Goal: Task Accomplishment & Management: Use online tool/utility

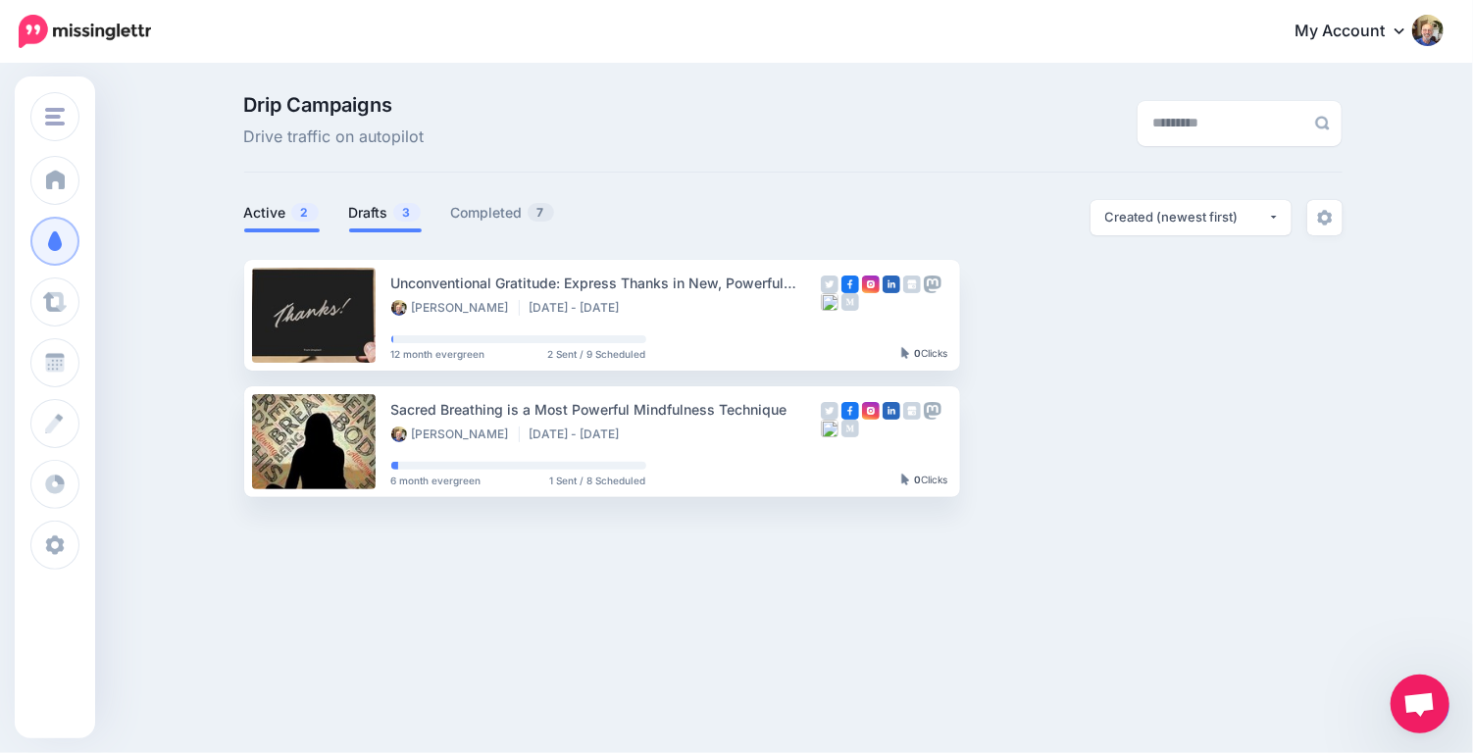
click at [378, 207] on link "Drafts 3" at bounding box center [385, 213] width 73 height 24
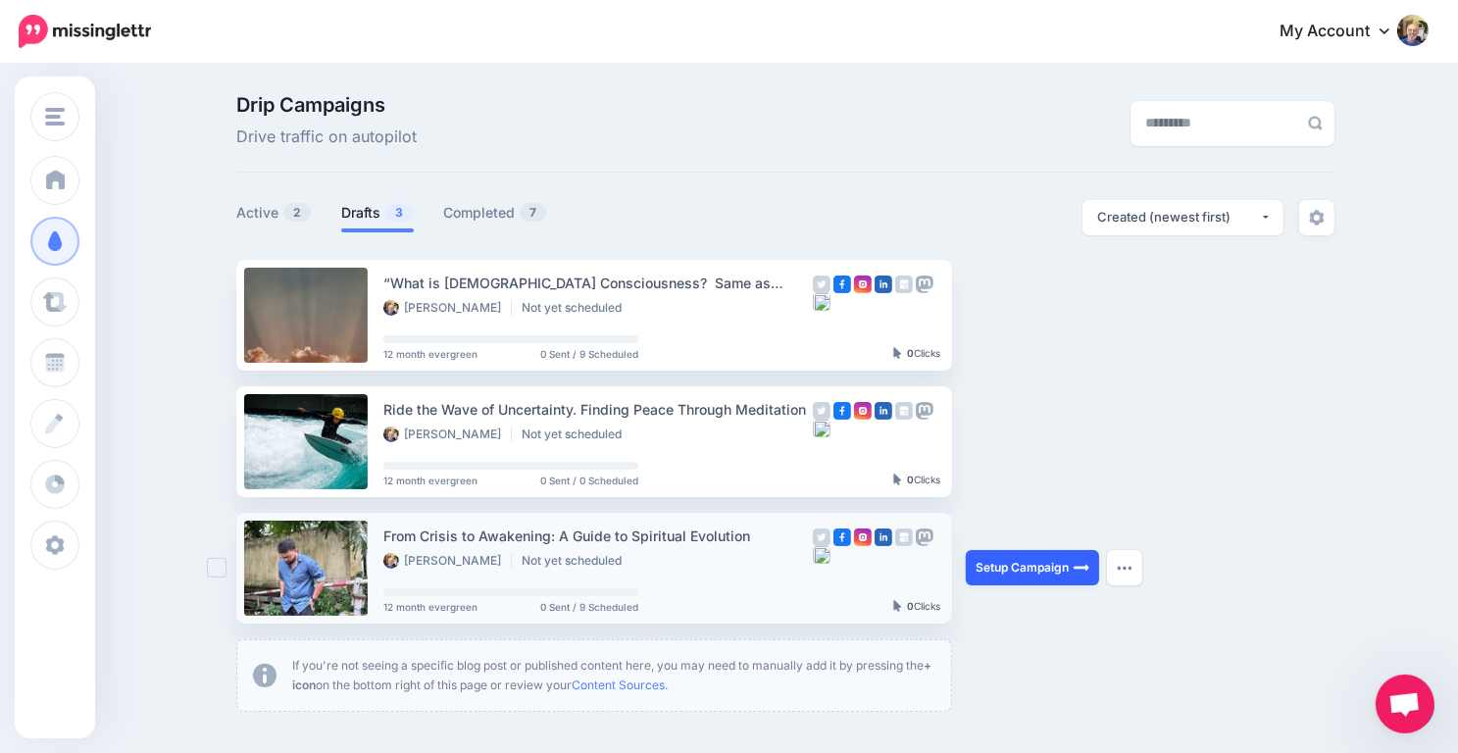
click at [1040, 564] on link "Setup Campaign" at bounding box center [1032, 567] width 133 height 35
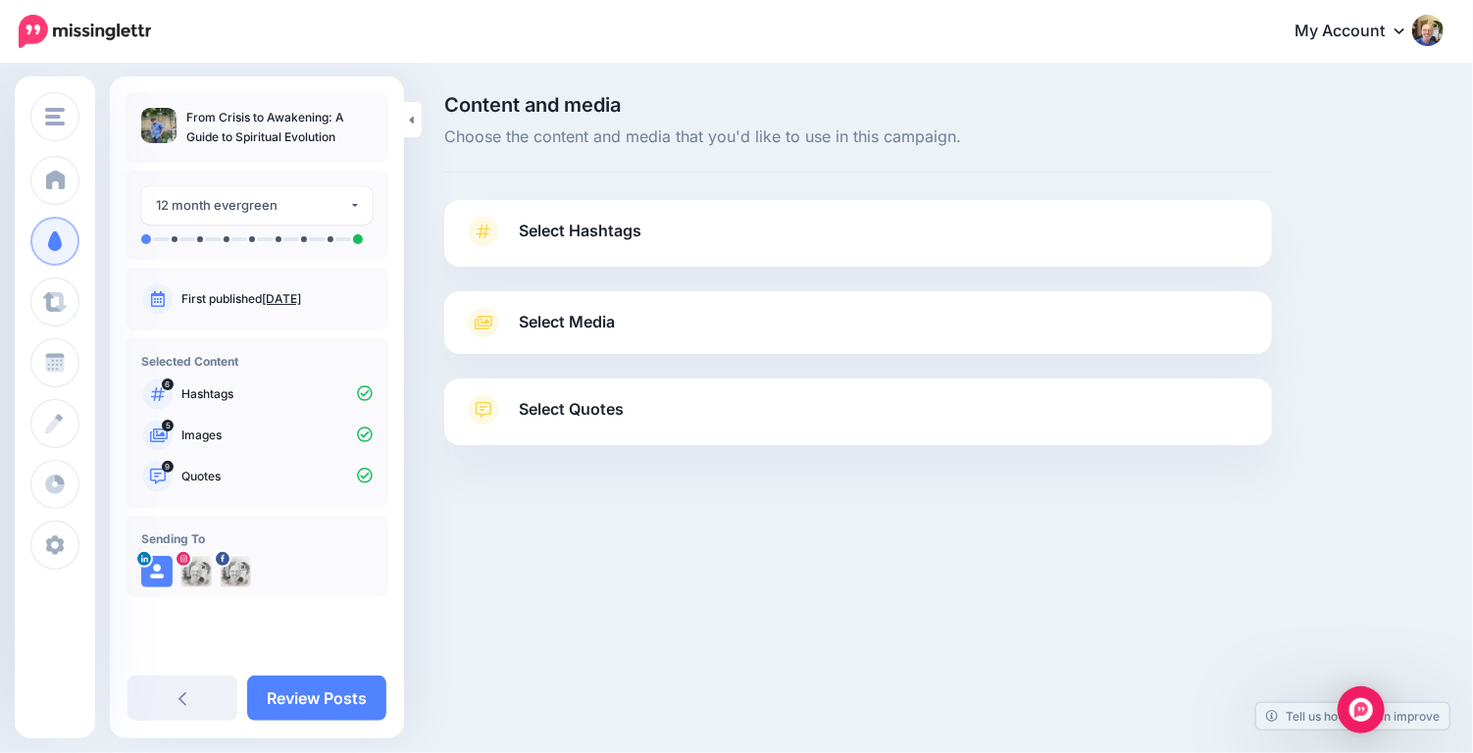
click at [605, 236] on span "Select Hashtags" at bounding box center [580, 231] width 123 height 26
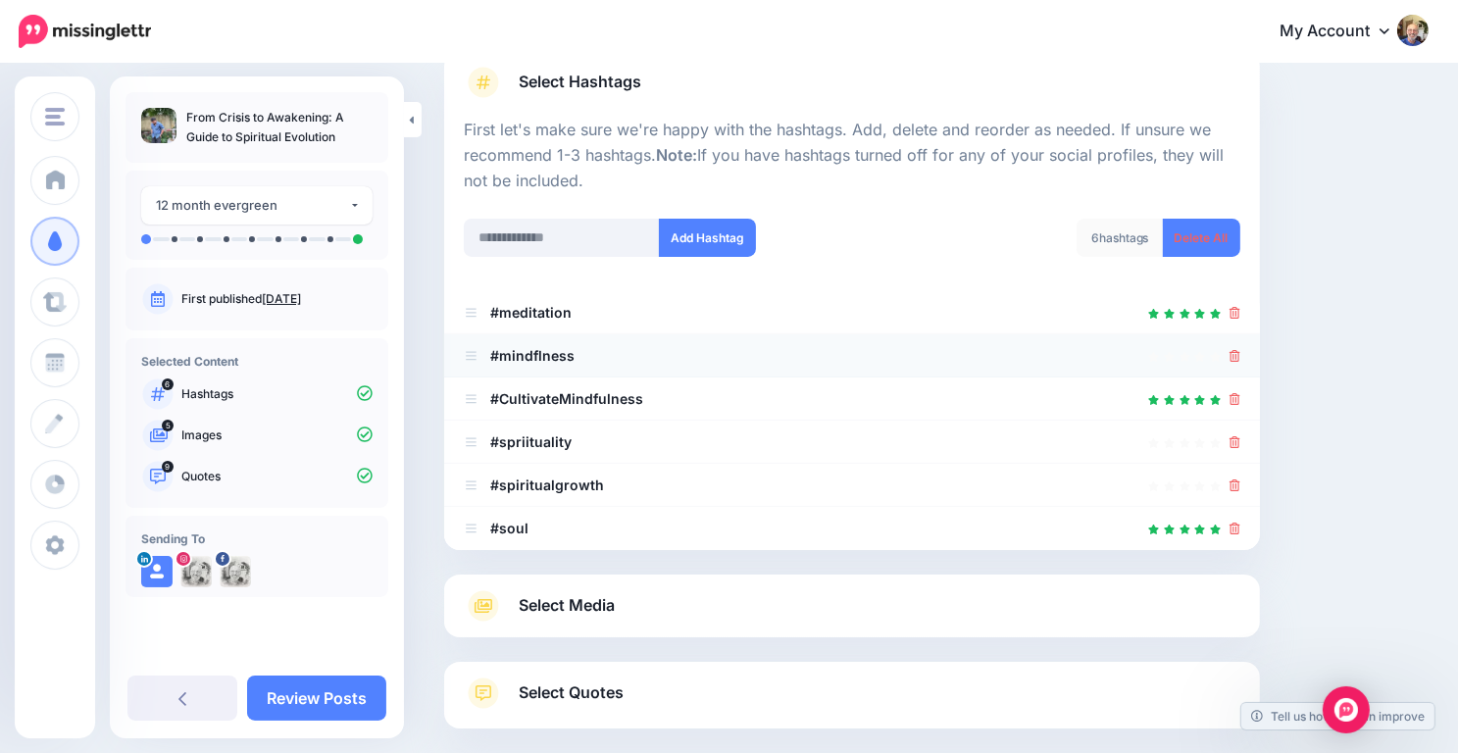
scroll to position [151, 0]
click at [497, 242] on input "text" at bounding box center [562, 236] width 196 height 38
type input "**********"
click at [741, 245] on button "Add Hashtag" at bounding box center [707, 236] width 97 height 38
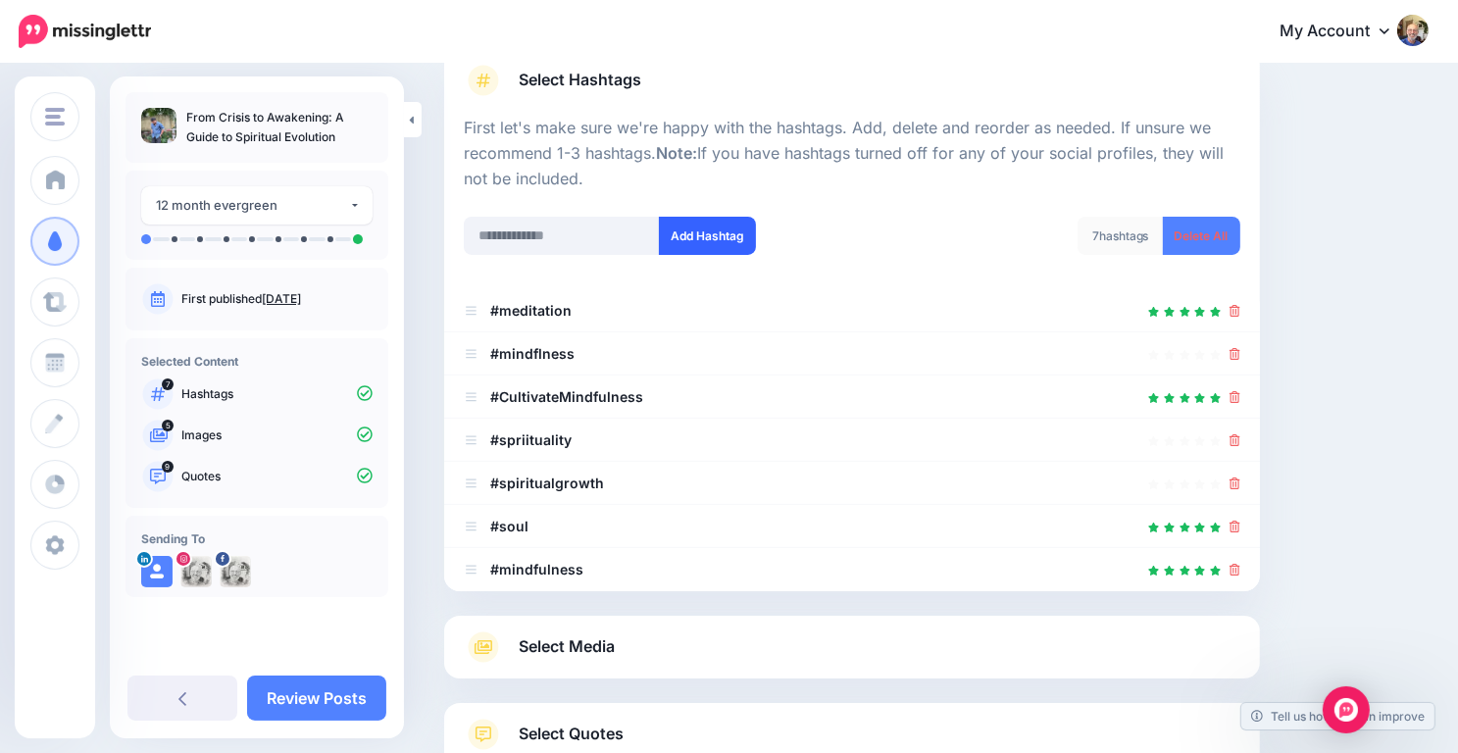
scroll to position [294, 0]
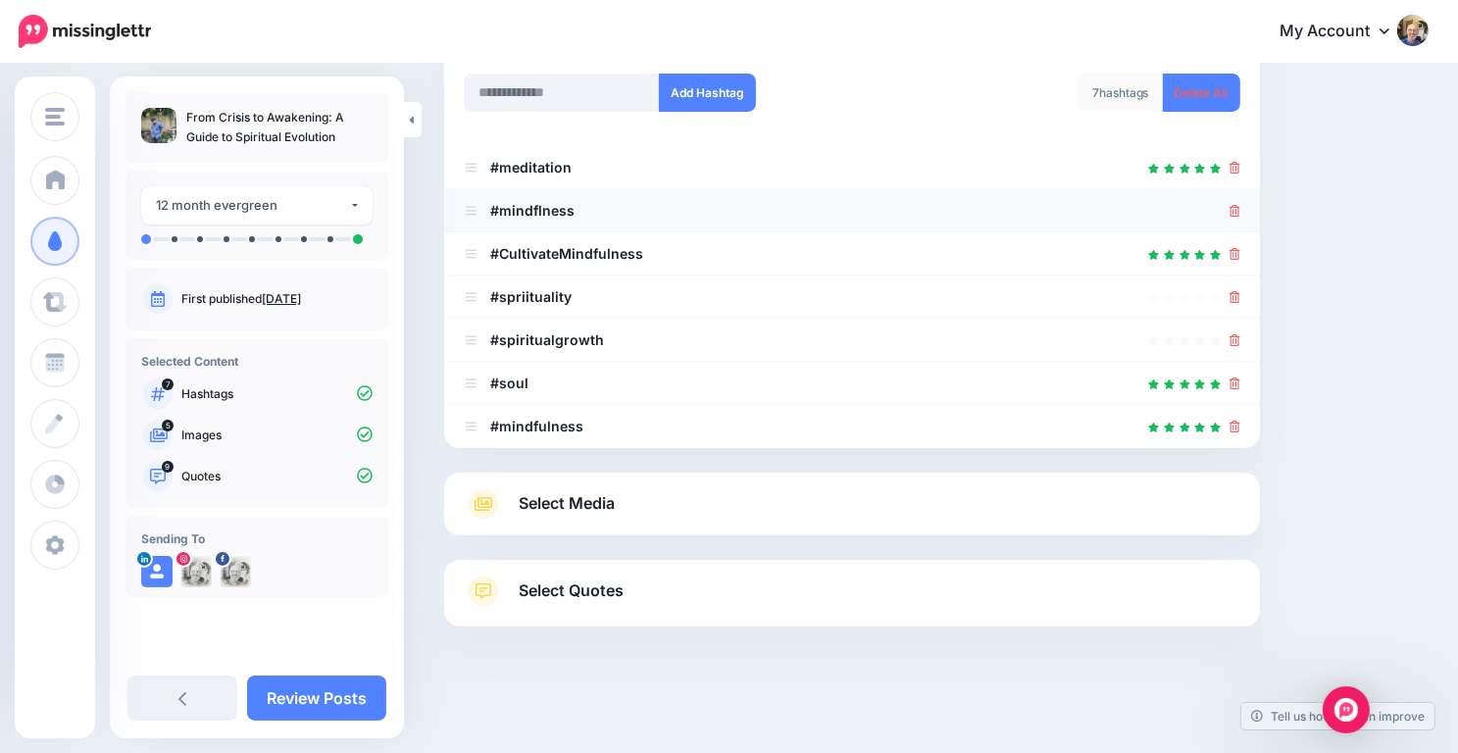
click at [1241, 214] on icon at bounding box center [1235, 211] width 11 height 12
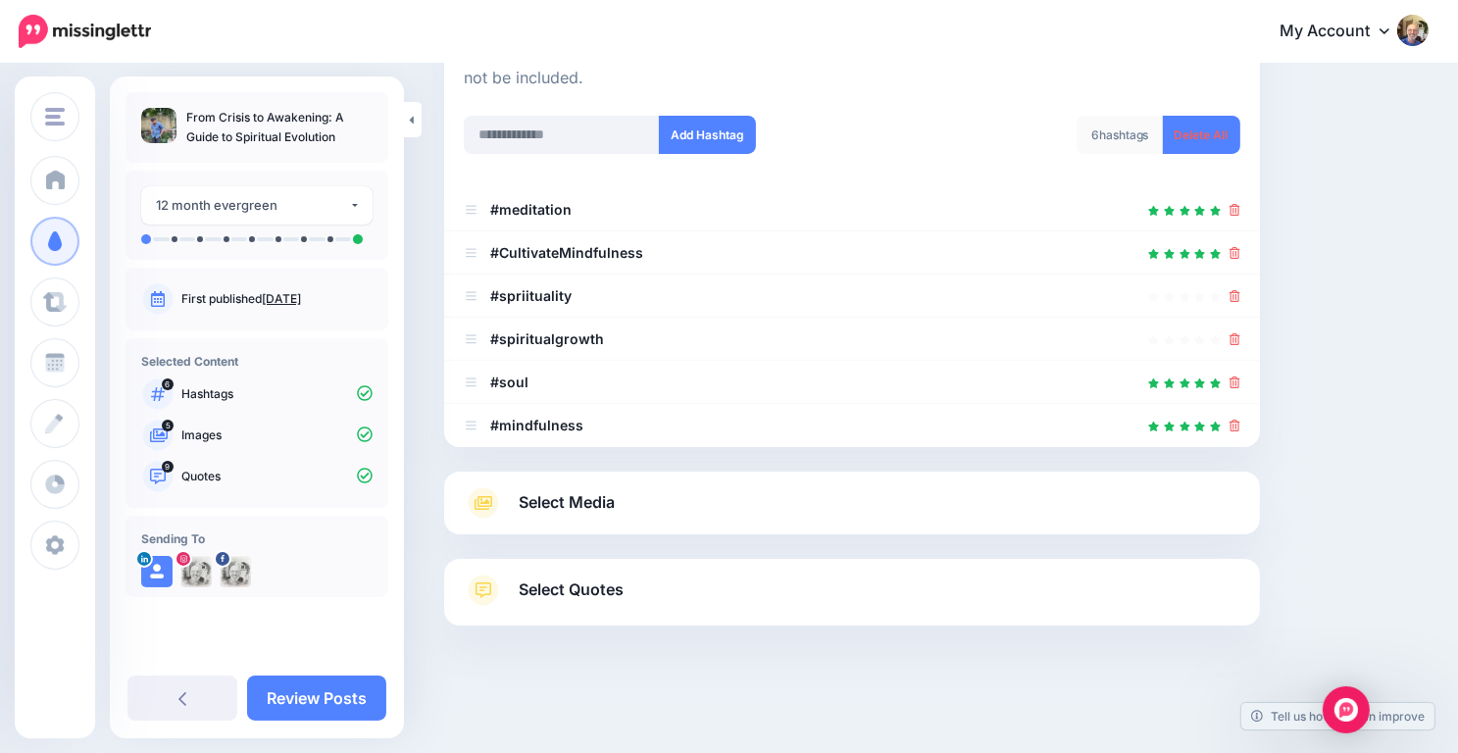
scroll to position [251, 0]
click at [700, 135] on button "Add Hashtag" at bounding box center [707, 136] width 97 height 38
click at [499, 138] on input "text" at bounding box center [562, 136] width 196 height 38
type input "**********"
click at [730, 134] on button "Add Hashtag" at bounding box center [707, 136] width 97 height 38
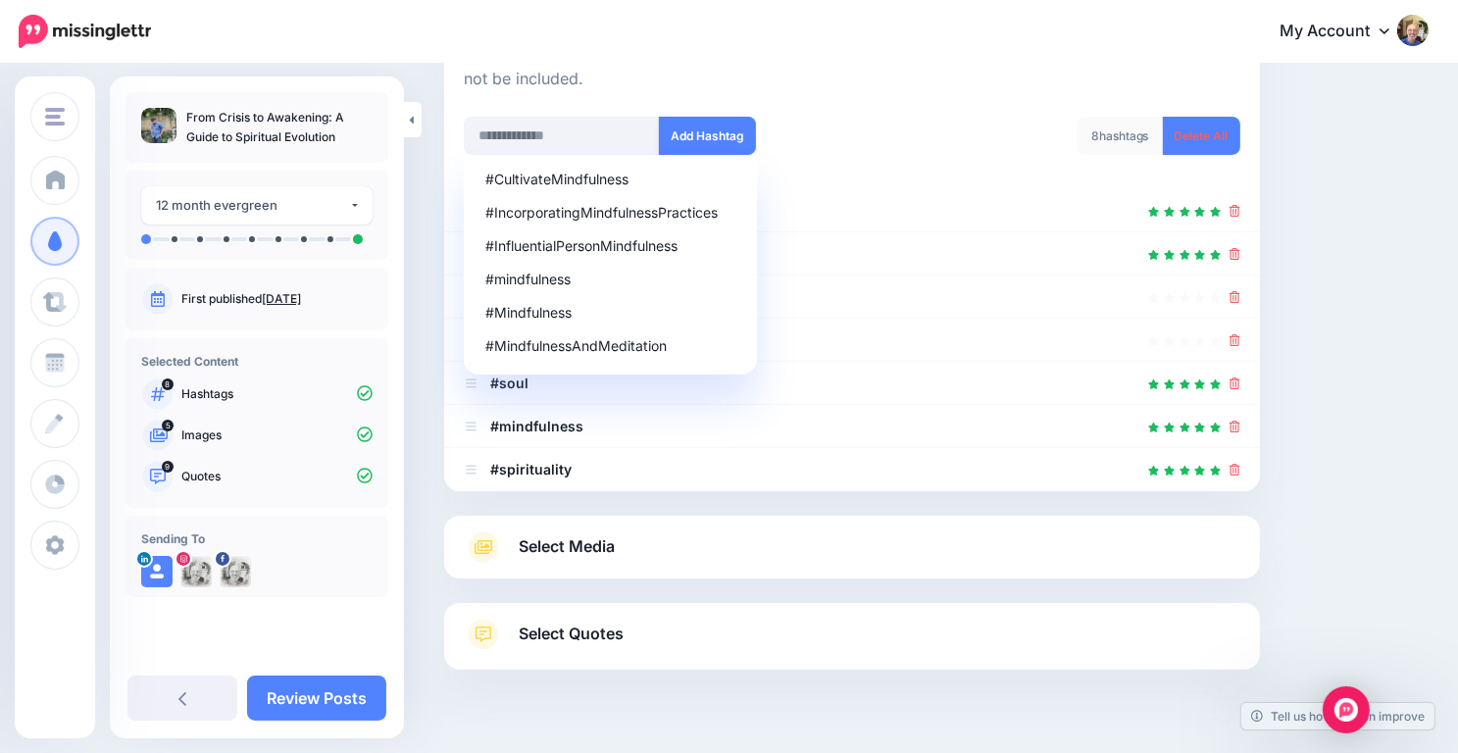
scroll to position [294, 0]
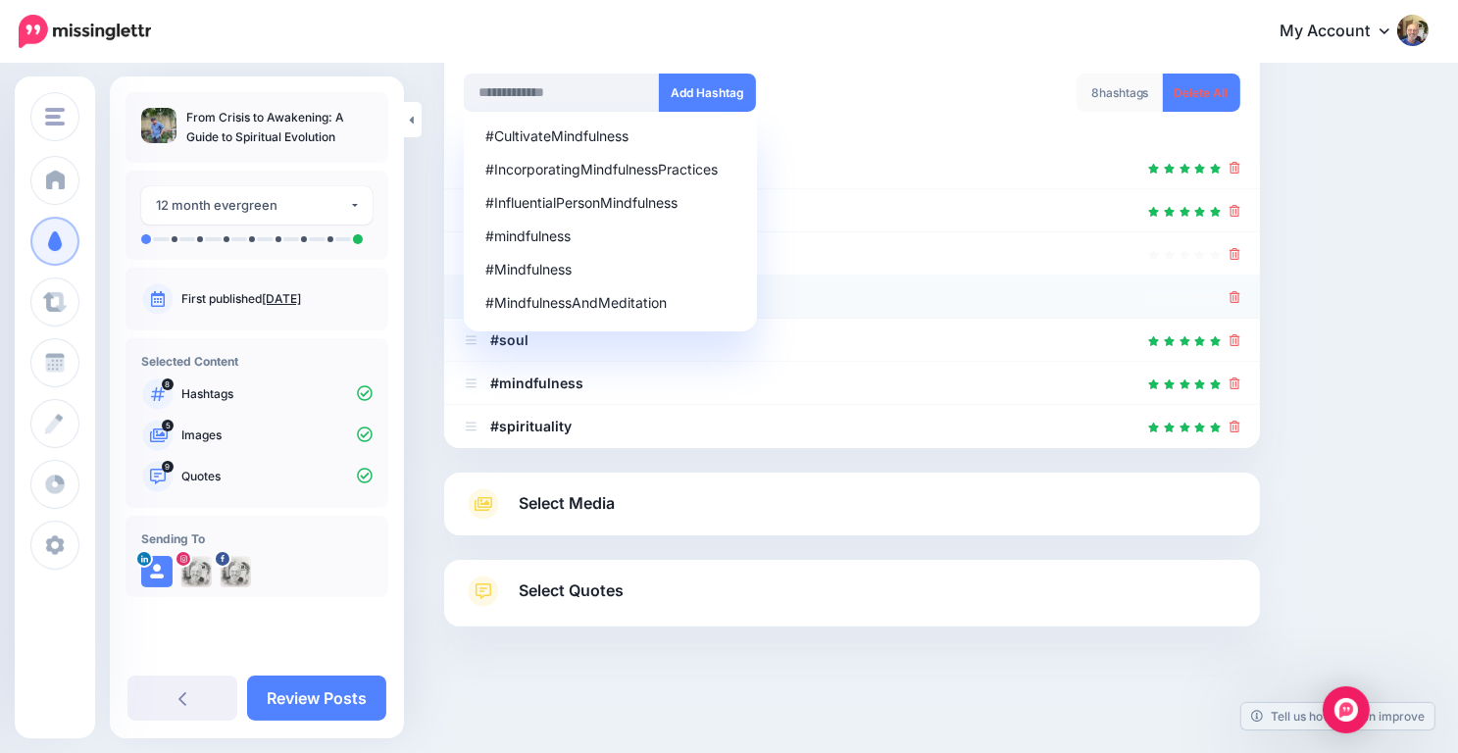
click at [875, 276] on li "#spiritualgrowth" at bounding box center [852, 297] width 816 height 43
click at [890, 278] on li "#spiritualgrowth" at bounding box center [852, 297] width 816 height 43
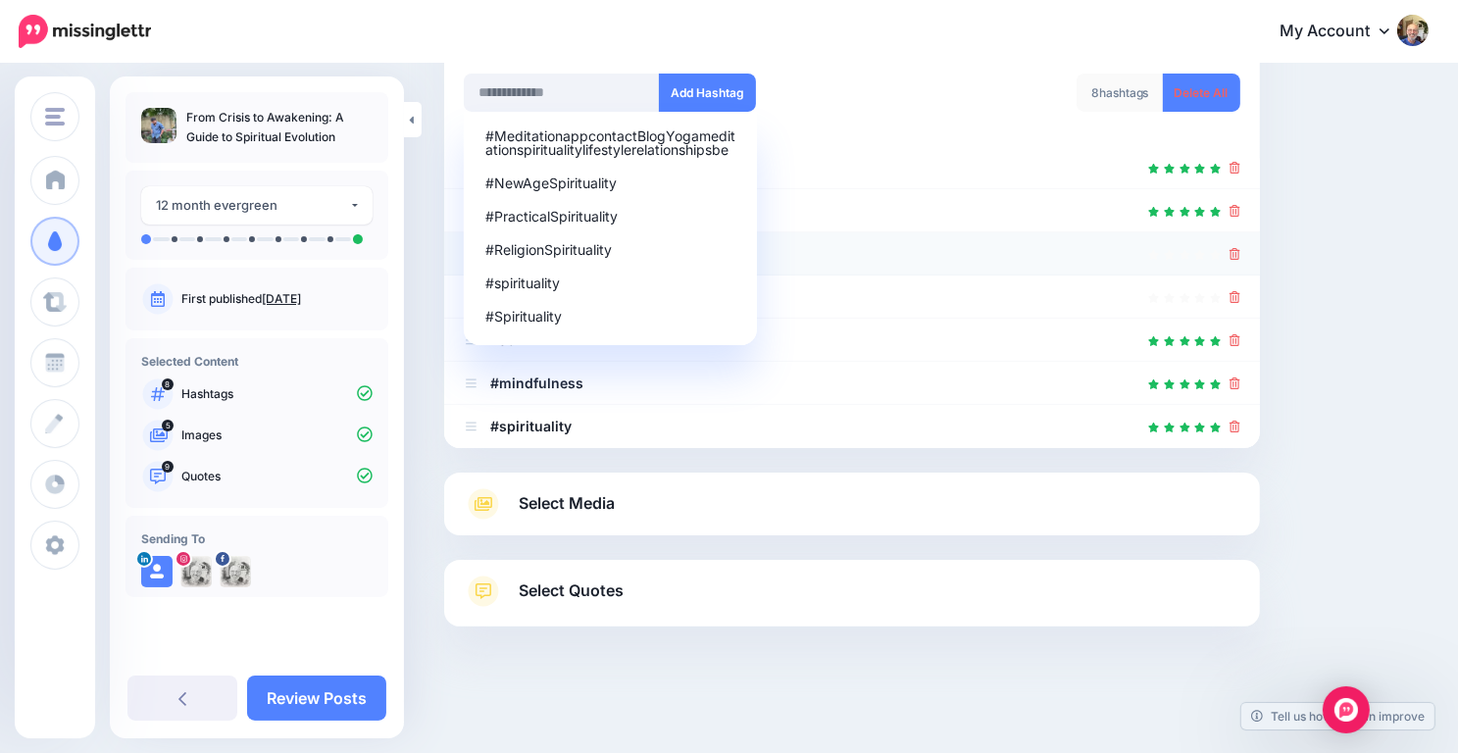
click at [1240, 250] on div at bounding box center [852, 254] width 777 height 24
click at [1241, 251] on icon at bounding box center [1235, 254] width 11 height 12
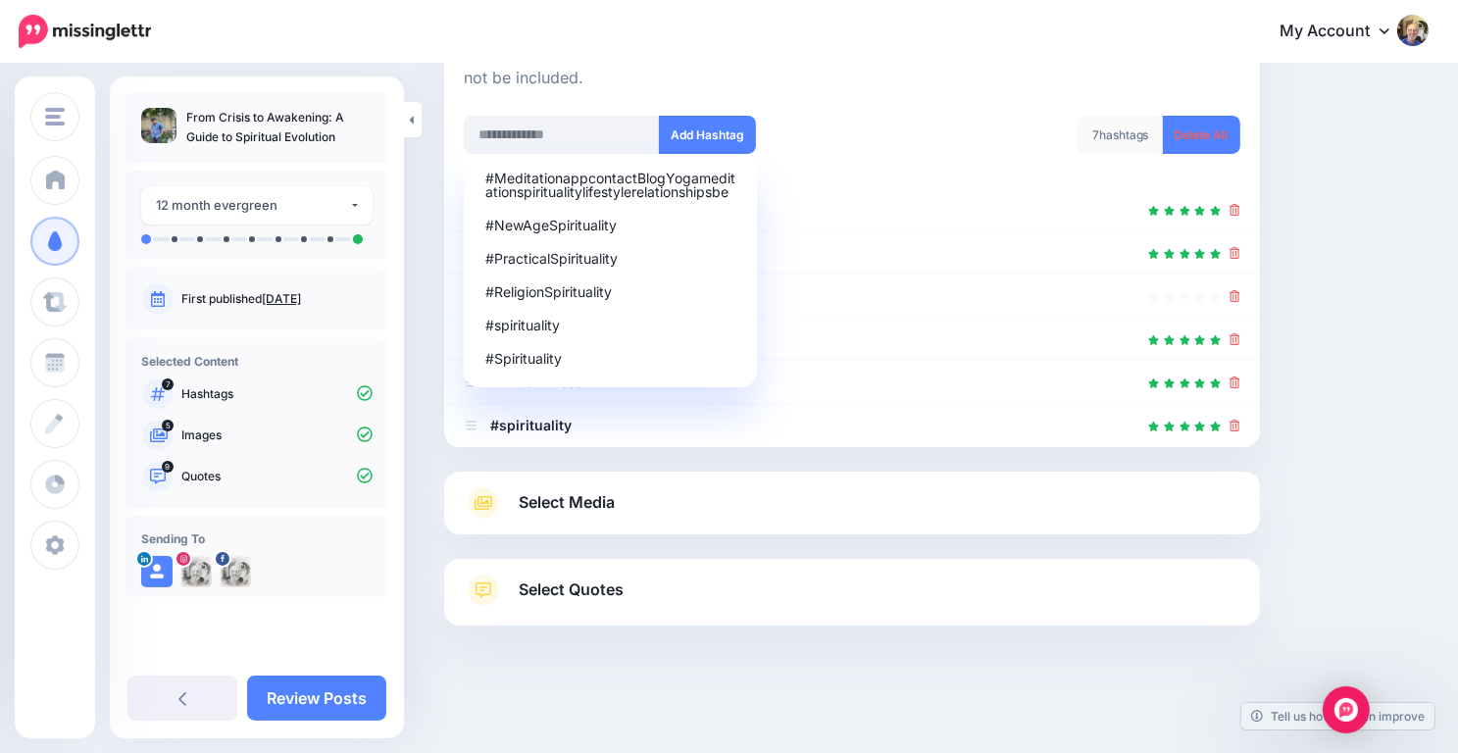
scroll to position [251, 0]
click at [1241, 291] on icon at bounding box center [1235, 297] width 11 height 12
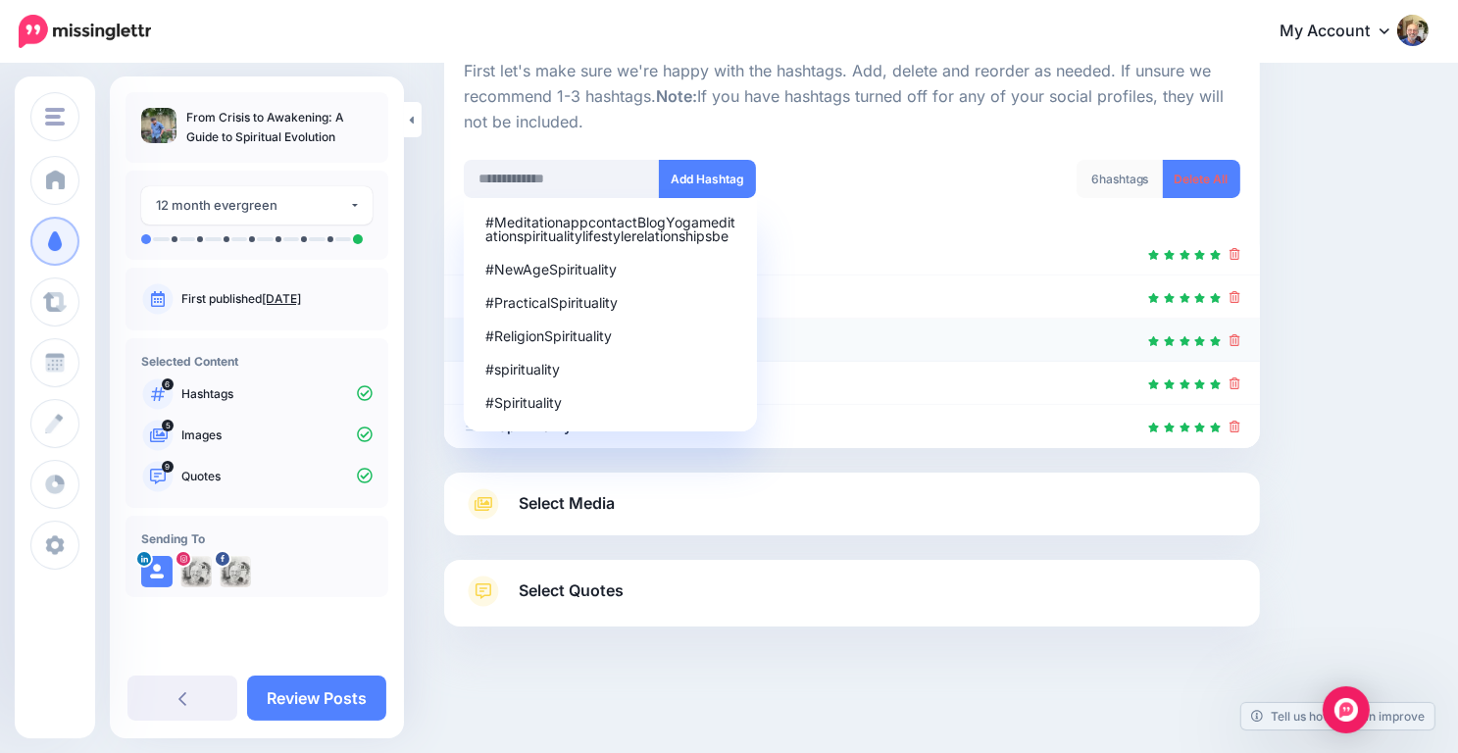
click at [891, 353] on li "#soul" at bounding box center [852, 340] width 816 height 43
click at [939, 334] on div at bounding box center [852, 341] width 777 height 24
click at [965, 308] on li "#CultivateMindfulness" at bounding box center [852, 297] width 816 height 43
click at [933, 325] on li "#soul" at bounding box center [852, 340] width 816 height 43
click at [598, 415] on li "#Spirituality" at bounding box center [611, 402] width 274 height 29
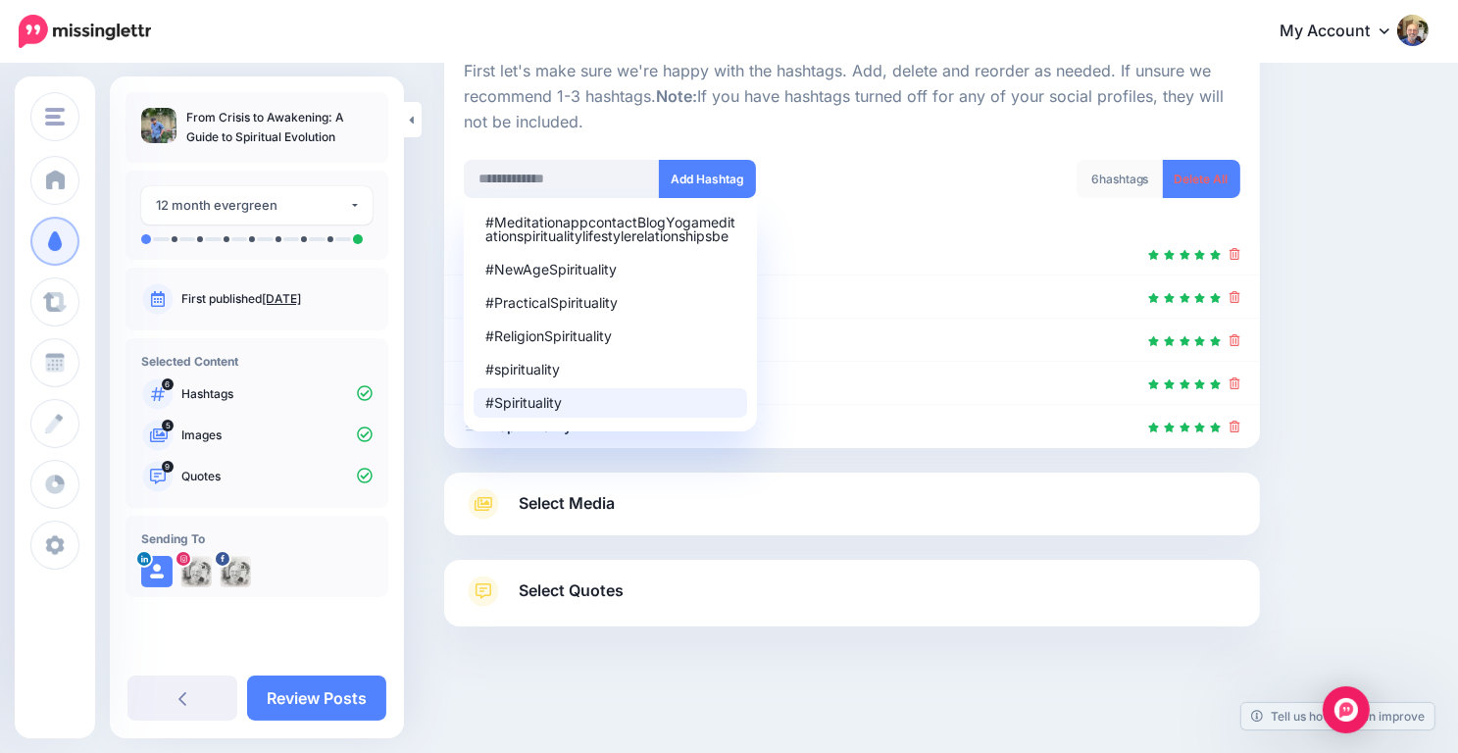
click at [736, 400] on li "#Spirituality" at bounding box center [611, 402] width 274 height 29
click at [1241, 421] on icon at bounding box center [1235, 427] width 11 height 12
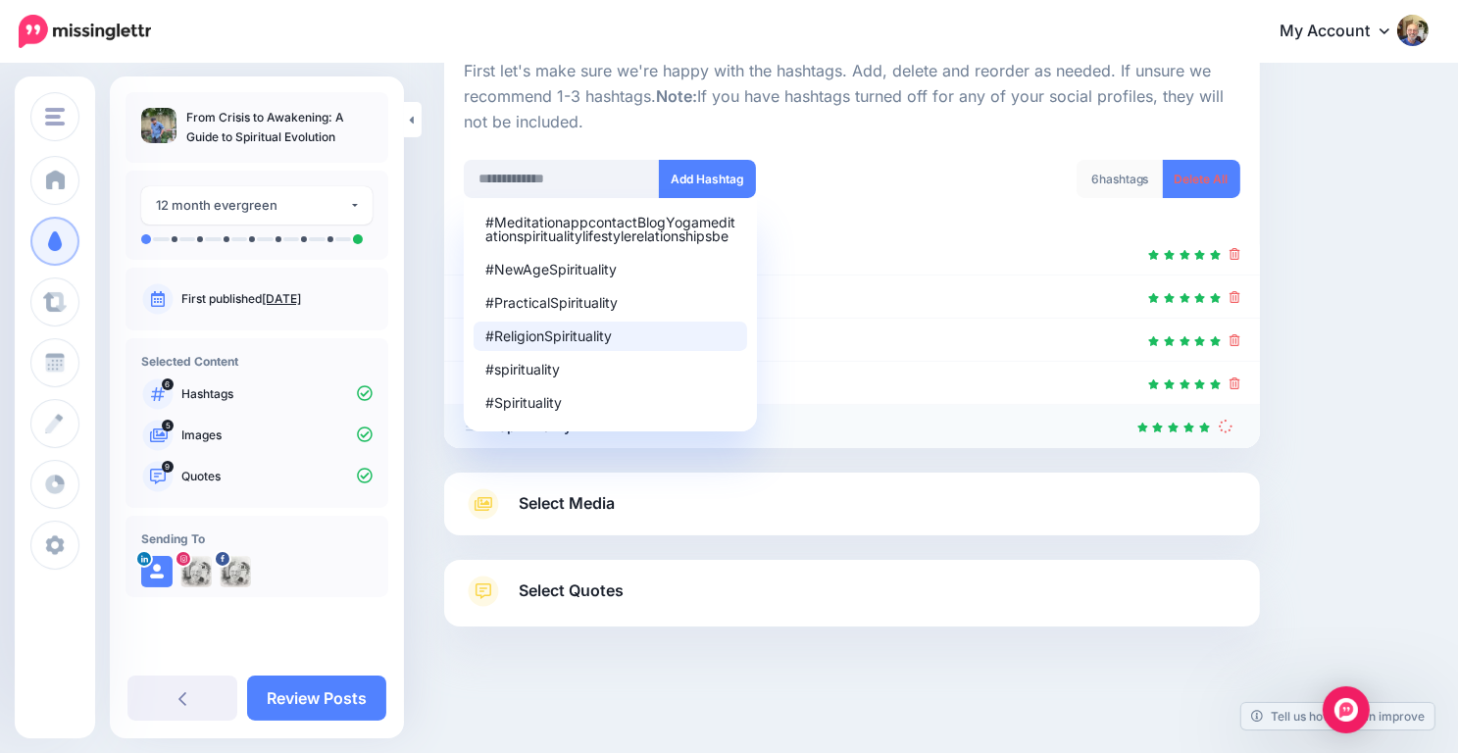
scroll to position [165, 0]
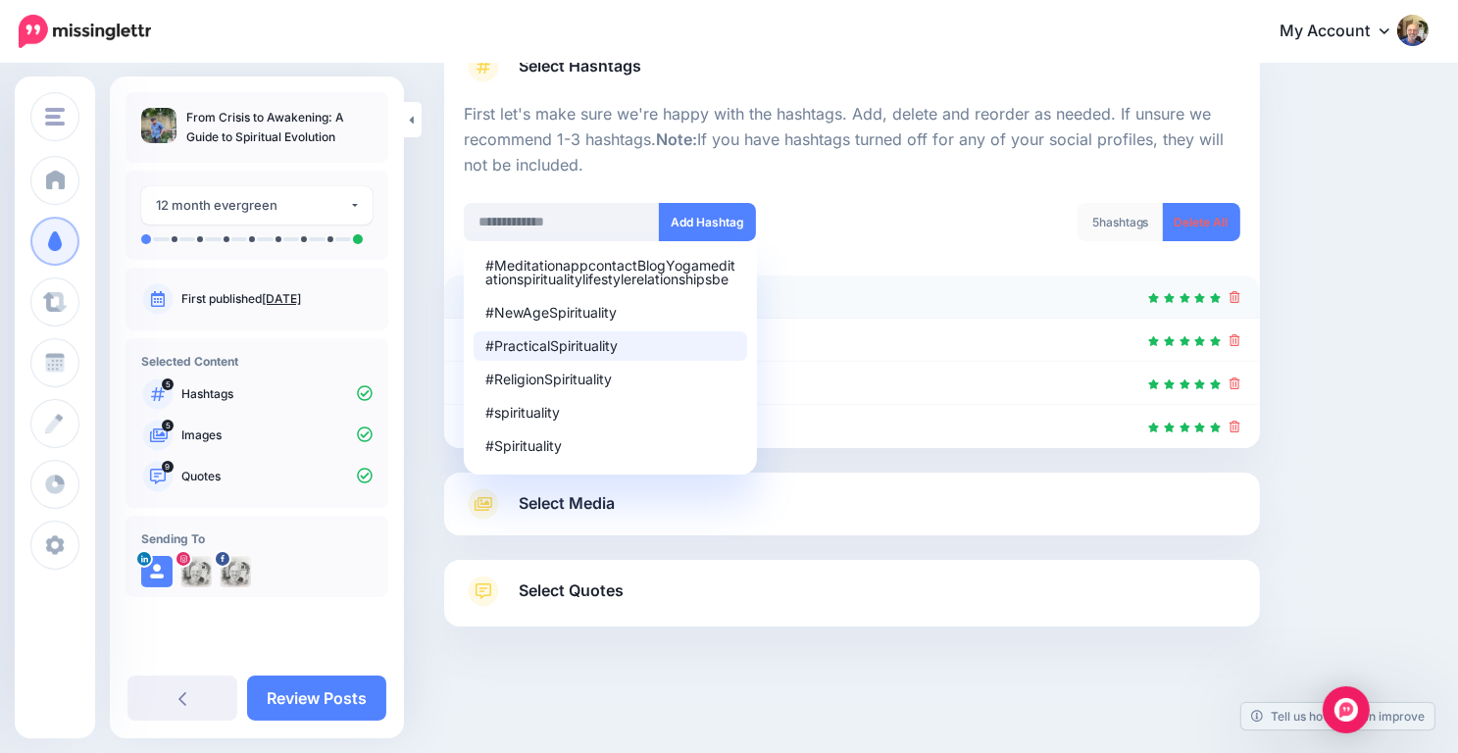
click at [1241, 293] on icon at bounding box center [1235, 297] width 11 height 12
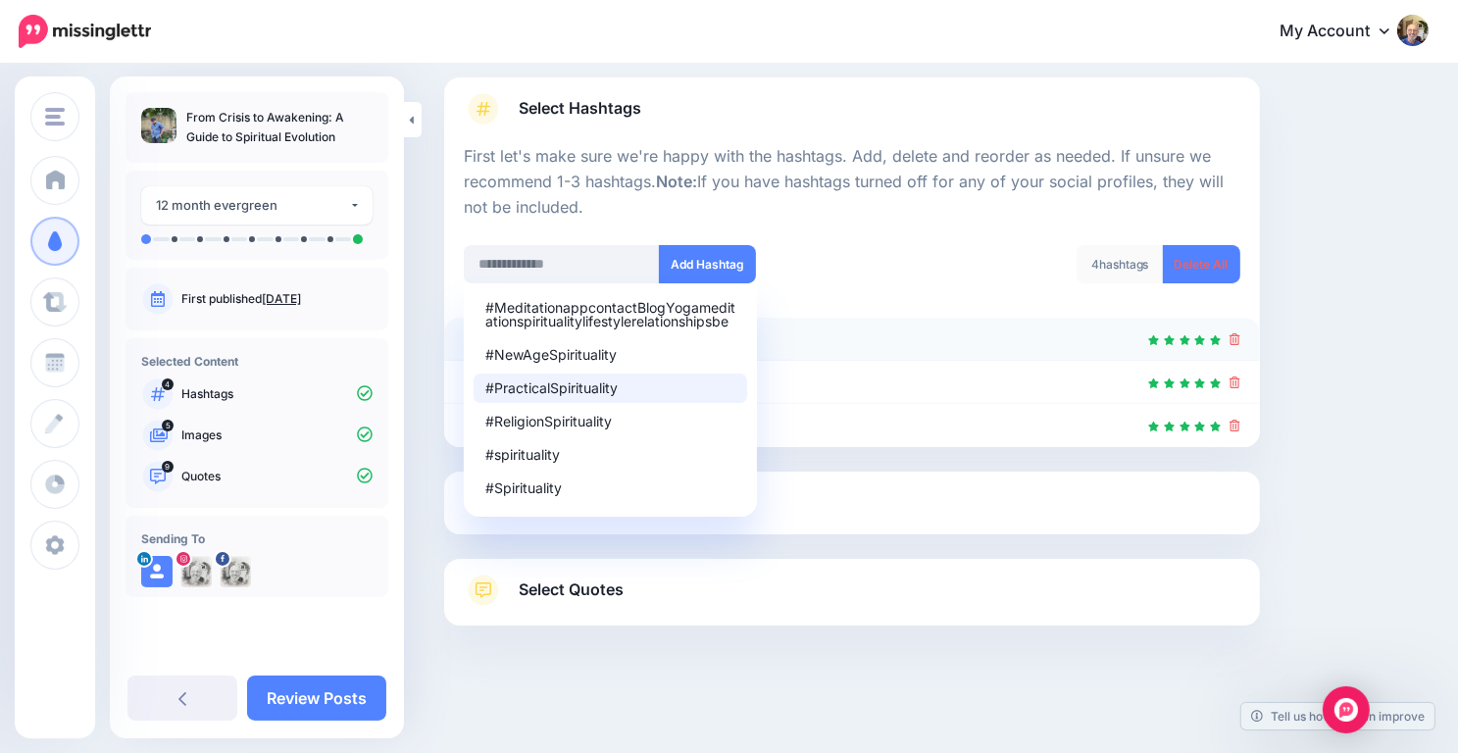
scroll to position [122, 0]
click at [1241, 334] on icon at bounding box center [1235, 340] width 11 height 12
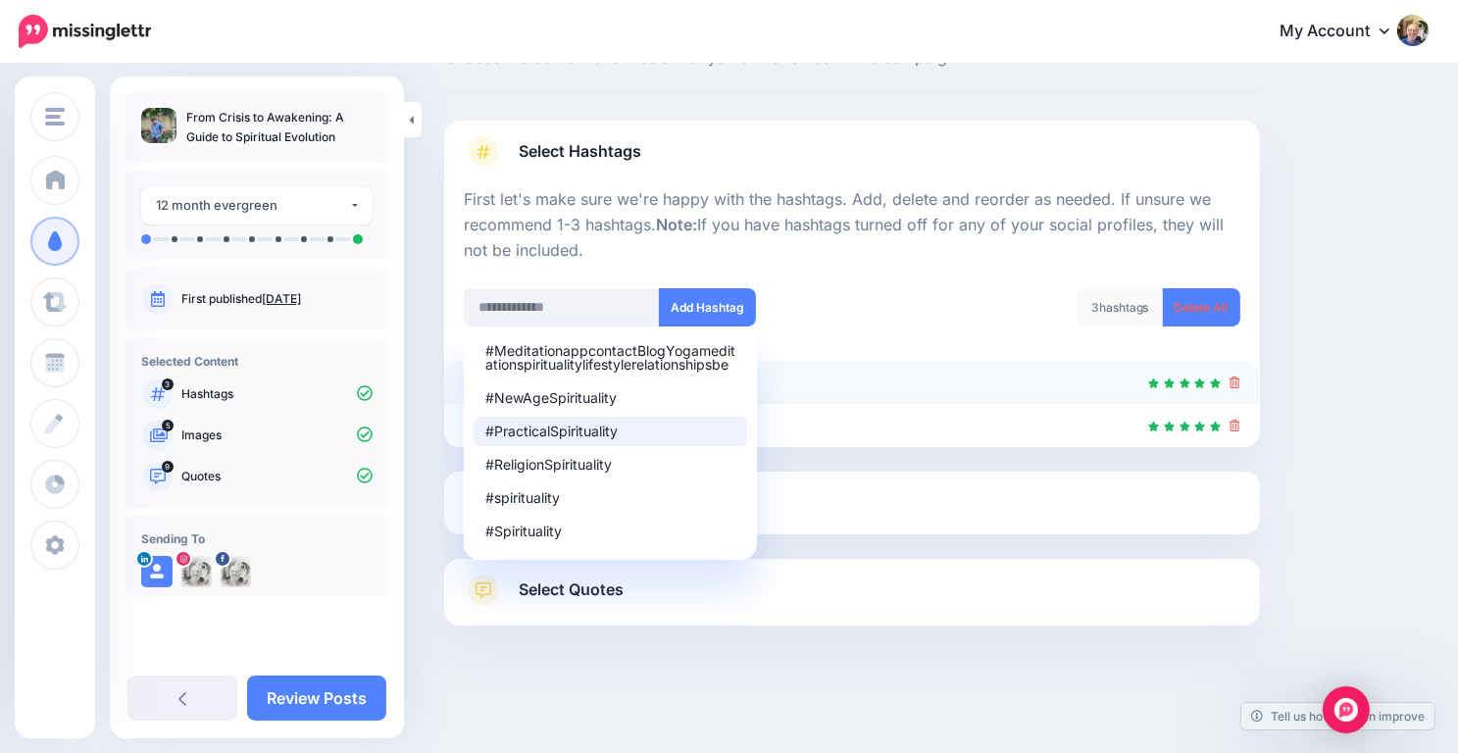
scroll to position [78, 0]
click at [1241, 378] on icon at bounding box center [1235, 384] width 11 height 12
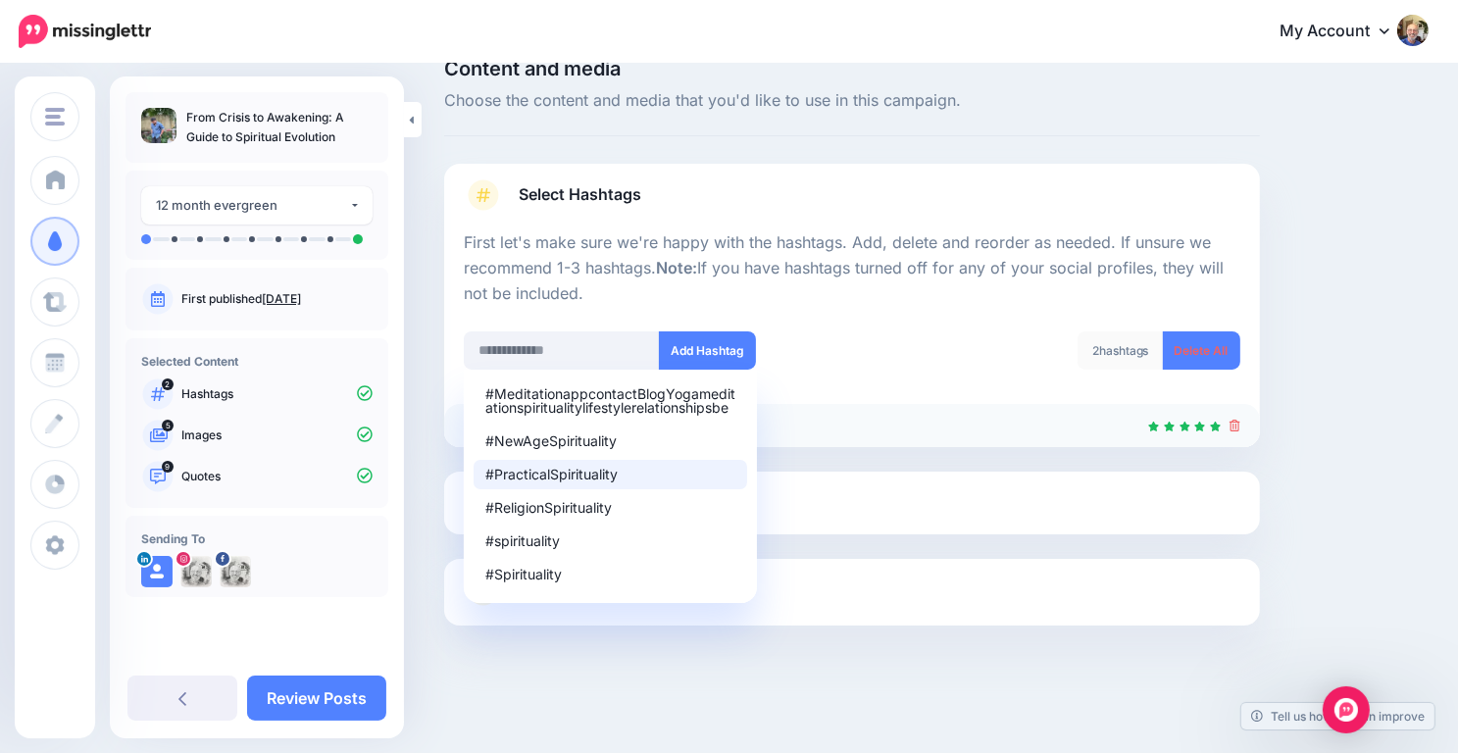
scroll to position [35, 0]
click at [1241, 432] on link at bounding box center [1235, 426] width 11 height 17
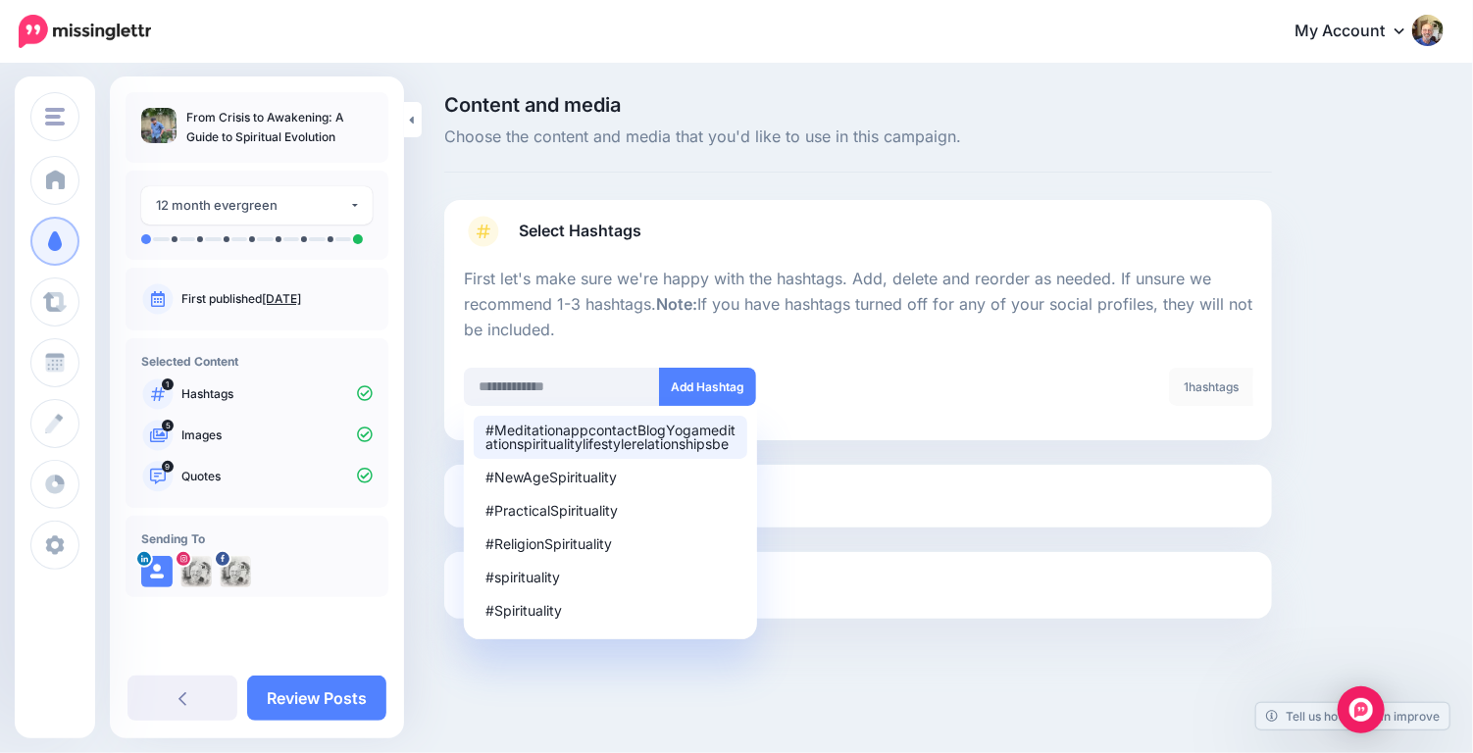
click at [664, 427] on div "#MeditationappcontactBlogYogameditationspiritualitylifestylerelationshipsbe" at bounding box center [610, 437] width 250 height 27
type input "**********"
click at [900, 401] on div "1 hashtags Delete All" at bounding box center [1062, 399] width 409 height 63
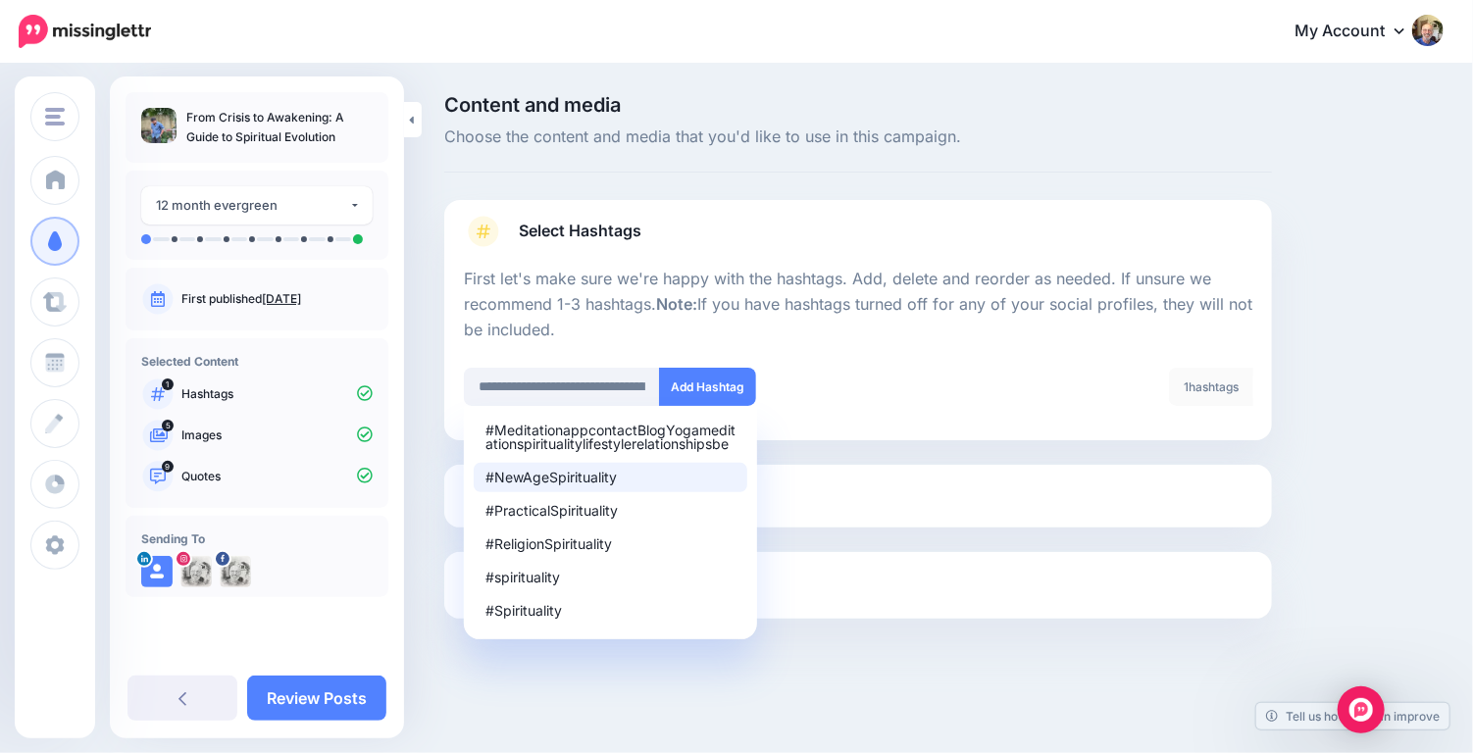
click at [844, 495] on link "Select Media" at bounding box center [858, 496] width 788 height 31
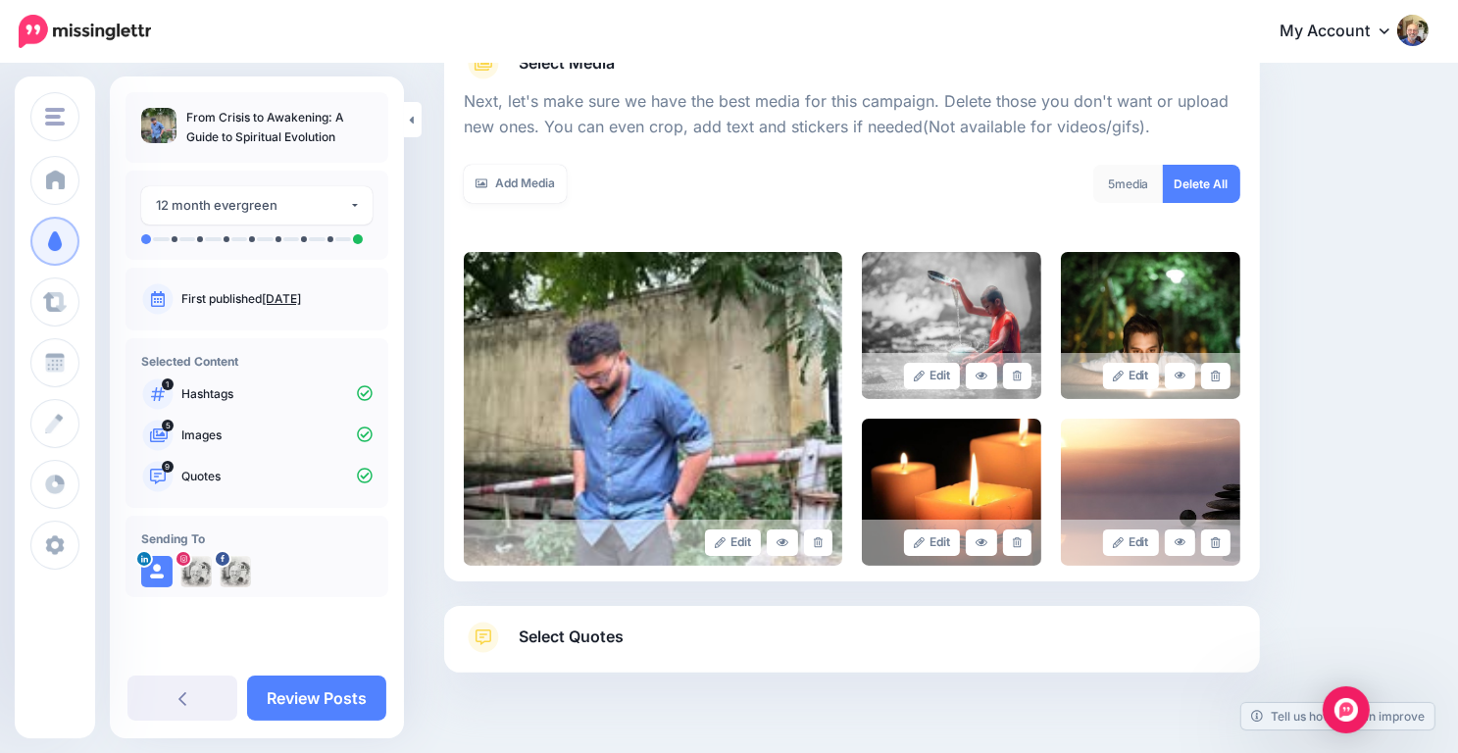
scroll to position [305, 0]
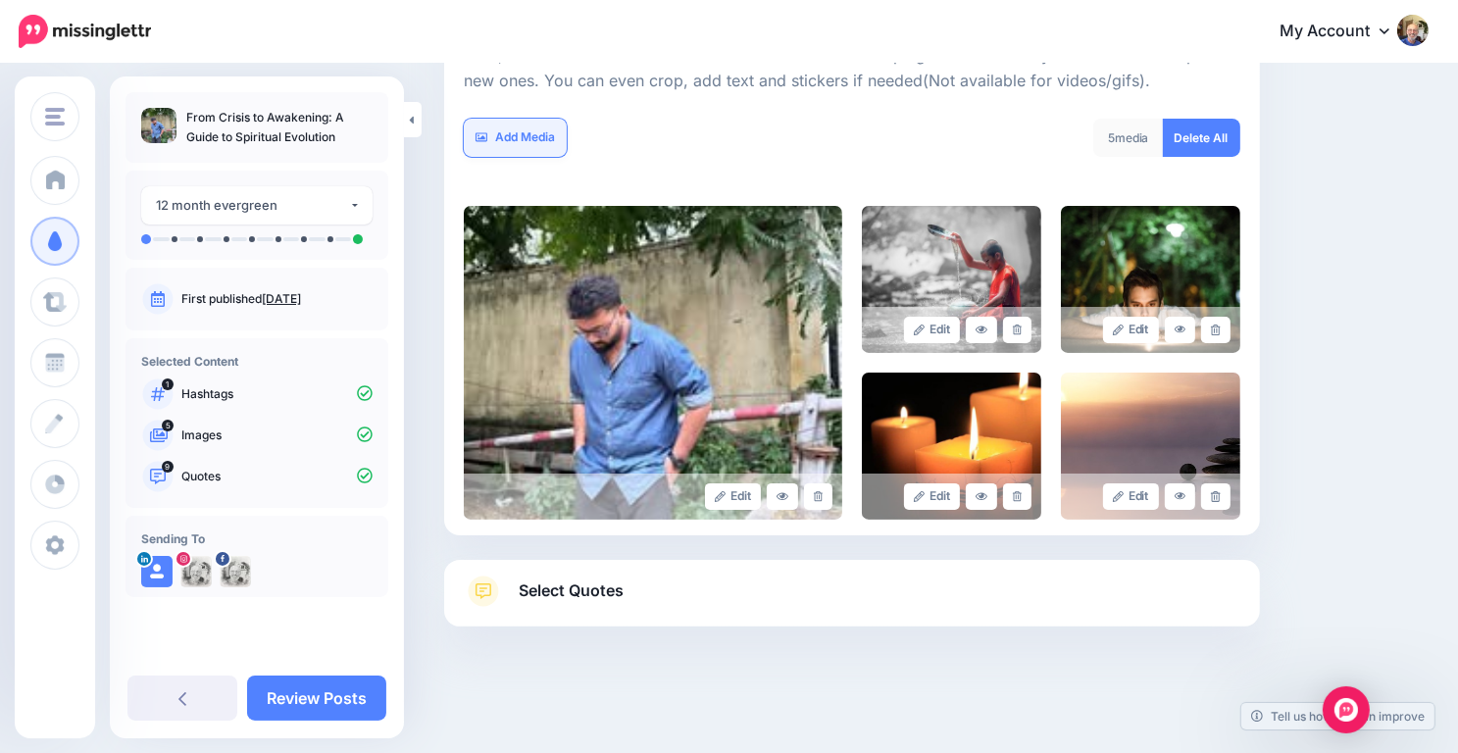
click at [527, 133] on link "Add Media" at bounding box center [515, 138] width 103 height 38
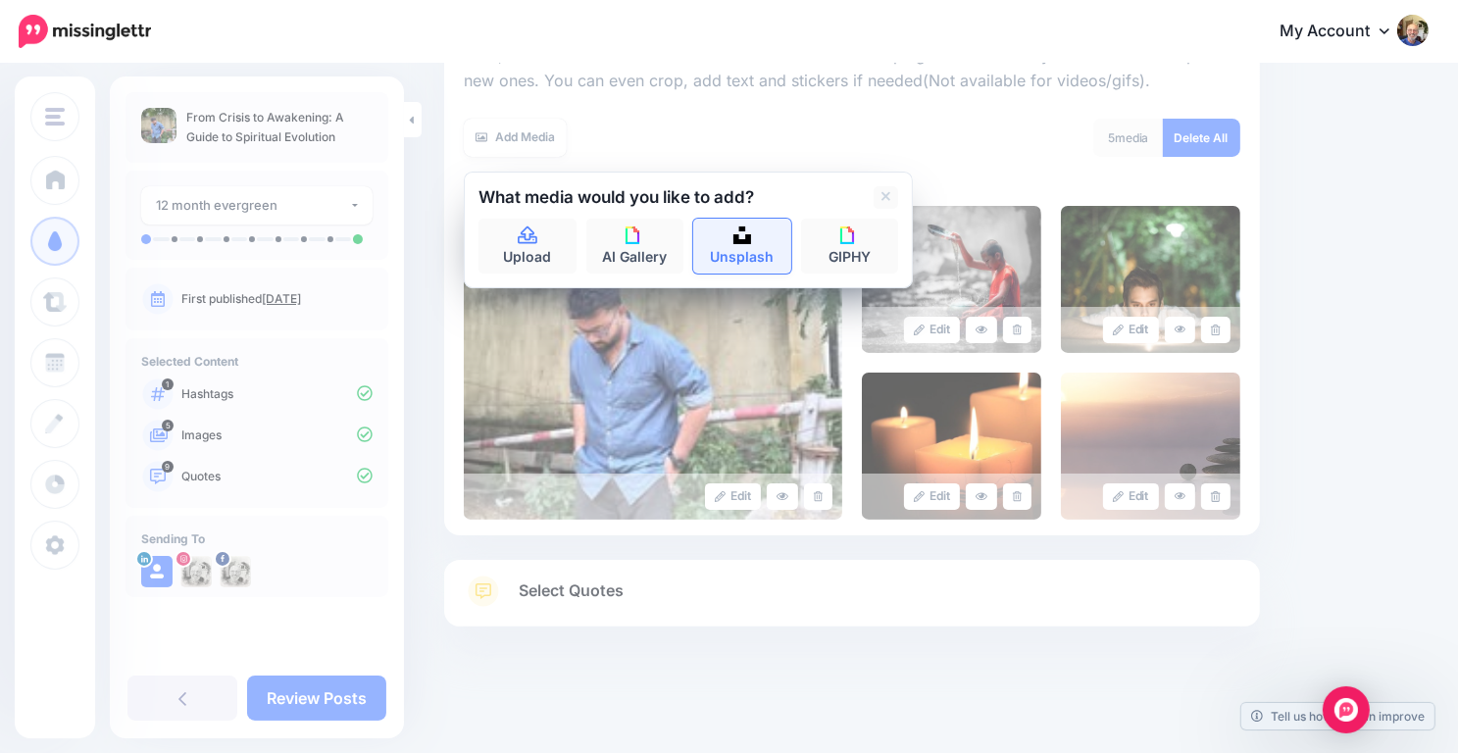
click at [745, 228] on img at bounding box center [743, 236] width 18 height 18
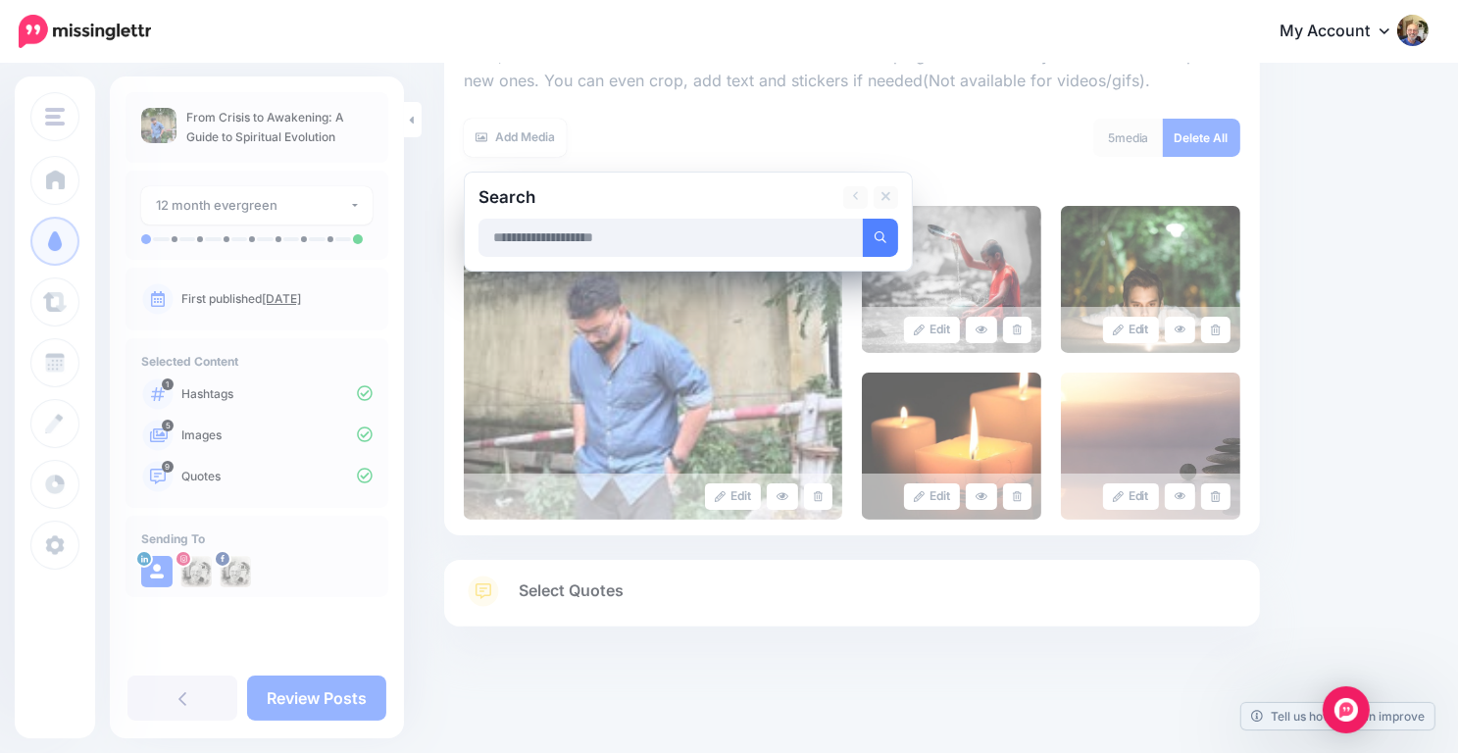
click at [522, 229] on input "text" at bounding box center [671, 238] width 385 height 38
type input "**********"
click at [863, 219] on button "submit" at bounding box center [880, 238] width 35 height 38
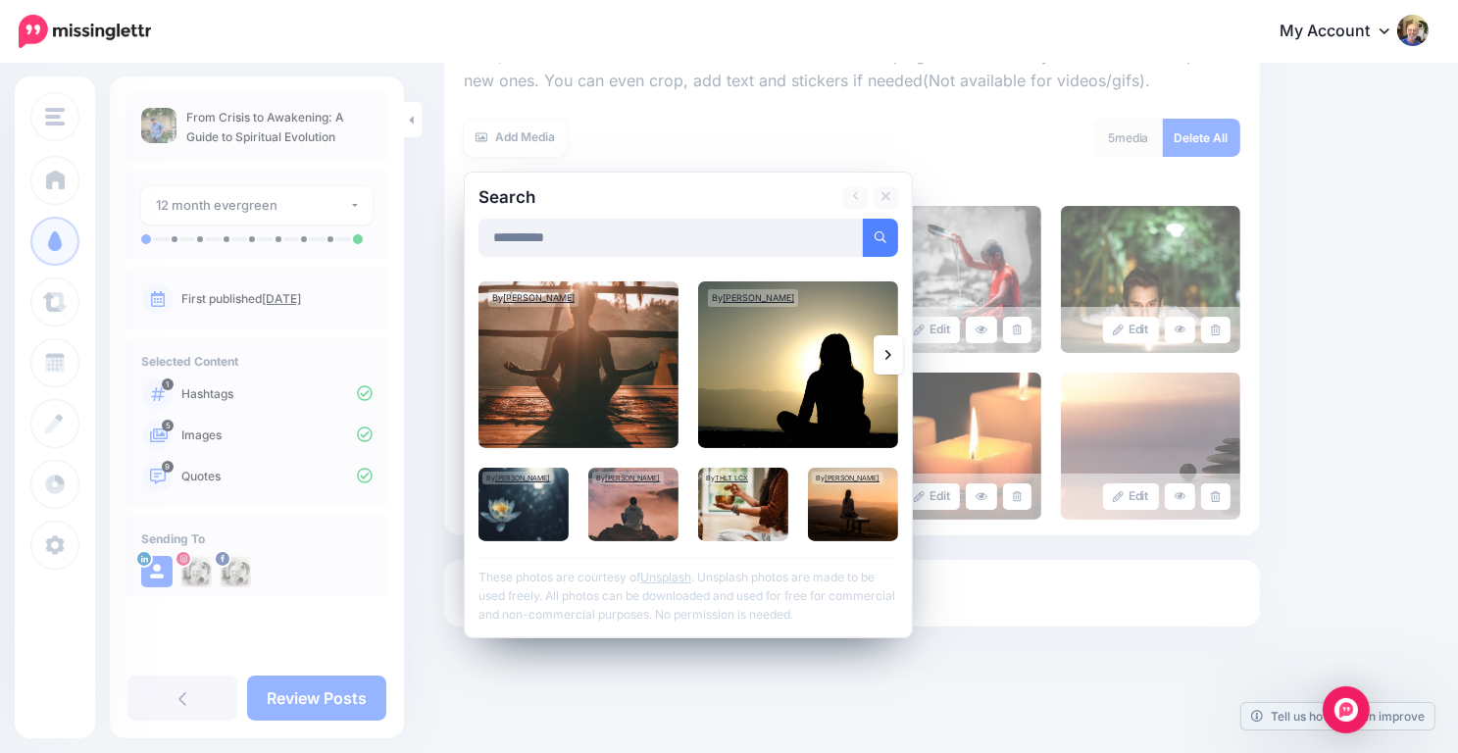
click at [884, 350] on link at bounding box center [888, 354] width 29 height 39
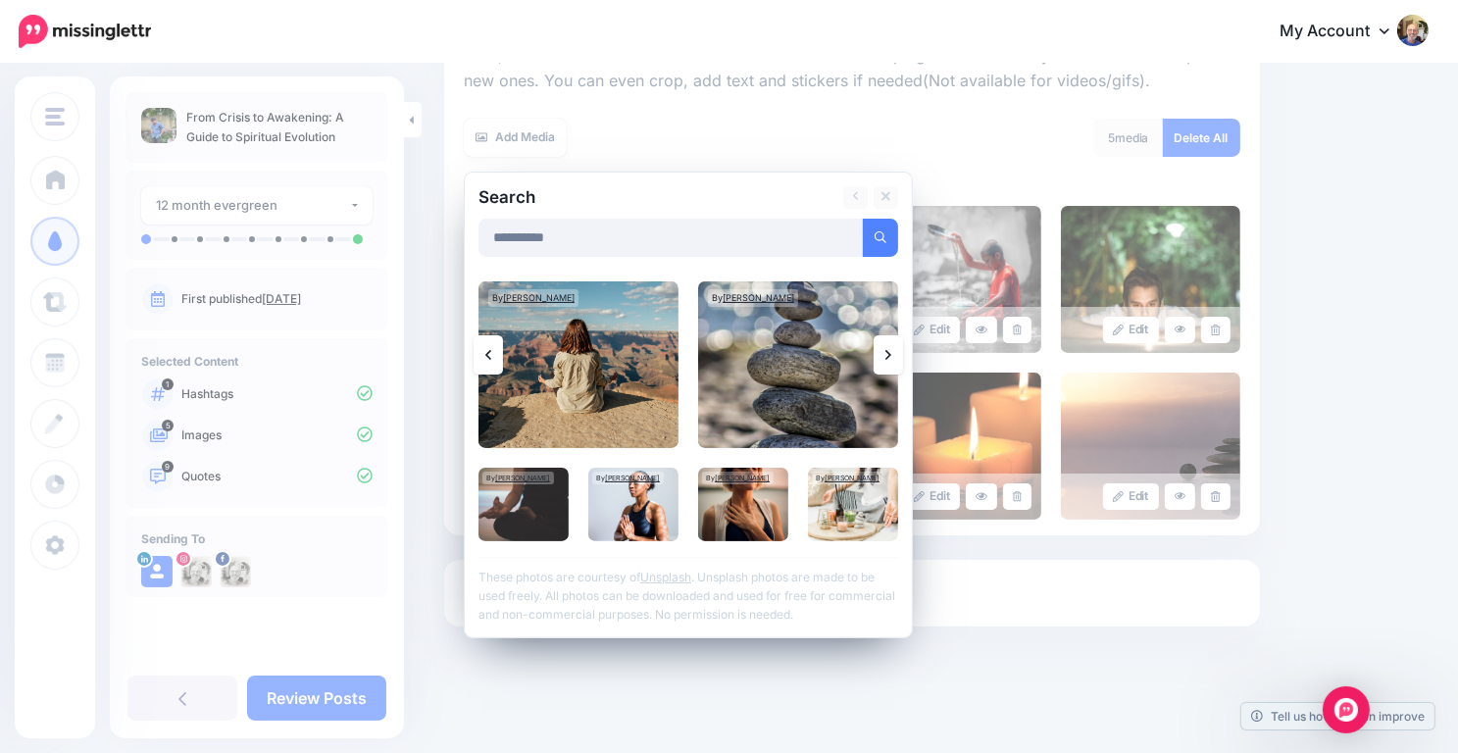
click at [886, 352] on icon at bounding box center [889, 355] width 6 height 16
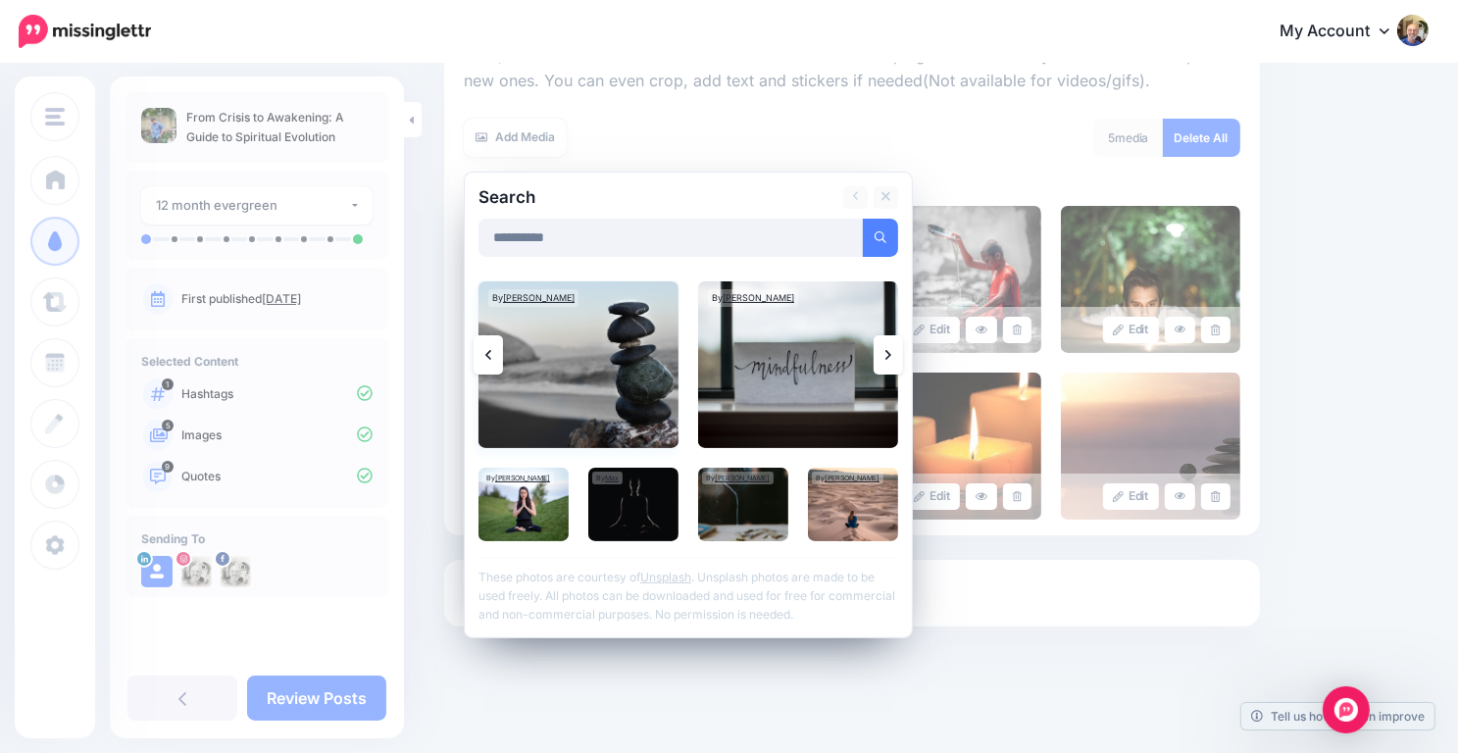
click at [575, 369] on img at bounding box center [579, 364] width 200 height 167
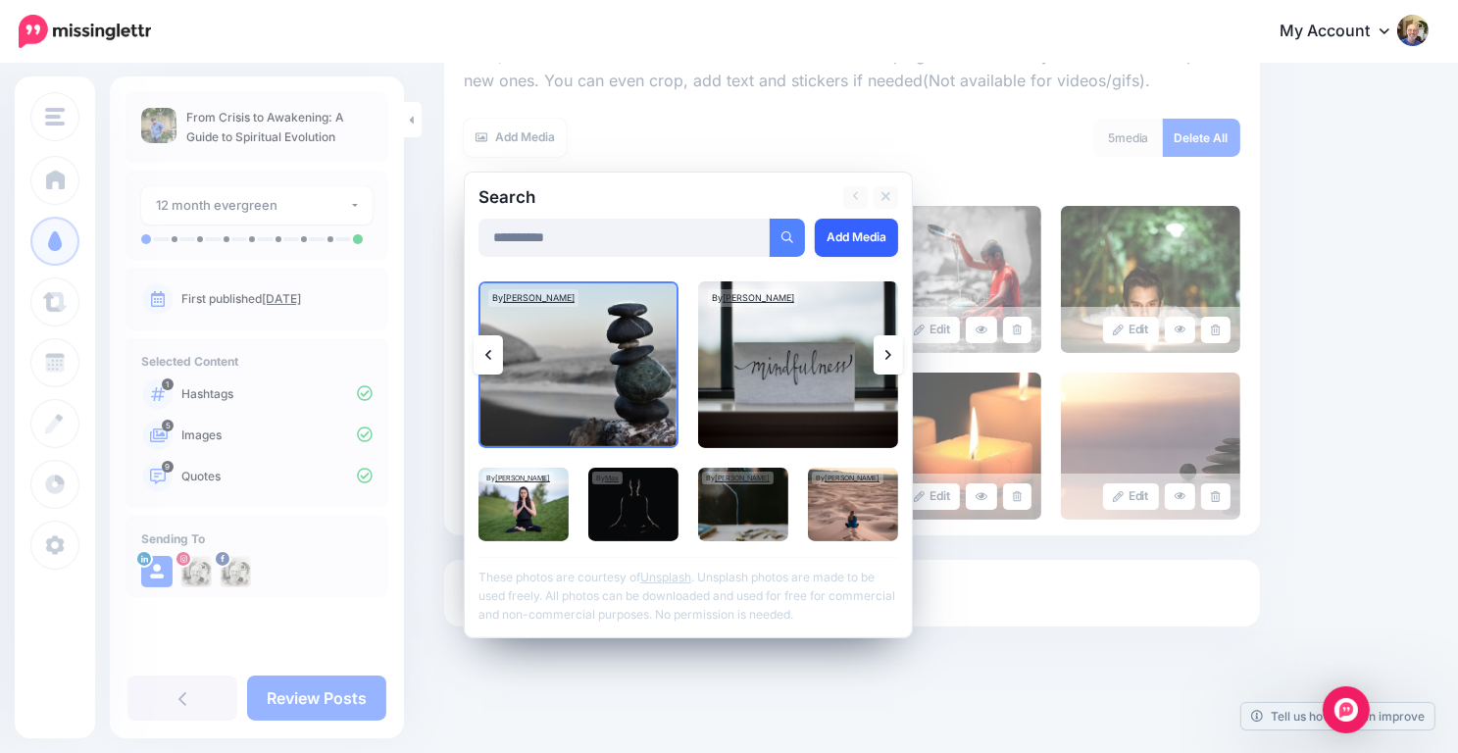
click at [840, 246] on link "Add Media" at bounding box center [856, 238] width 83 height 38
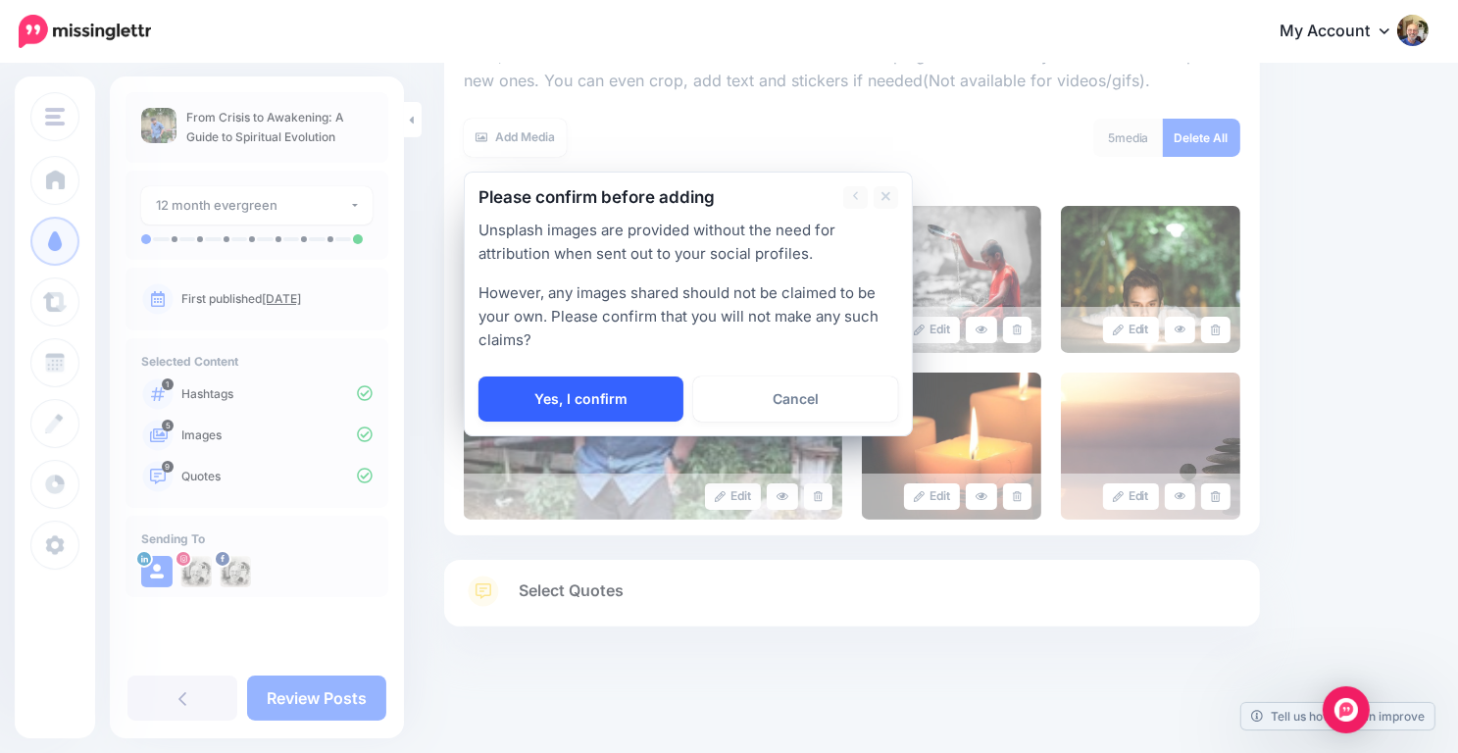
click at [611, 396] on link "Yes, I confirm" at bounding box center [581, 399] width 205 height 45
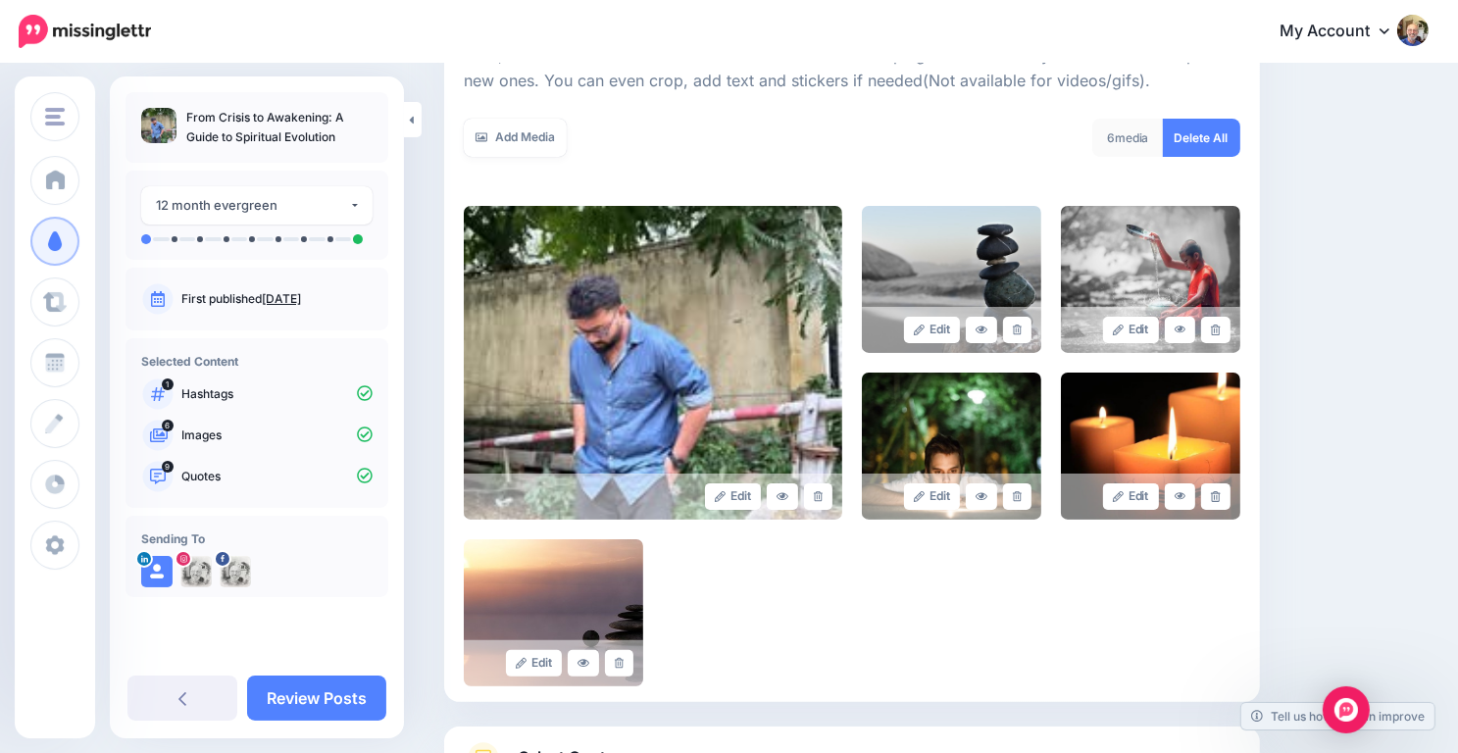
scroll to position [472, 0]
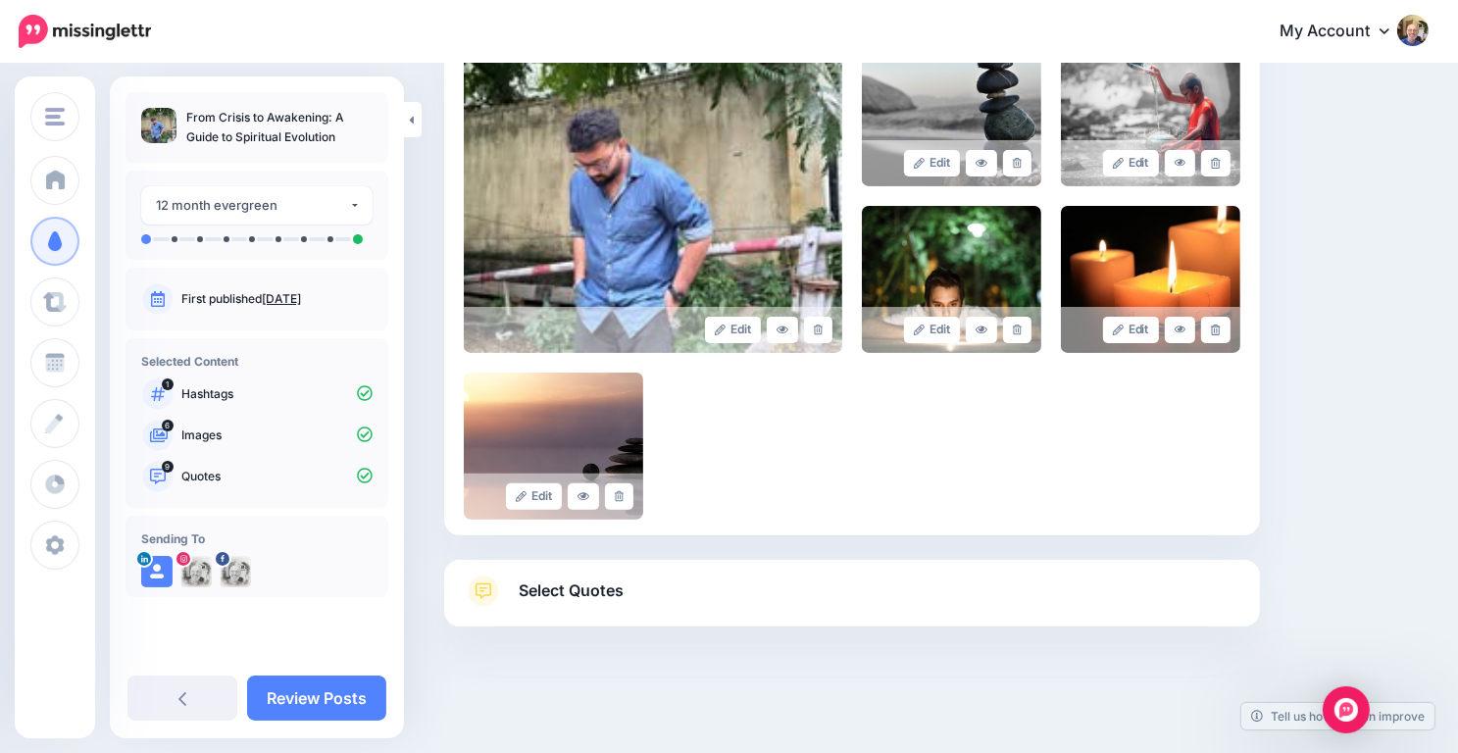
click at [593, 584] on span "Select Quotes" at bounding box center [571, 591] width 105 height 26
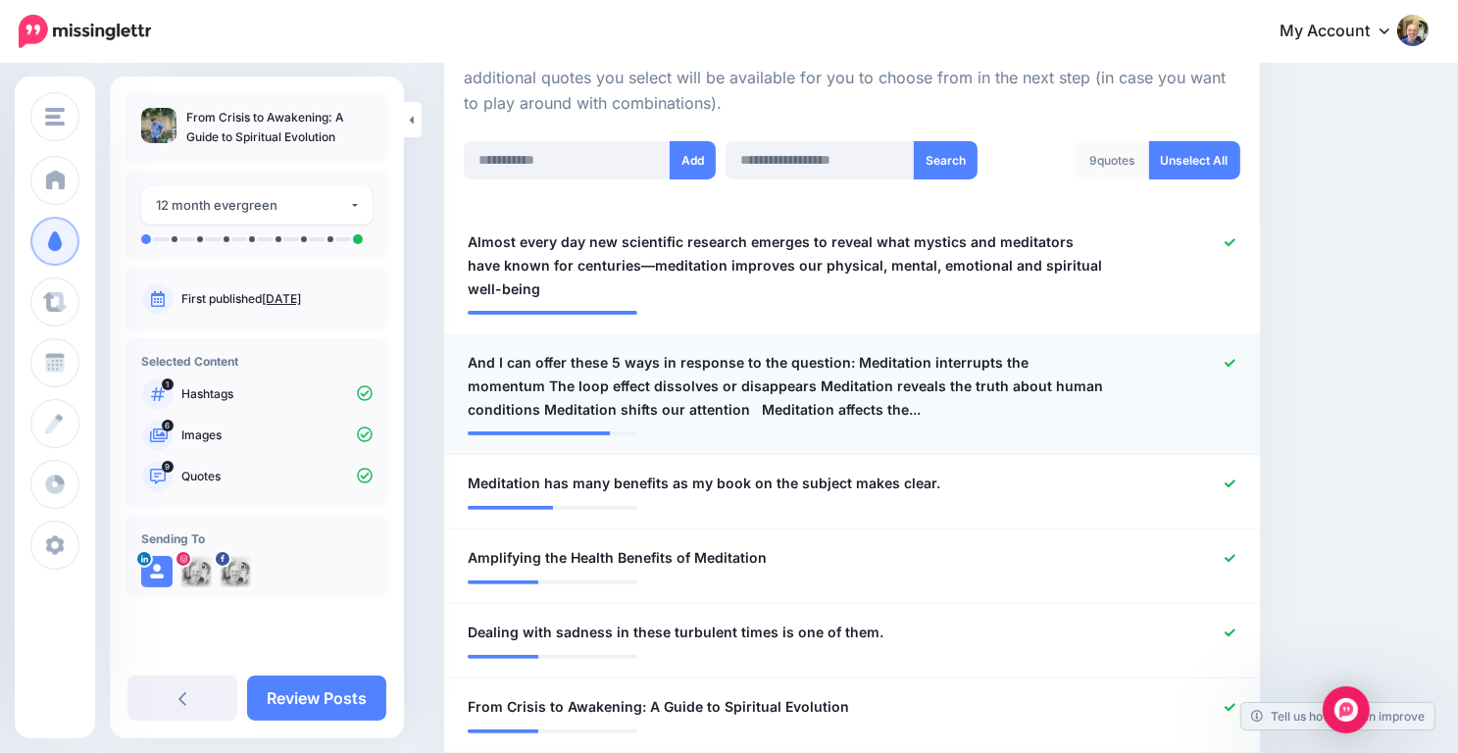
click at [1236, 360] on icon at bounding box center [1230, 363] width 11 height 11
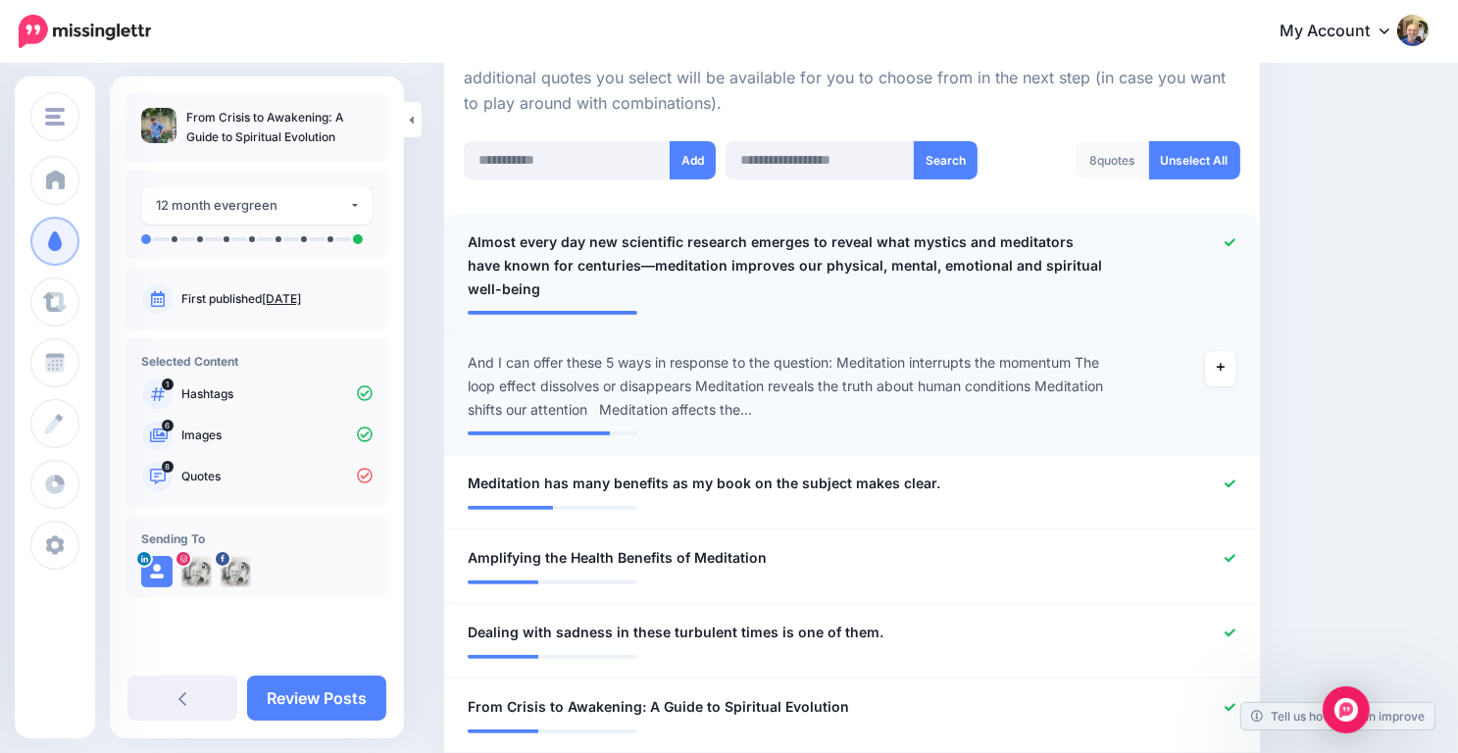
click at [1235, 238] on div at bounding box center [1184, 265] width 133 height 71
click at [1236, 479] on icon at bounding box center [1230, 484] width 11 height 11
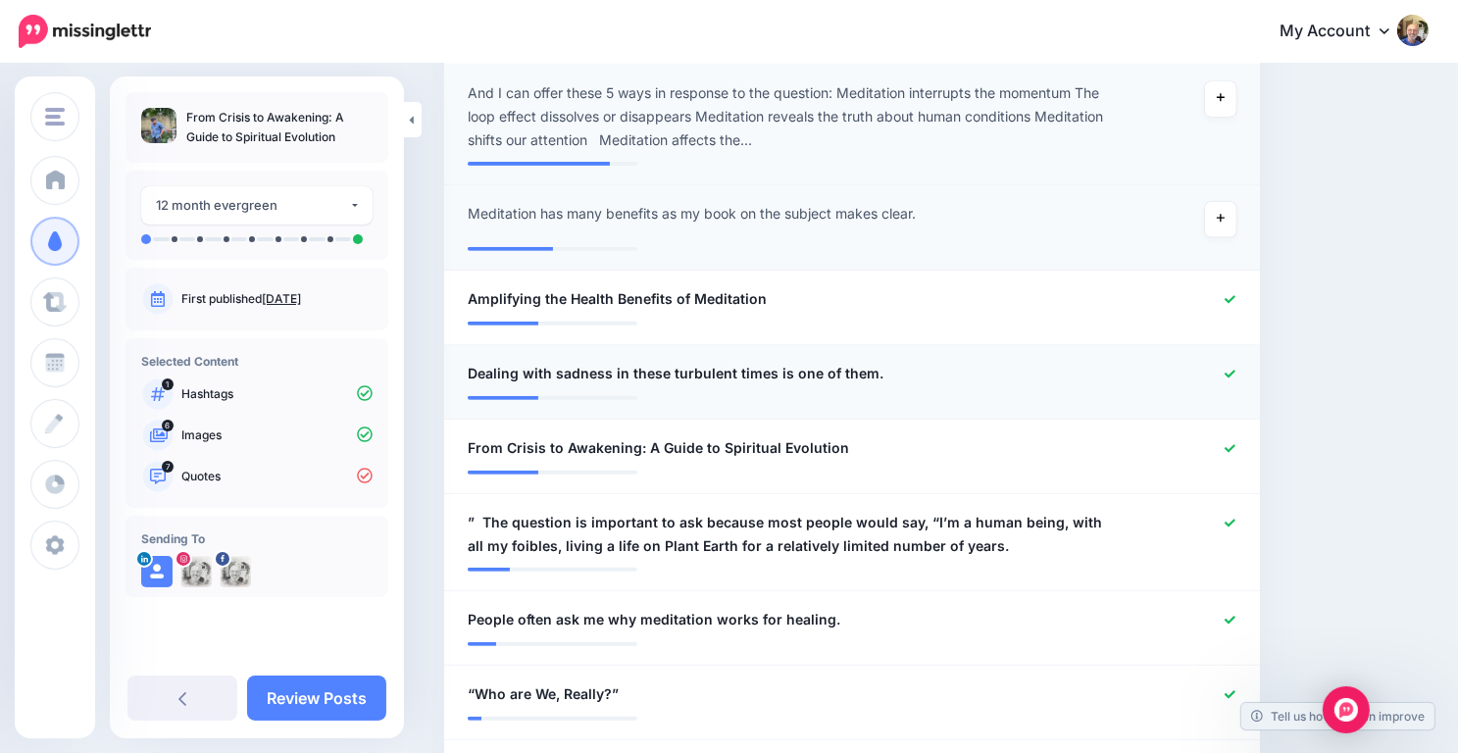
scroll to position [744, 0]
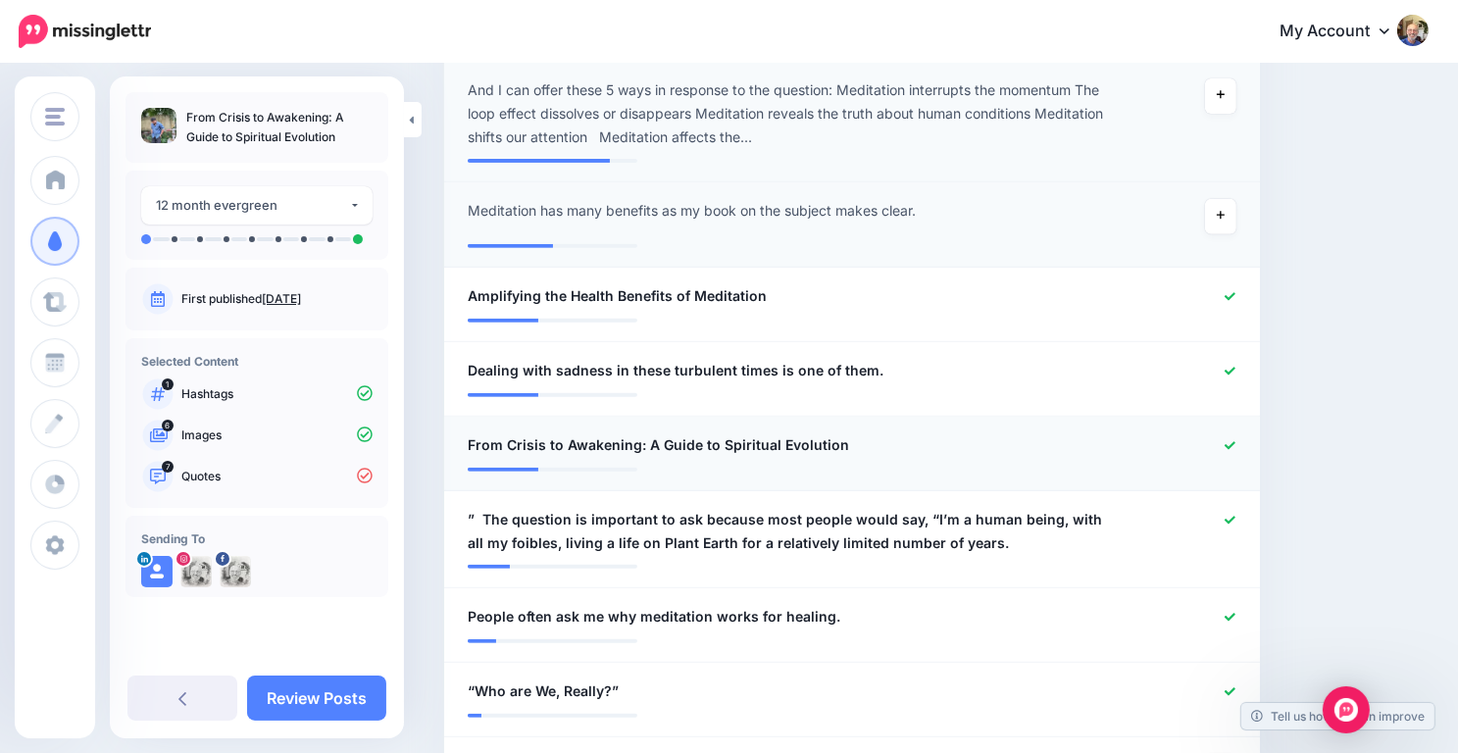
click at [1240, 434] on div at bounding box center [1184, 445] width 133 height 25
click at [1236, 369] on icon at bounding box center [1230, 371] width 11 height 8
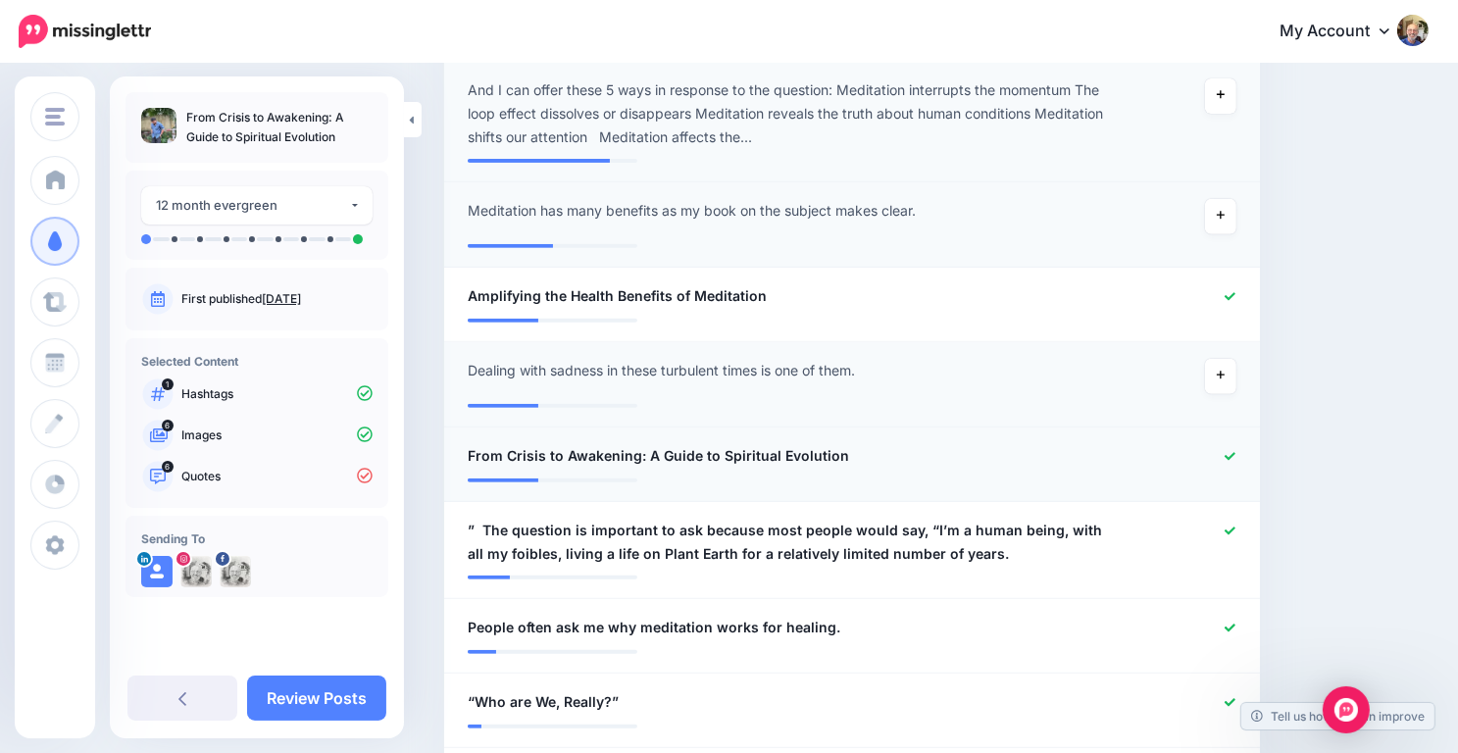
click at [1236, 454] on icon at bounding box center [1230, 456] width 11 height 11
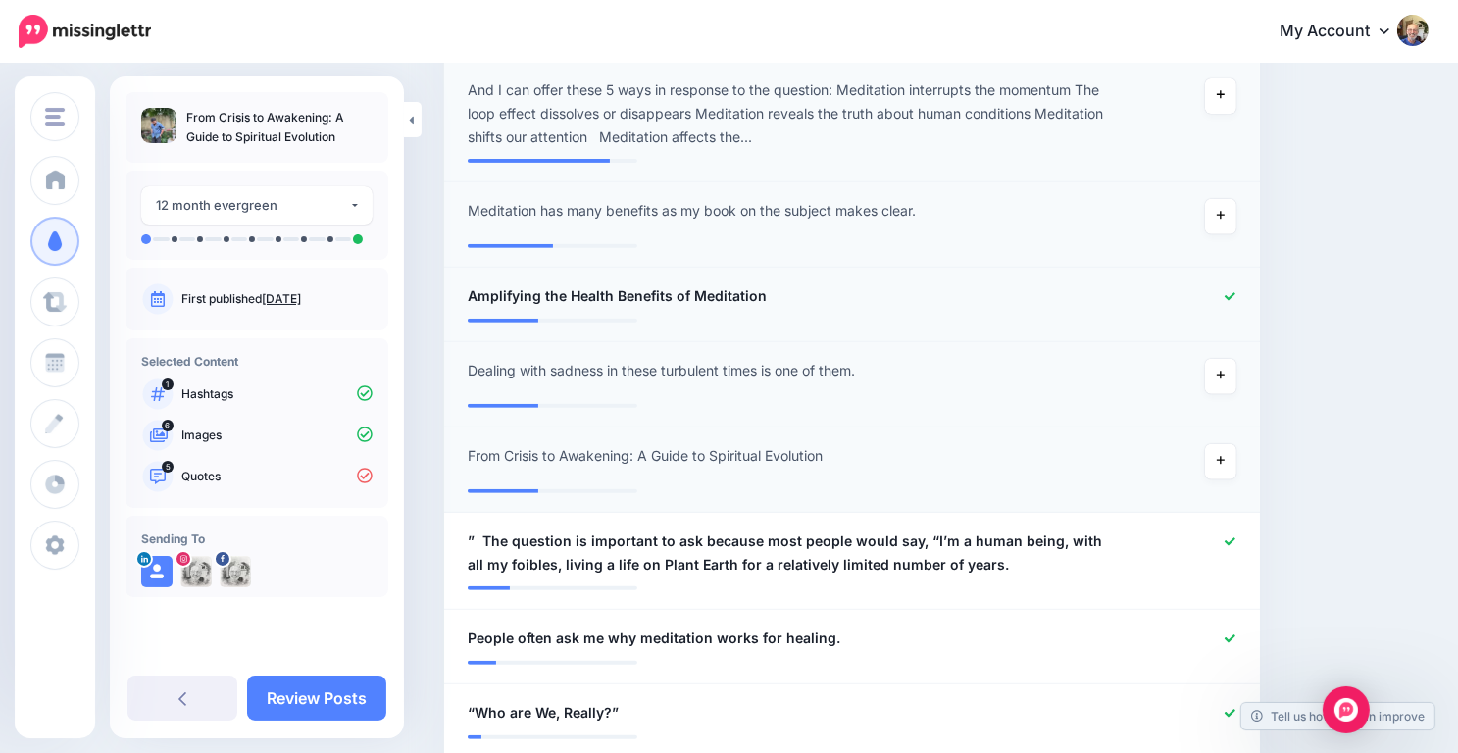
click at [1236, 294] on icon at bounding box center [1230, 296] width 11 height 8
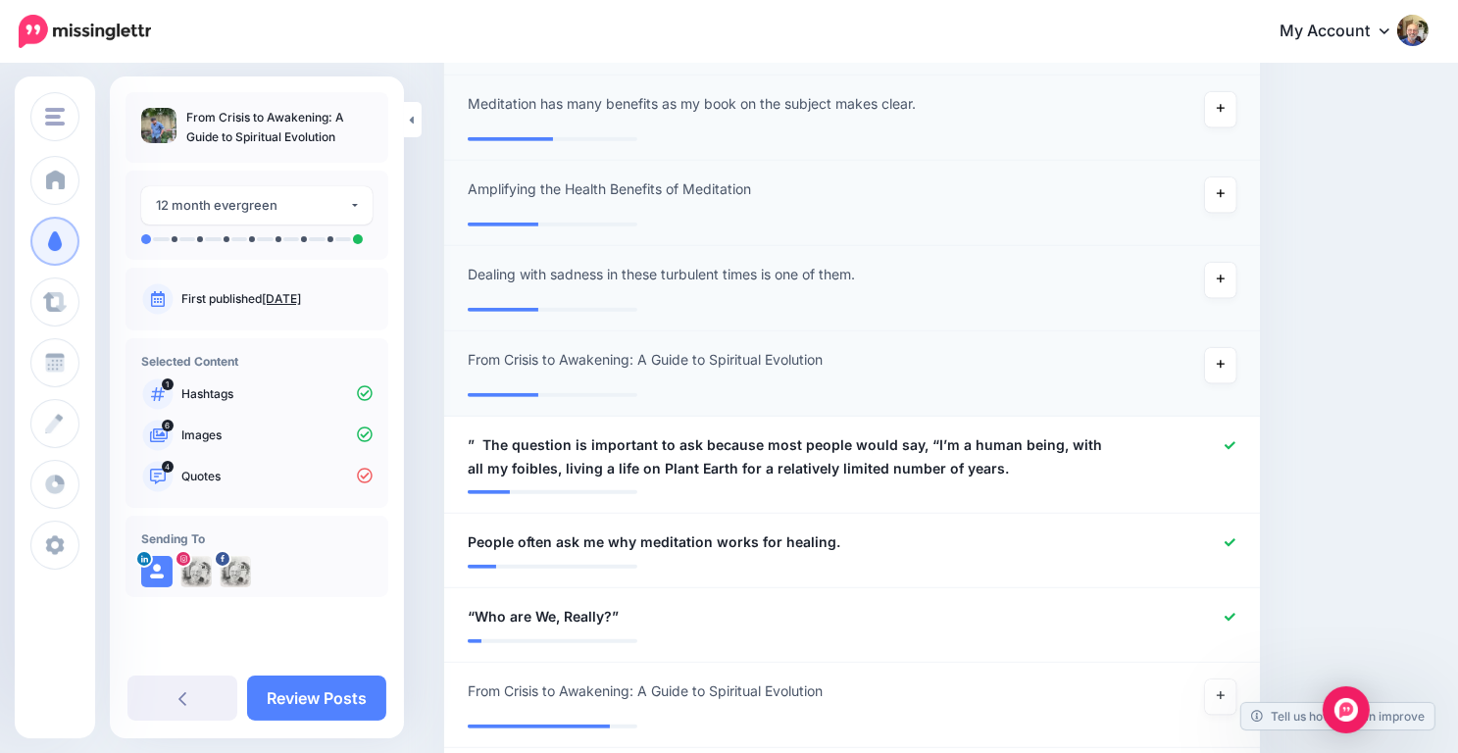
scroll to position [851, 0]
click at [1236, 442] on icon at bounding box center [1230, 445] width 11 height 11
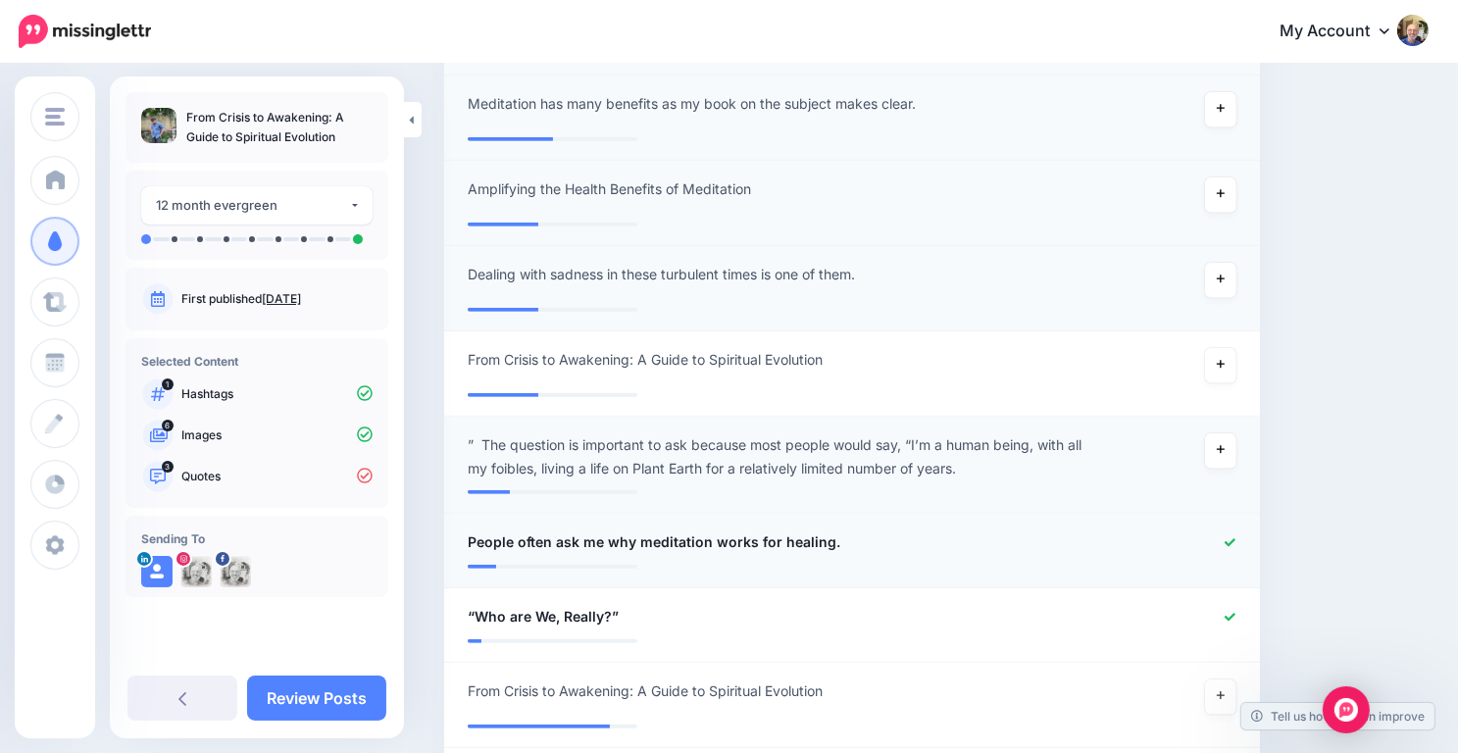
click at [1236, 544] on icon at bounding box center [1230, 542] width 11 height 8
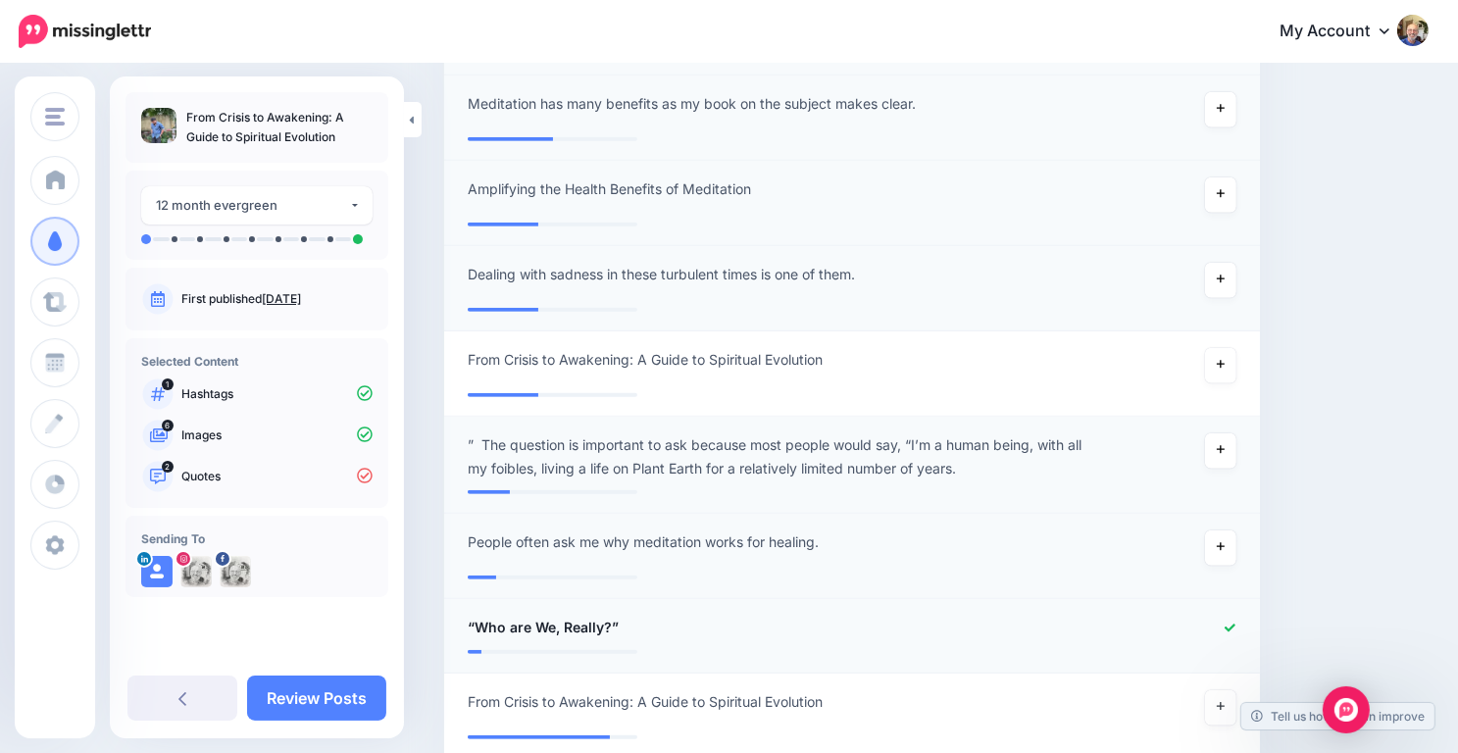
click at [1236, 623] on icon at bounding box center [1230, 628] width 11 height 11
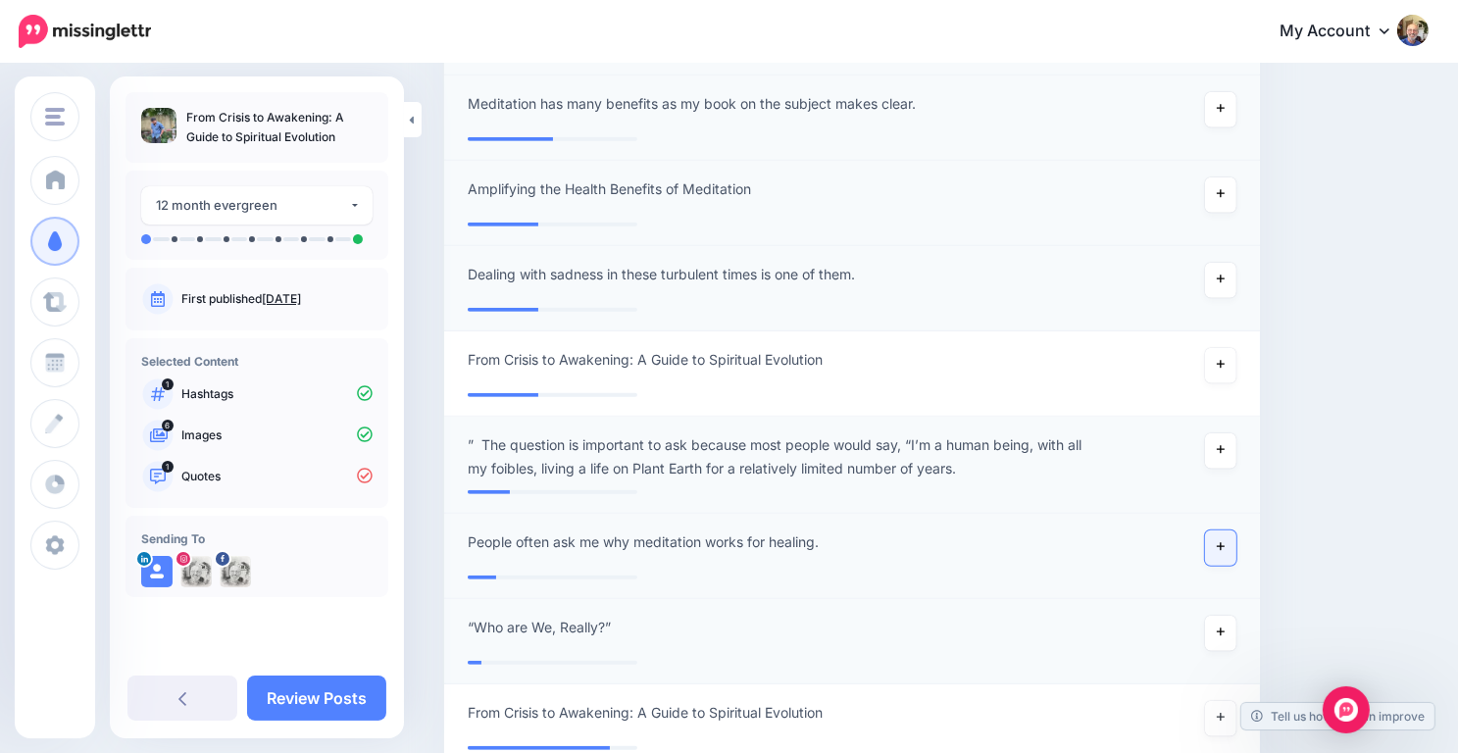
click at [1226, 547] on link at bounding box center [1220, 548] width 31 height 35
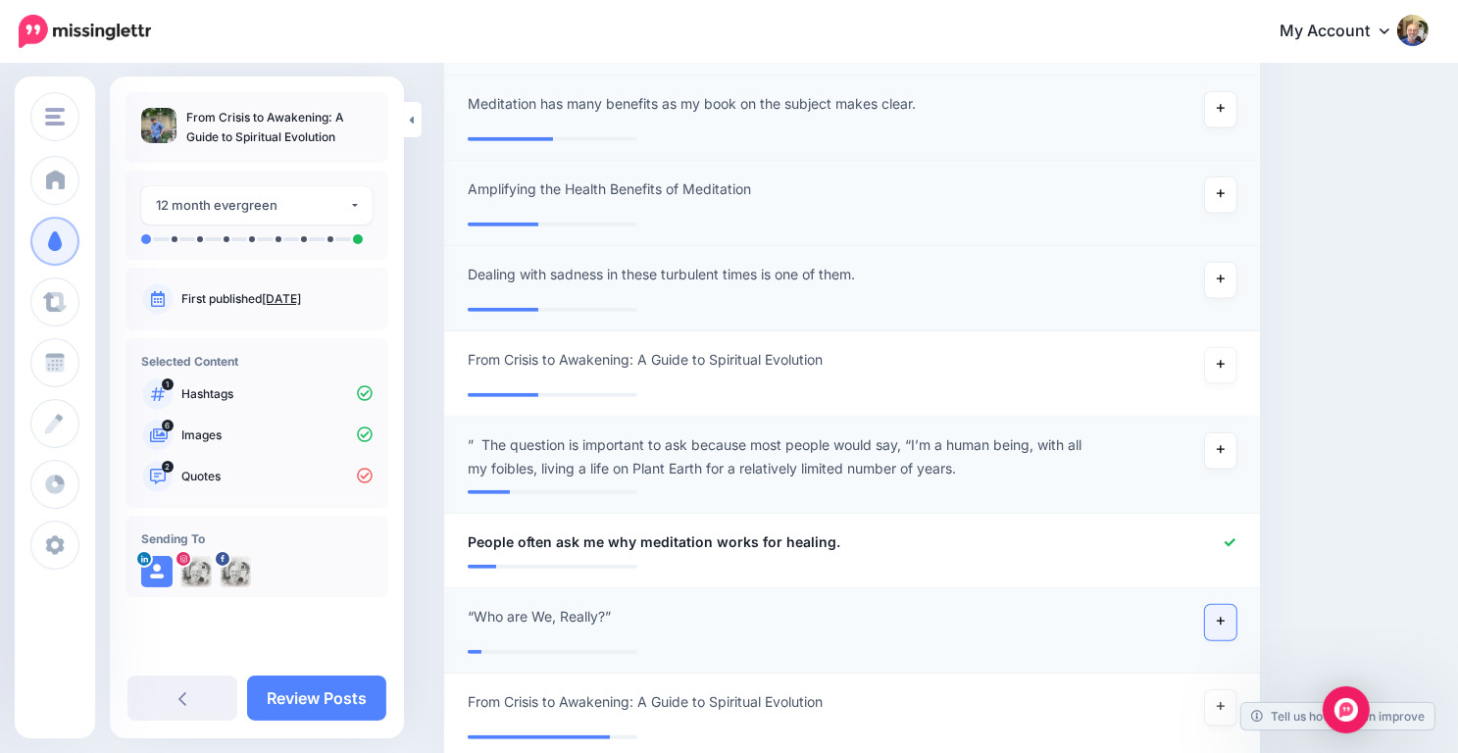
click at [1230, 632] on link at bounding box center [1220, 622] width 31 height 35
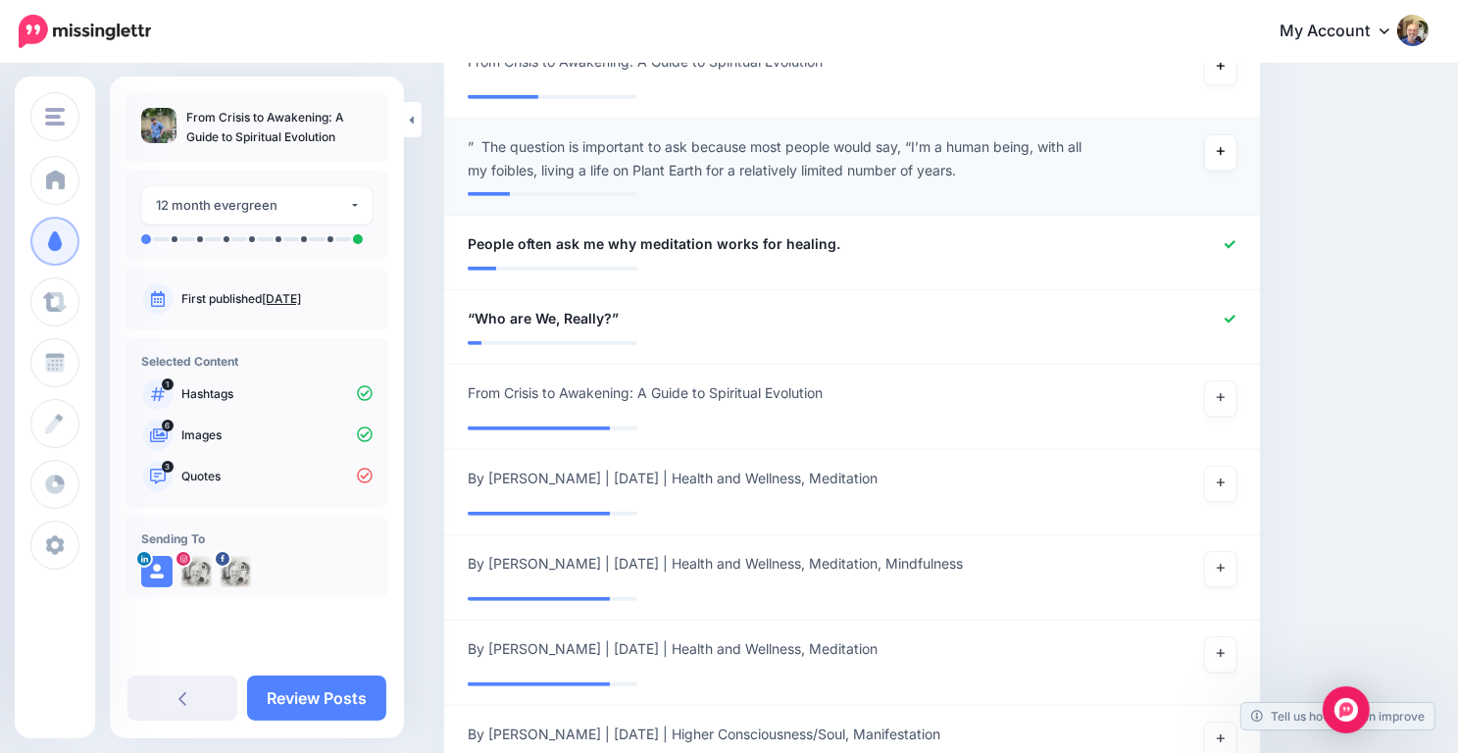
scroll to position [1156, 0]
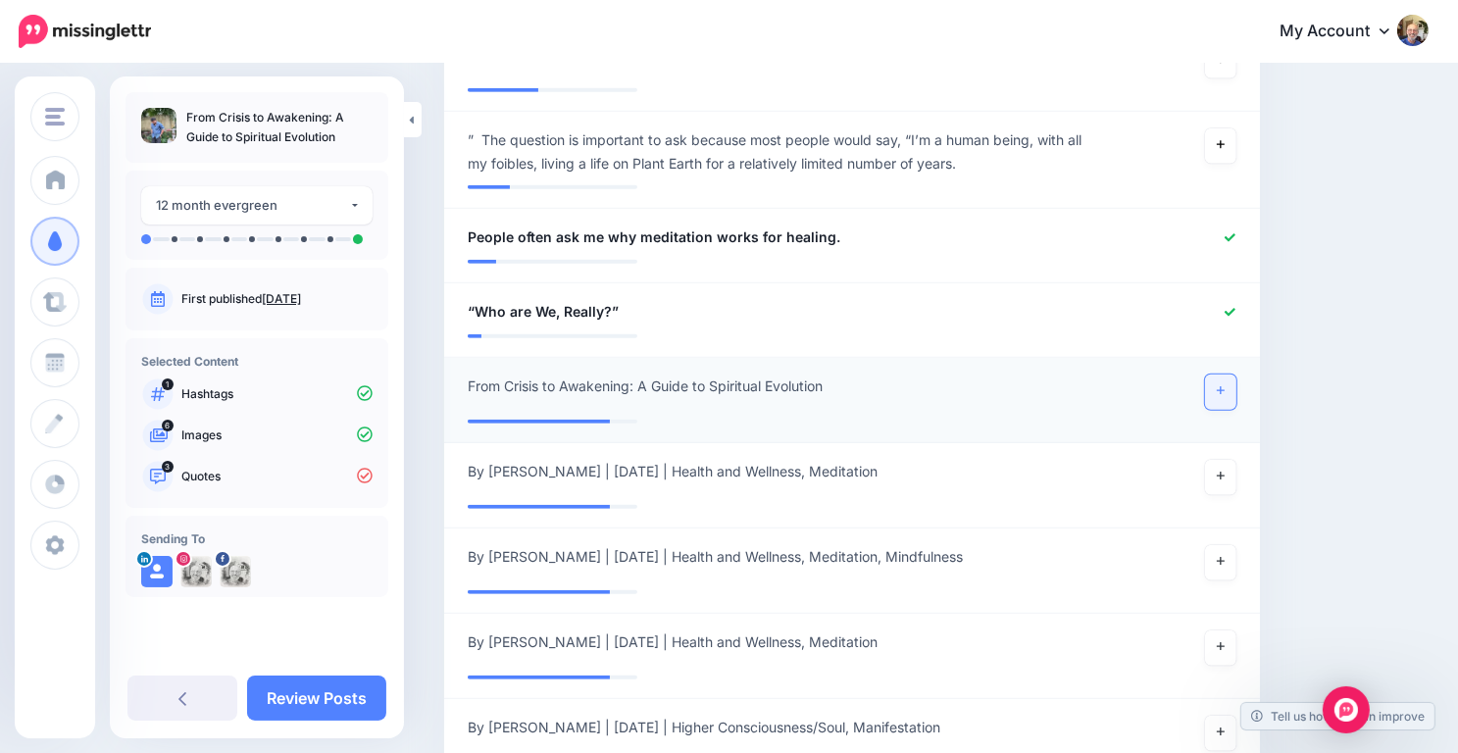
click at [1228, 387] on link at bounding box center [1220, 392] width 31 height 35
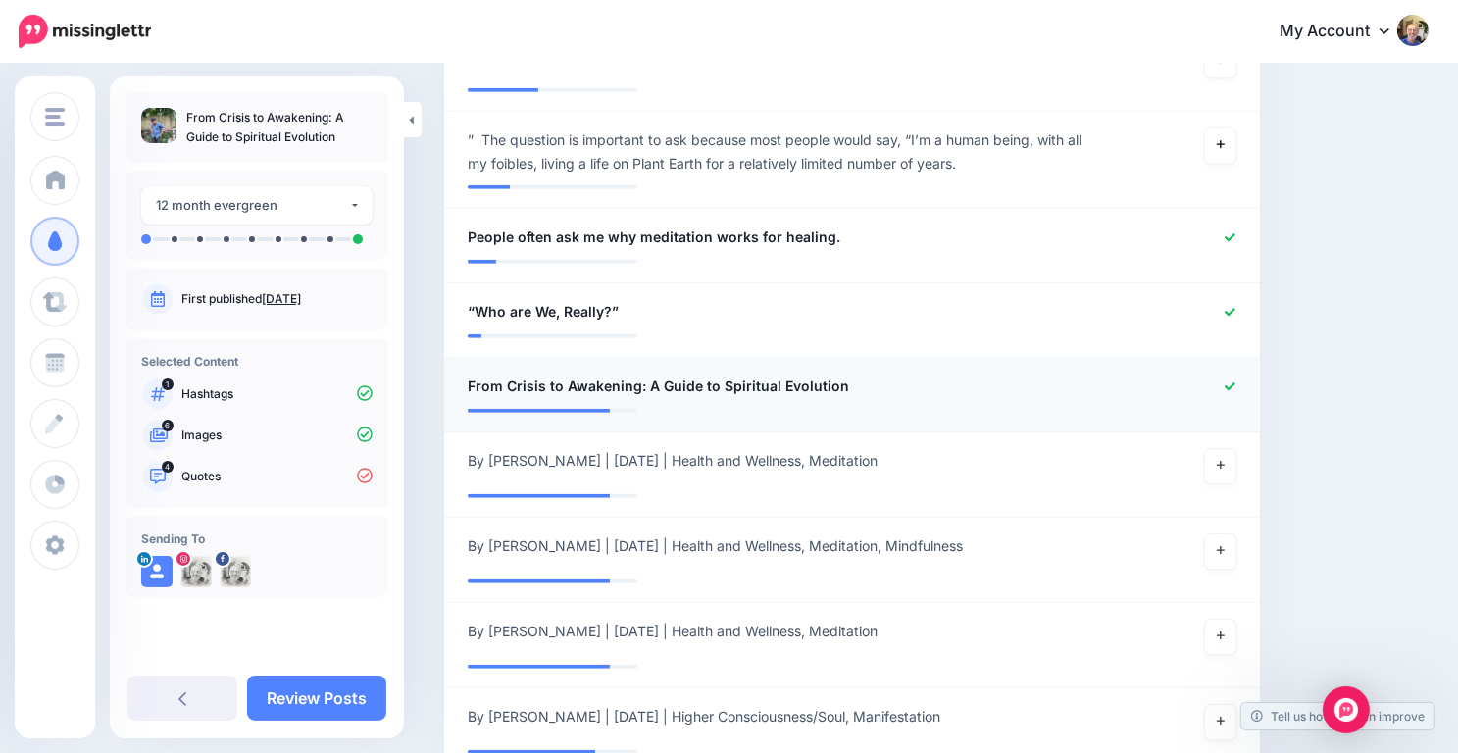
click at [1235, 387] on div at bounding box center [1184, 387] width 133 height 25
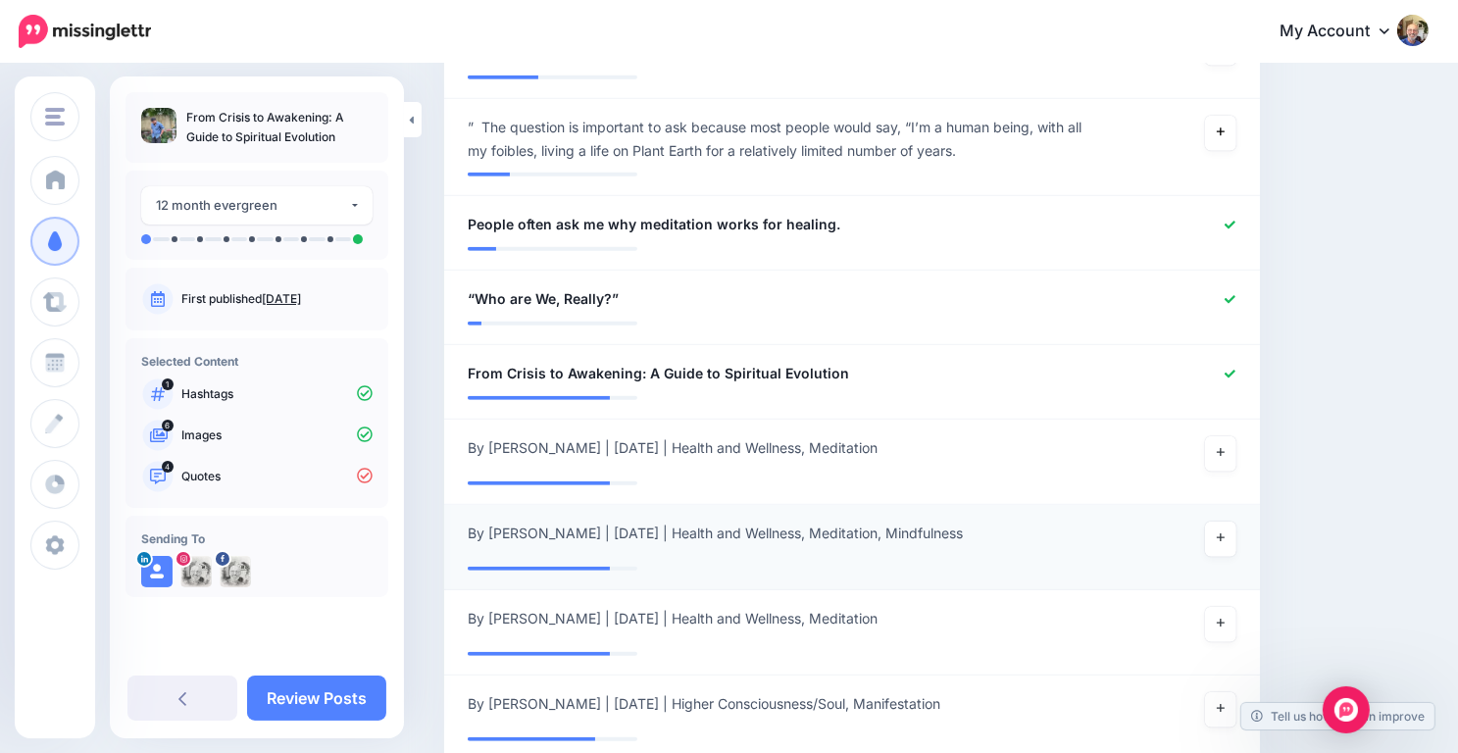
scroll to position [1177, 0]
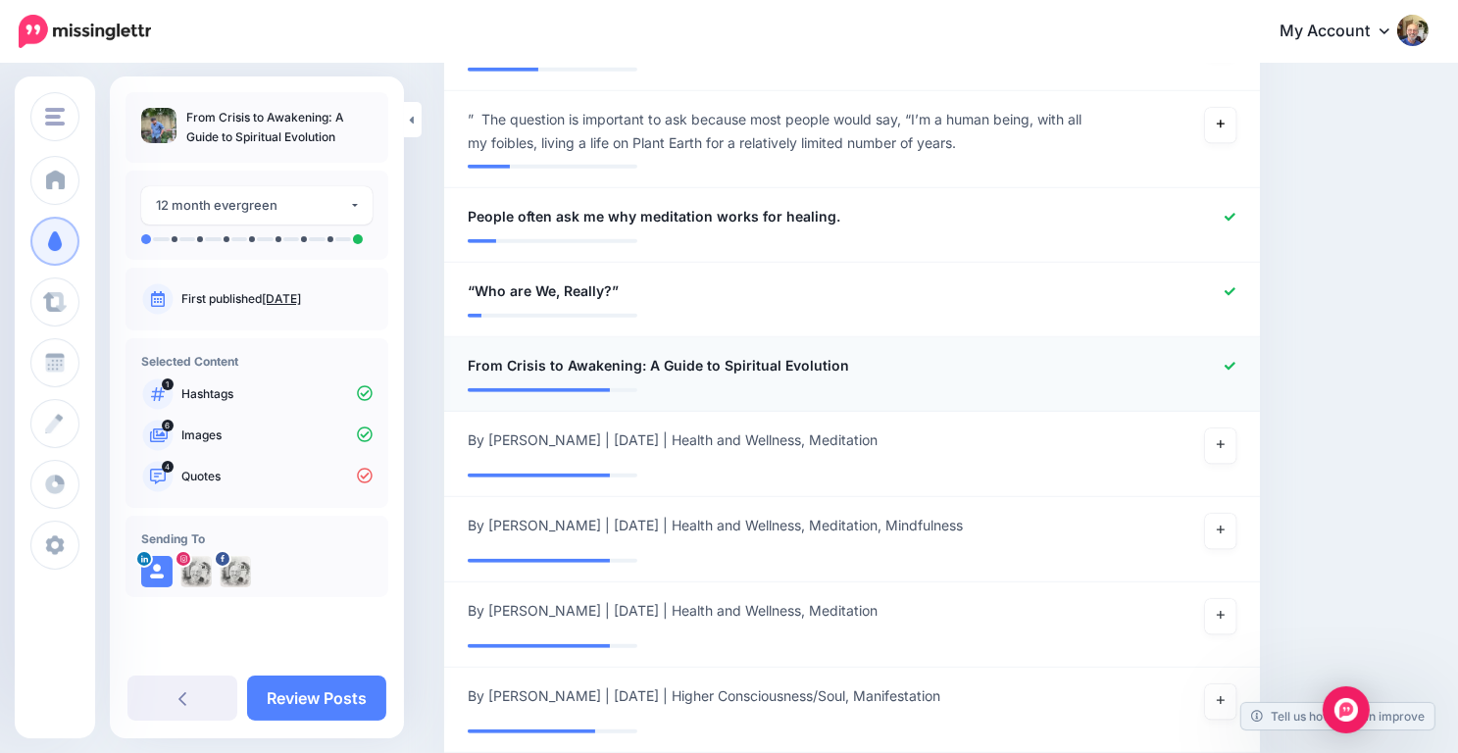
click at [1236, 365] on icon at bounding box center [1230, 366] width 11 height 8
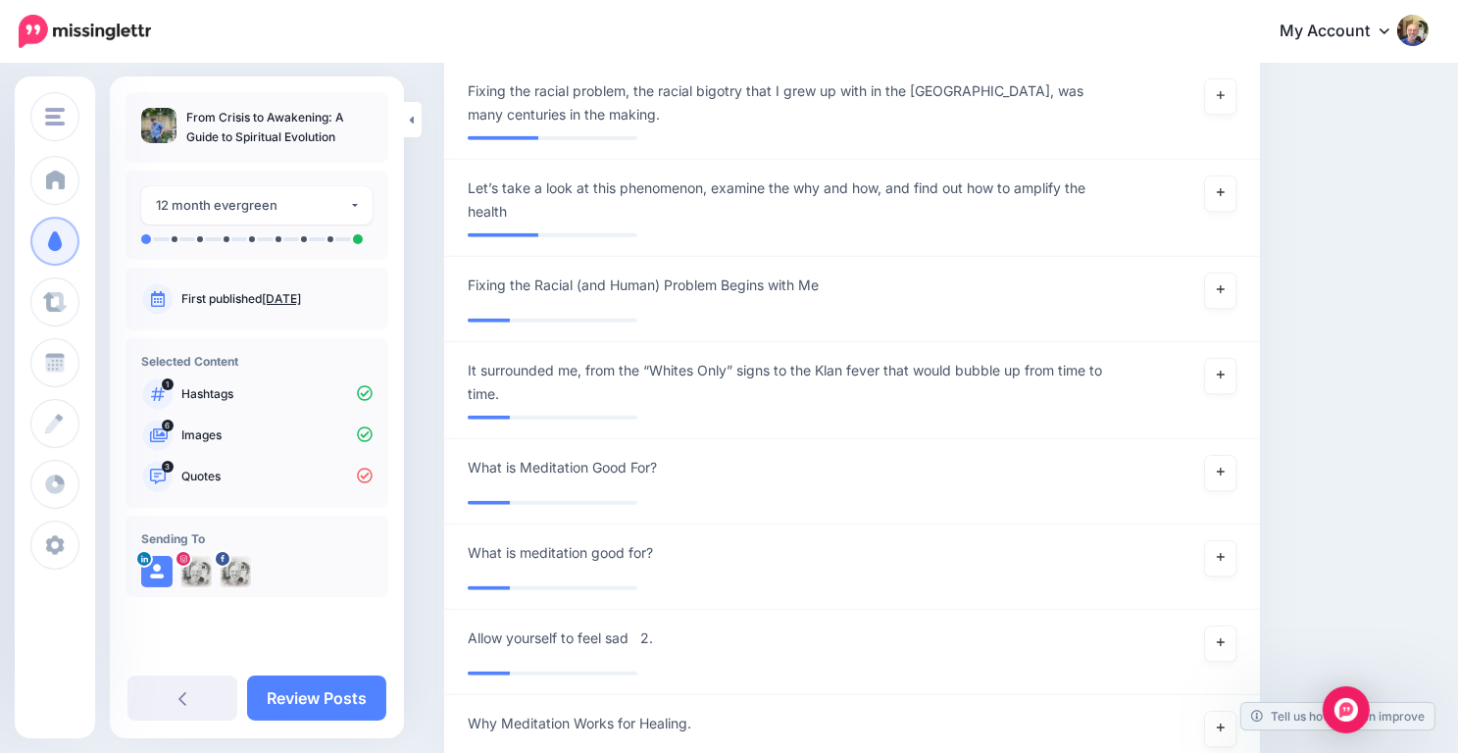
scroll to position [1965, 0]
click at [1236, 462] on link at bounding box center [1220, 471] width 31 height 35
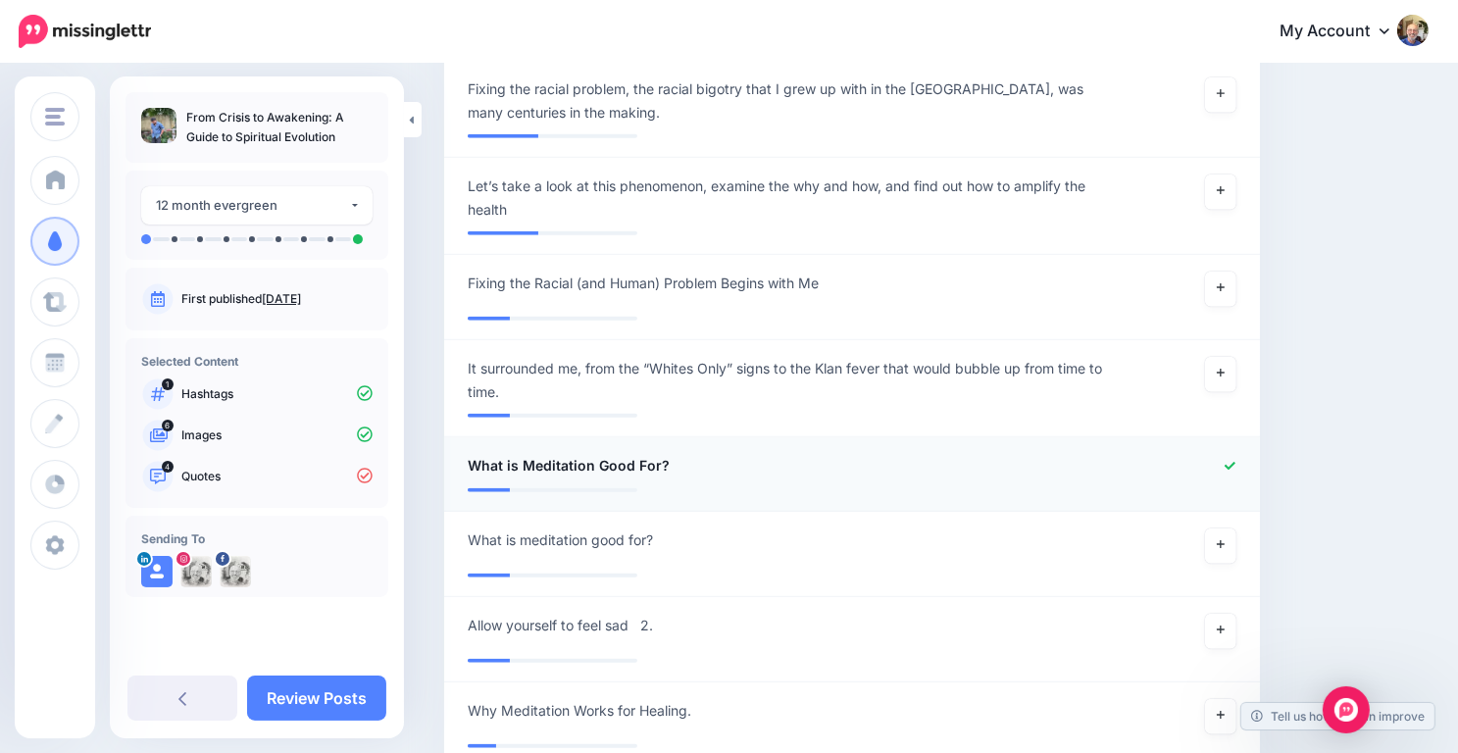
click at [1236, 462] on icon at bounding box center [1230, 466] width 11 height 11
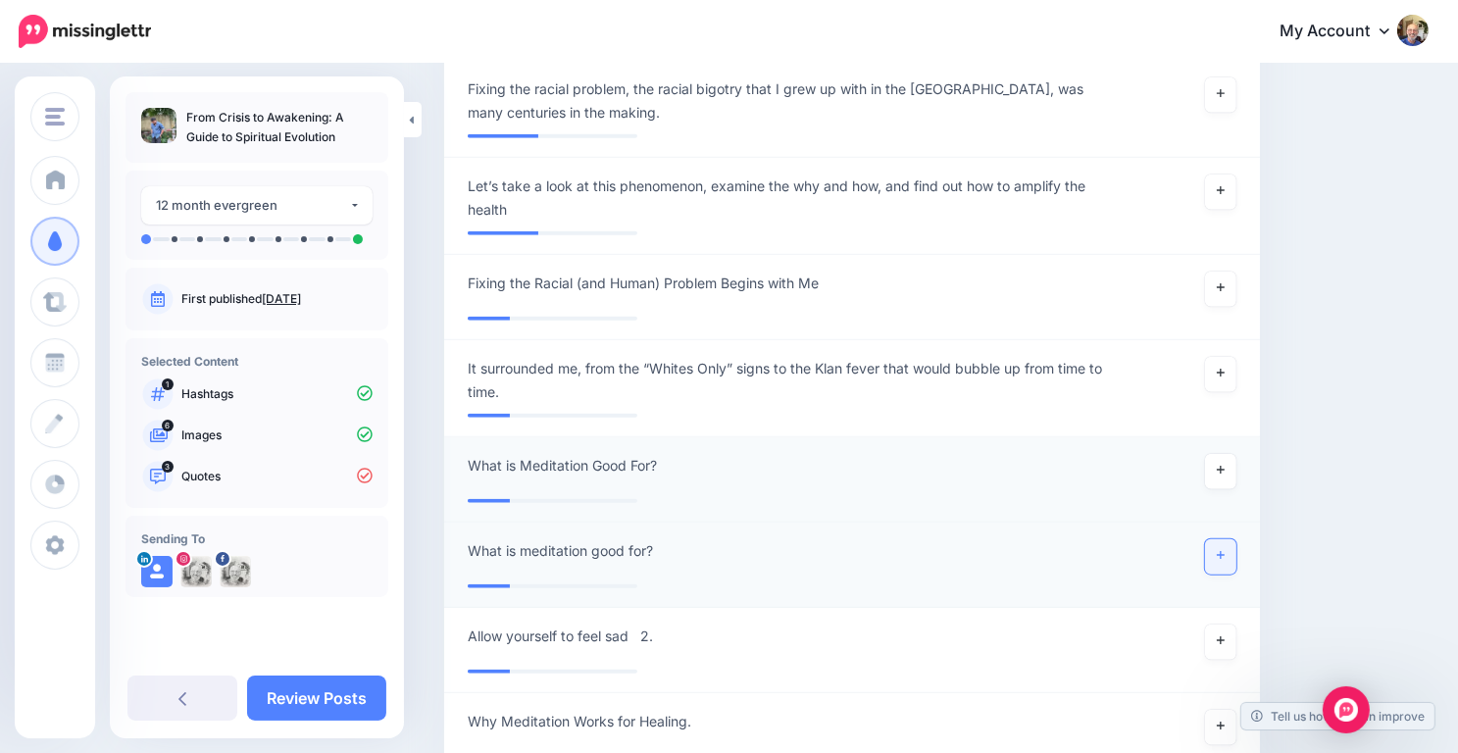
click at [1237, 546] on link at bounding box center [1220, 556] width 31 height 35
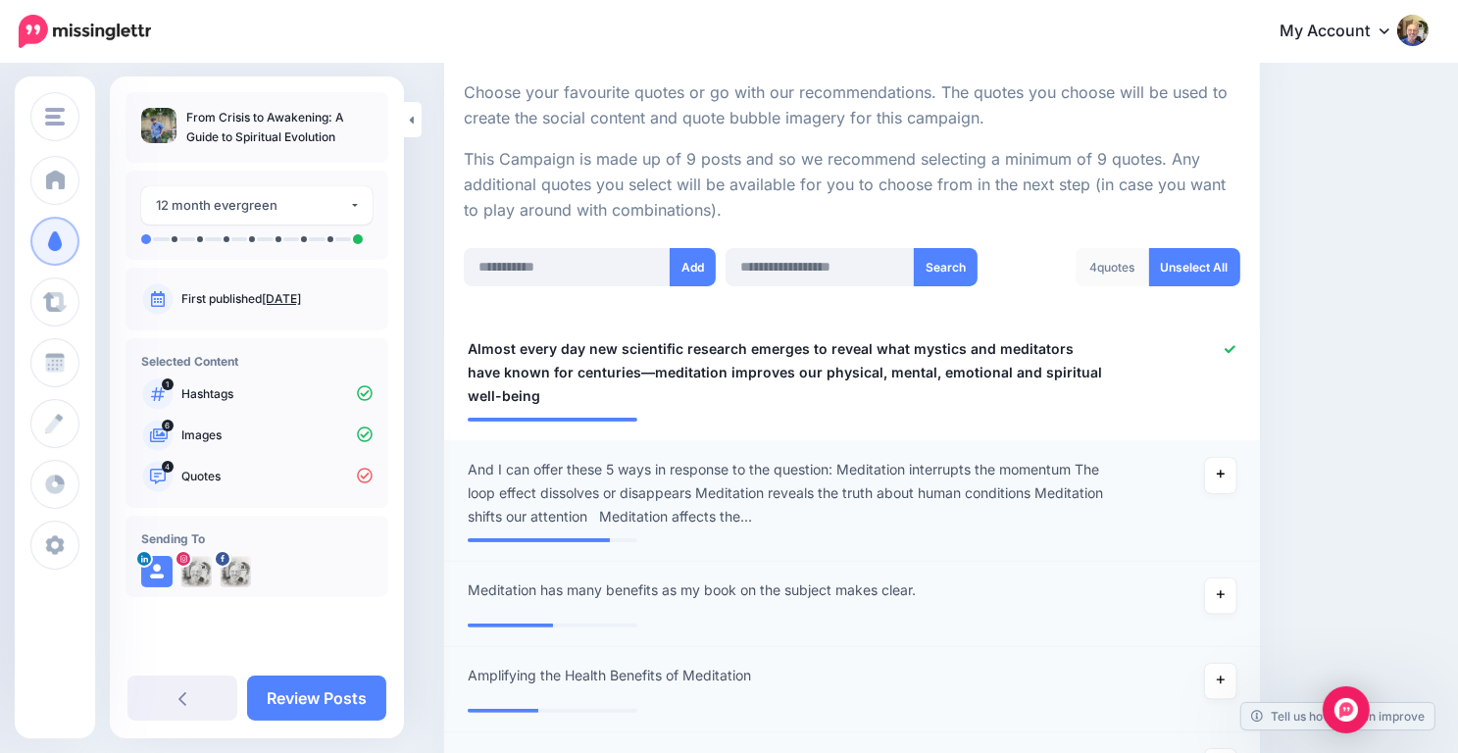
scroll to position [364, 0]
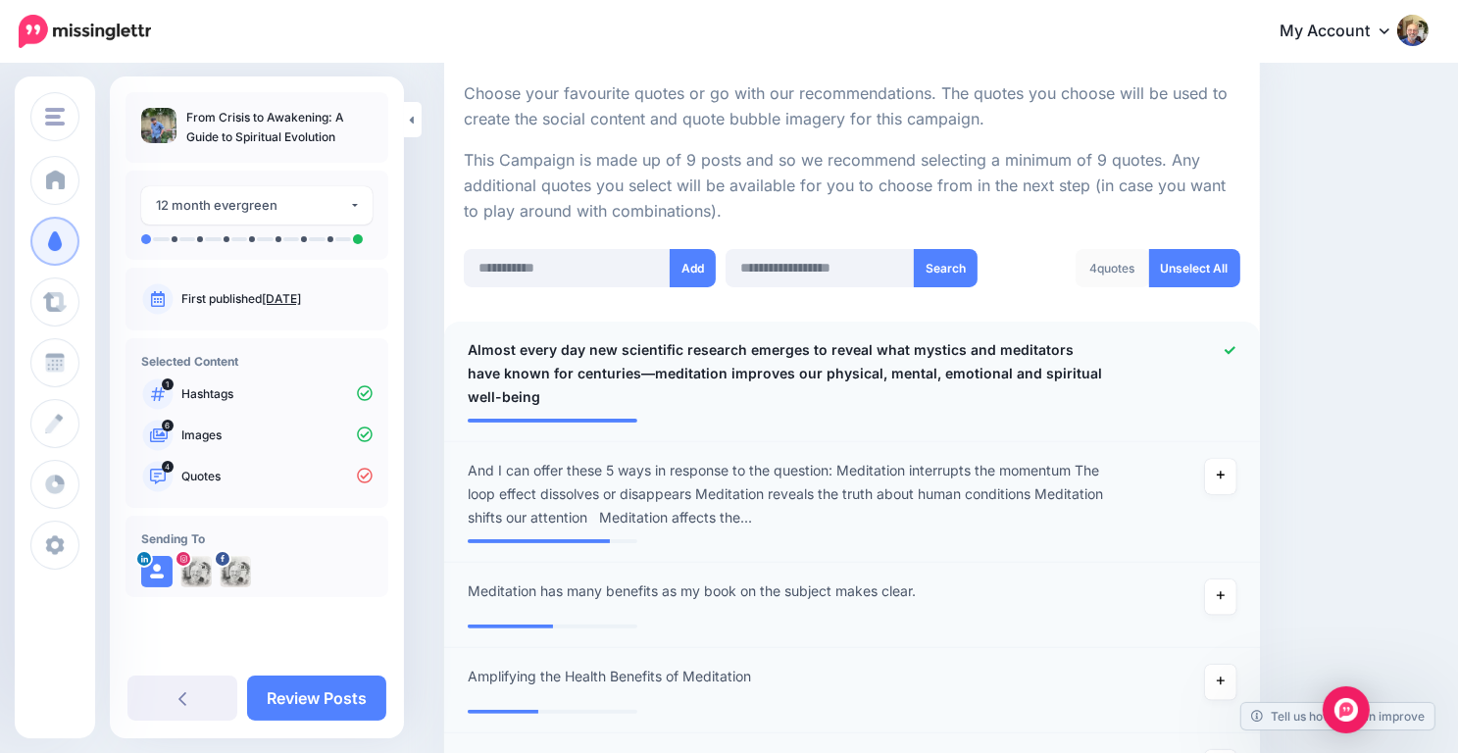
click at [1239, 340] on div at bounding box center [1184, 373] width 133 height 71
click at [1236, 345] on icon at bounding box center [1230, 350] width 11 height 11
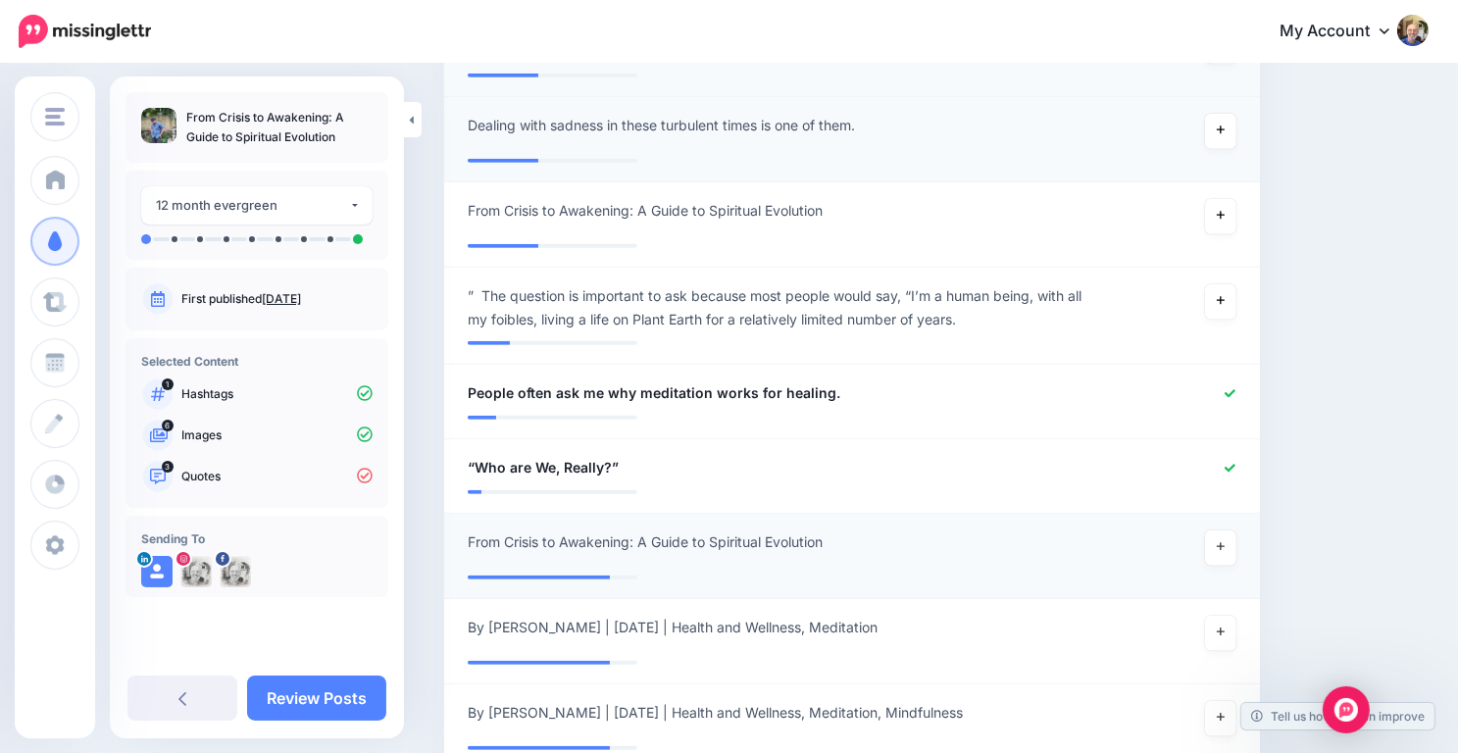
scroll to position [981, 0]
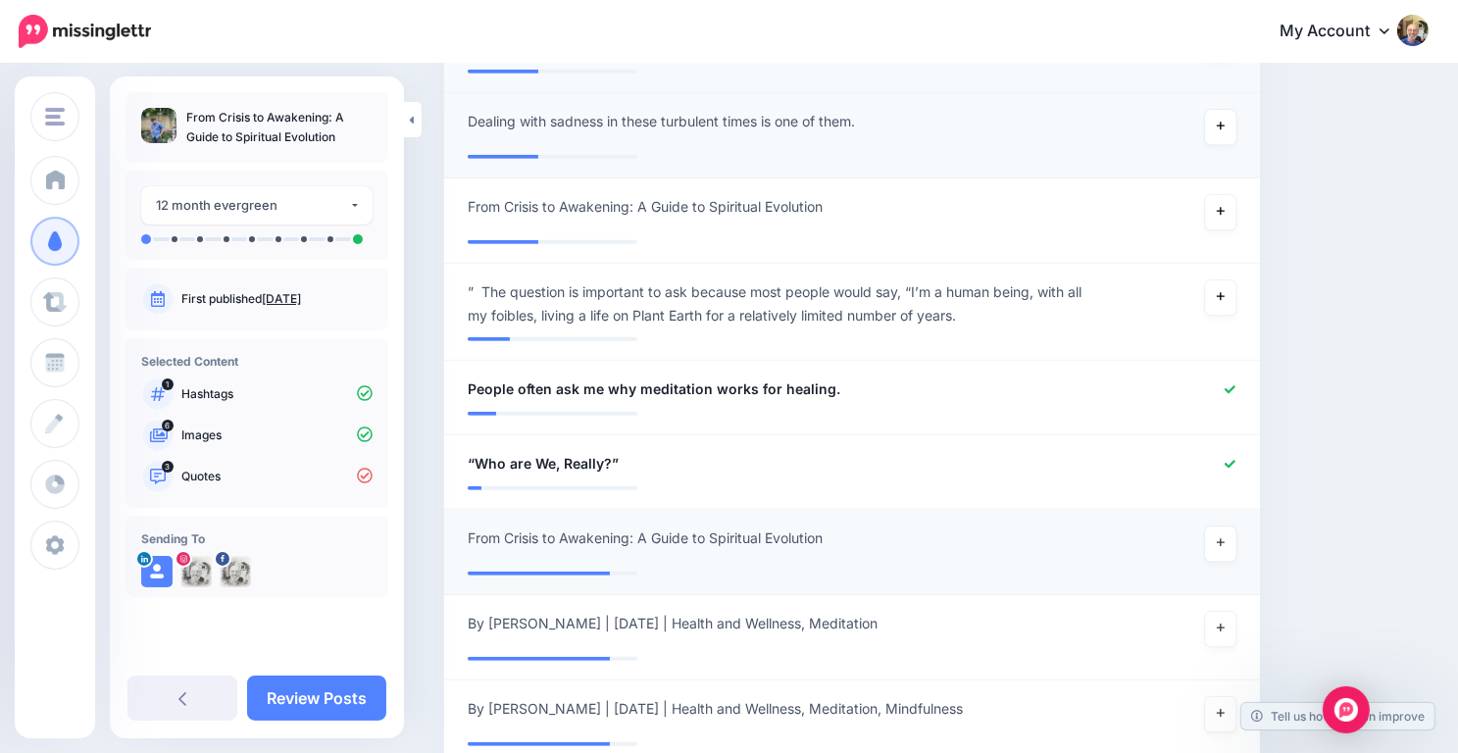
click at [1236, 389] on icon at bounding box center [1230, 389] width 11 height 8
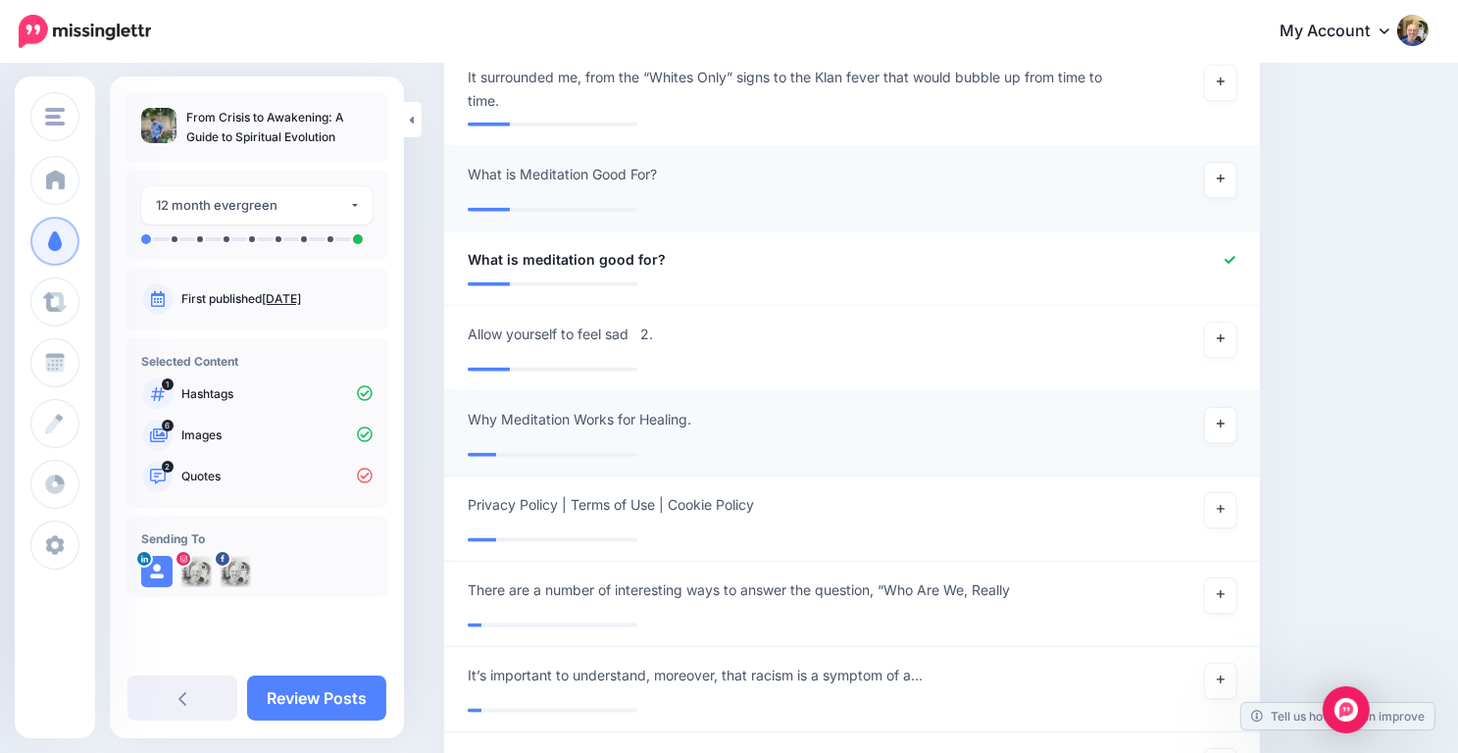
scroll to position [2246, 0]
click at [1237, 422] on link at bounding box center [1220, 423] width 31 height 35
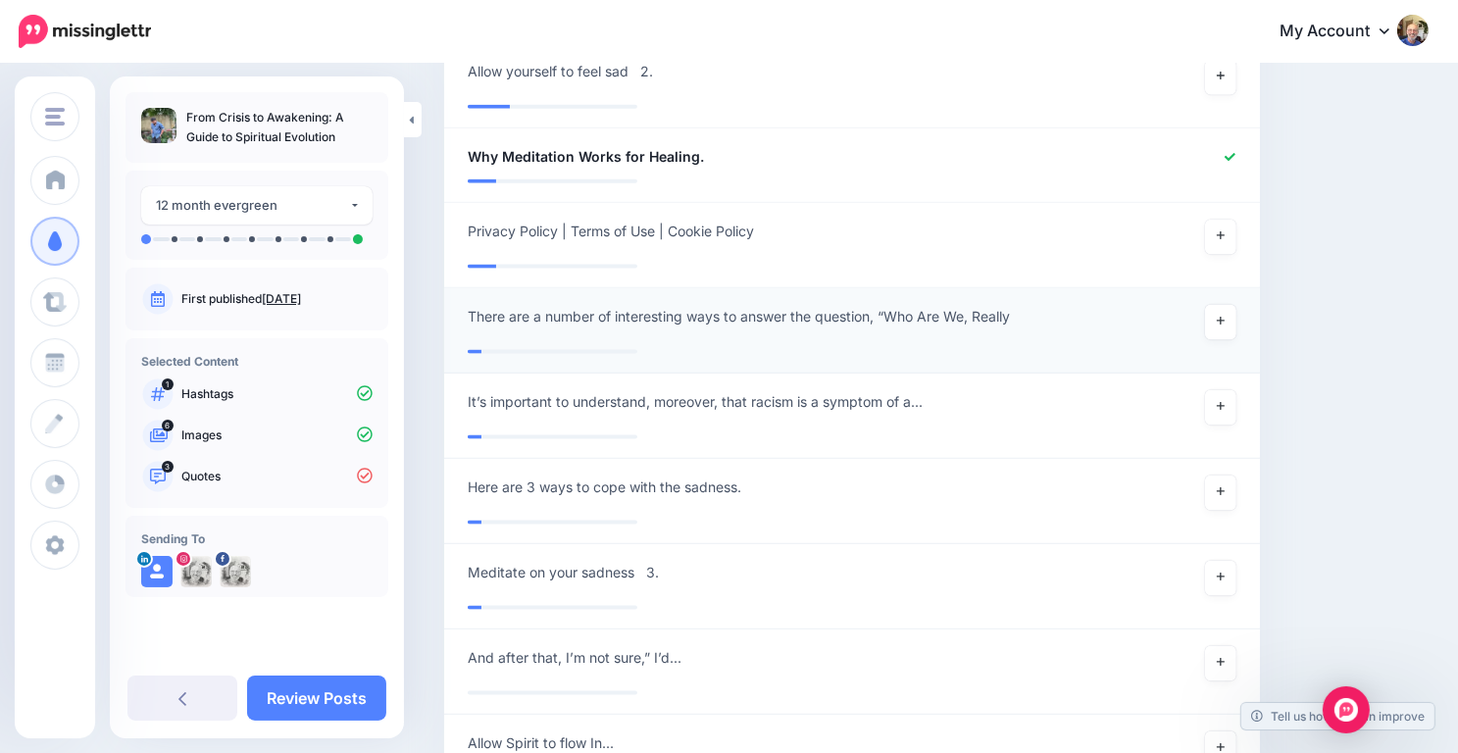
scroll to position [2522, 0]
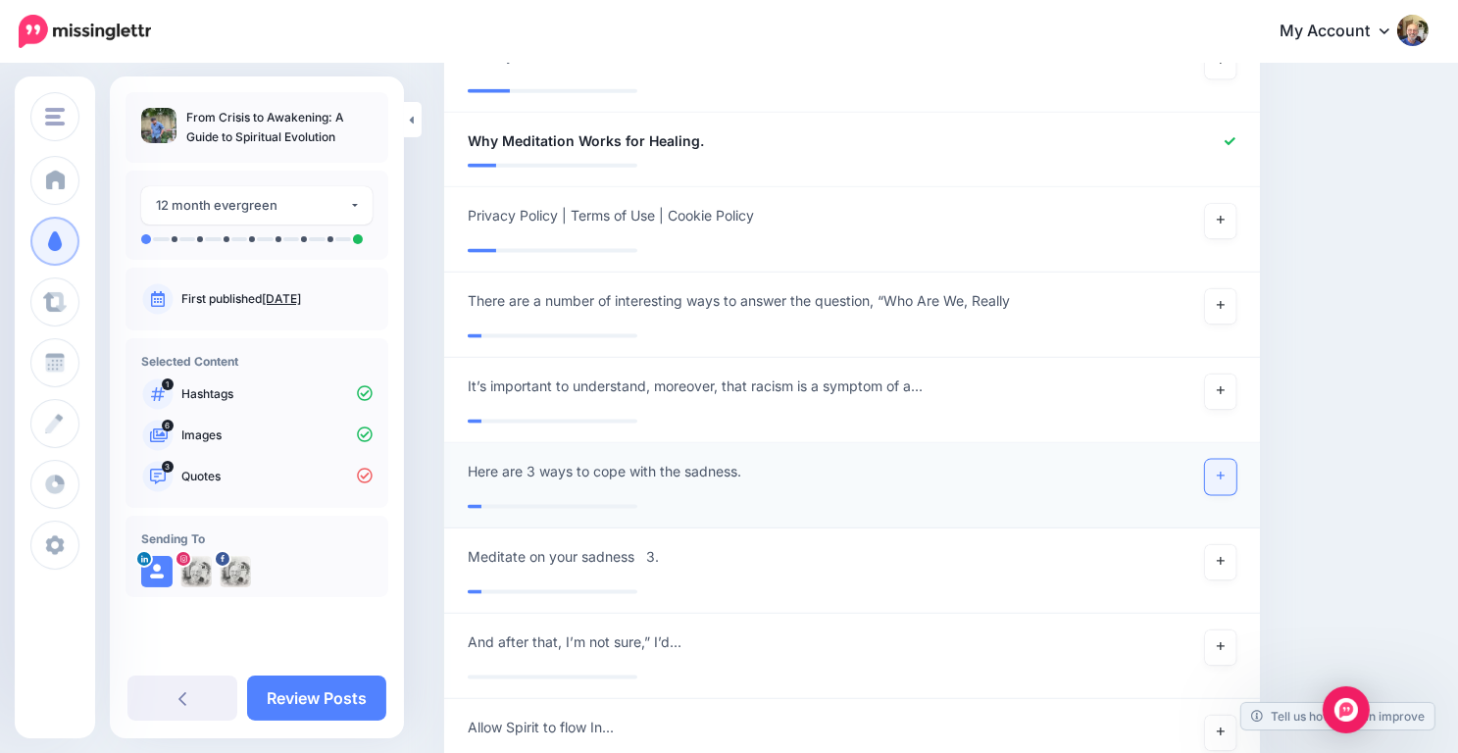
click at [1225, 489] on link at bounding box center [1220, 477] width 31 height 35
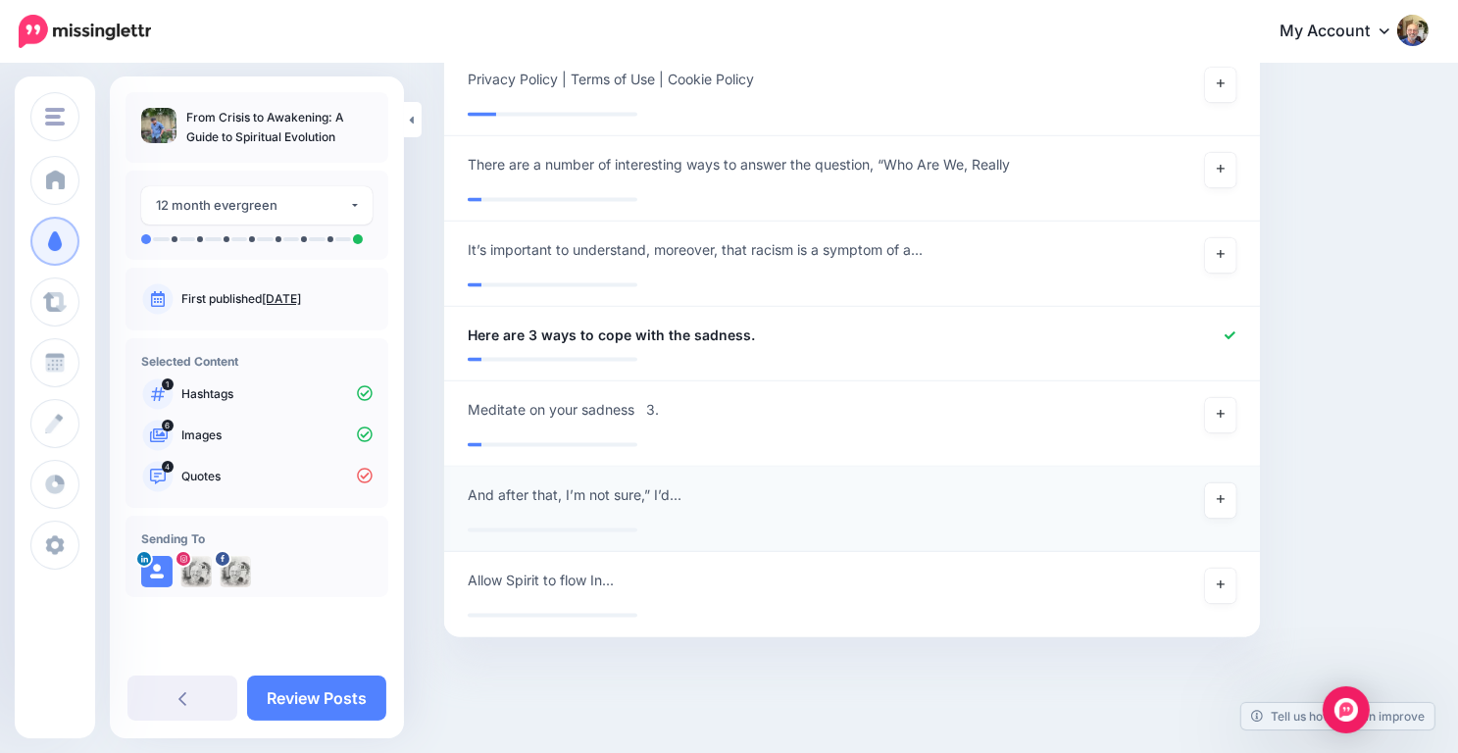
scroll to position [2668, 0]
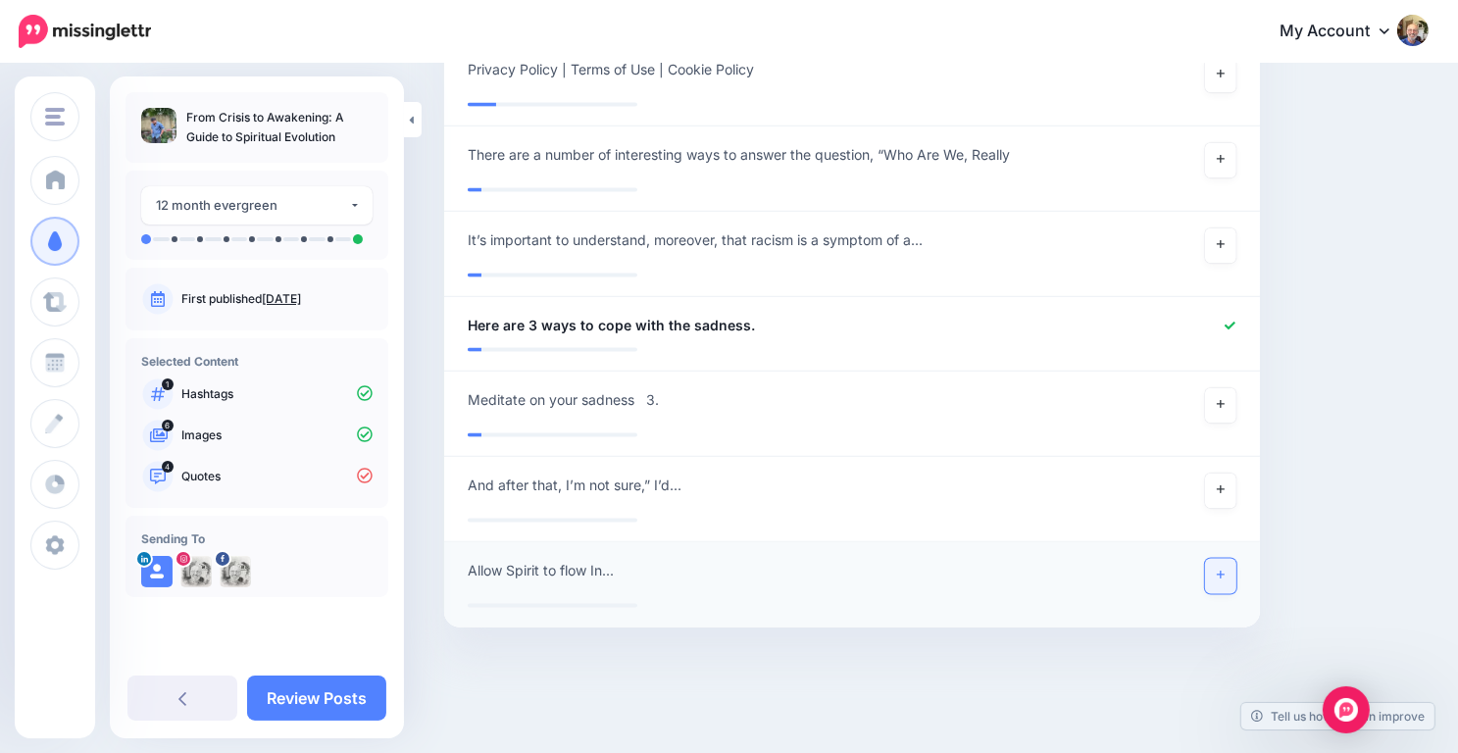
click at [1227, 572] on link at bounding box center [1220, 576] width 31 height 35
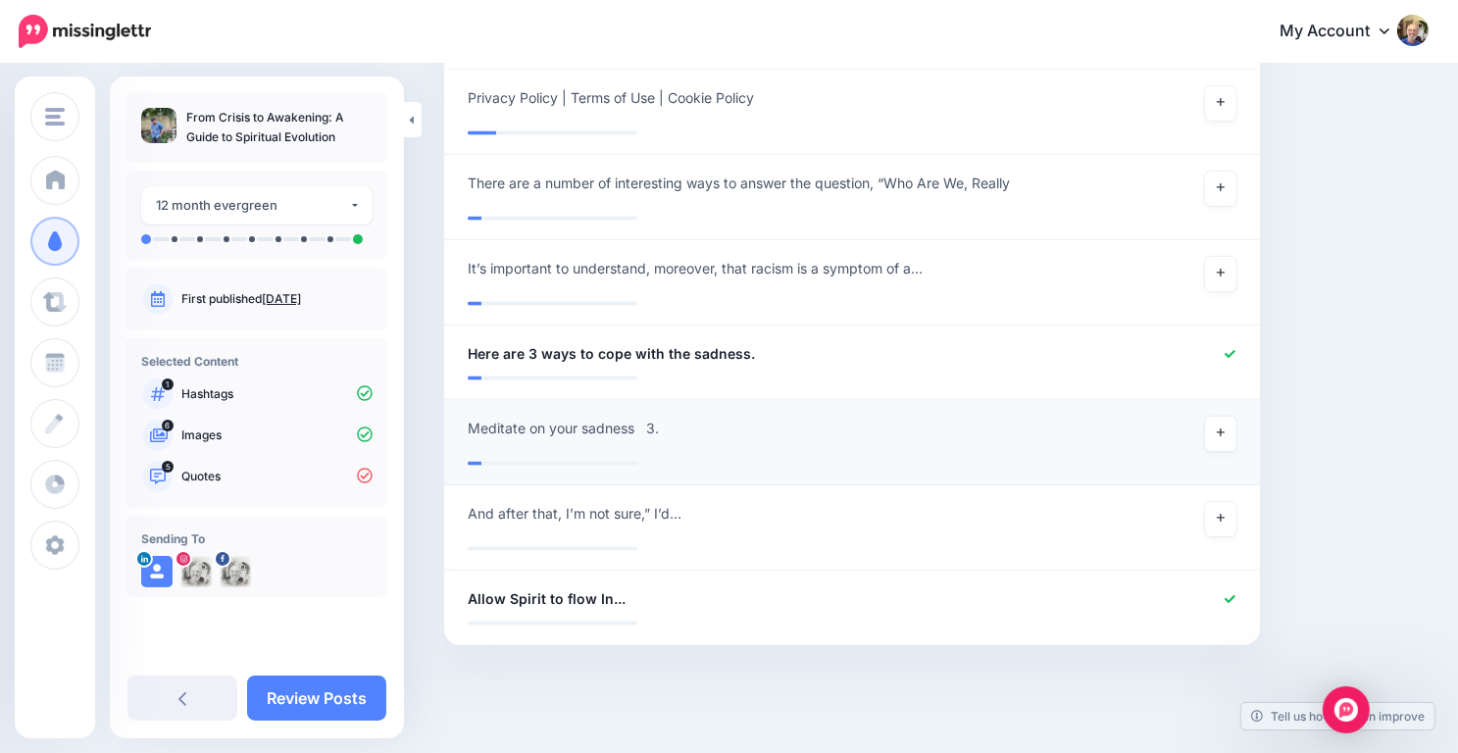
scroll to position [2658, 0]
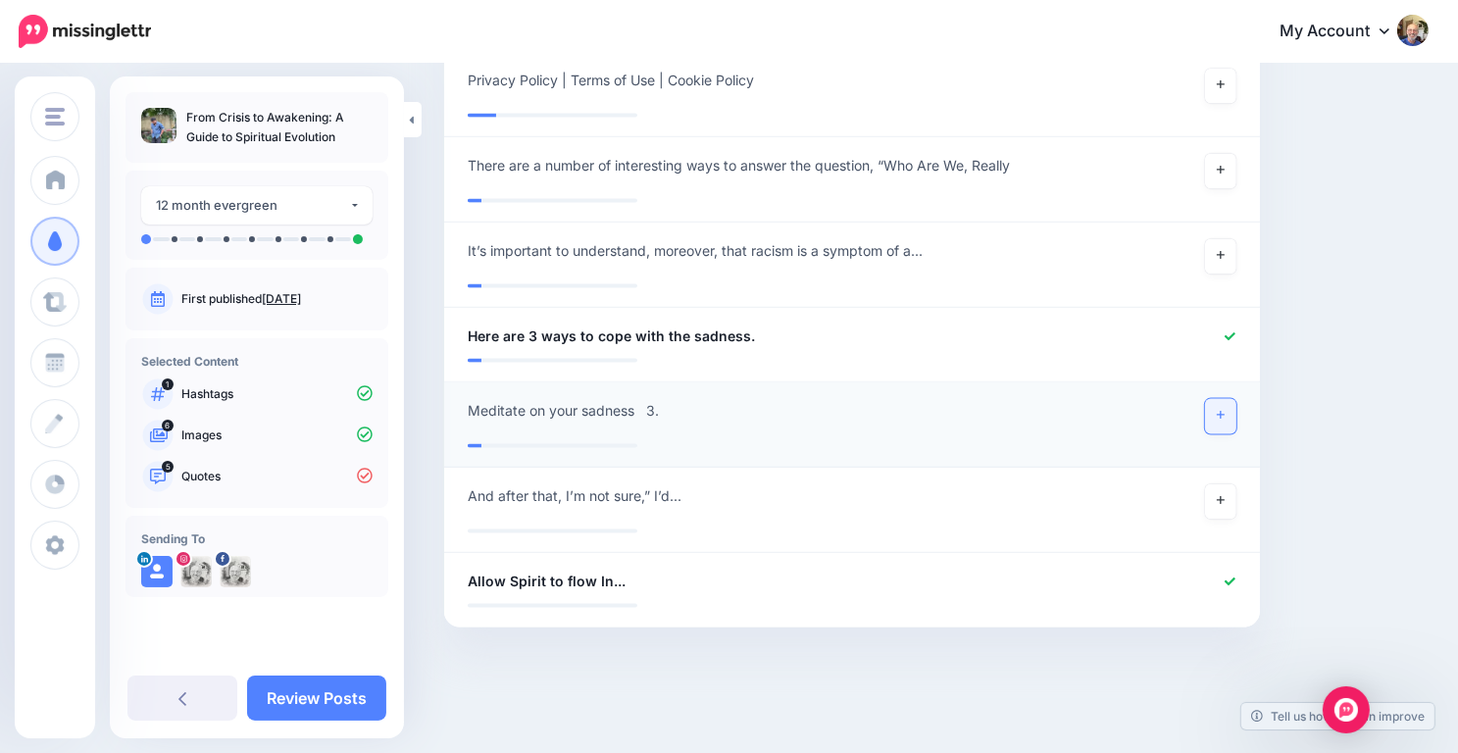
click at [1225, 413] on icon at bounding box center [1221, 415] width 8 height 11
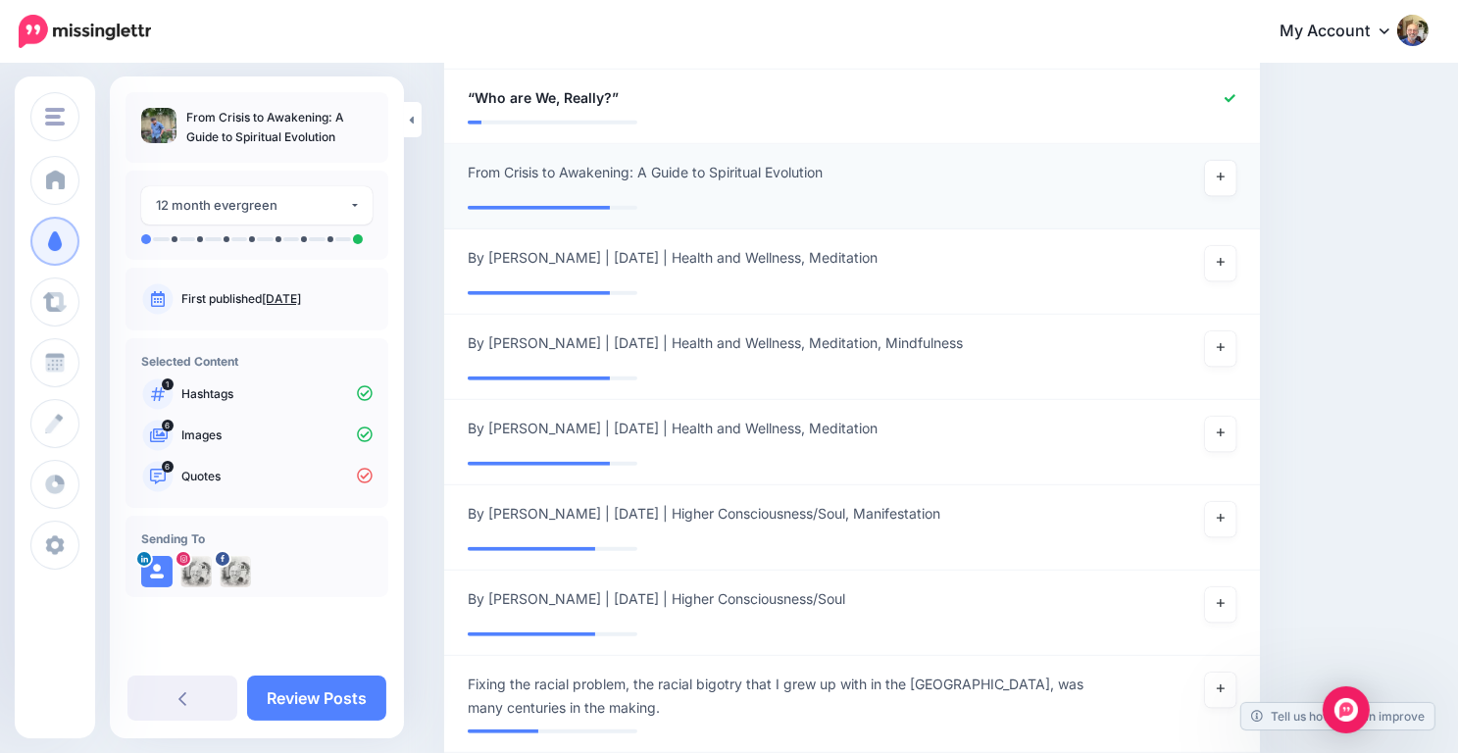
scroll to position [1370, 0]
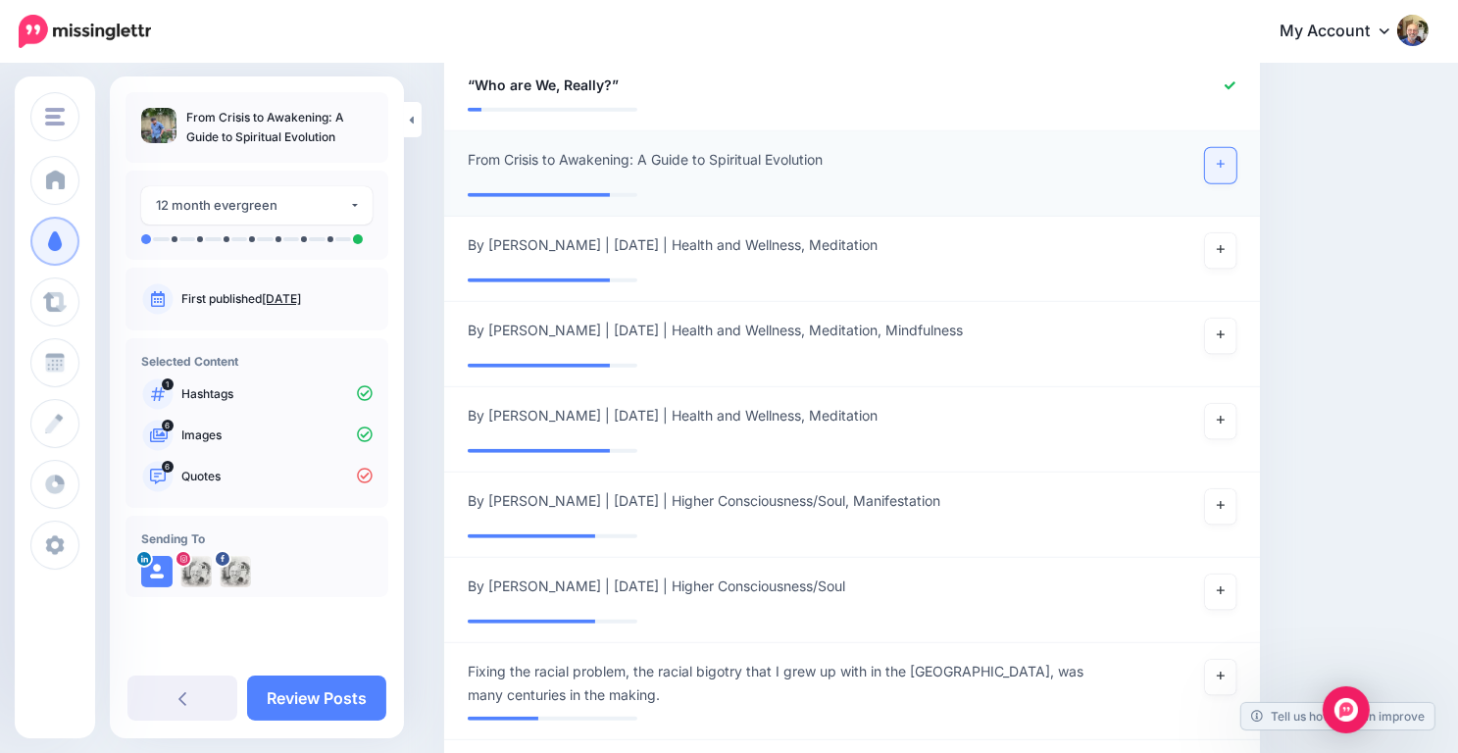
click at [1218, 156] on link at bounding box center [1220, 165] width 31 height 35
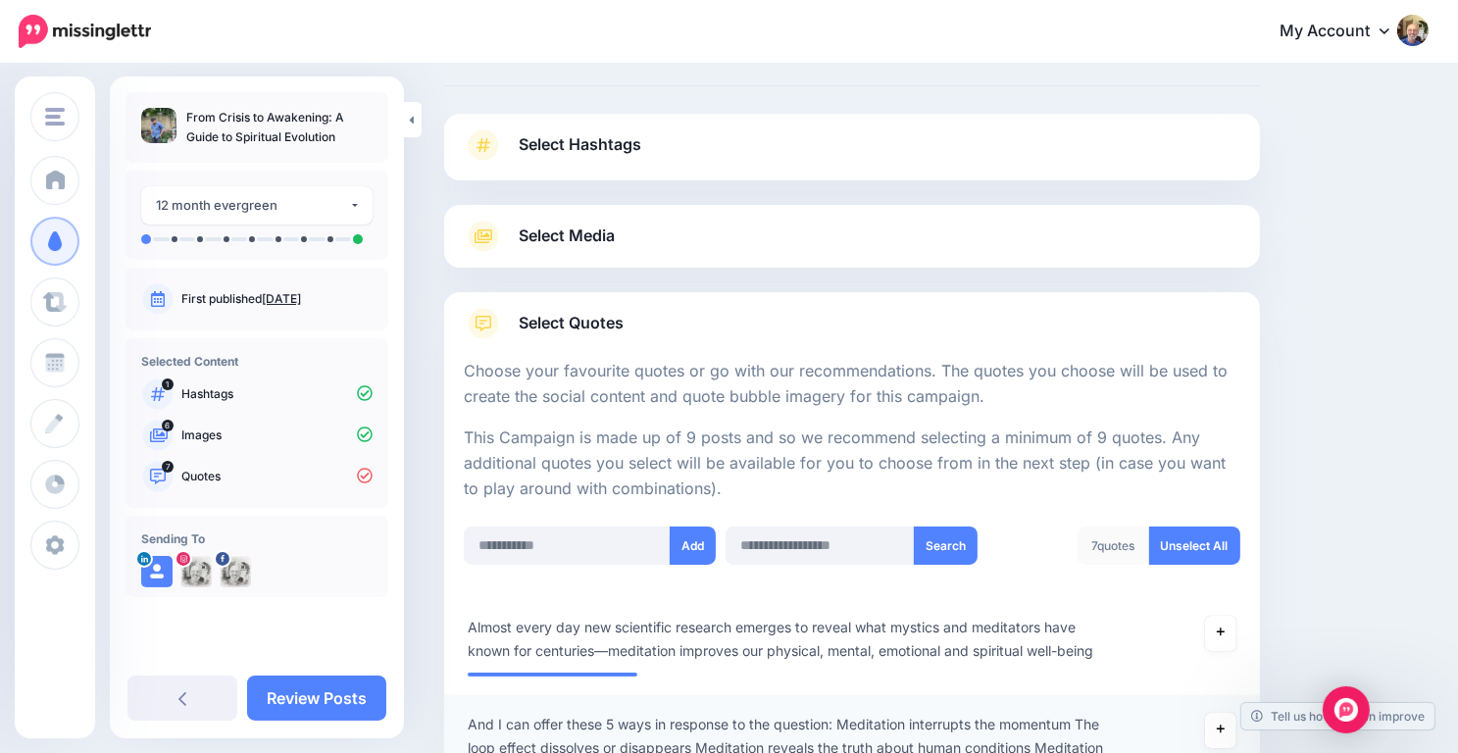
scroll to position [88, 0]
click at [543, 542] on input "text" at bounding box center [567, 544] width 207 height 38
type input "**********"
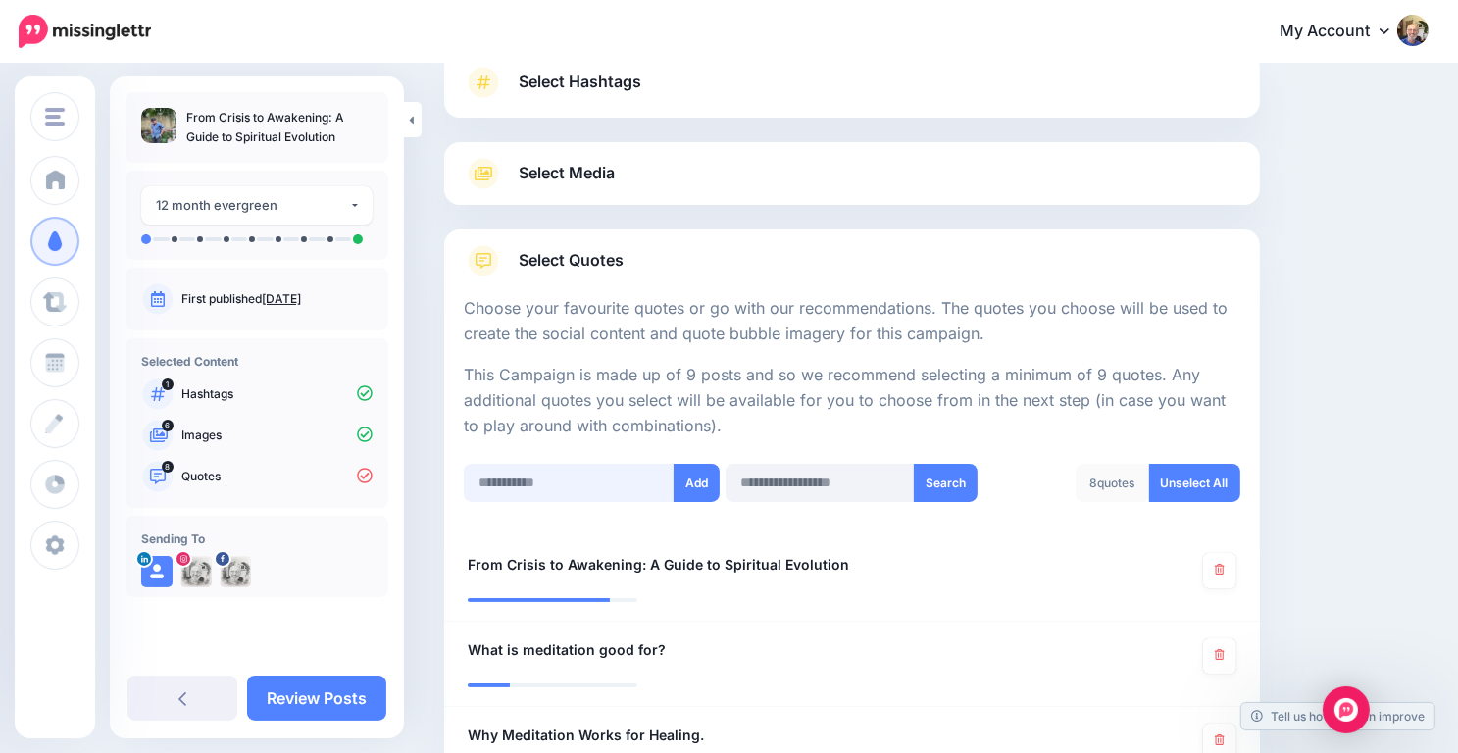
scroll to position [151, 0]
click at [530, 473] on input "text" at bounding box center [569, 481] width 211 height 38
type input "**********"
click at [695, 481] on button "Add" at bounding box center [697, 481] width 46 height 38
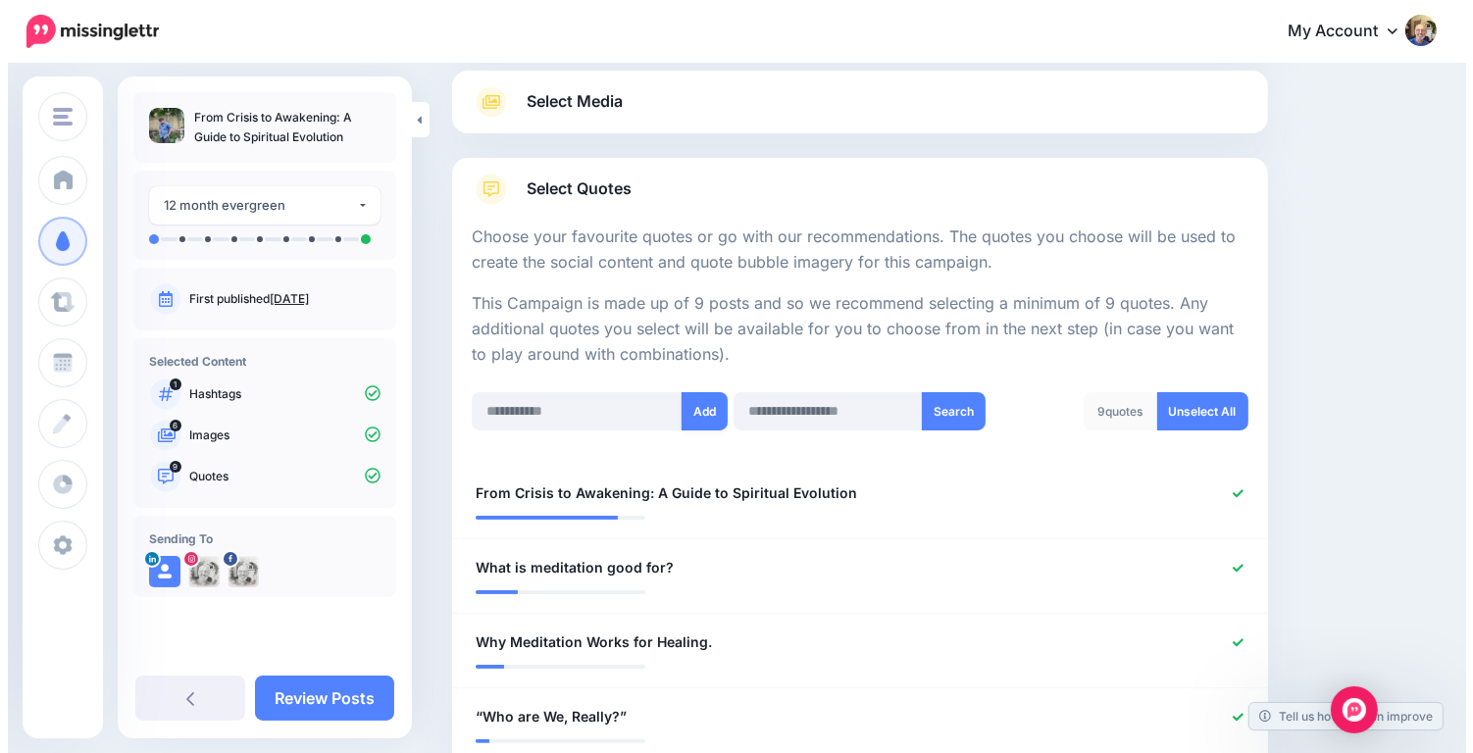
scroll to position [0, 0]
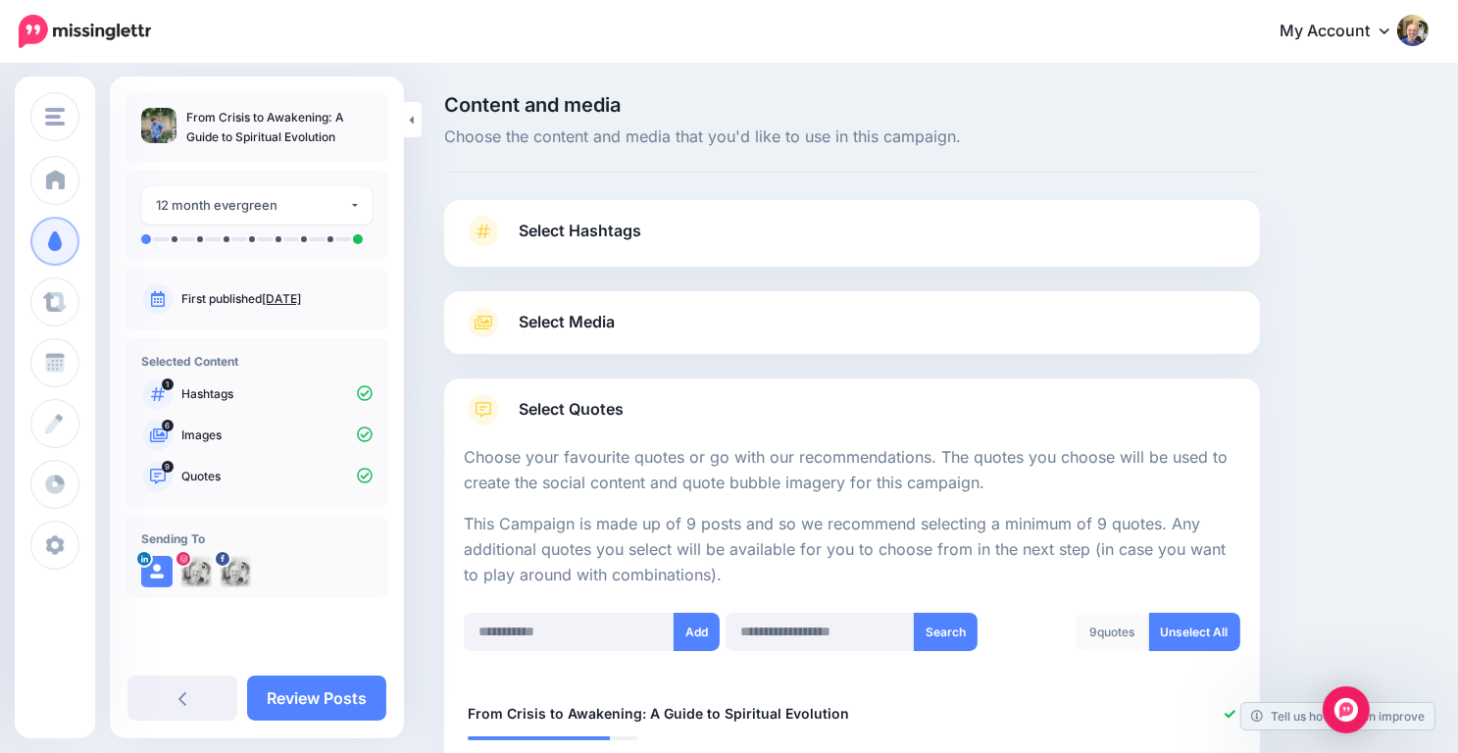
click at [595, 220] on span "Select Hashtags" at bounding box center [580, 231] width 123 height 26
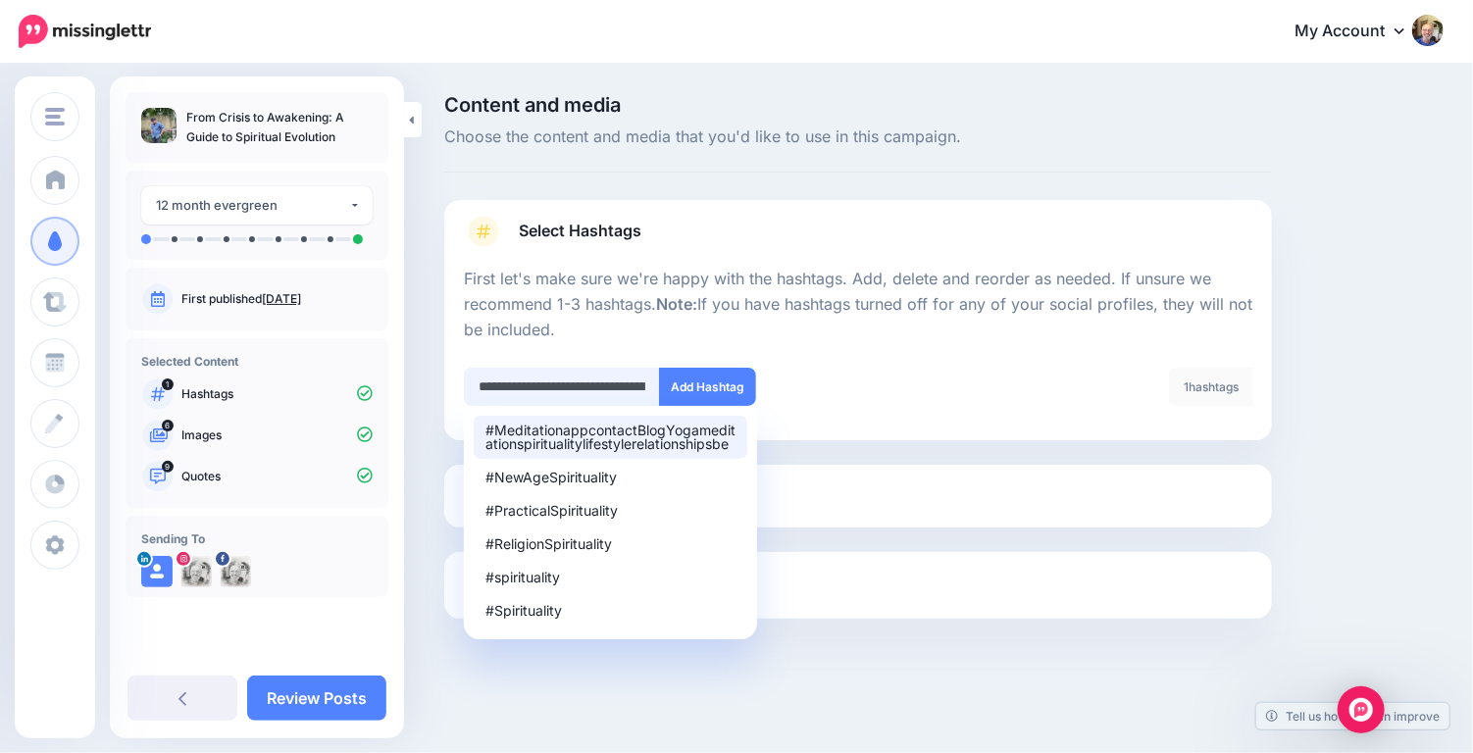
click at [489, 385] on input "**********" at bounding box center [562, 387] width 196 height 38
drag, startPoint x: 479, startPoint y: 380, endPoint x: 807, endPoint y: 381, distance: 328.5
click at [807, 381] on div "**********" at bounding box center [654, 387] width 380 height 38
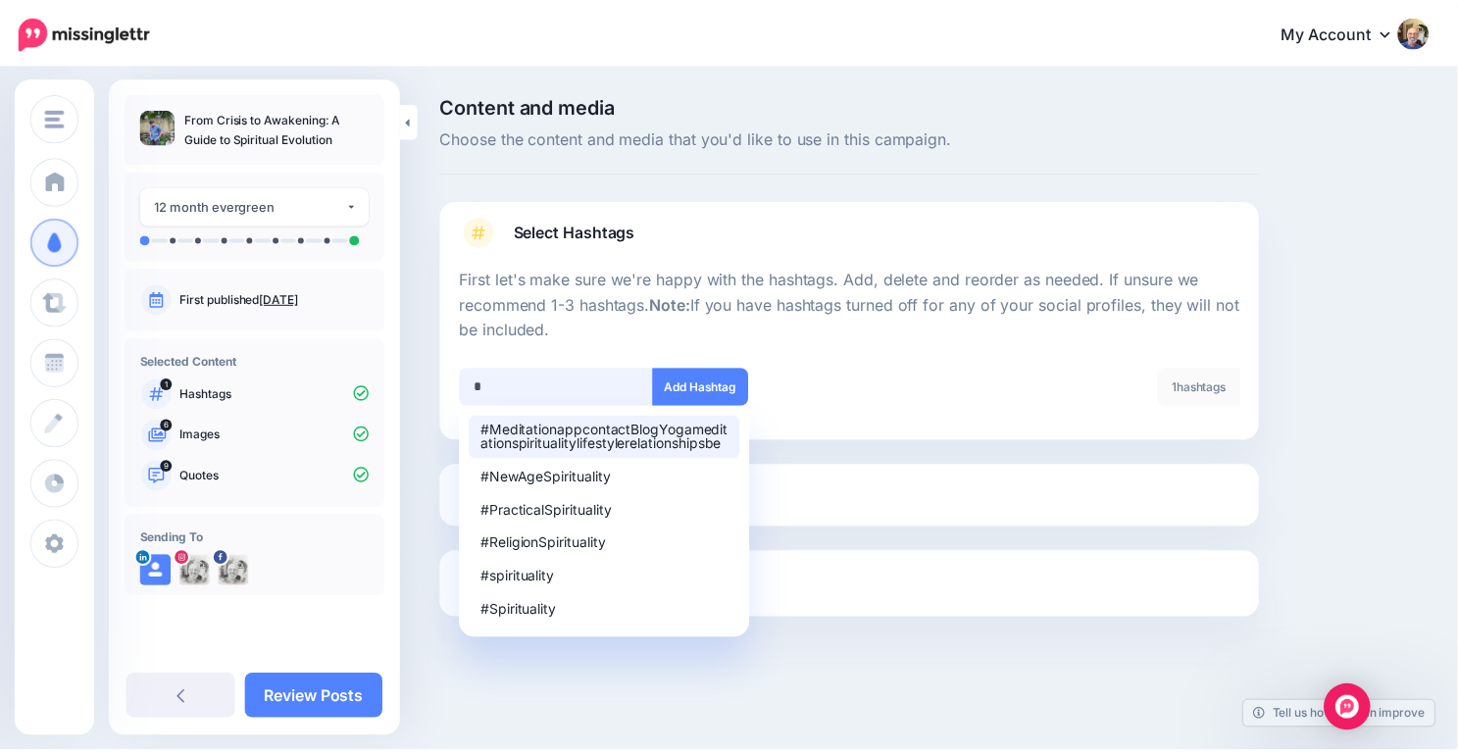
scroll to position [0, 0]
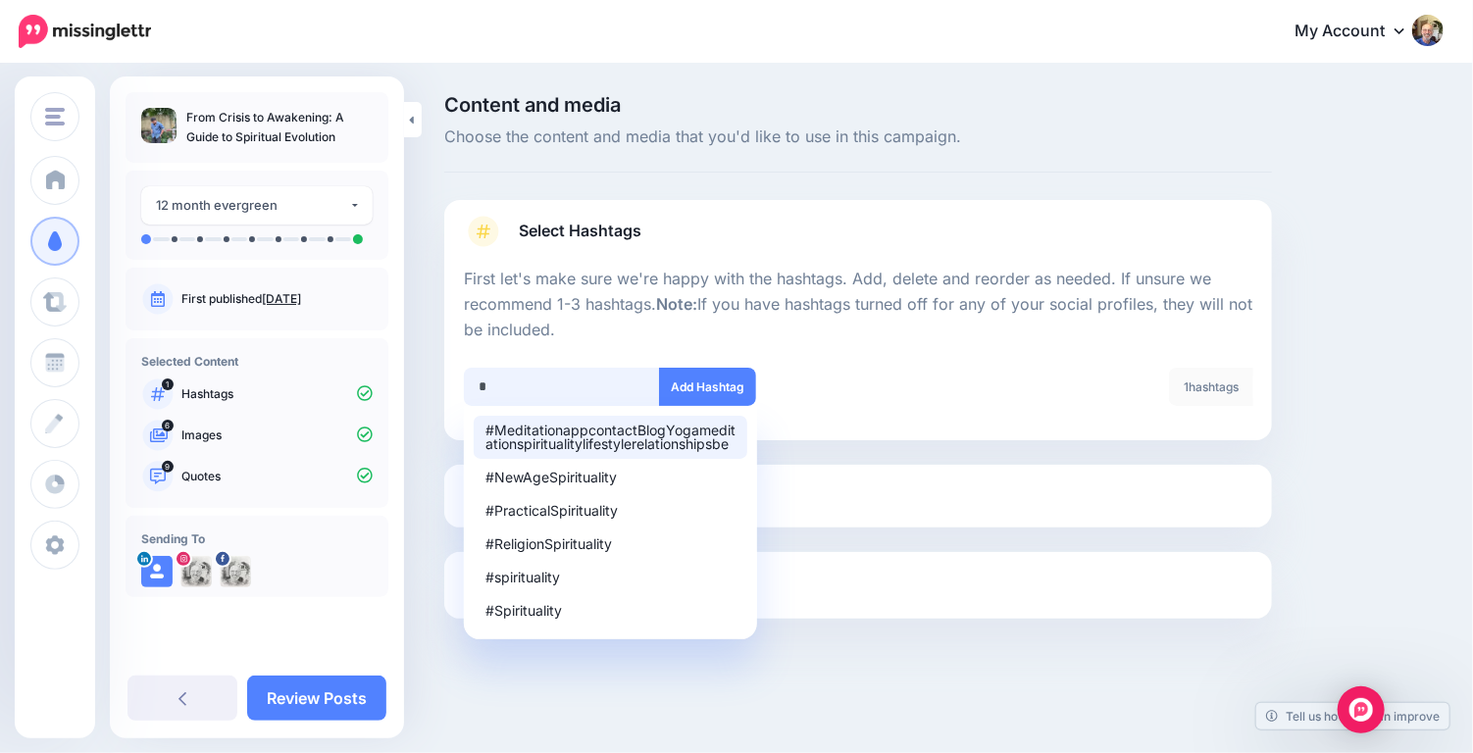
click at [498, 378] on input "text" at bounding box center [562, 387] width 196 height 38
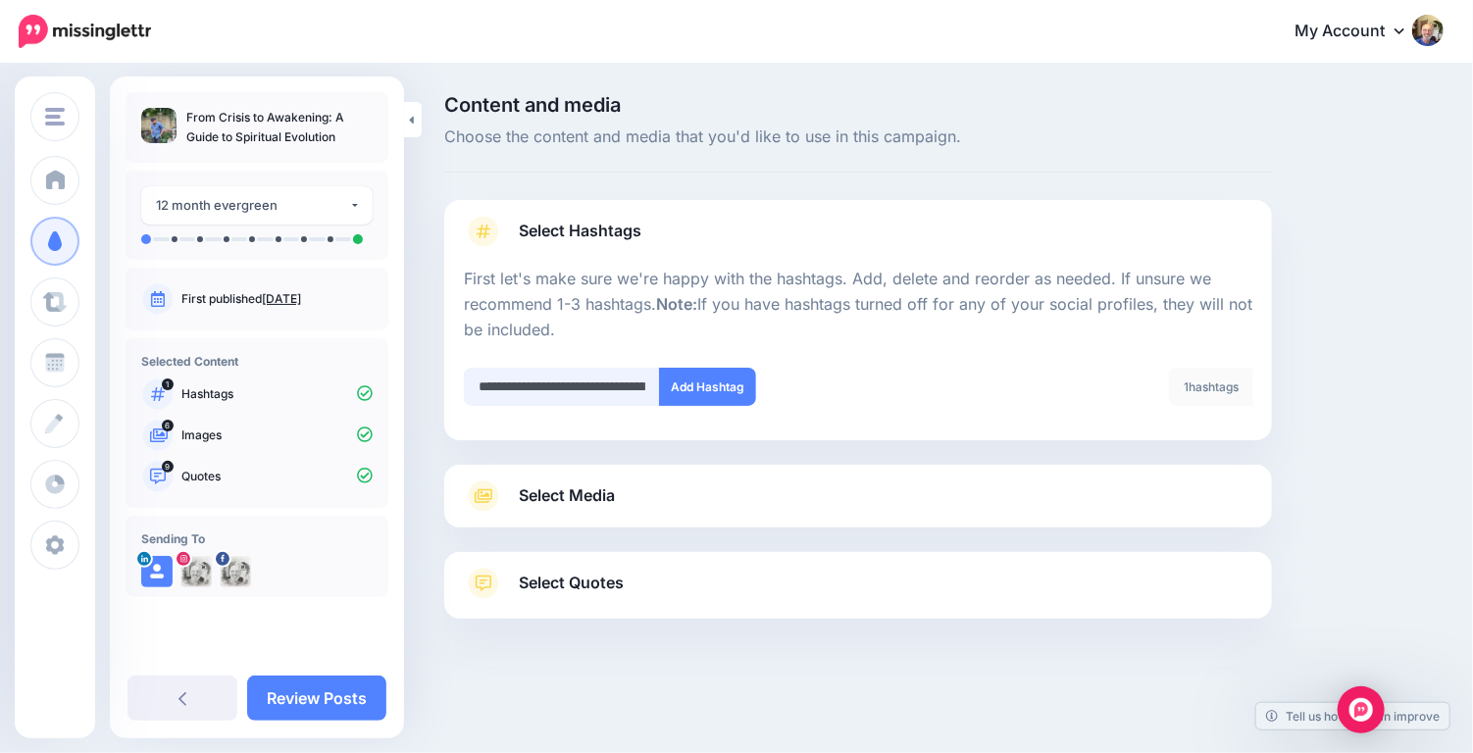
click at [590, 372] on input "**********" at bounding box center [562, 387] width 196 height 38
click at [547, 389] on input "**********" at bounding box center [562, 387] width 196 height 38
type input "**********"
click at [694, 384] on button "Add Hashtag" at bounding box center [707, 387] width 97 height 38
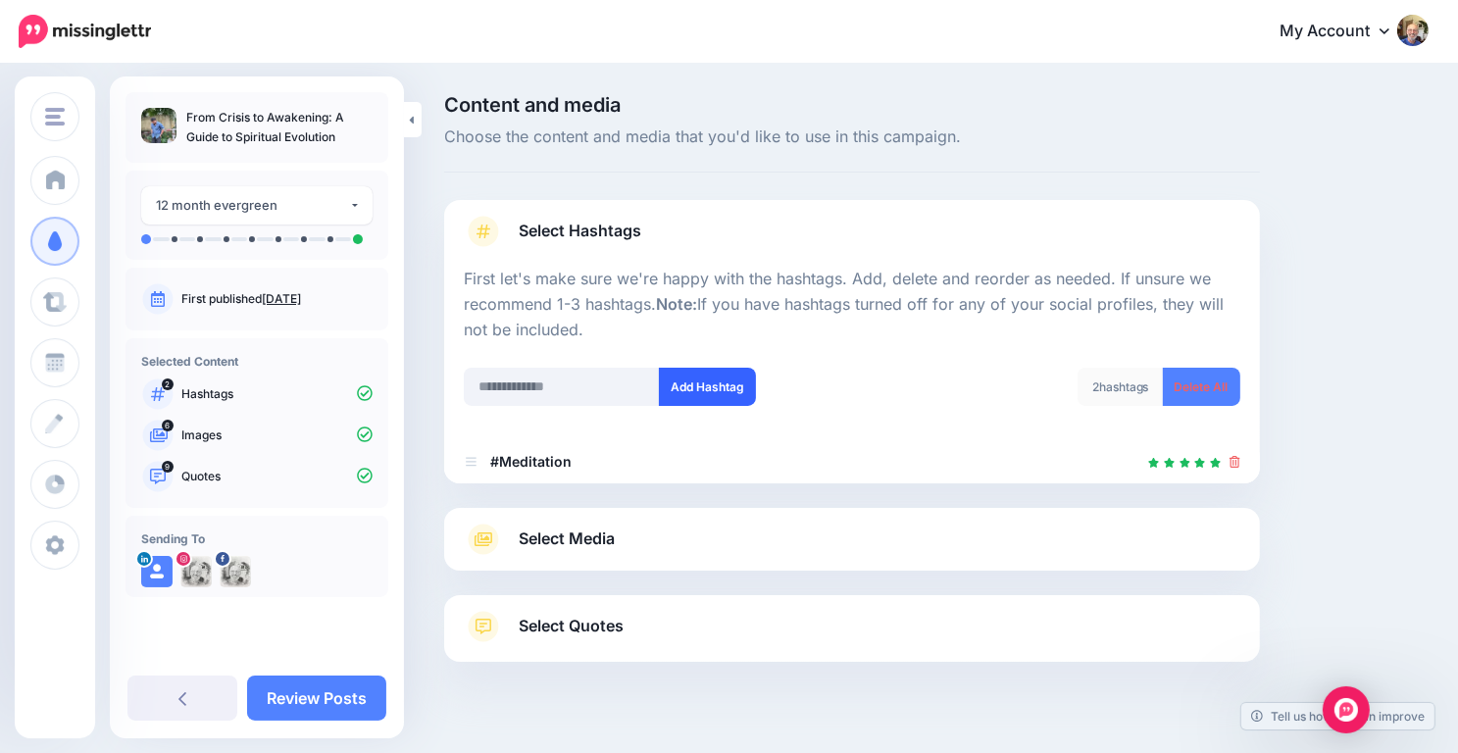
scroll to position [35, 0]
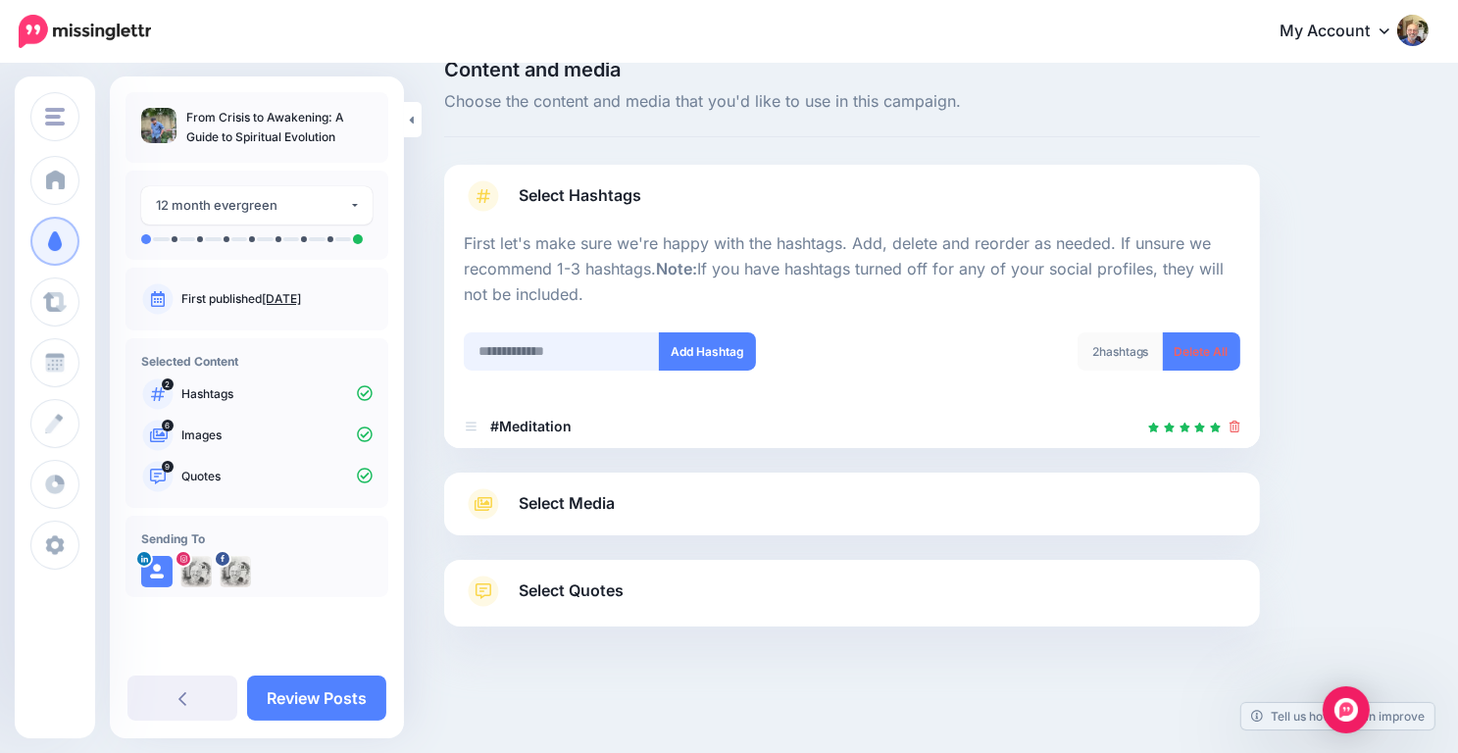
click at [533, 352] on input "text" at bounding box center [562, 351] width 196 height 38
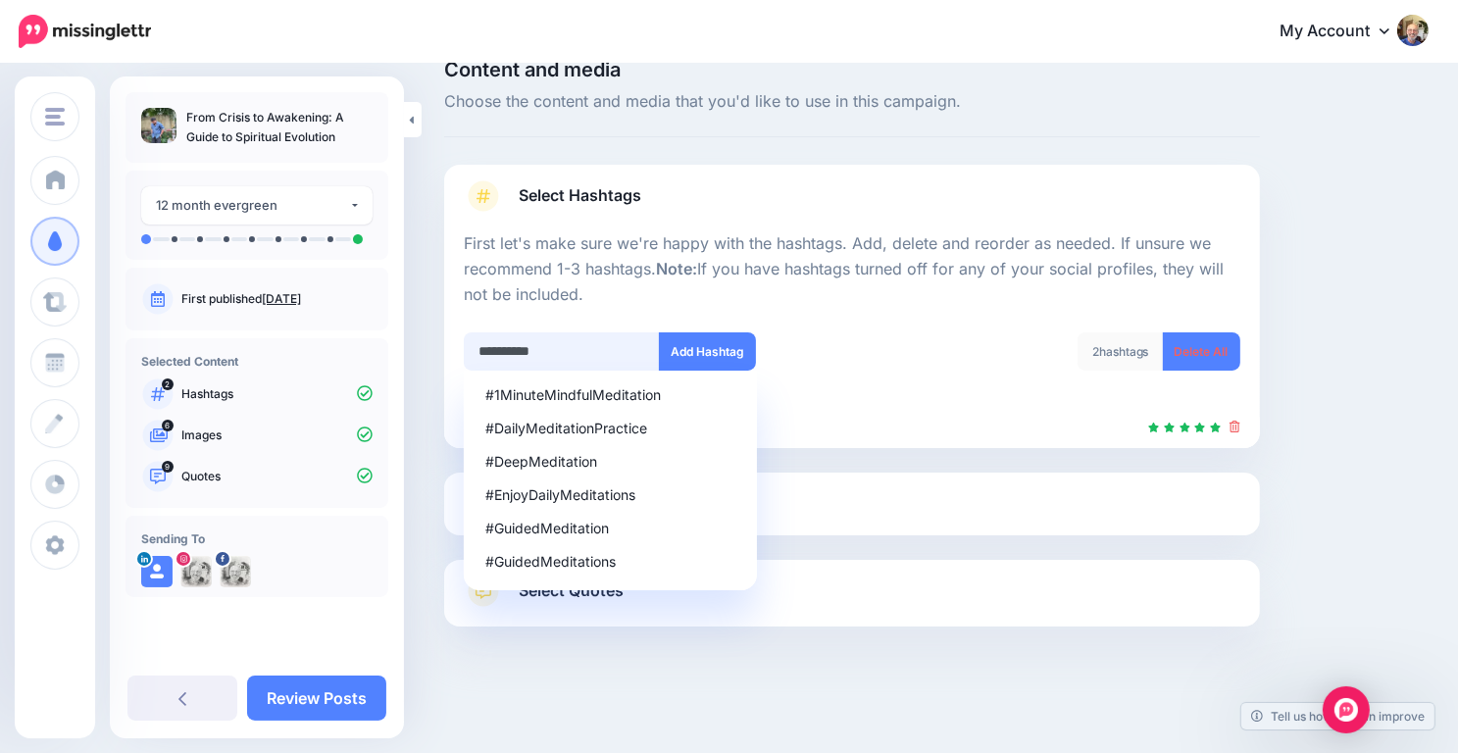
type input "**********"
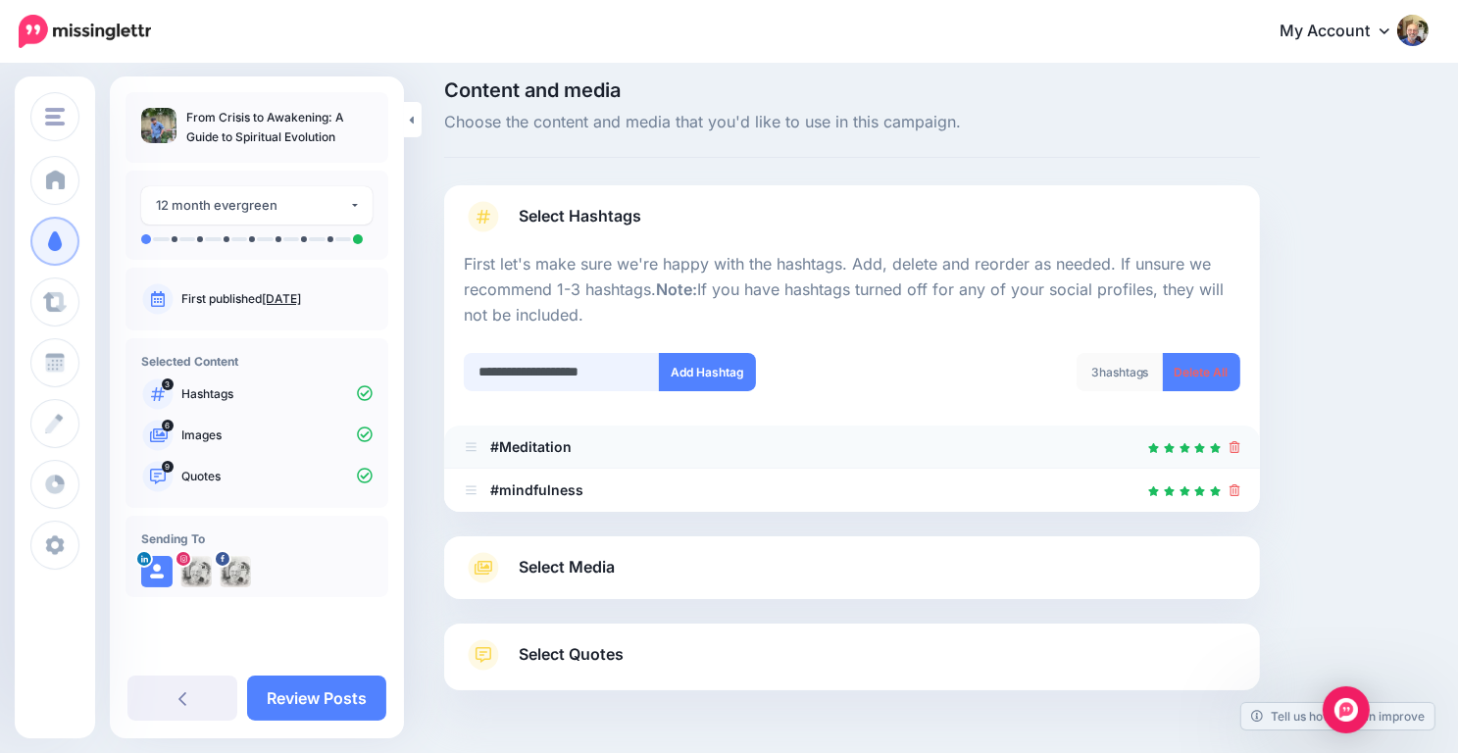
scroll to position [78, 0]
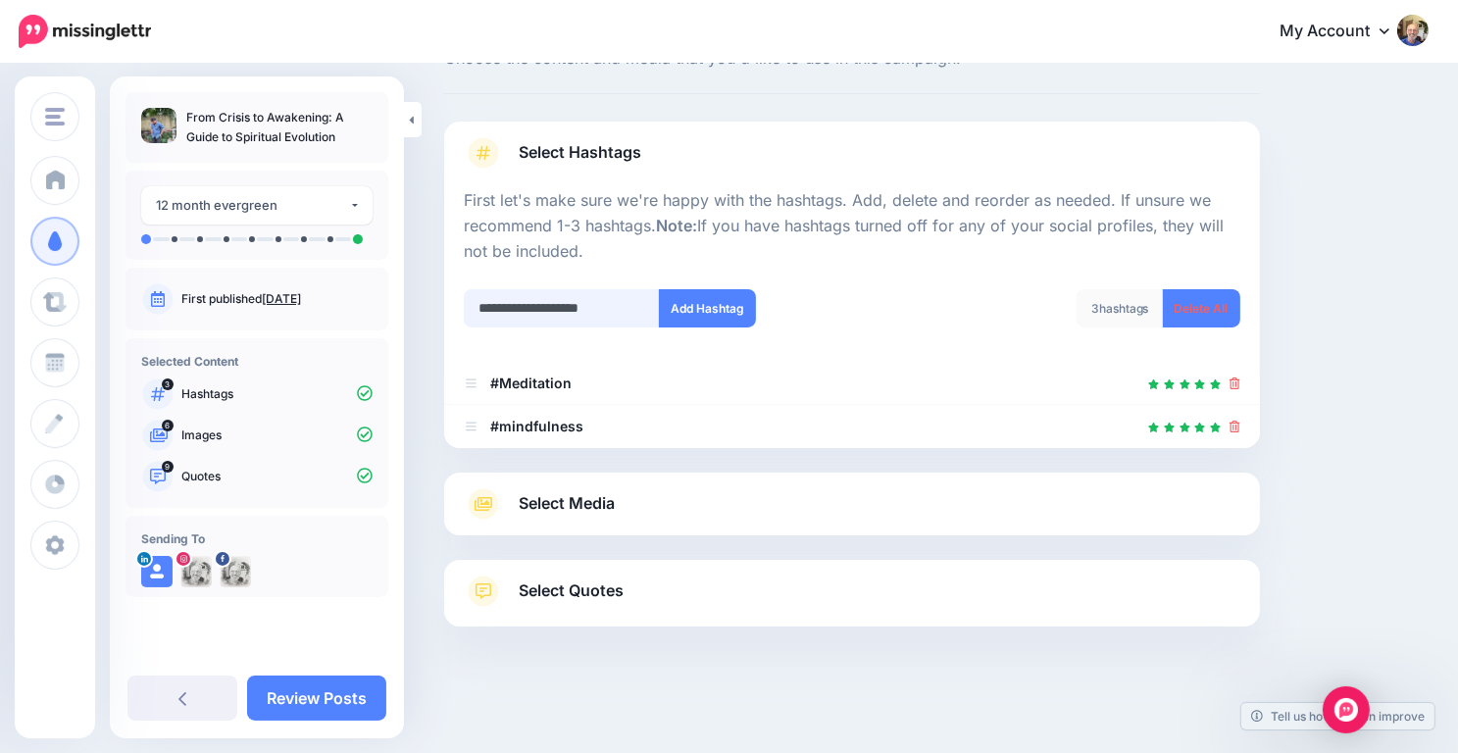
click at [618, 308] on input "**********" at bounding box center [562, 308] width 196 height 38
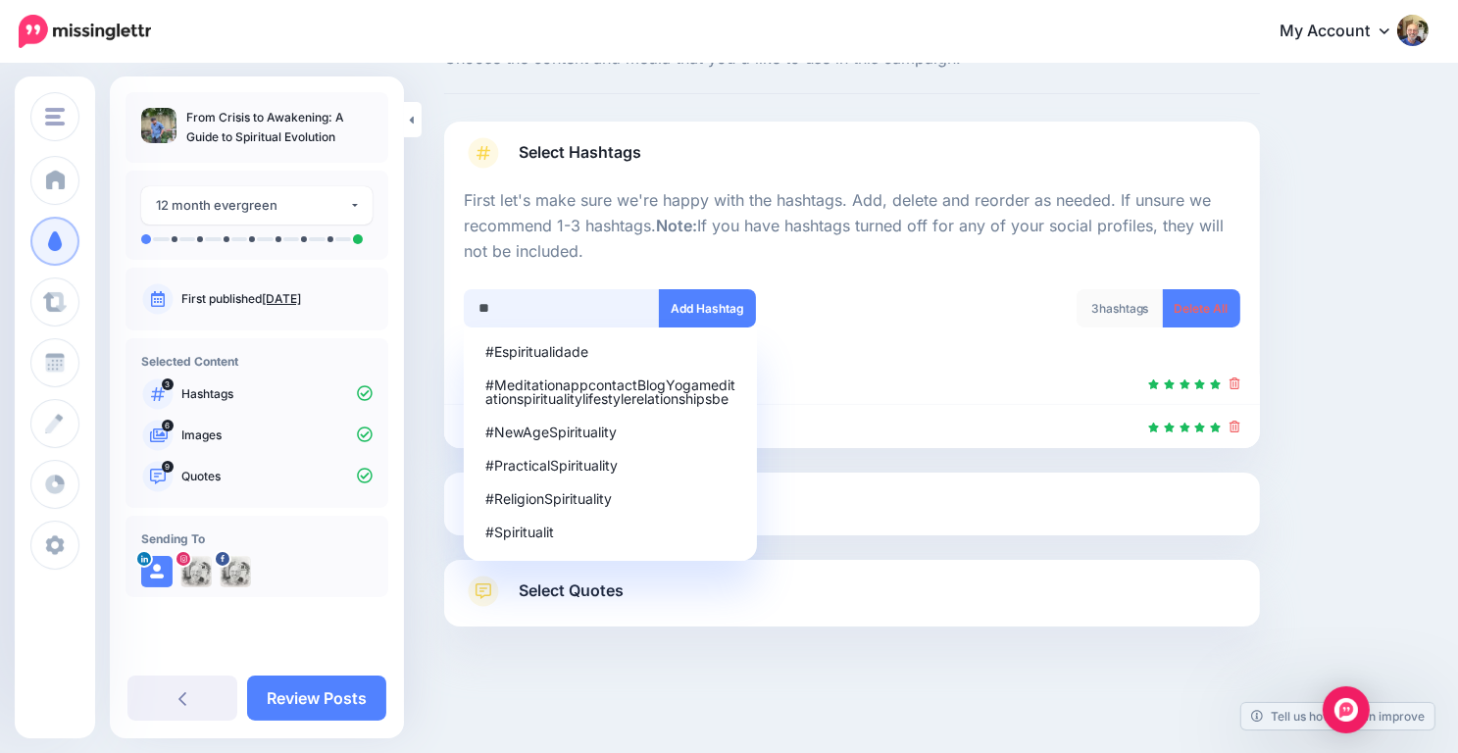
type input "*"
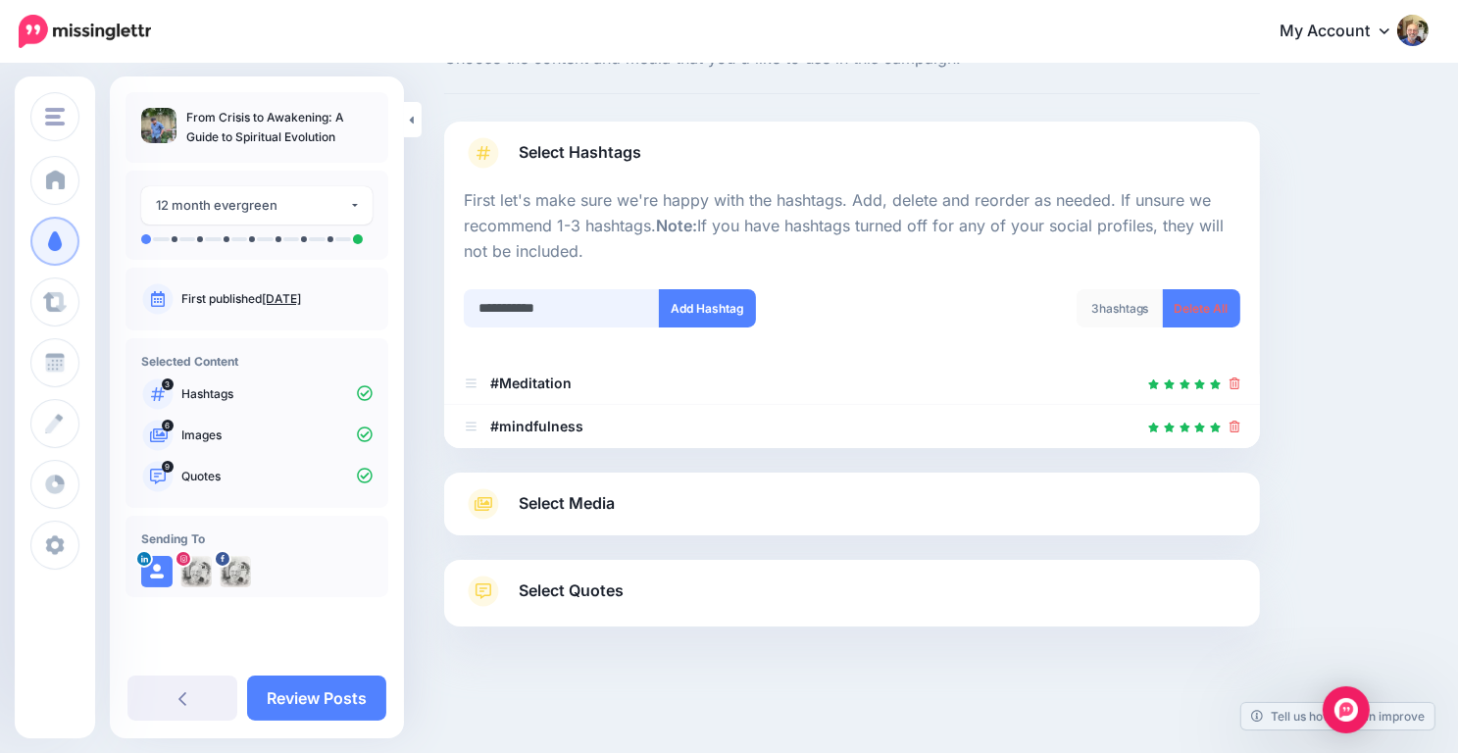
type input "**********"
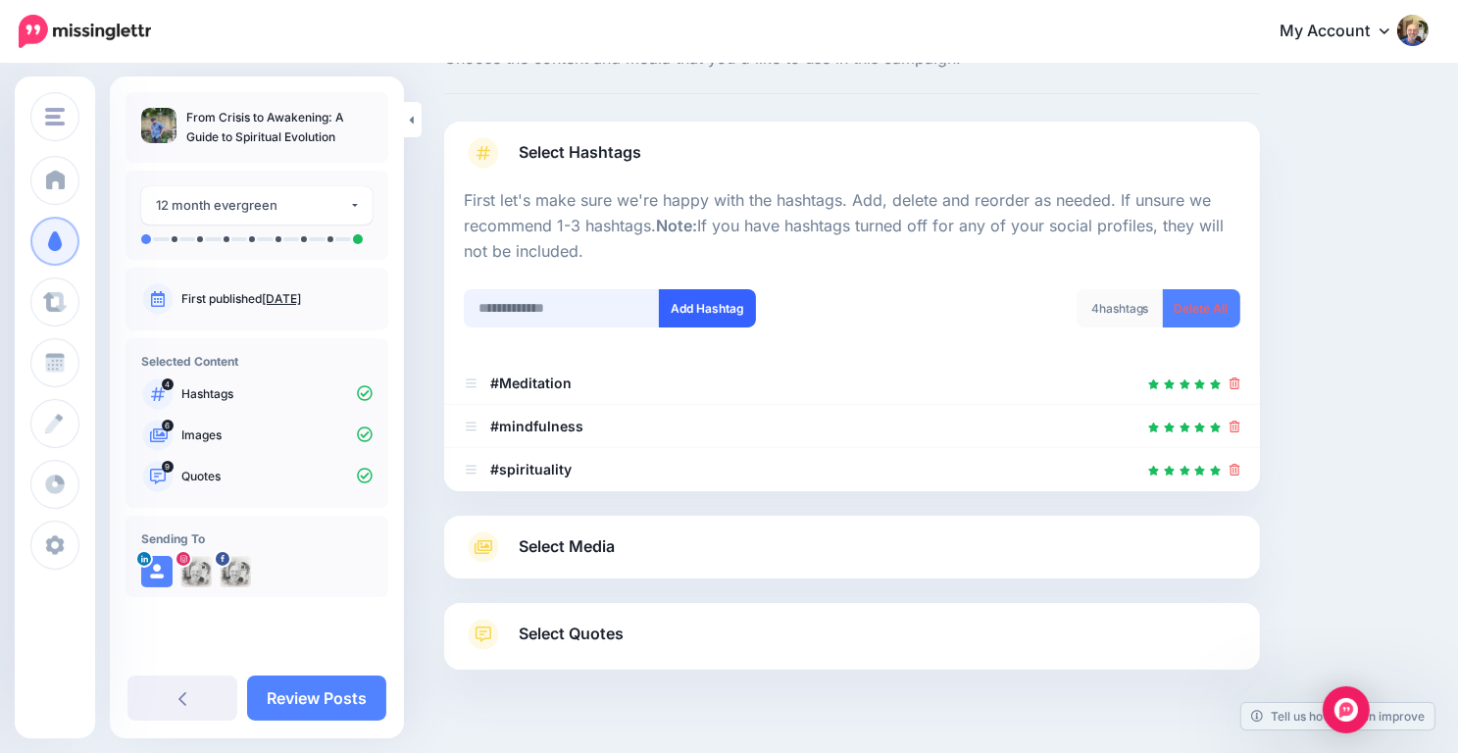
scroll to position [122, 0]
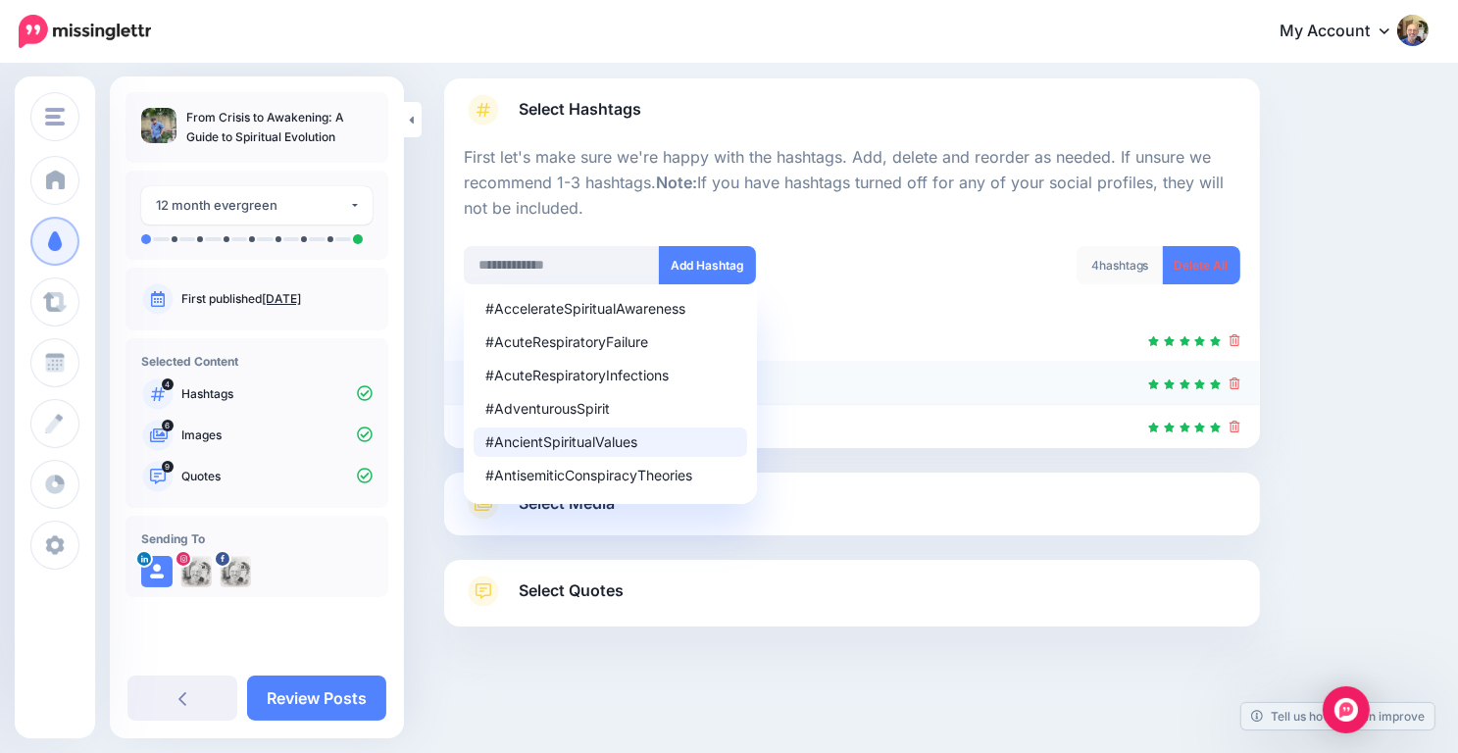
click at [834, 367] on li "#mindfulness" at bounding box center [852, 383] width 816 height 43
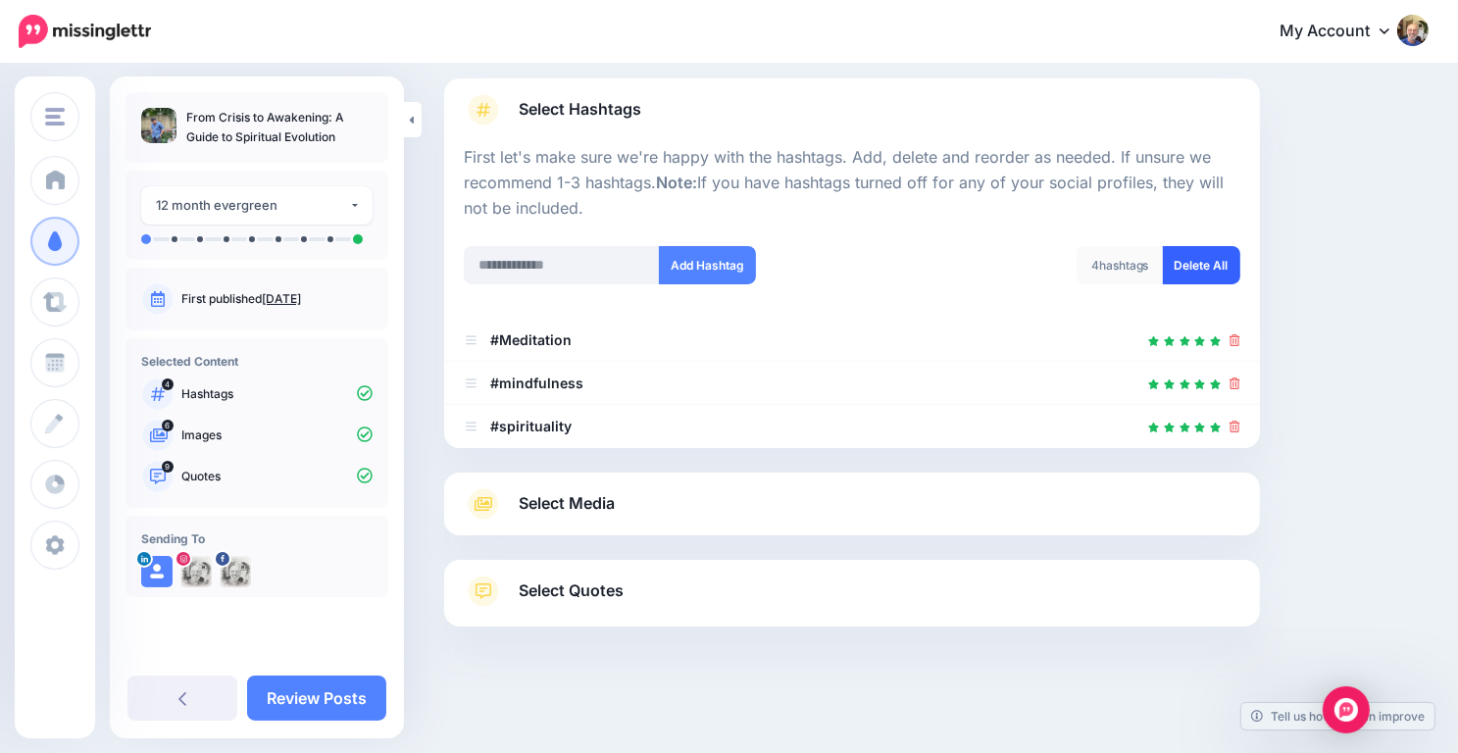
click at [1210, 266] on link "Delete All" at bounding box center [1201, 265] width 77 height 38
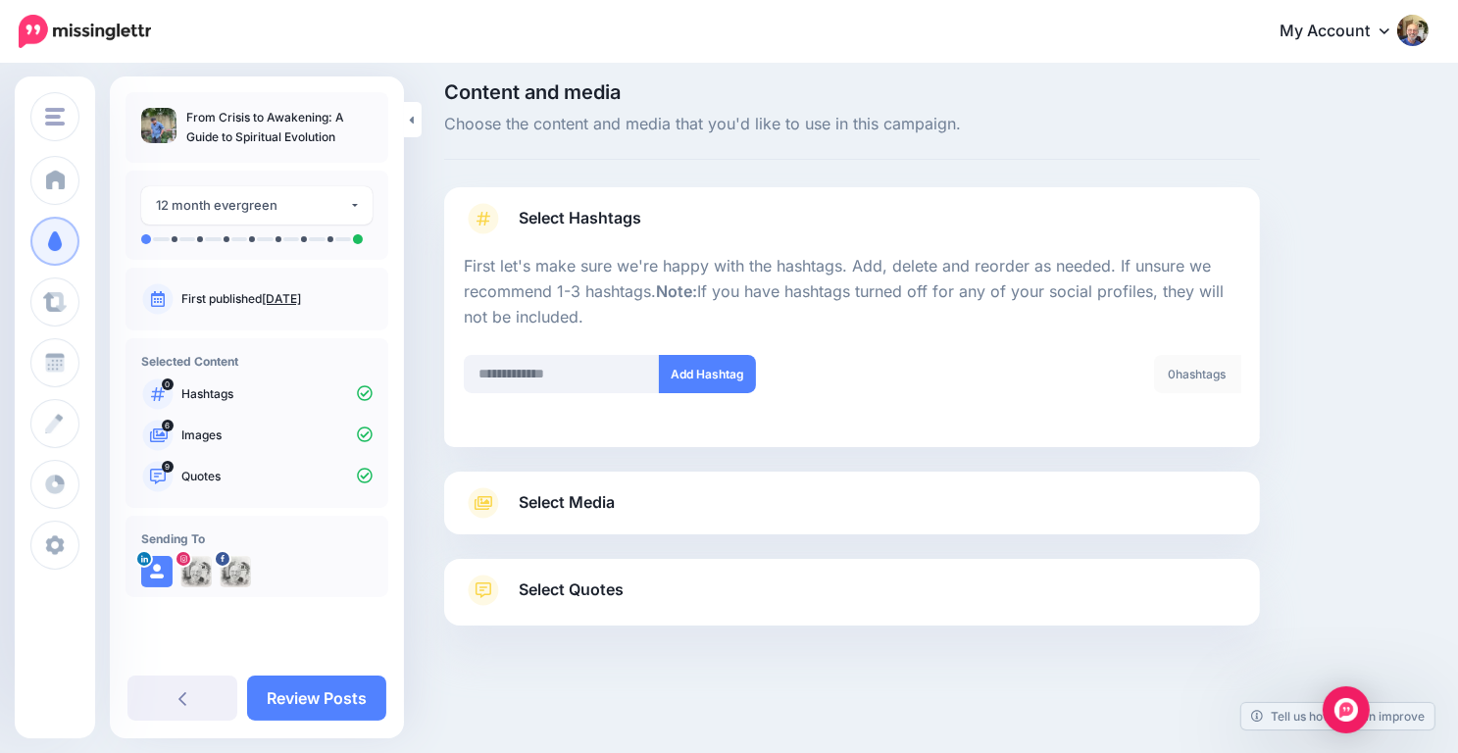
scroll to position [12, 0]
click at [510, 381] on input "text" at bounding box center [562, 375] width 196 height 38
type input "**********"
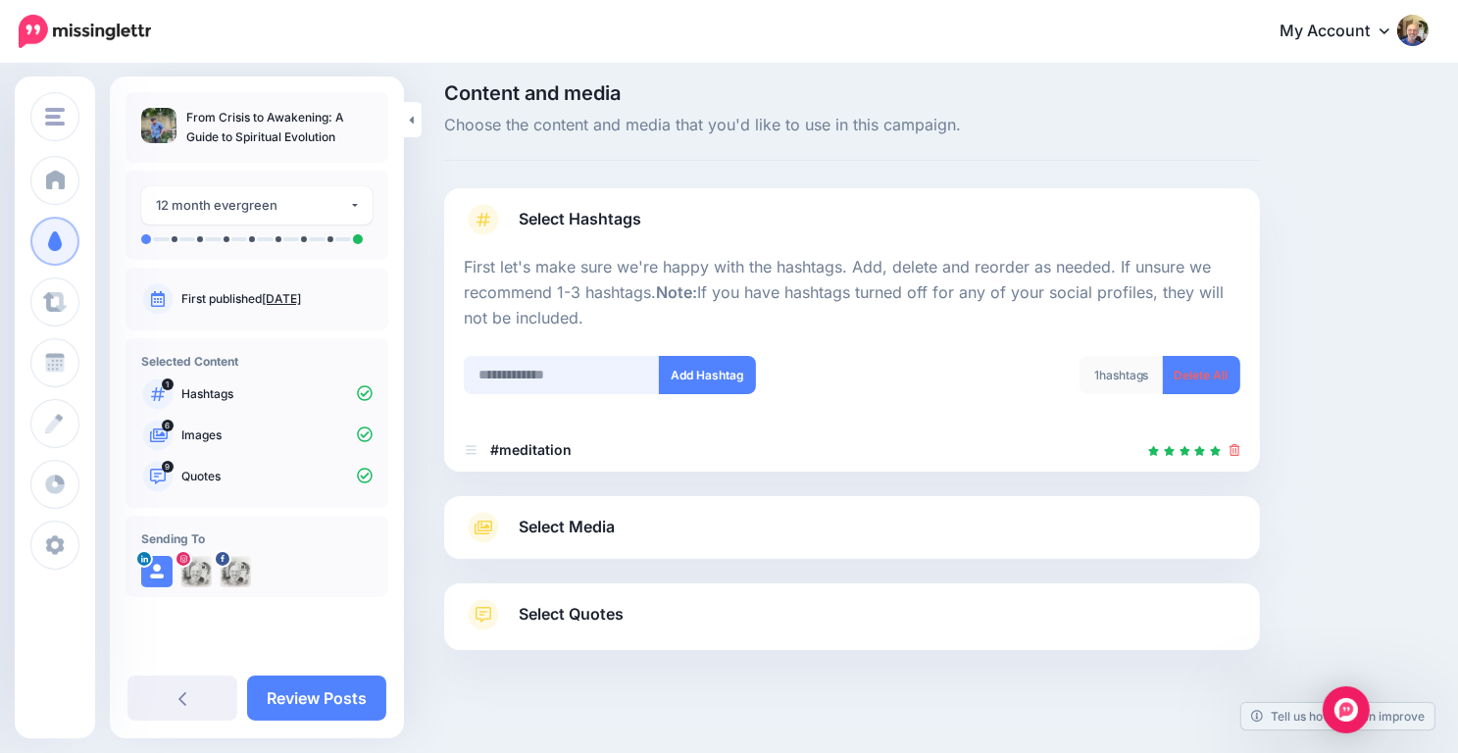
scroll to position [35, 0]
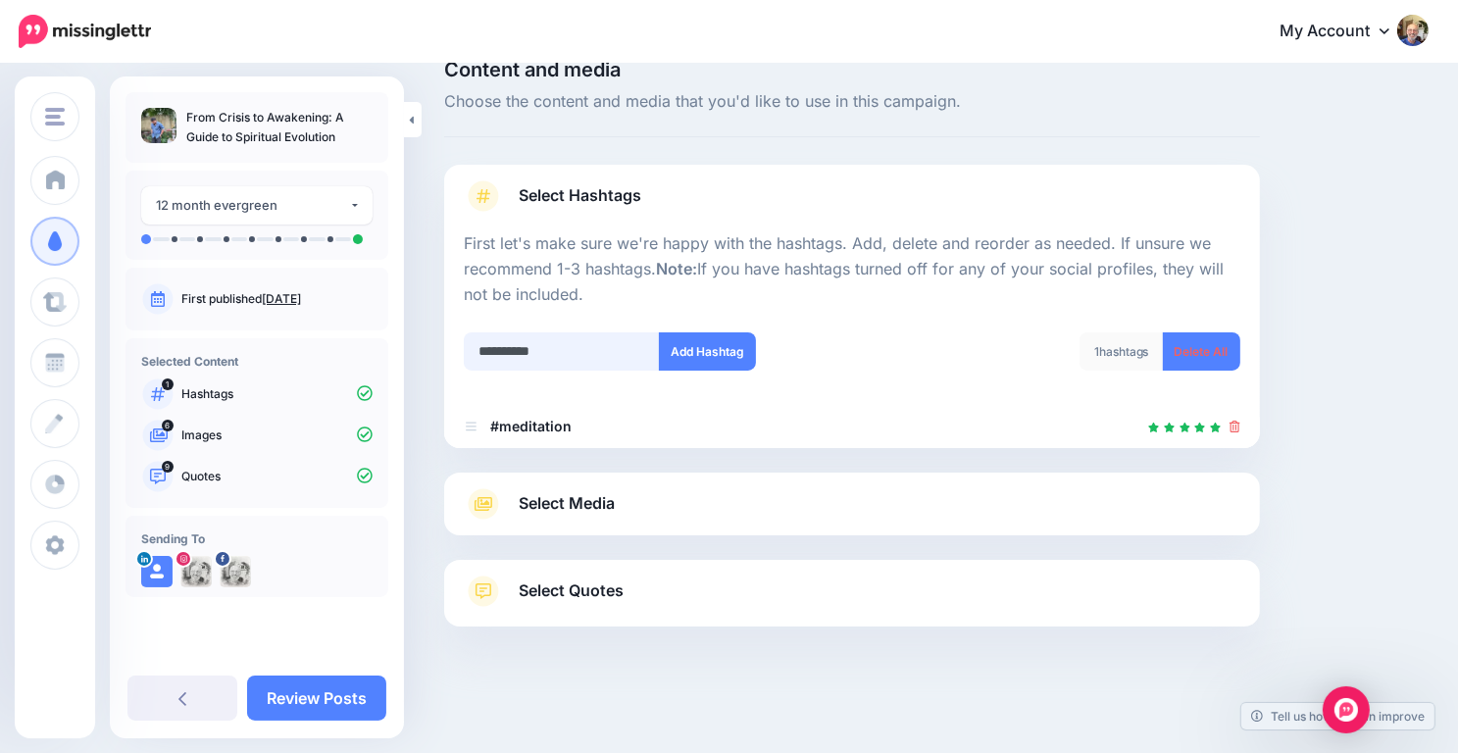
type input "**********"
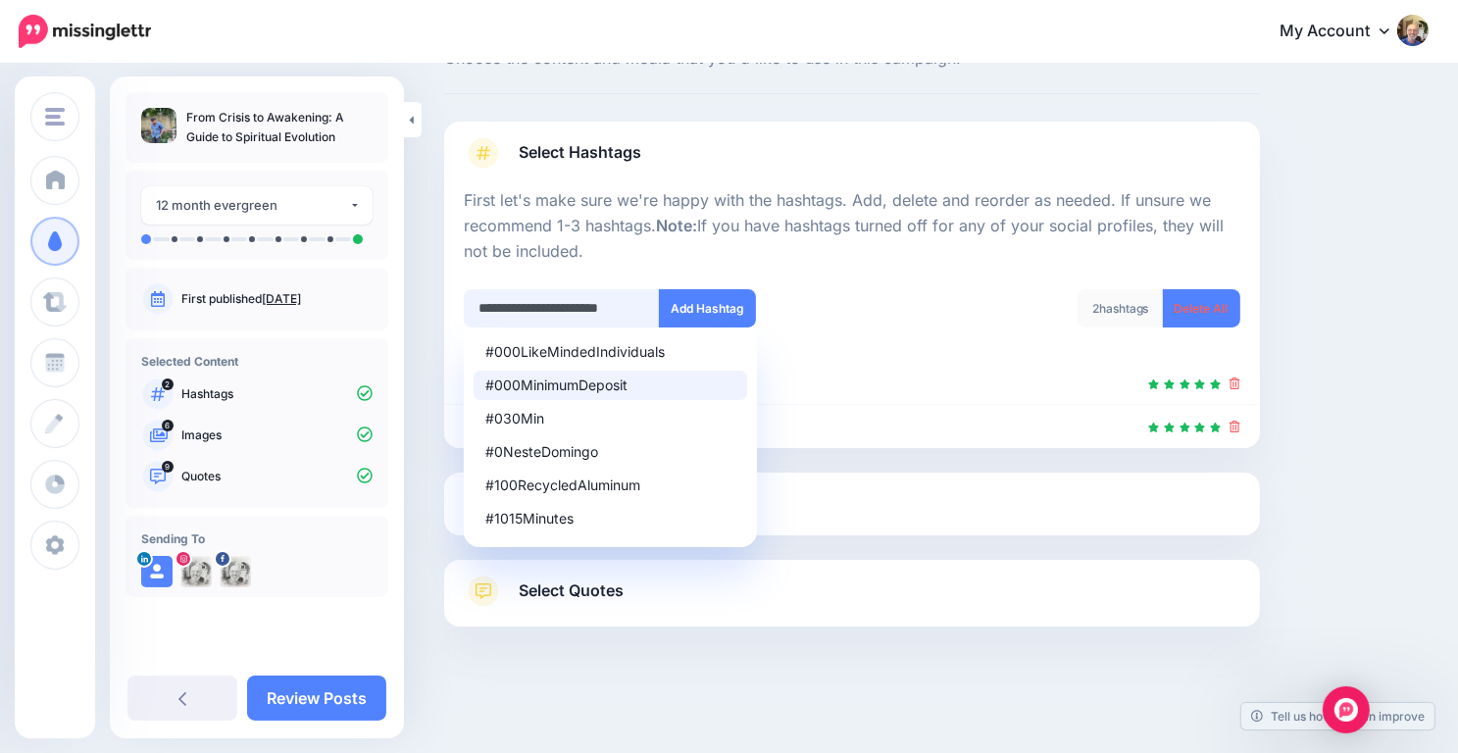
scroll to position [0, 0]
type input "*"
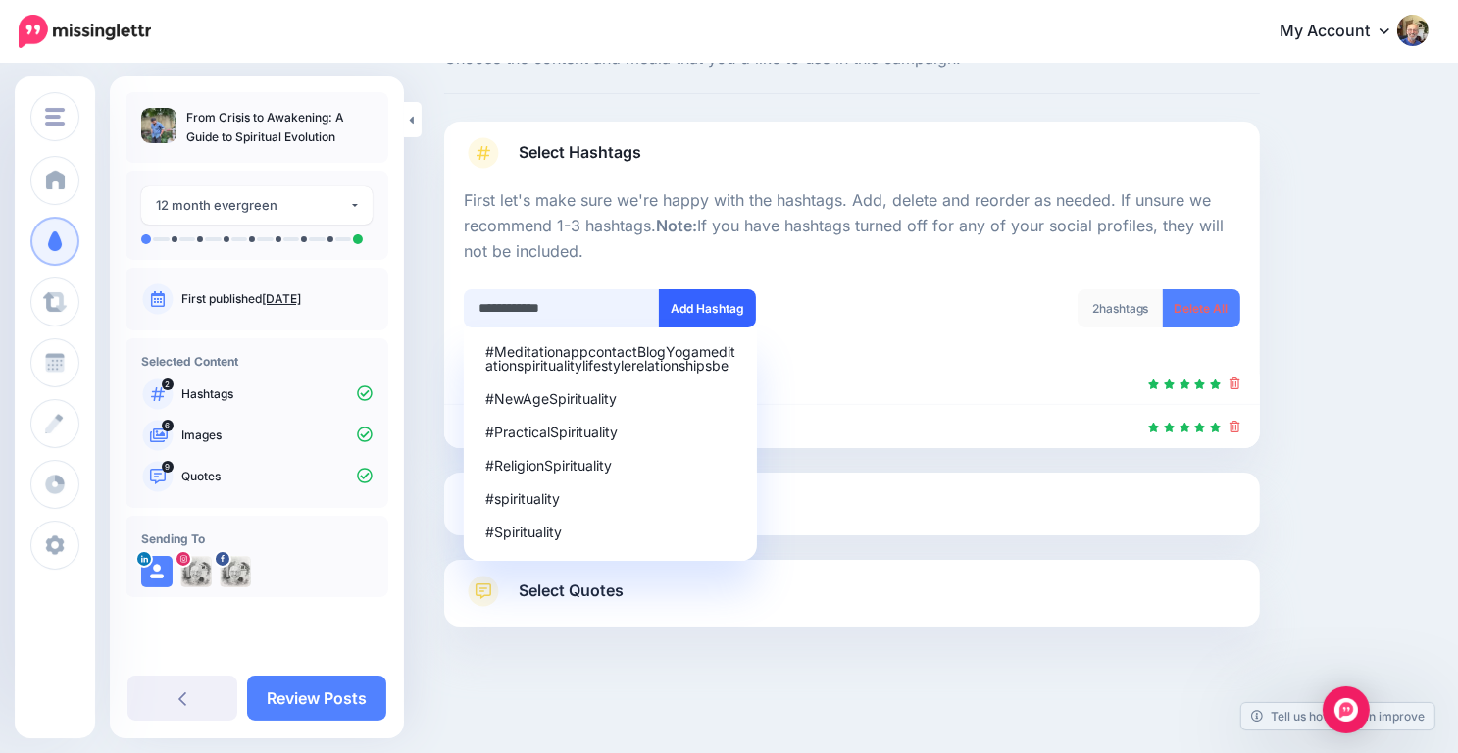
type input "**********"
click at [723, 313] on button "Add Hashtag" at bounding box center [707, 308] width 97 height 38
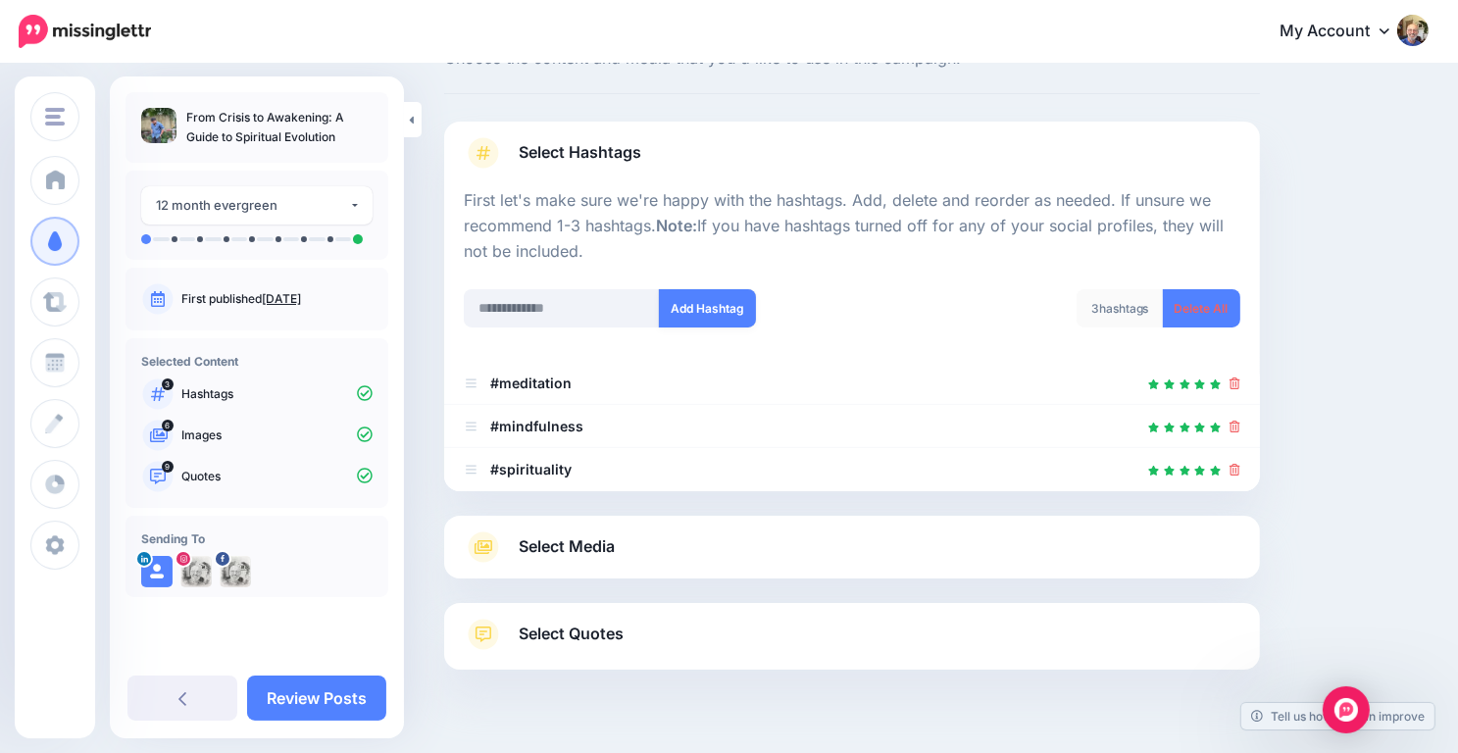
scroll to position [122, 0]
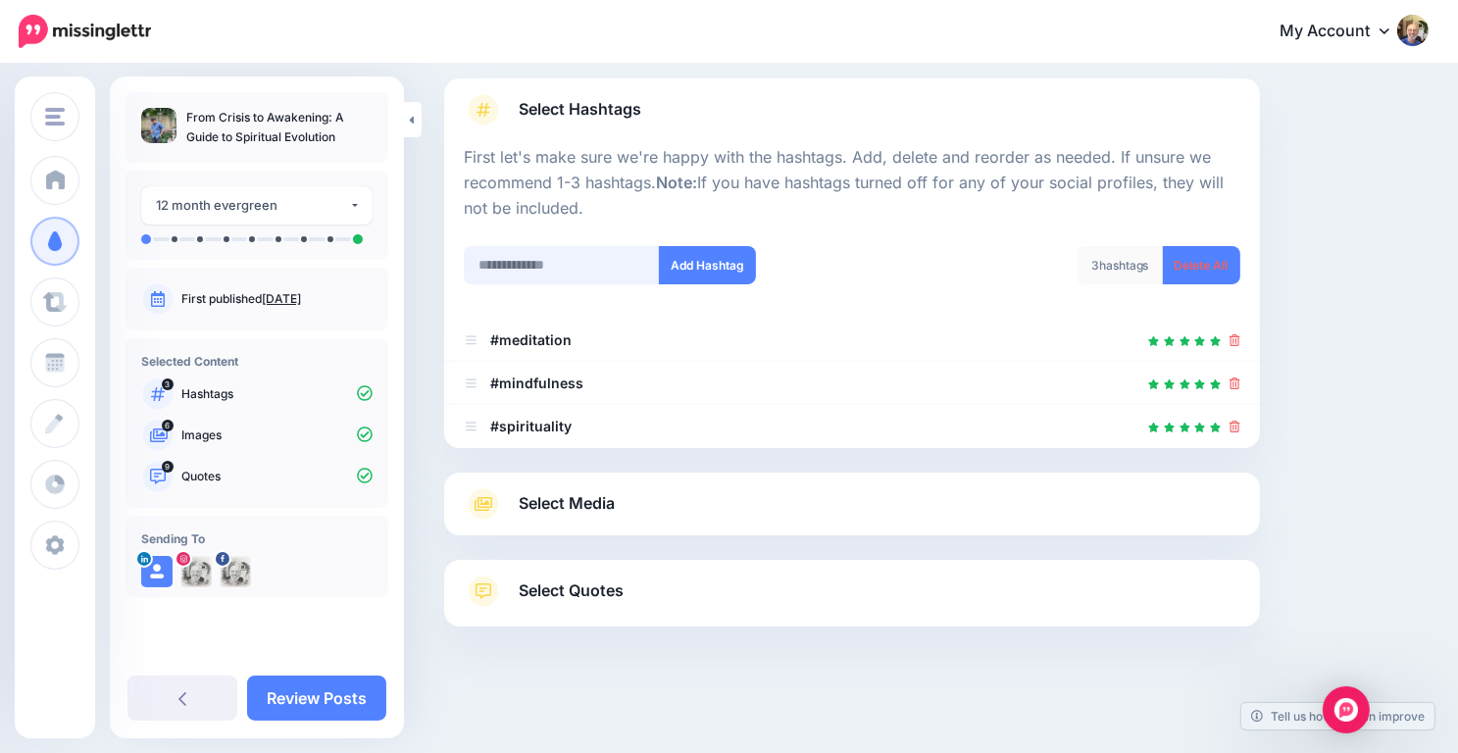
click at [521, 266] on input "text" at bounding box center [562, 265] width 196 height 38
type input "**********"
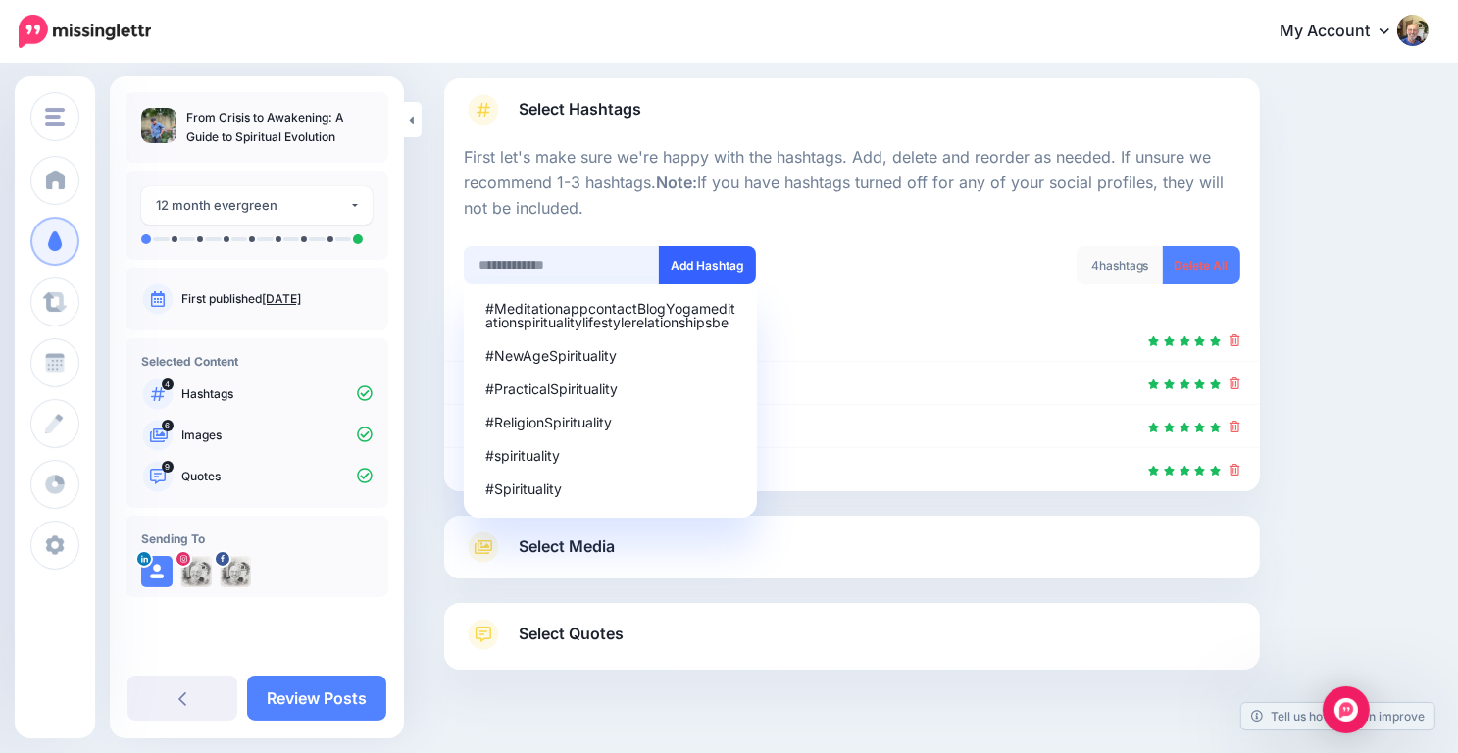
scroll to position [165, 0]
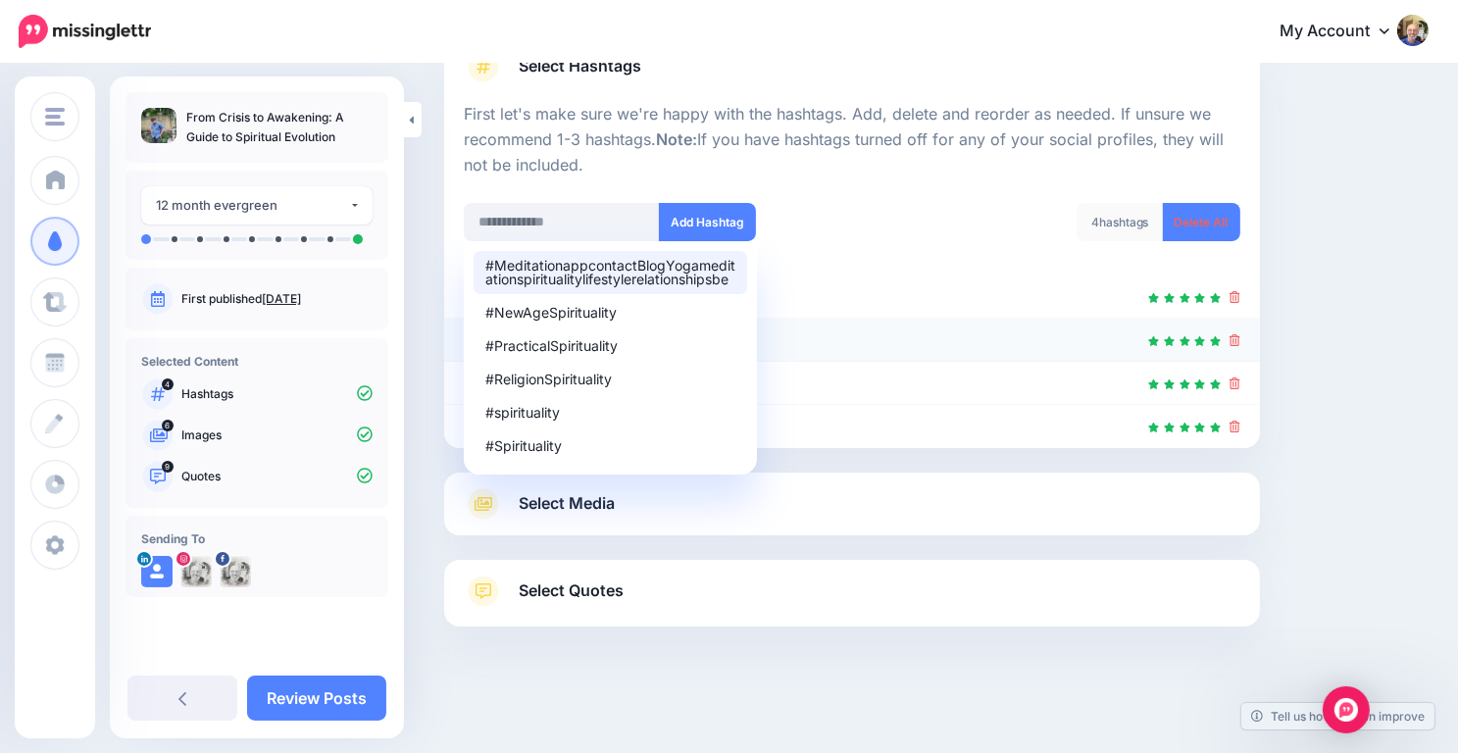
click at [804, 348] on div at bounding box center [852, 341] width 777 height 24
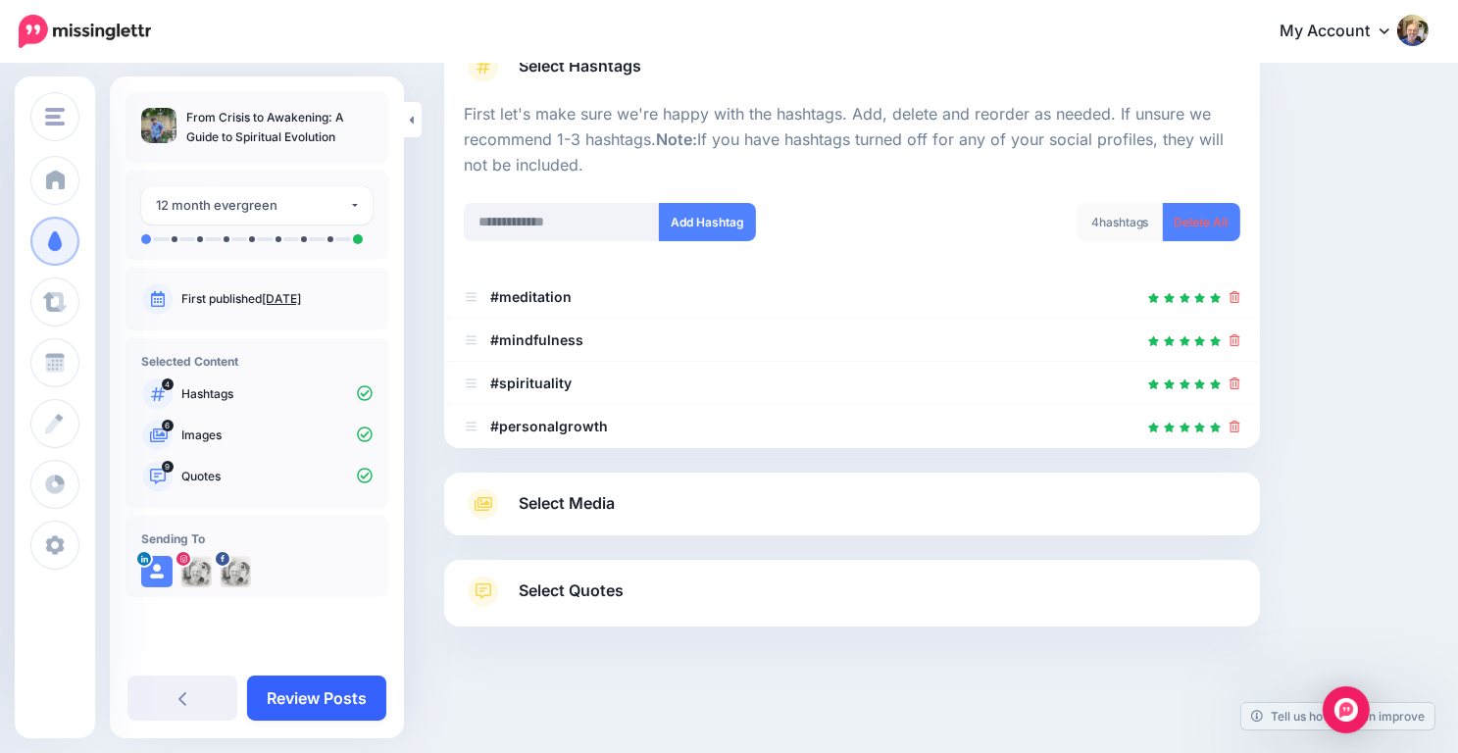
click at [315, 703] on link "Review Posts" at bounding box center [316, 698] width 139 height 45
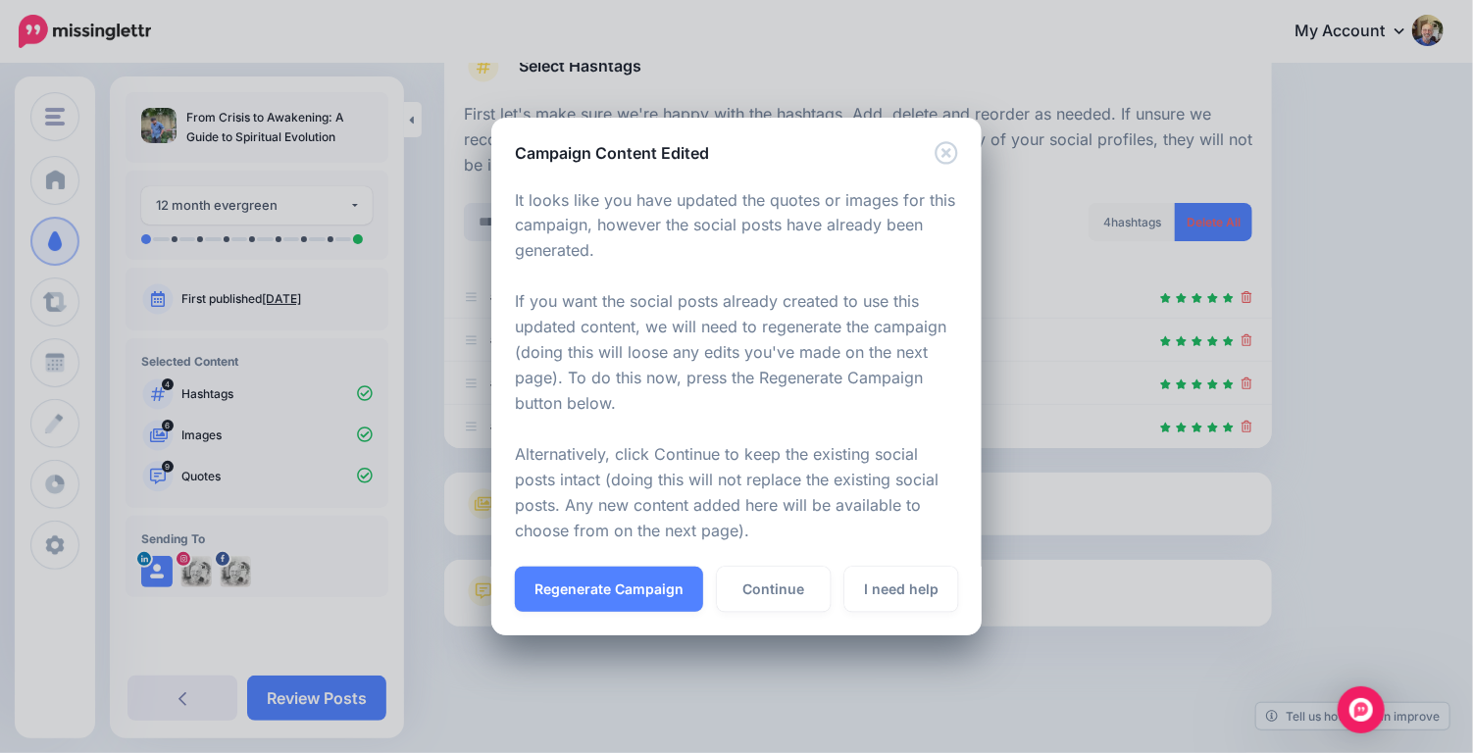
click at [608, 612] on div "Regenerate Campaign Continue I need help" at bounding box center [736, 601] width 490 height 69
click at [636, 585] on button "Regenerate Campaign" at bounding box center [609, 589] width 188 height 45
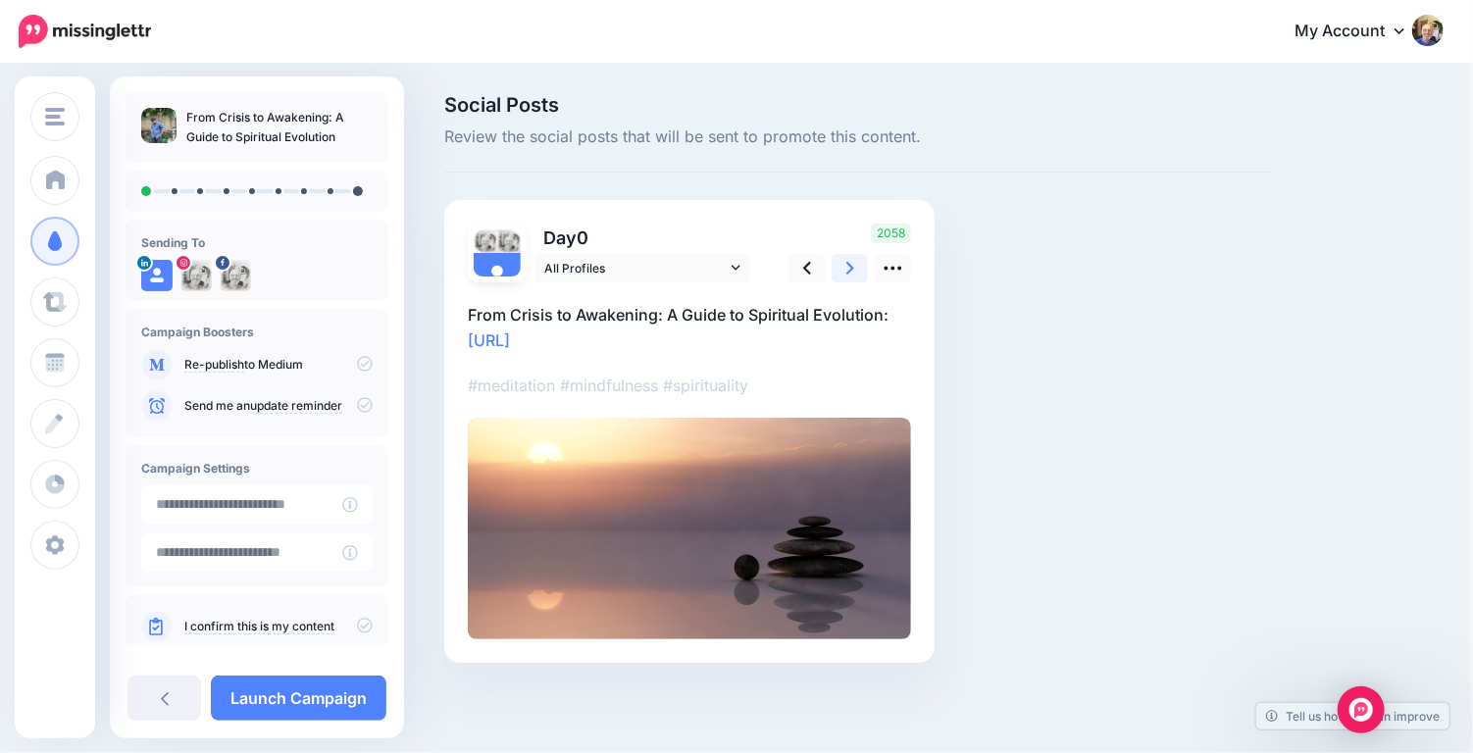
click at [852, 265] on icon at bounding box center [850, 268] width 8 height 21
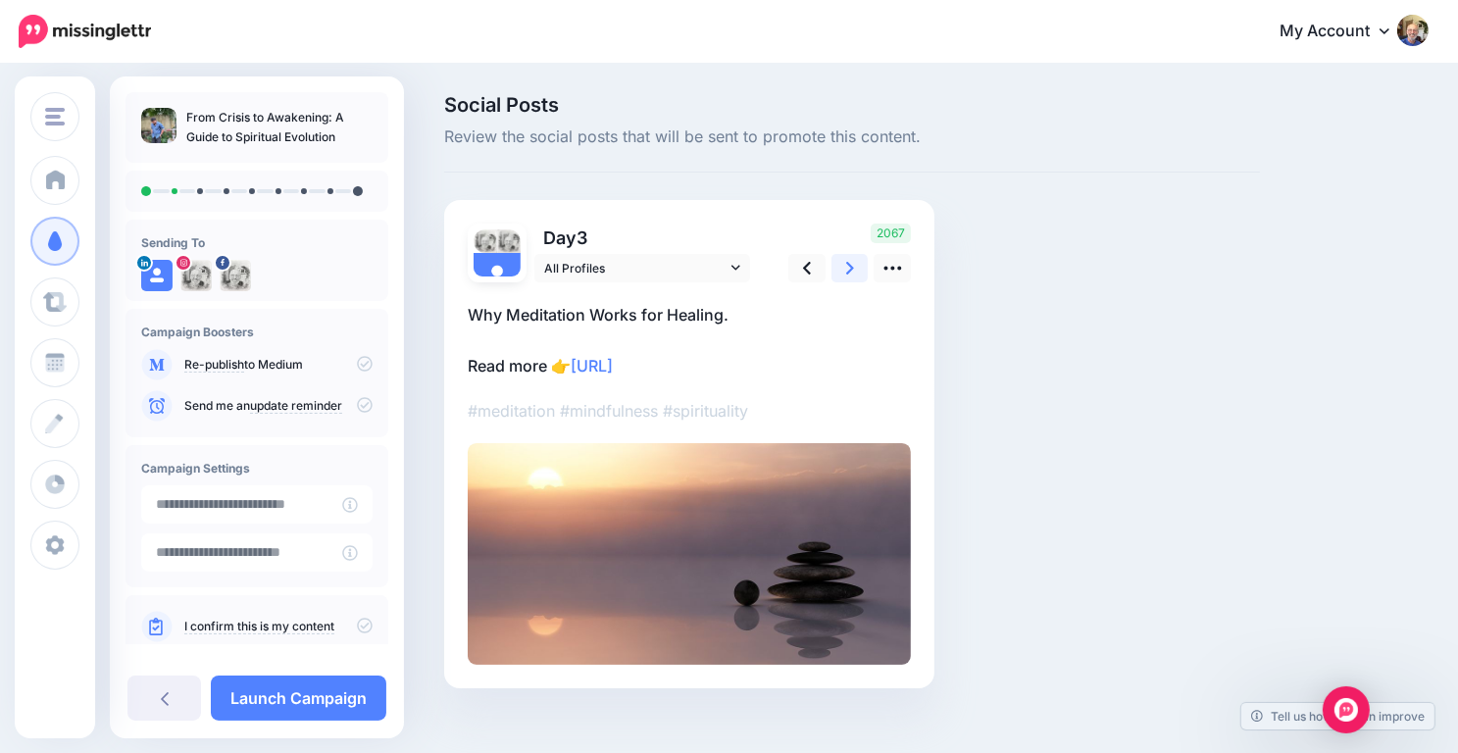
click at [852, 265] on icon at bounding box center [850, 268] width 8 height 21
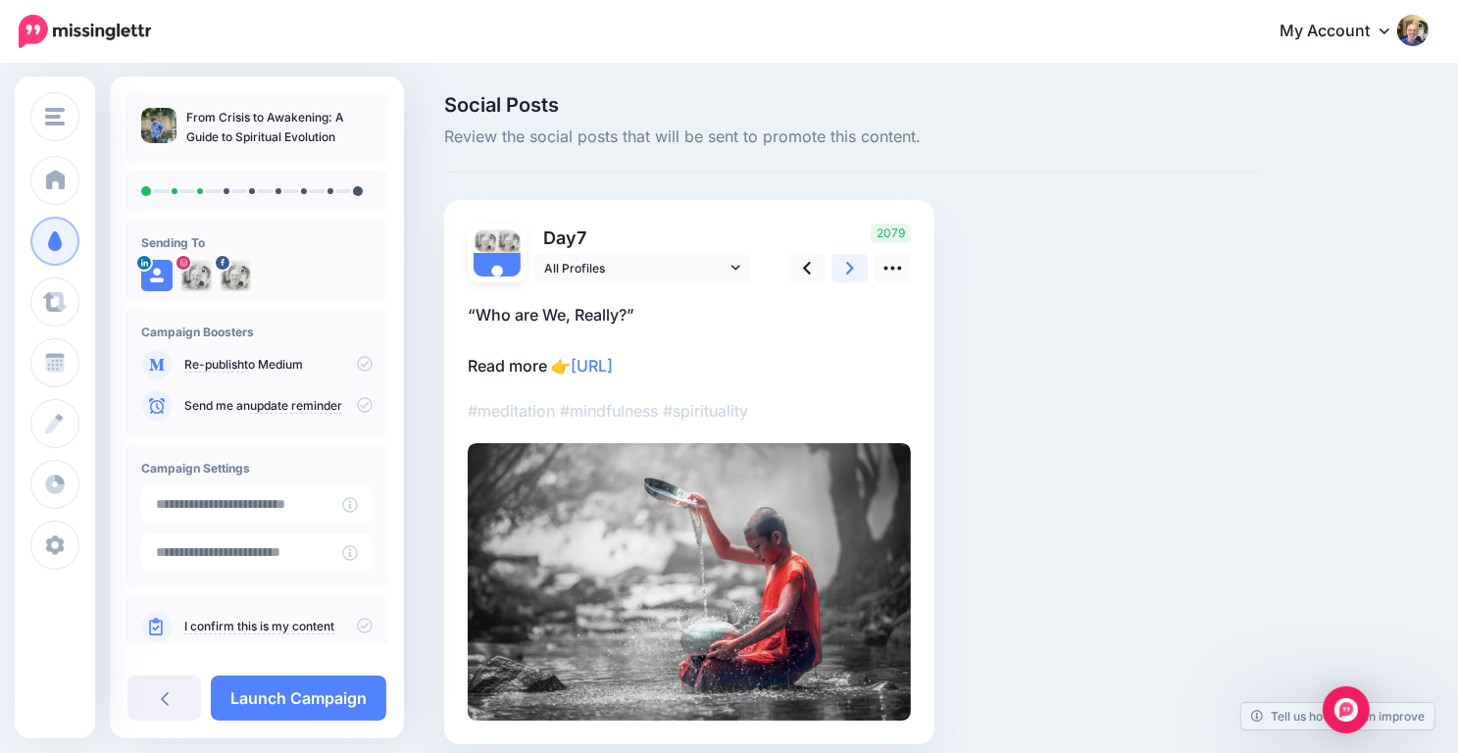
click at [852, 265] on icon at bounding box center [850, 268] width 8 height 21
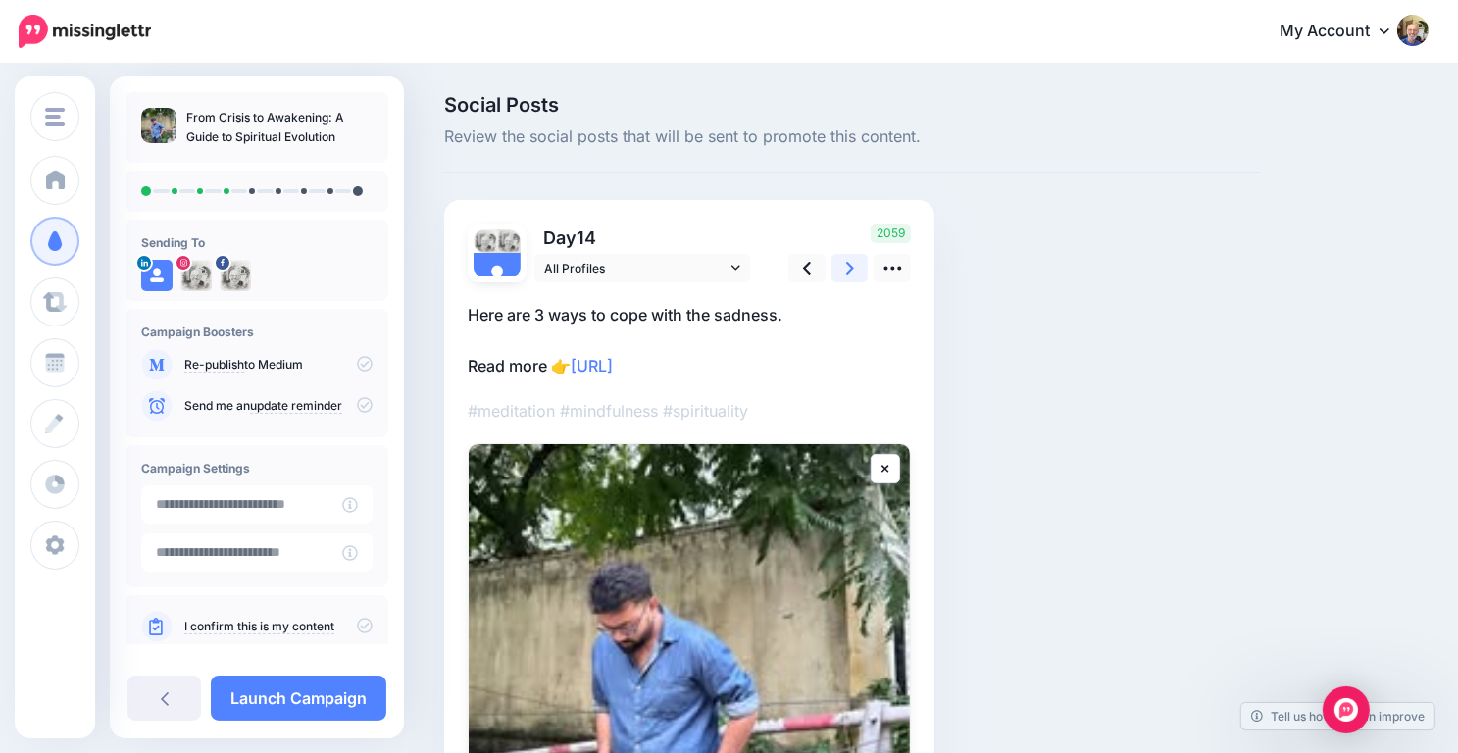
click at [852, 265] on icon at bounding box center [850, 268] width 8 height 21
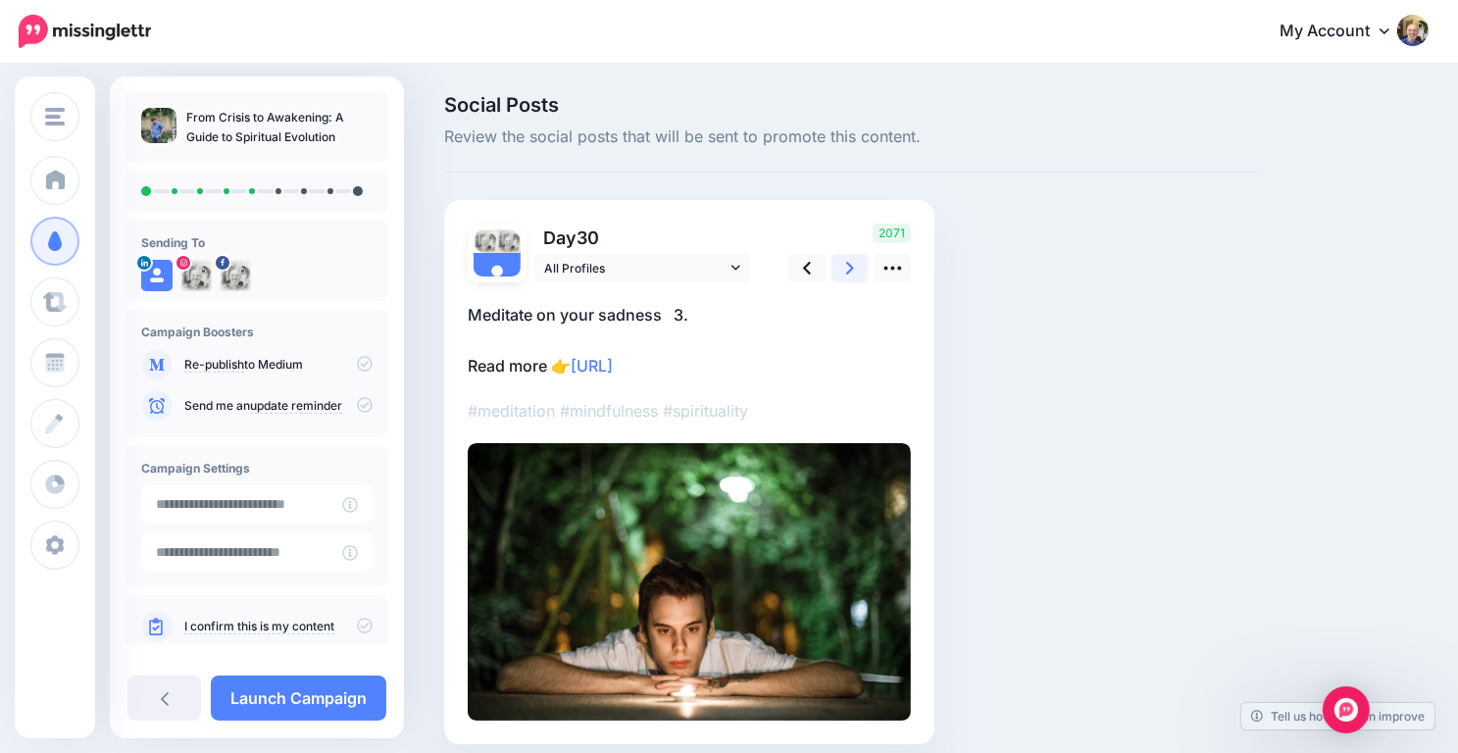
click at [852, 265] on icon at bounding box center [850, 268] width 8 height 21
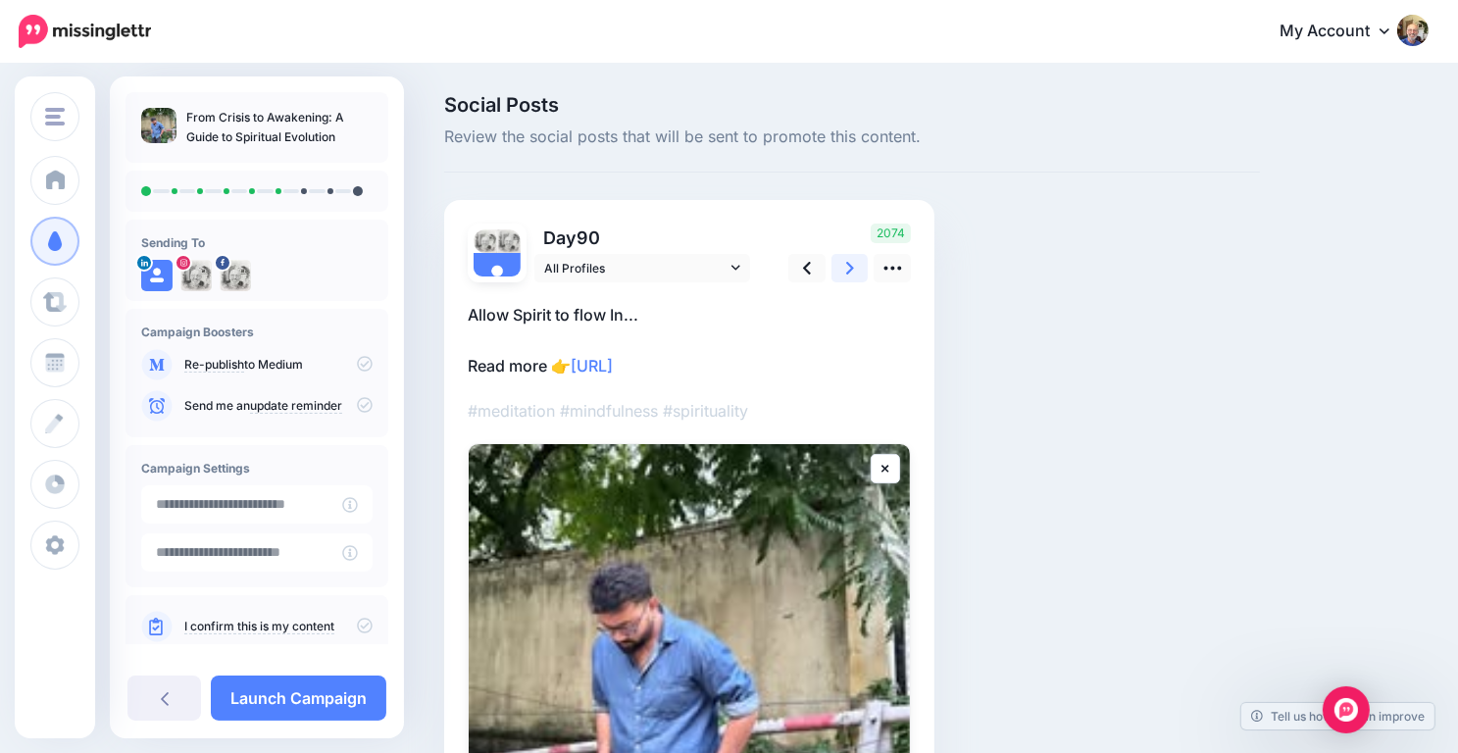
click at [852, 265] on icon at bounding box center [850, 268] width 8 height 21
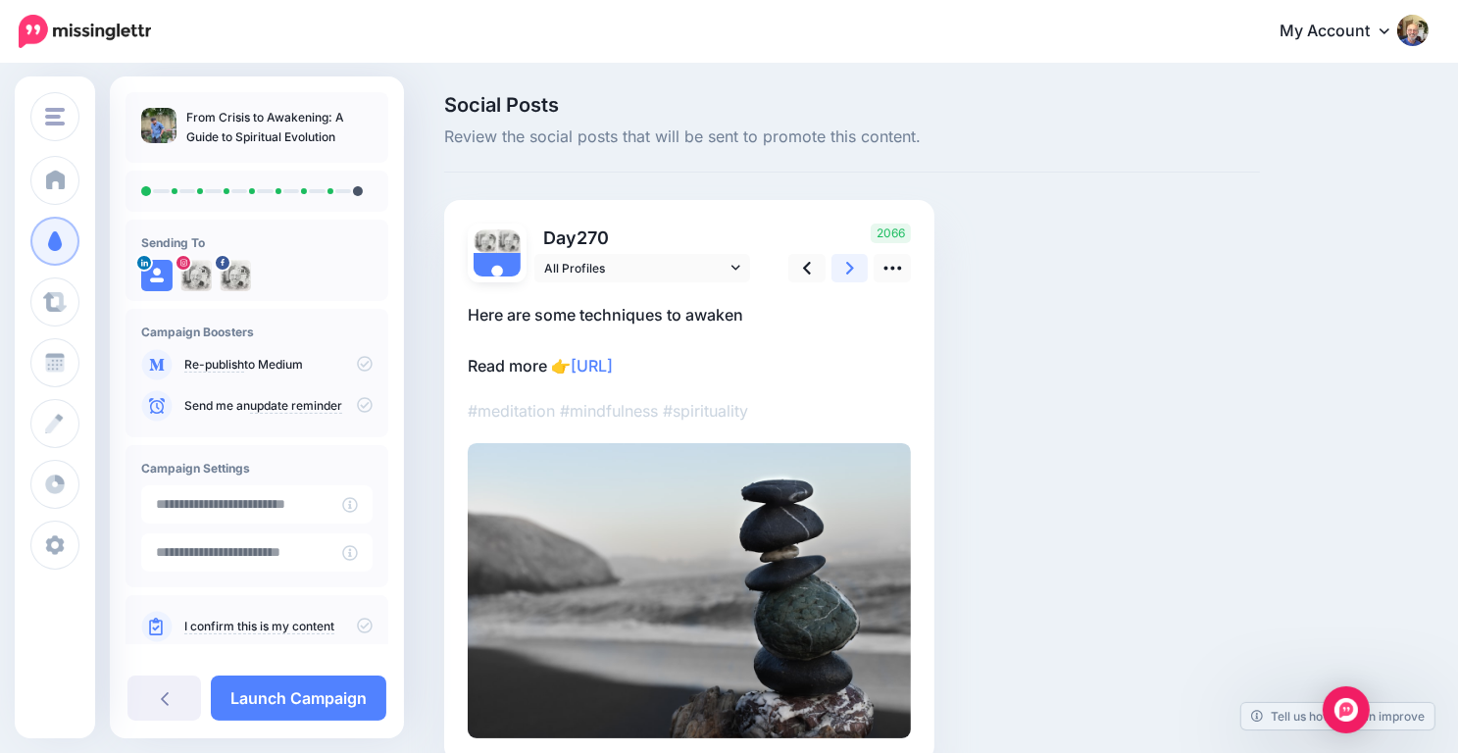
click at [852, 265] on icon at bounding box center [850, 268] width 8 height 21
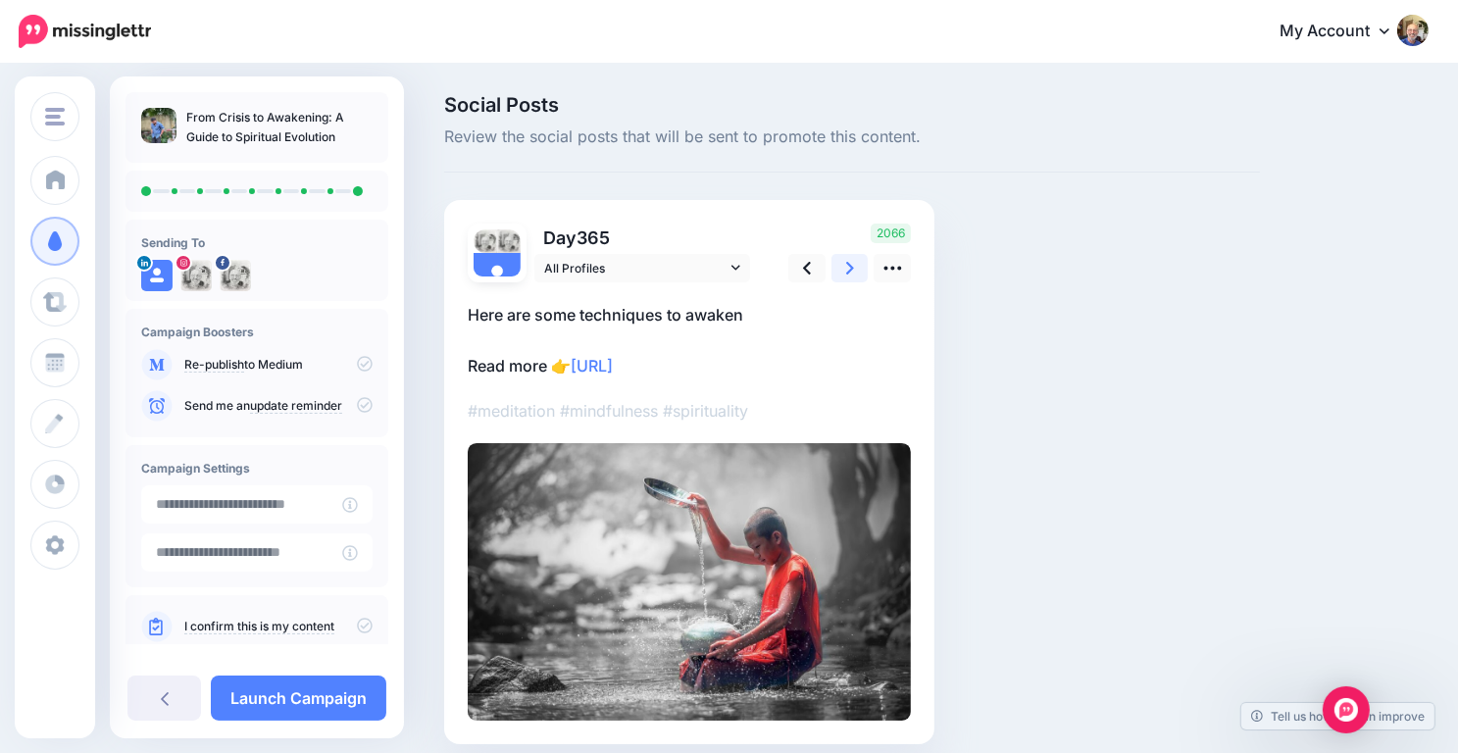
click at [852, 265] on icon at bounding box center [850, 268] width 8 height 21
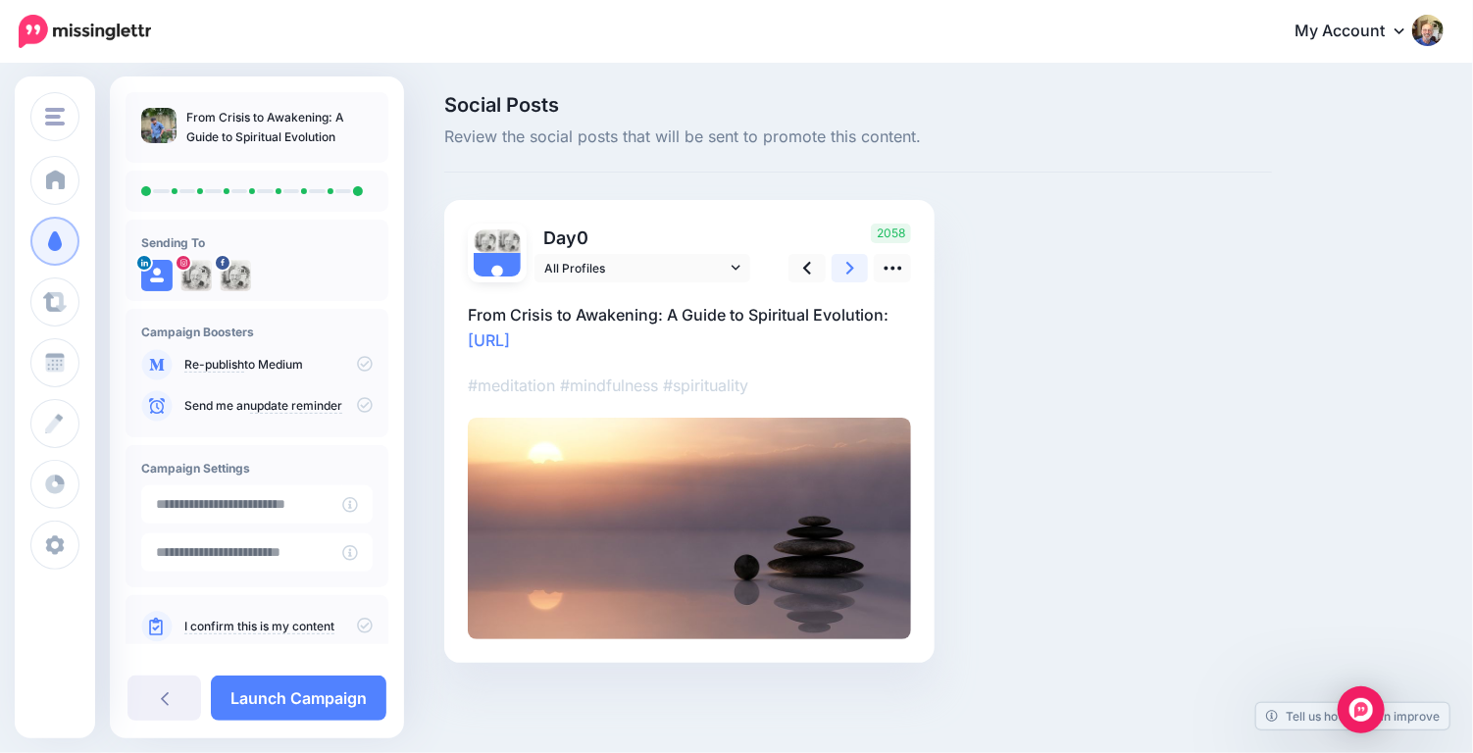
click at [852, 265] on icon at bounding box center [850, 268] width 8 height 21
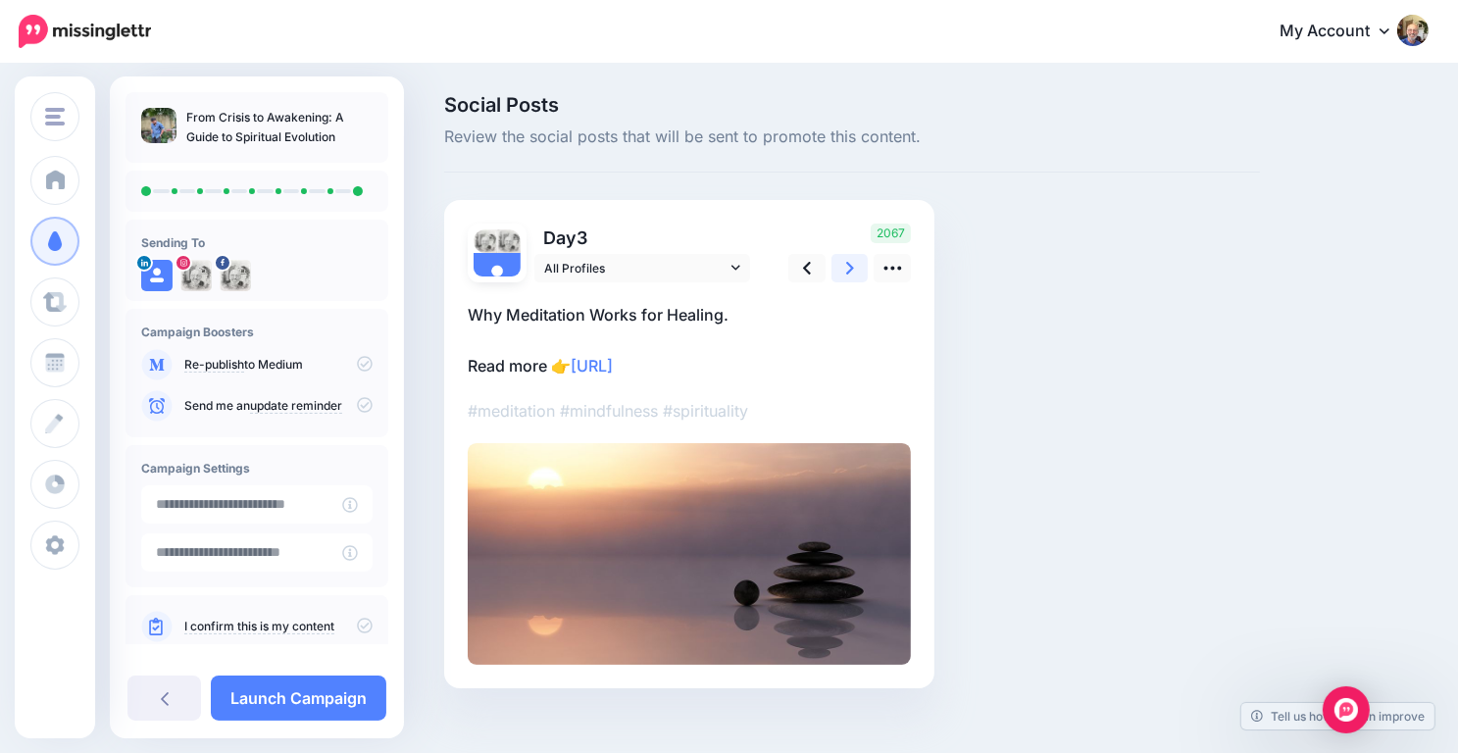
click at [852, 265] on icon at bounding box center [850, 268] width 8 height 21
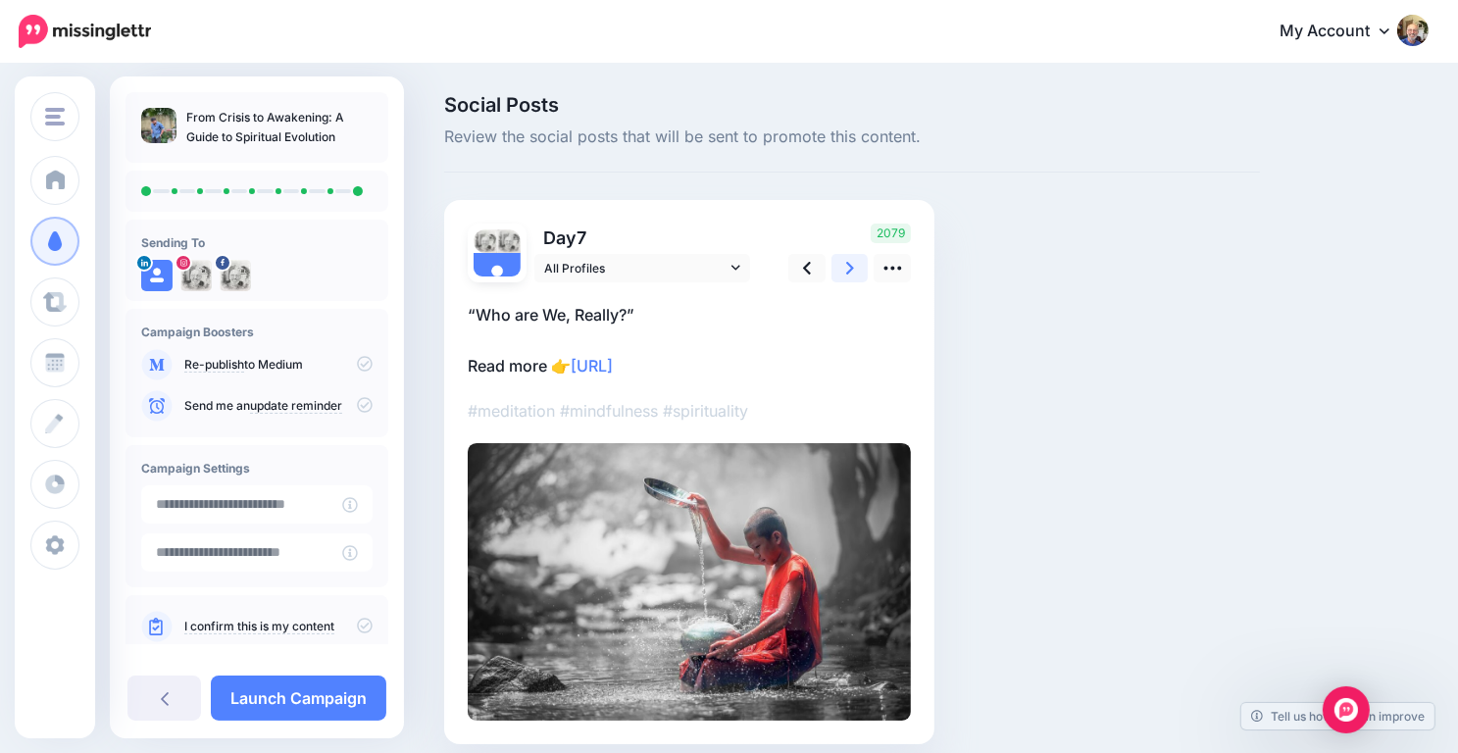
click at [852, 265] on icon at bounding box center [850, 268] width 8 height 21
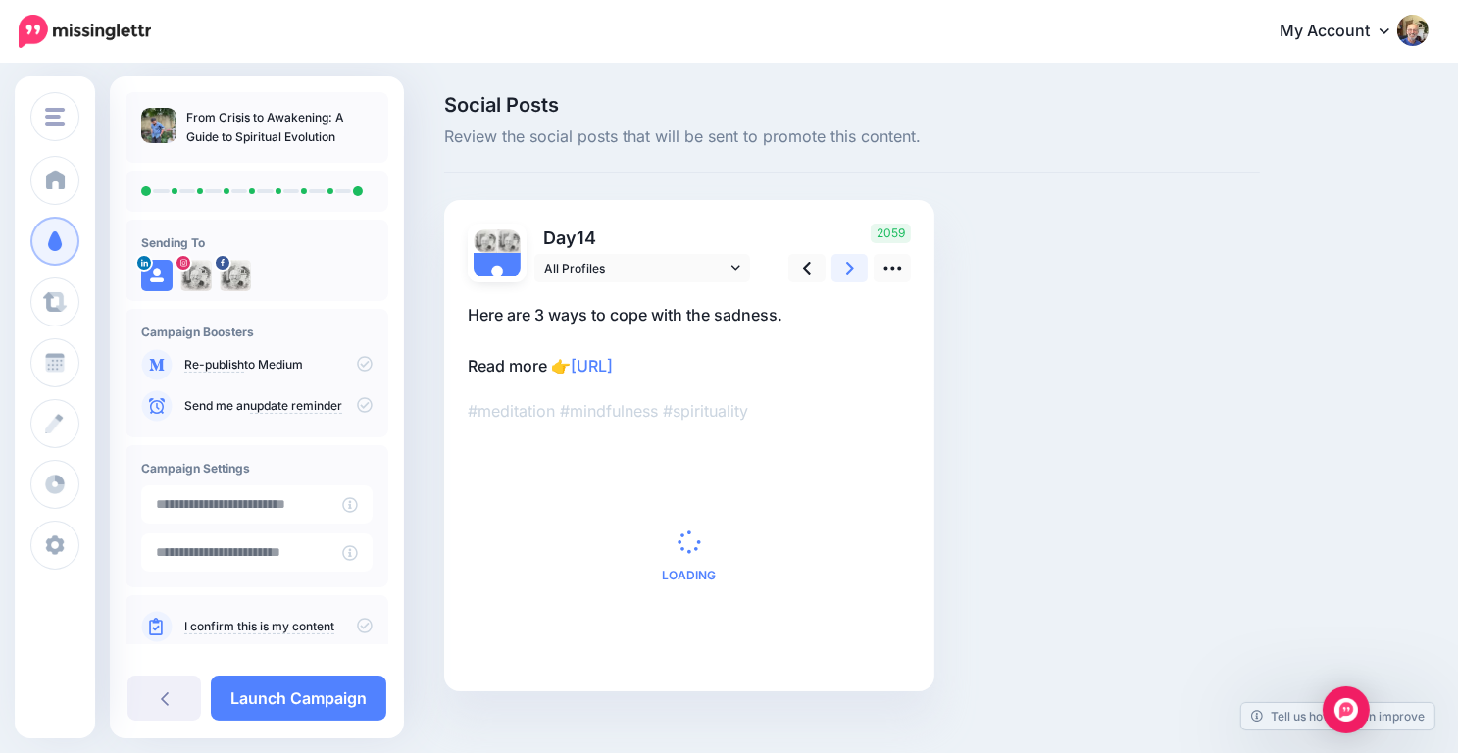
click at [852, 265] on icon at bounding box center [850, 268] width 8 height 21
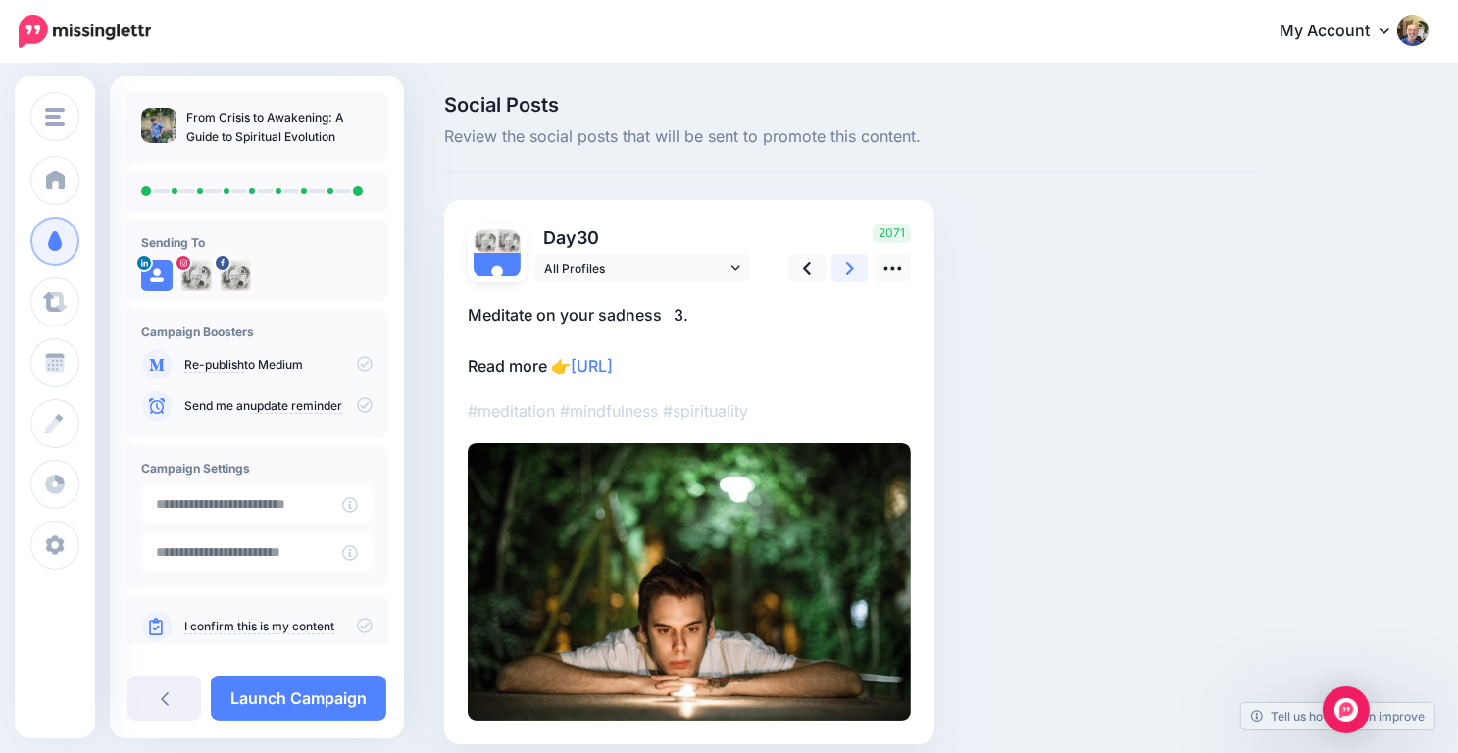
click at [852, 265] on icon at bounding box center [850, 268] width 8 height 21
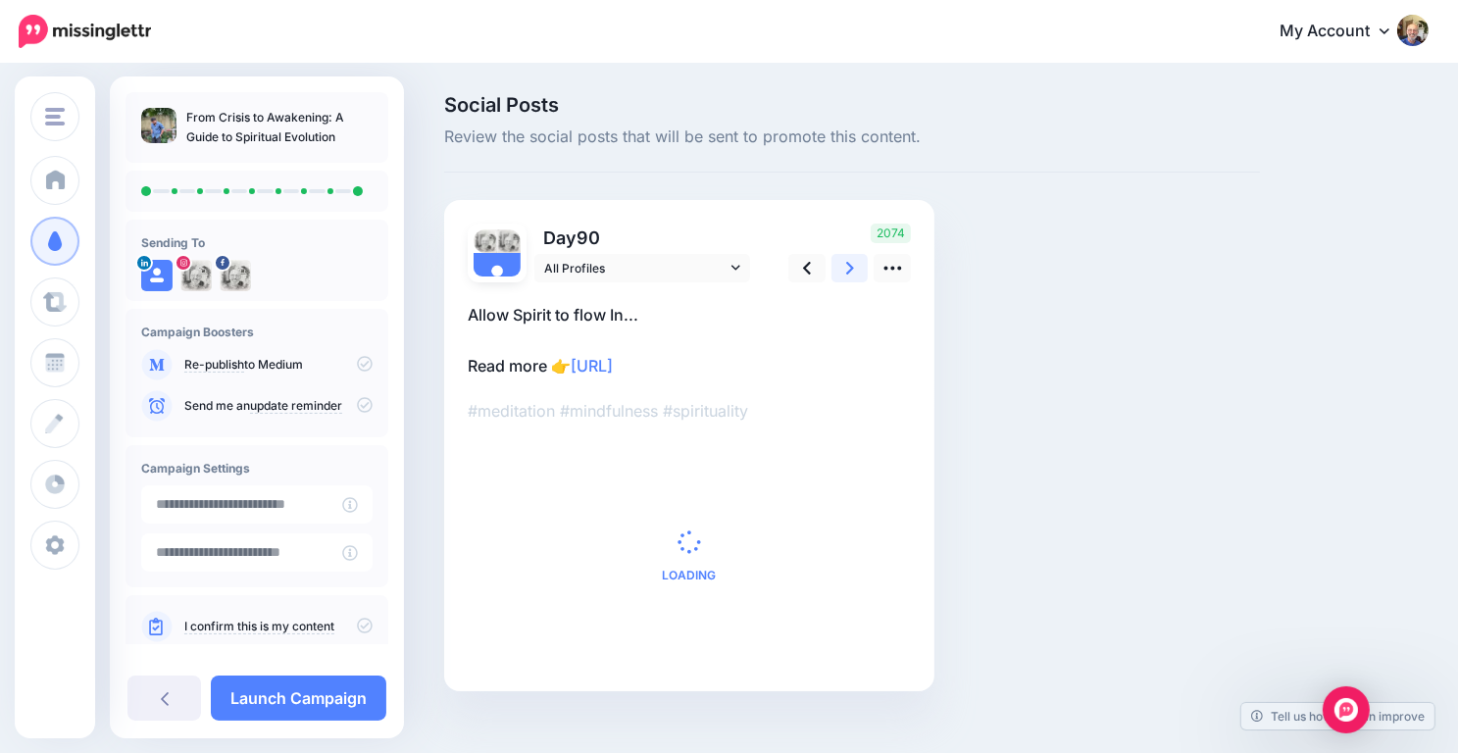
click at [852, 265] on icon at bounding box center [850, 268] width 8 height 21
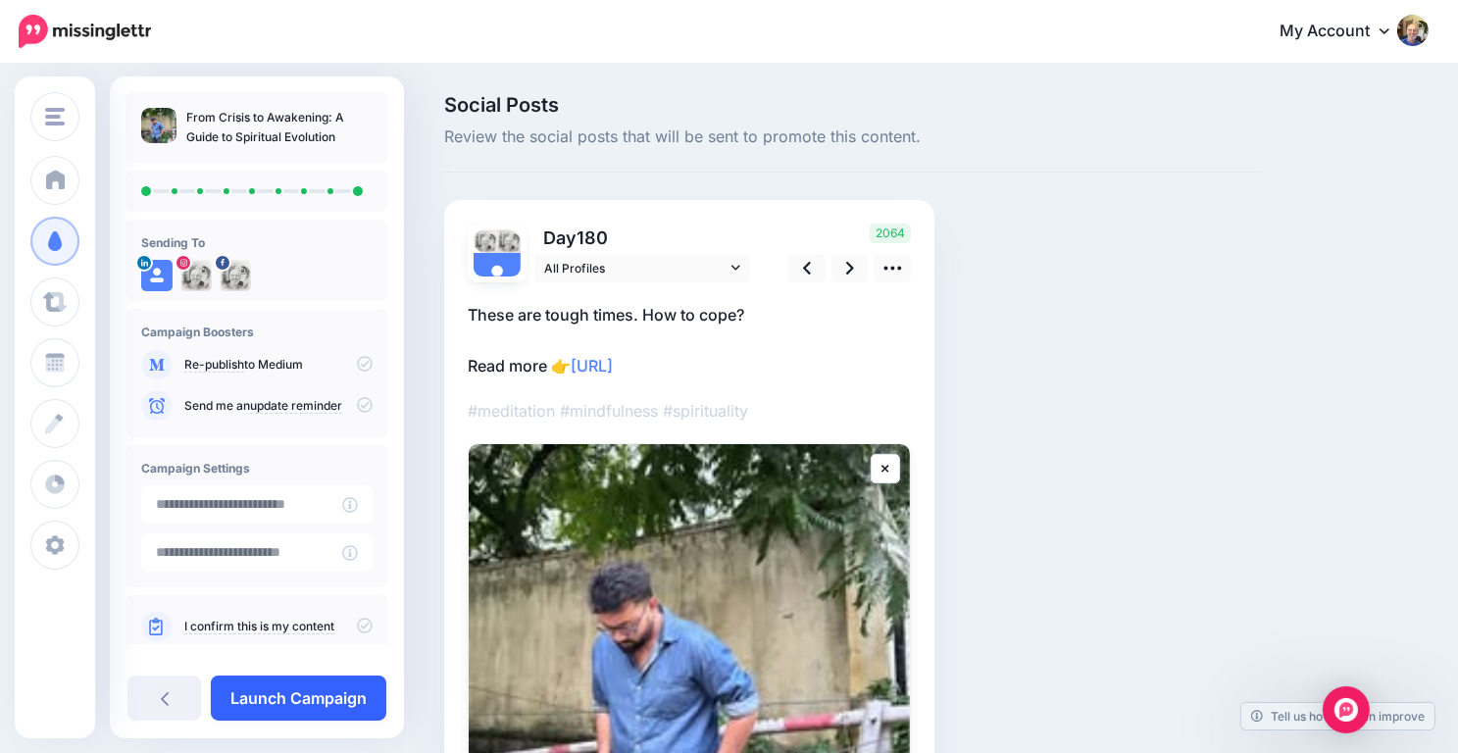
click at [322, 702] on link "Launch Campaign" at bounding box center [299, 698] width 176 height 45
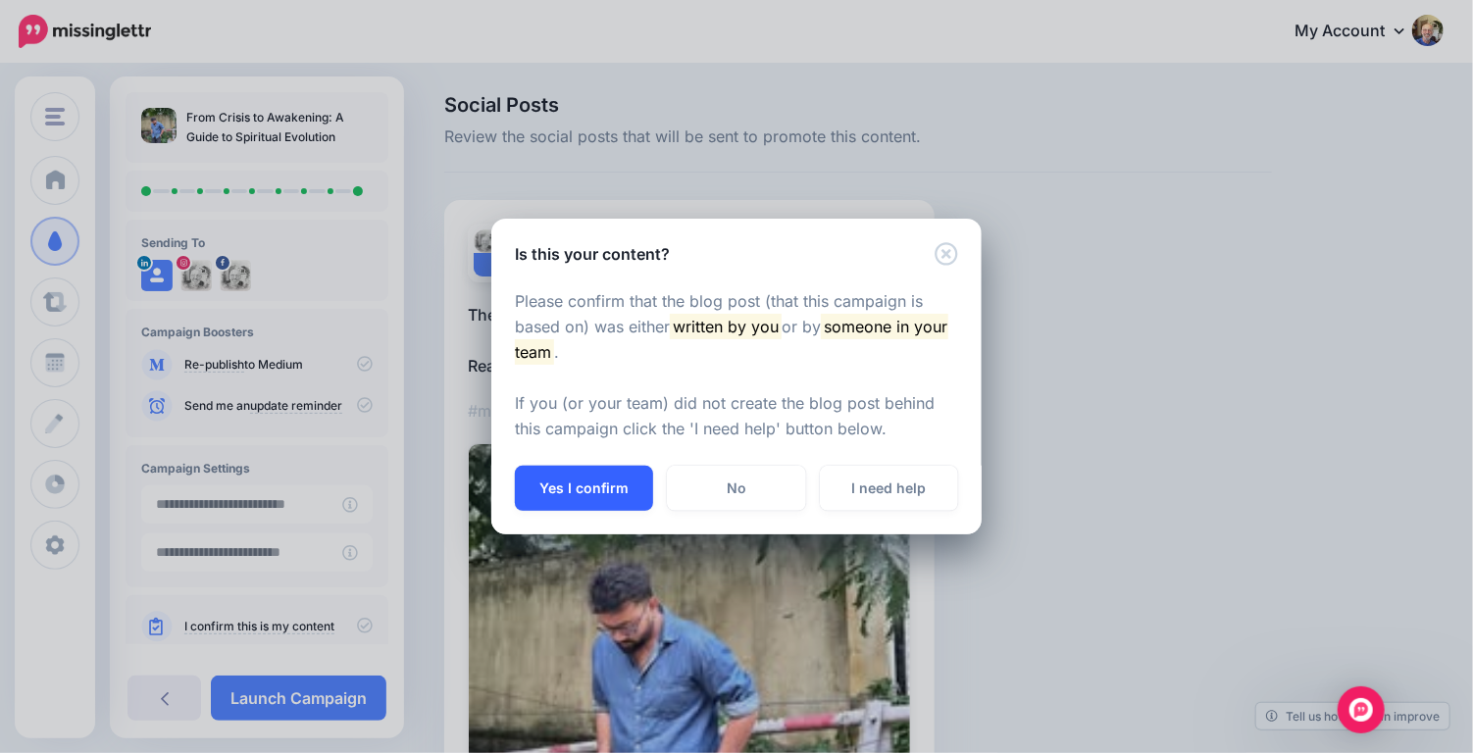
click at [604, 499] on button "Yes I confirm" at bounding box center [584, 488] width 138 height 45
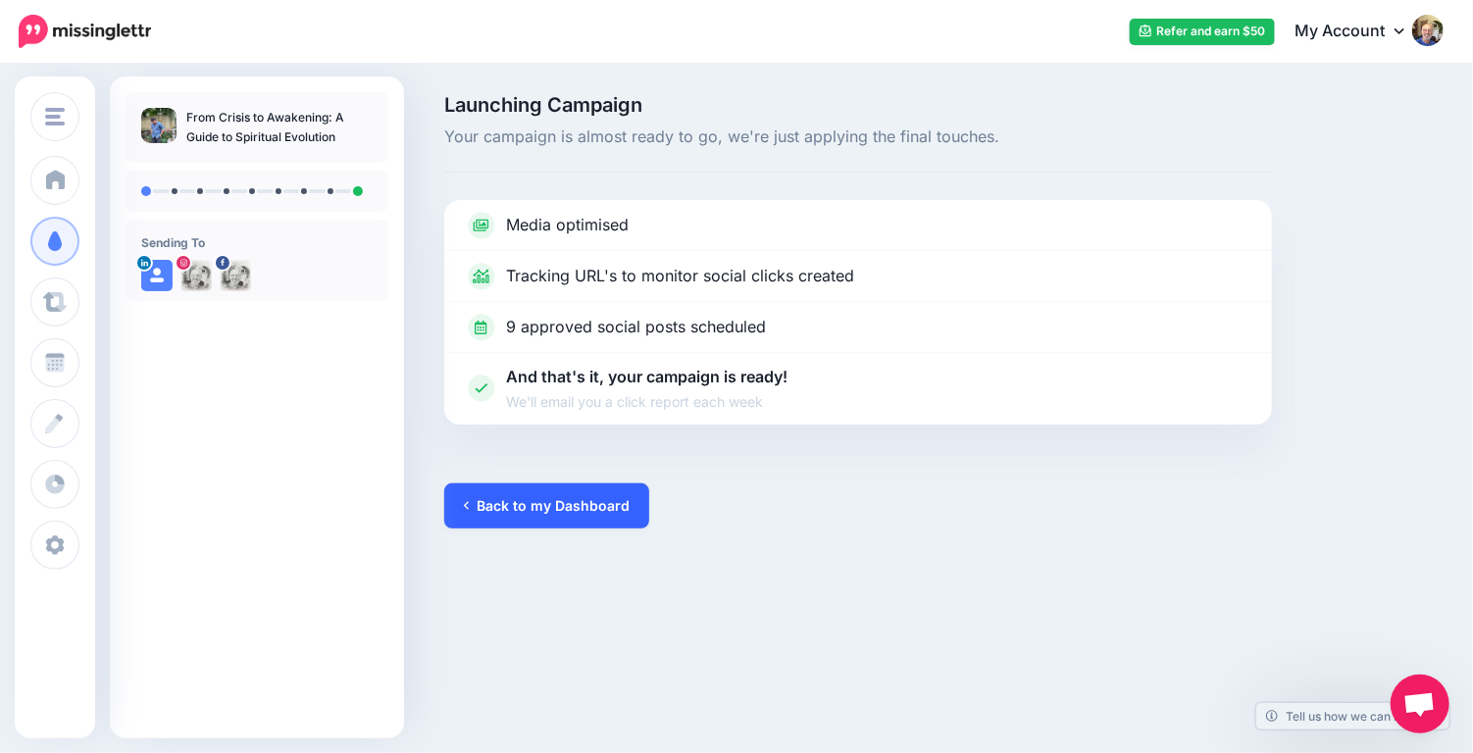
click at [558, 496] on link "Back to my Dashboard" at bounding box center [546, 505] width 205 height 45
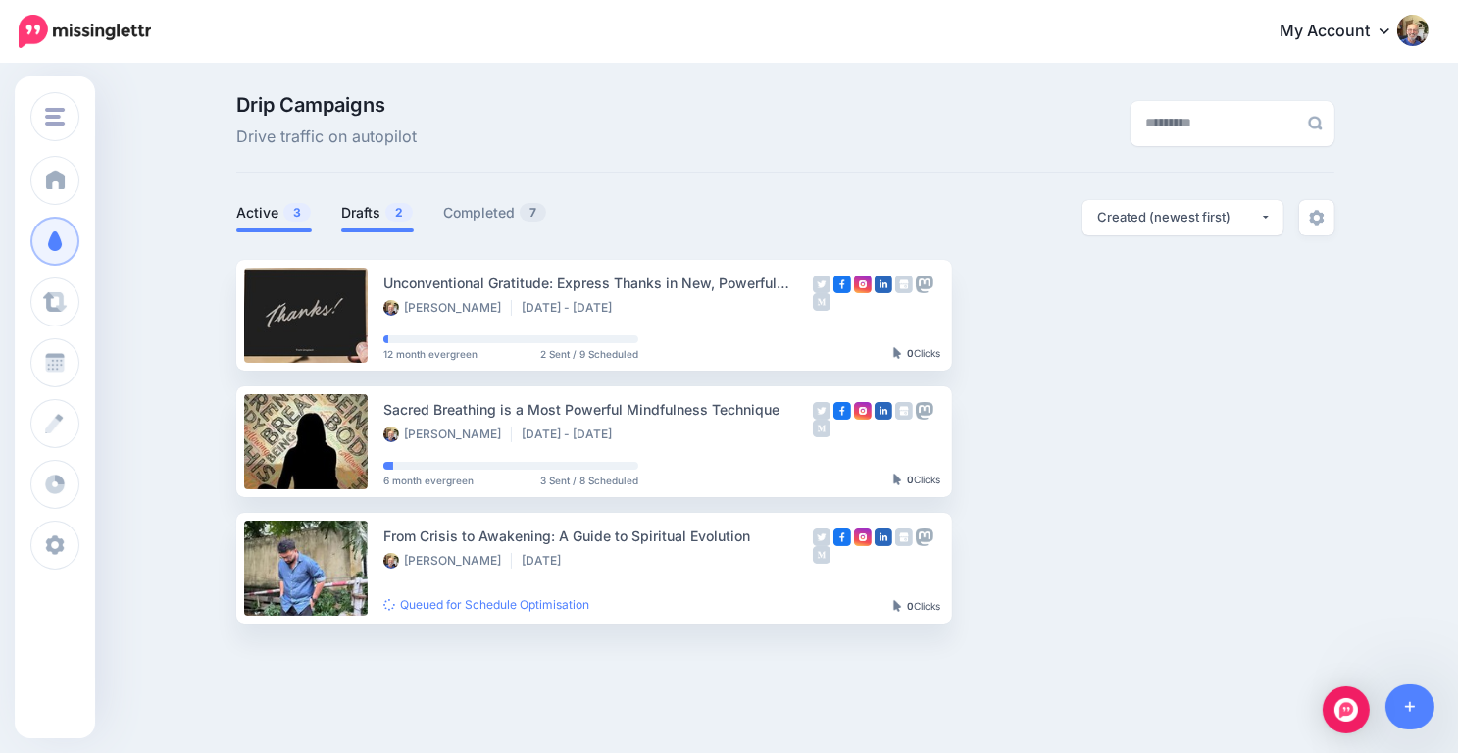
click at [379, 211] on link "Drafts 2" at bounding box center [377, 213] width 73 height 24
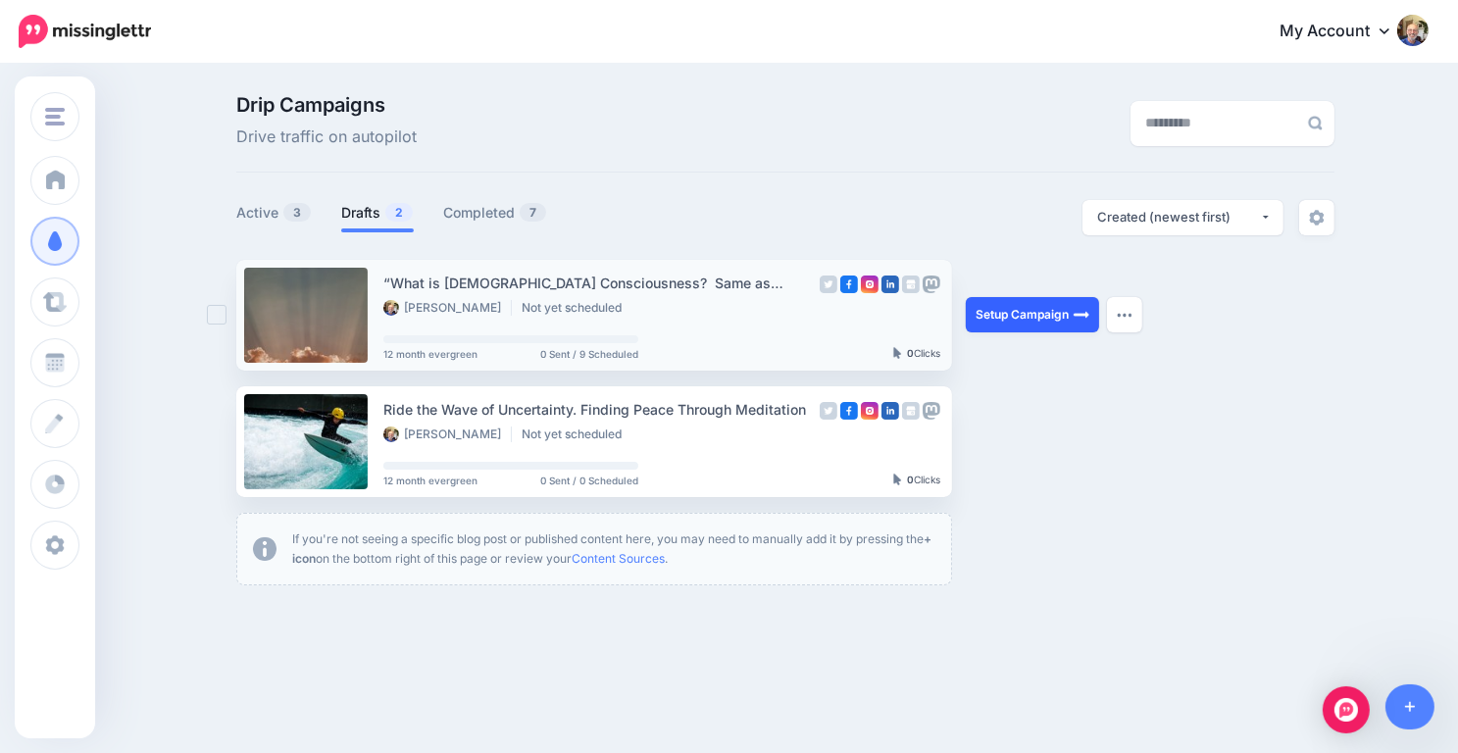
click at [1010, 317] on link "Setup Campaign" at bounding box center [1032, 314] width 133 height 35
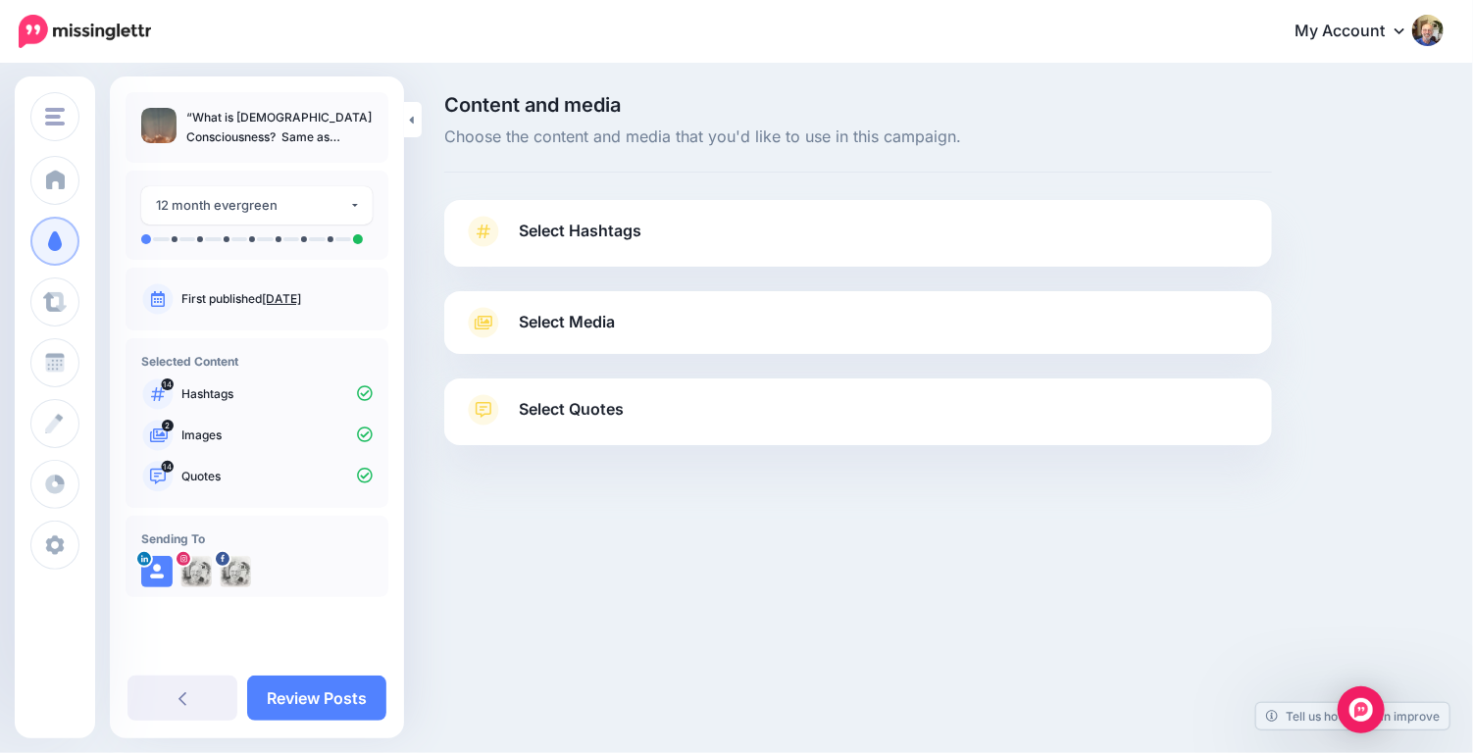
click at [607, 234] on span "Select Hashtags" at bounding box center [580, 231] width 123 height 26
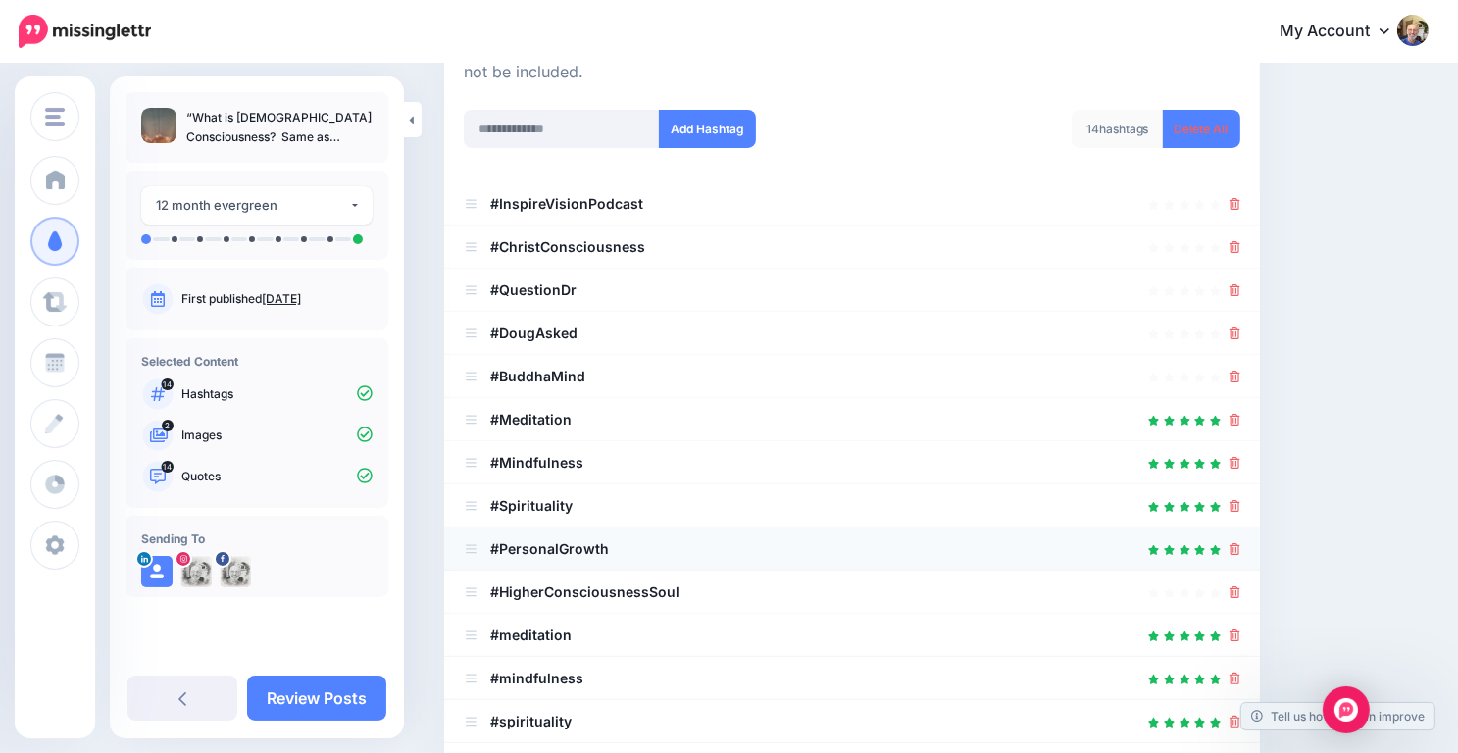
scroll to position [259, 0]
click at [1241, 204] on icon at bounding box center [1235, 203] width 11 height 12
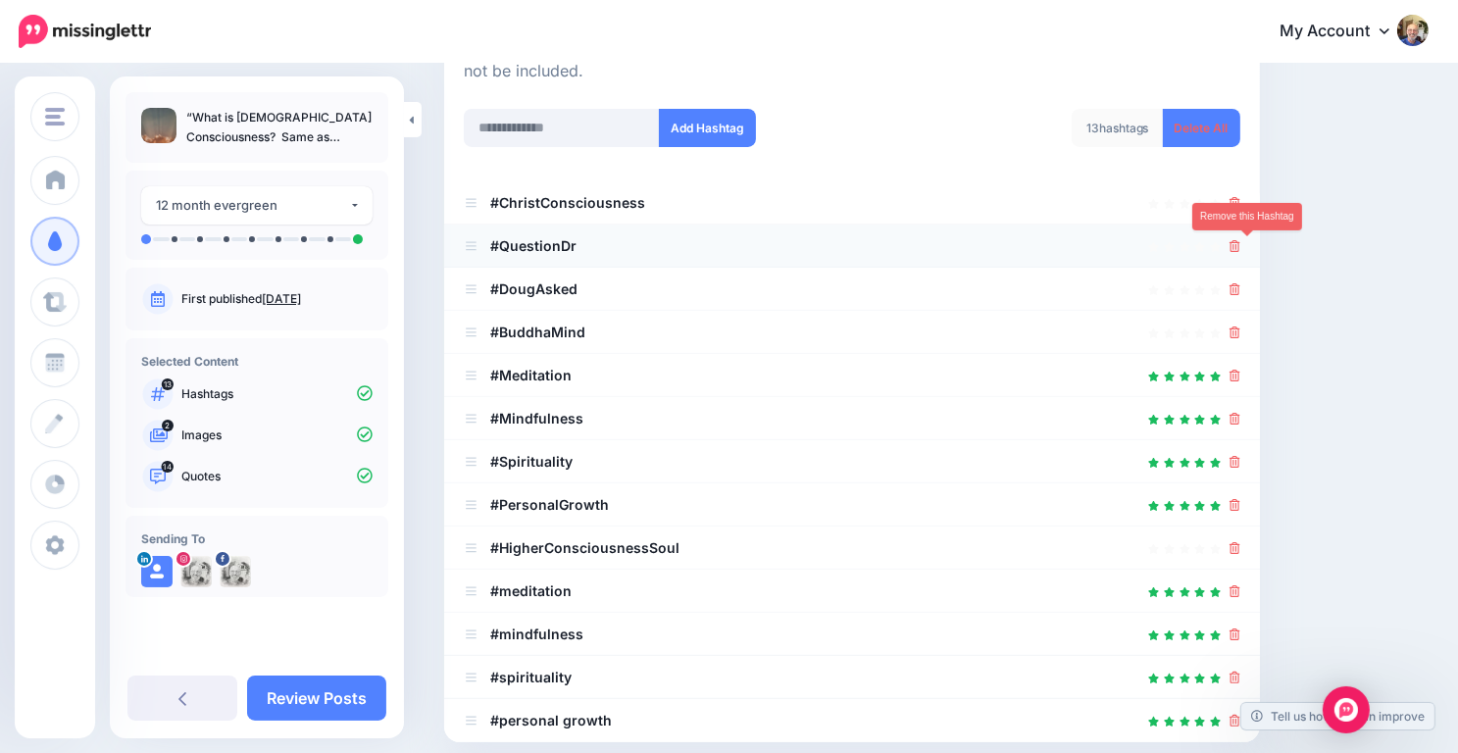
click at [1241, 245] on icon at bounding box center [1235, 246] width 11 height 12
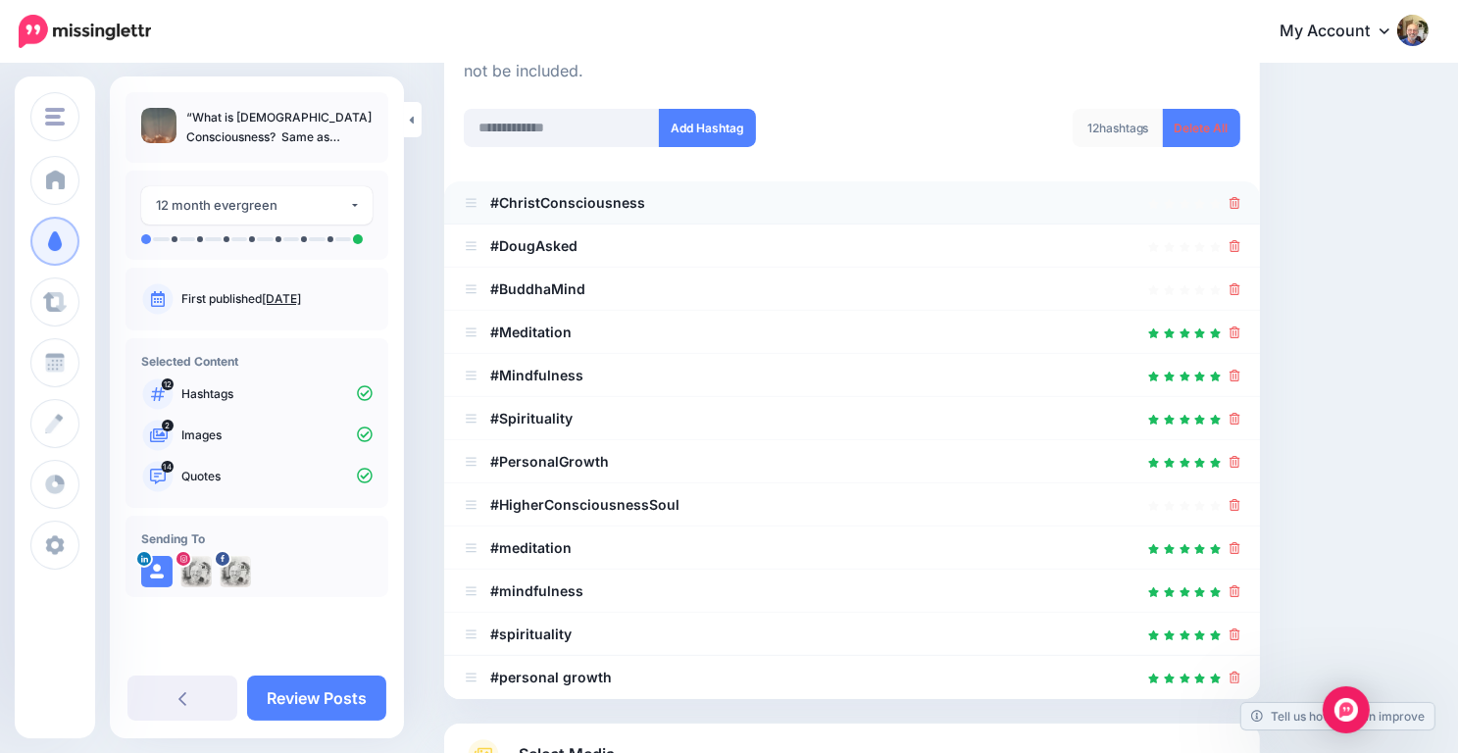
click at [1241, 191] on div at bounding box center [1235, 203] width 11 height 24
click at [1241, 210] on link at bounding box center [1235, 202] width 11 height 17
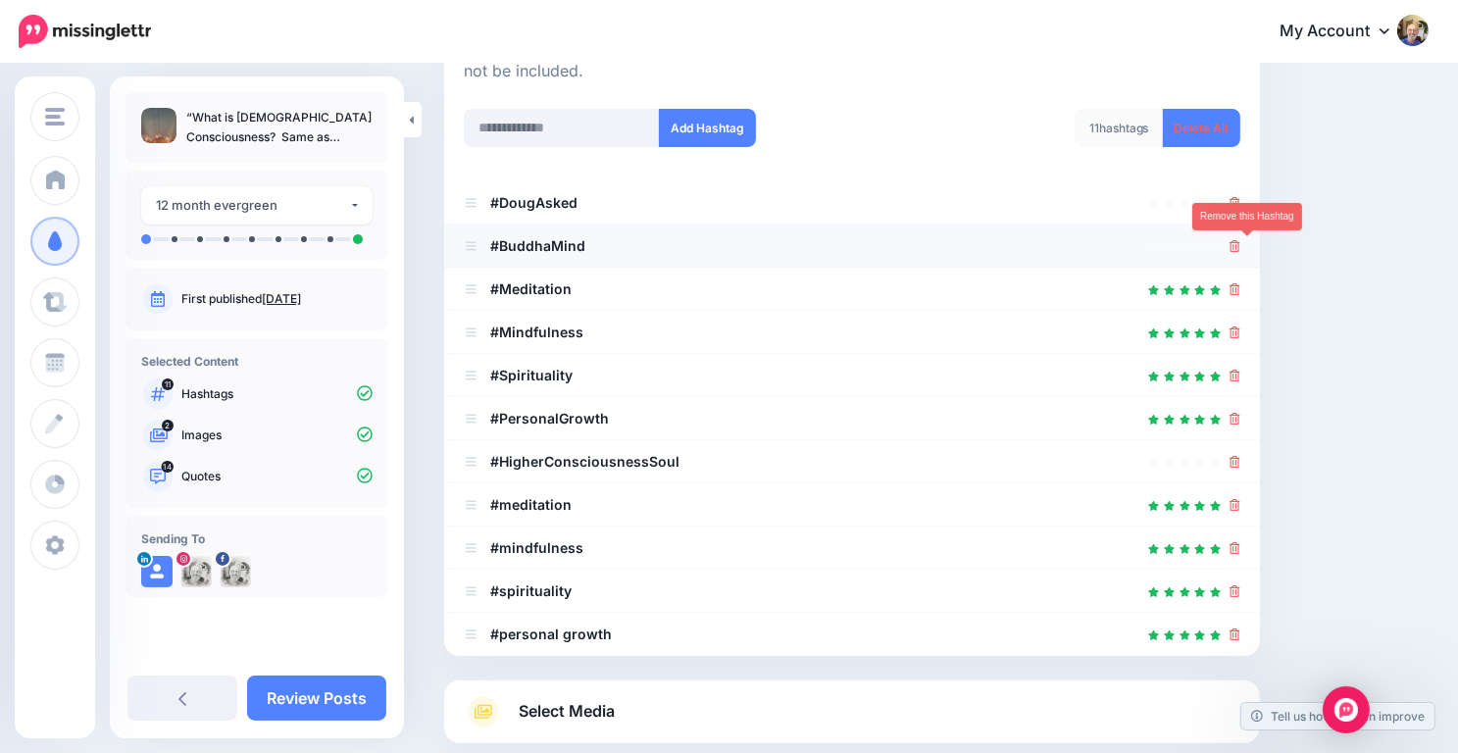
click at [1241, 240] on icon at bounding box center [1235, 246] width 11 height 12
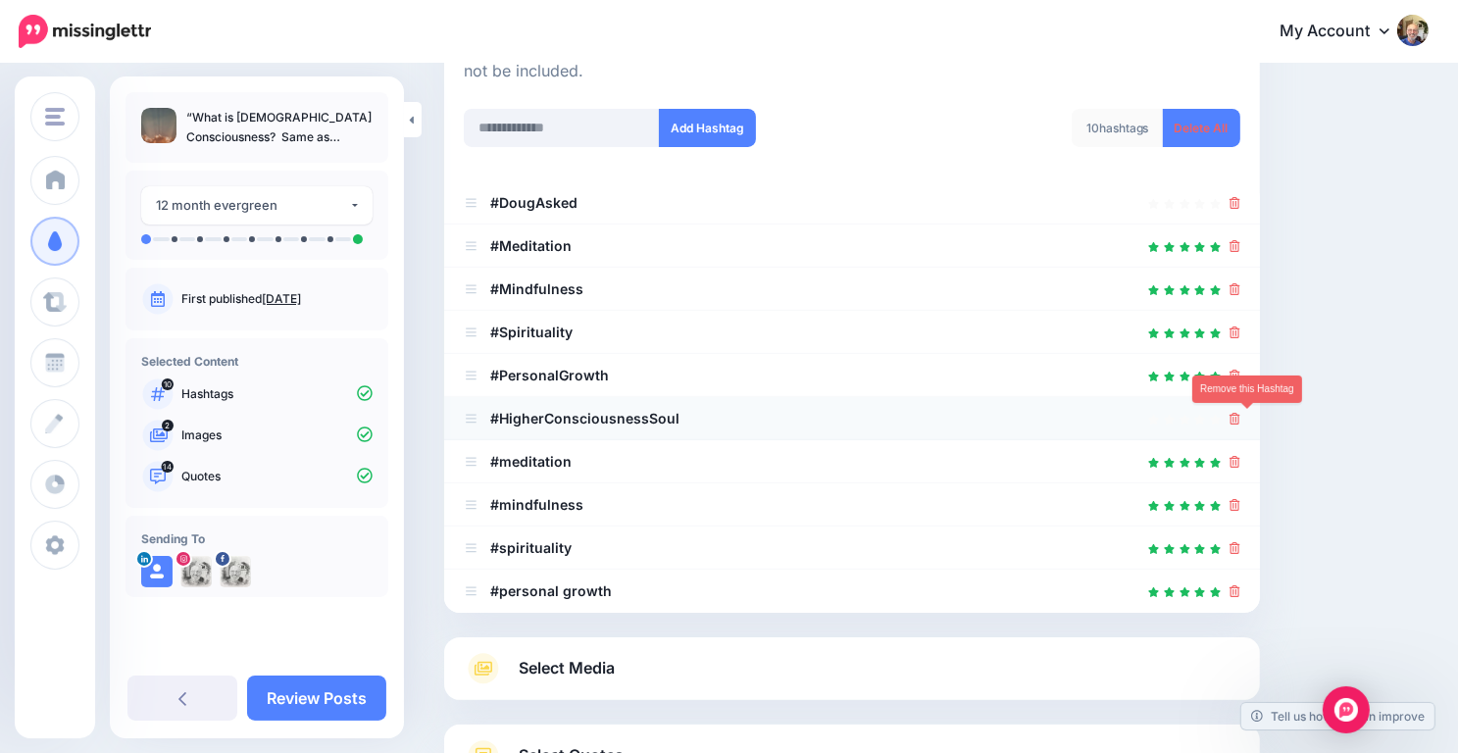
click at [1241, 419] on icon at bounding box center [1235, 419] width 11 height 12
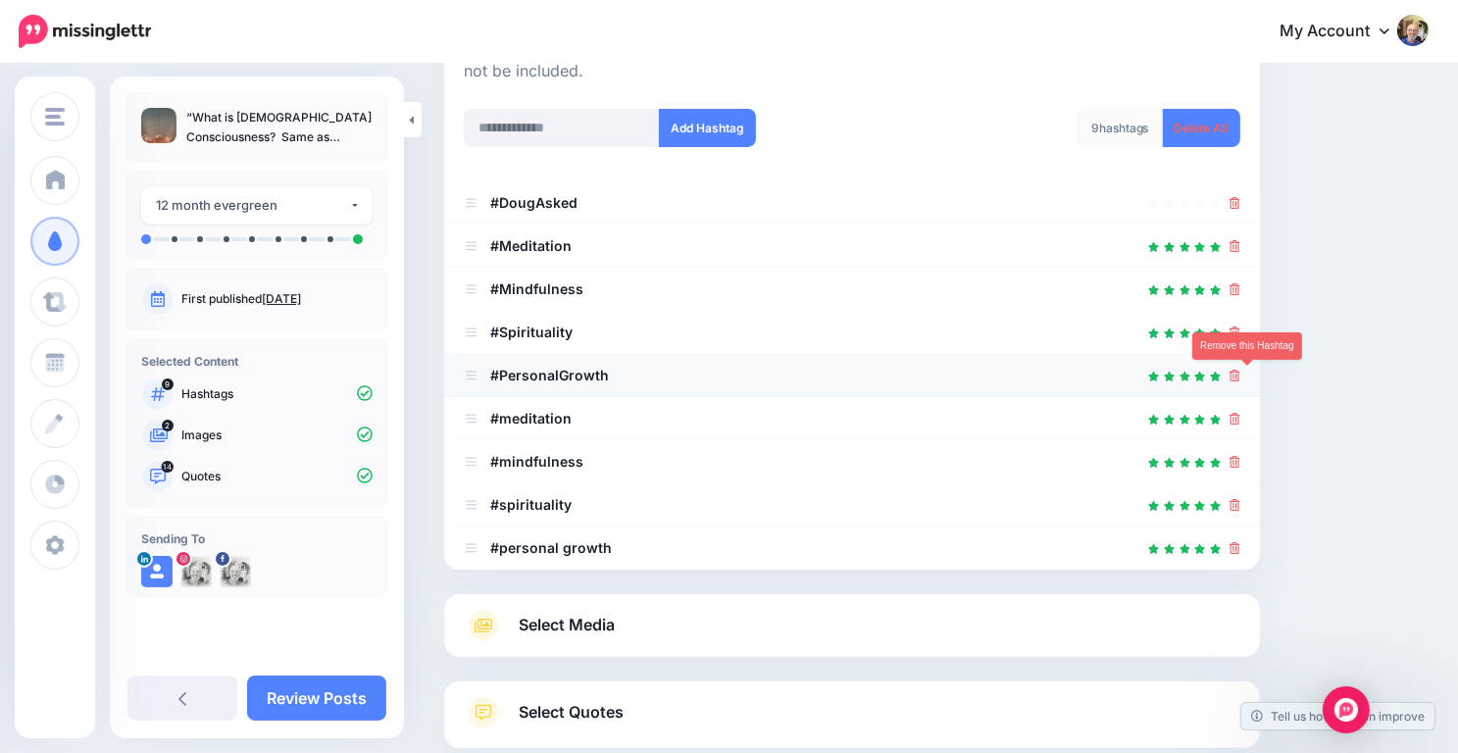
click at [1241, 376] on icon at bounding box center [1235, 376] width 11 height 12
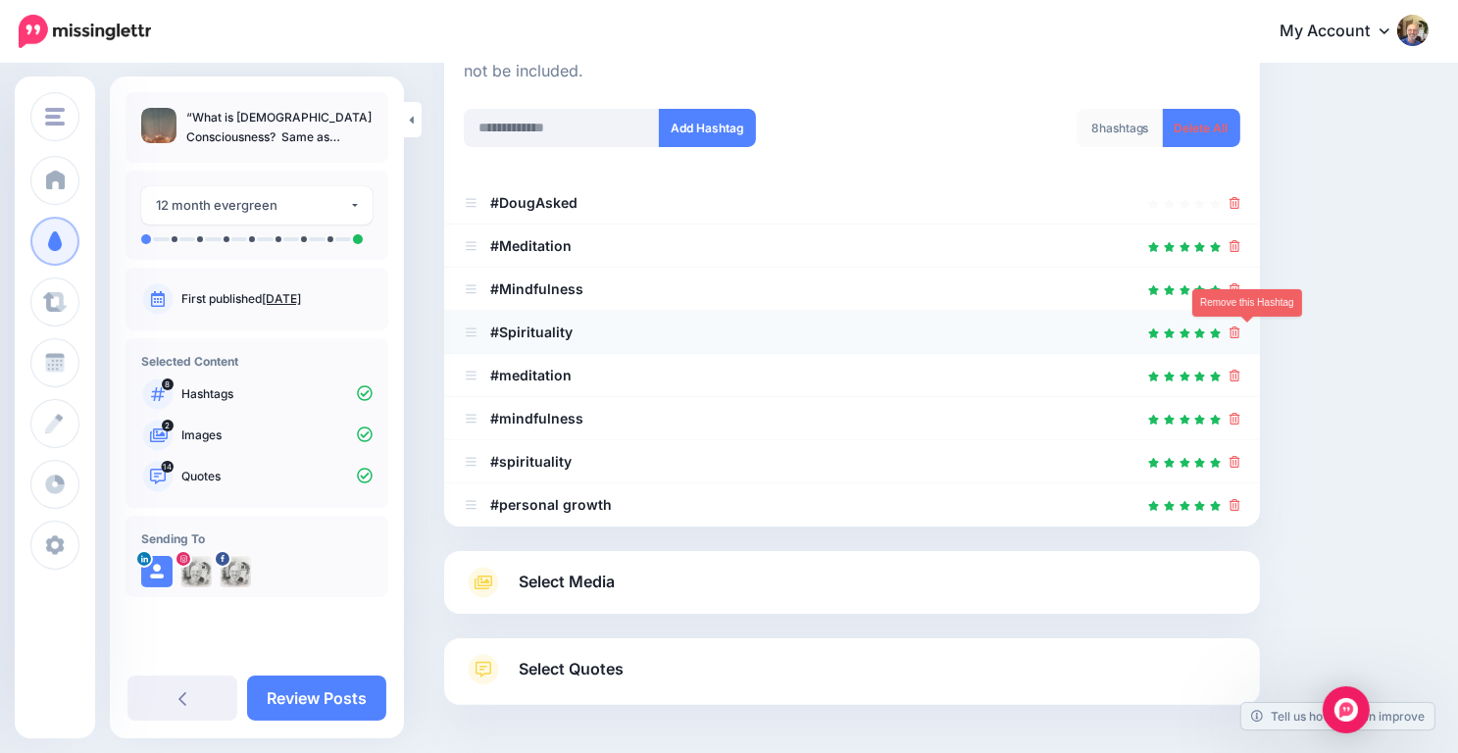
click at [1241, 334] on icon at bounding box center [1235, 333] width 11 height 12
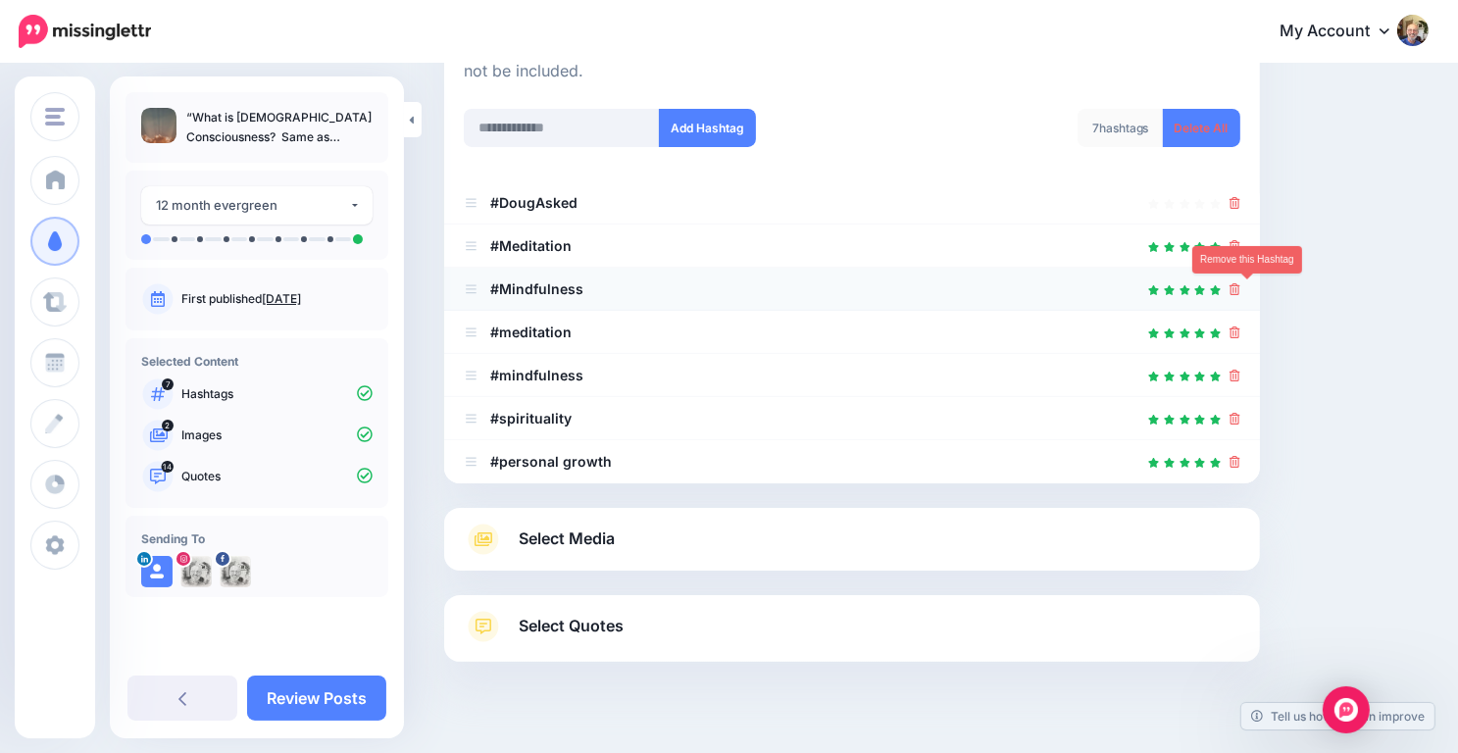
click at [1241, 280] on link at bounding box center [1235, 288] width 11 height 17
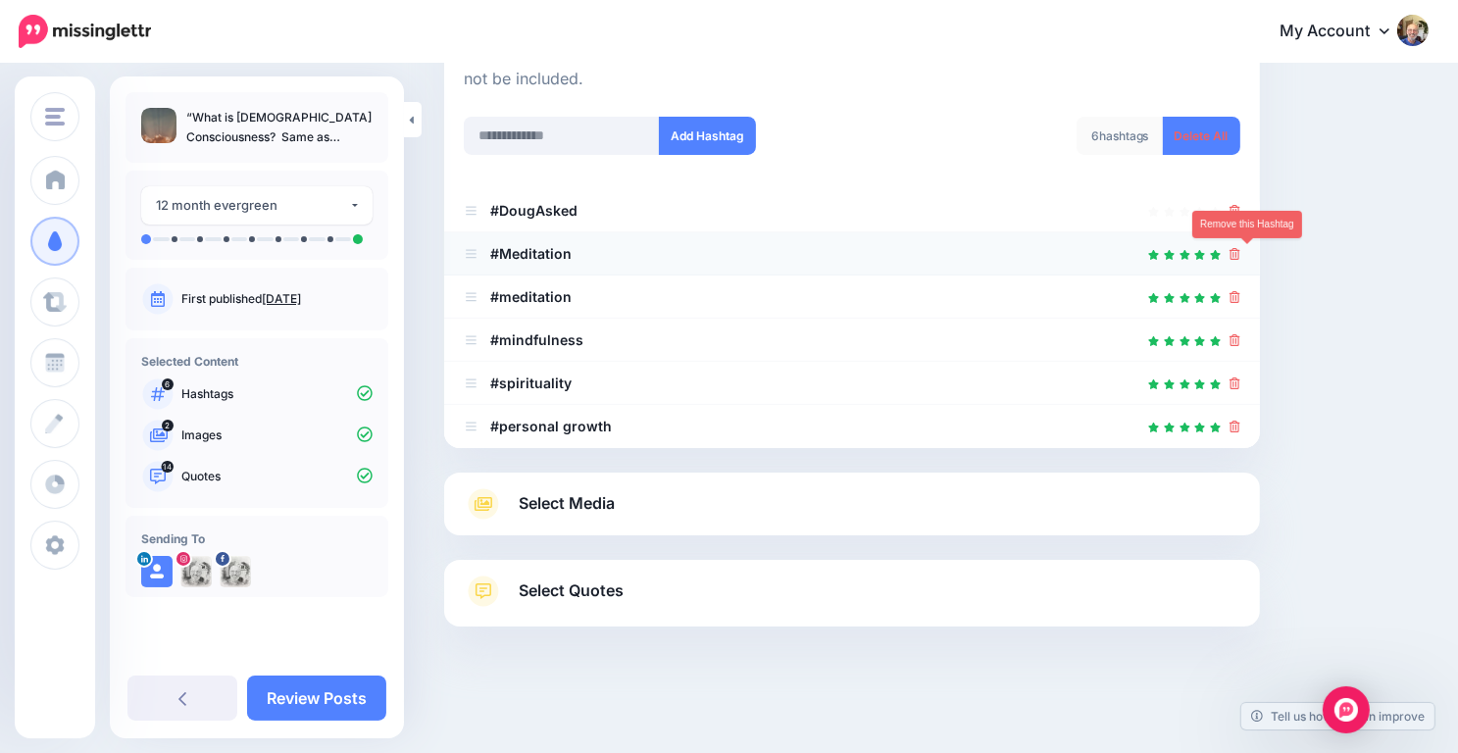
click at [1241, 255] on icon at bounding box center [1235, 254] width 11 height 12
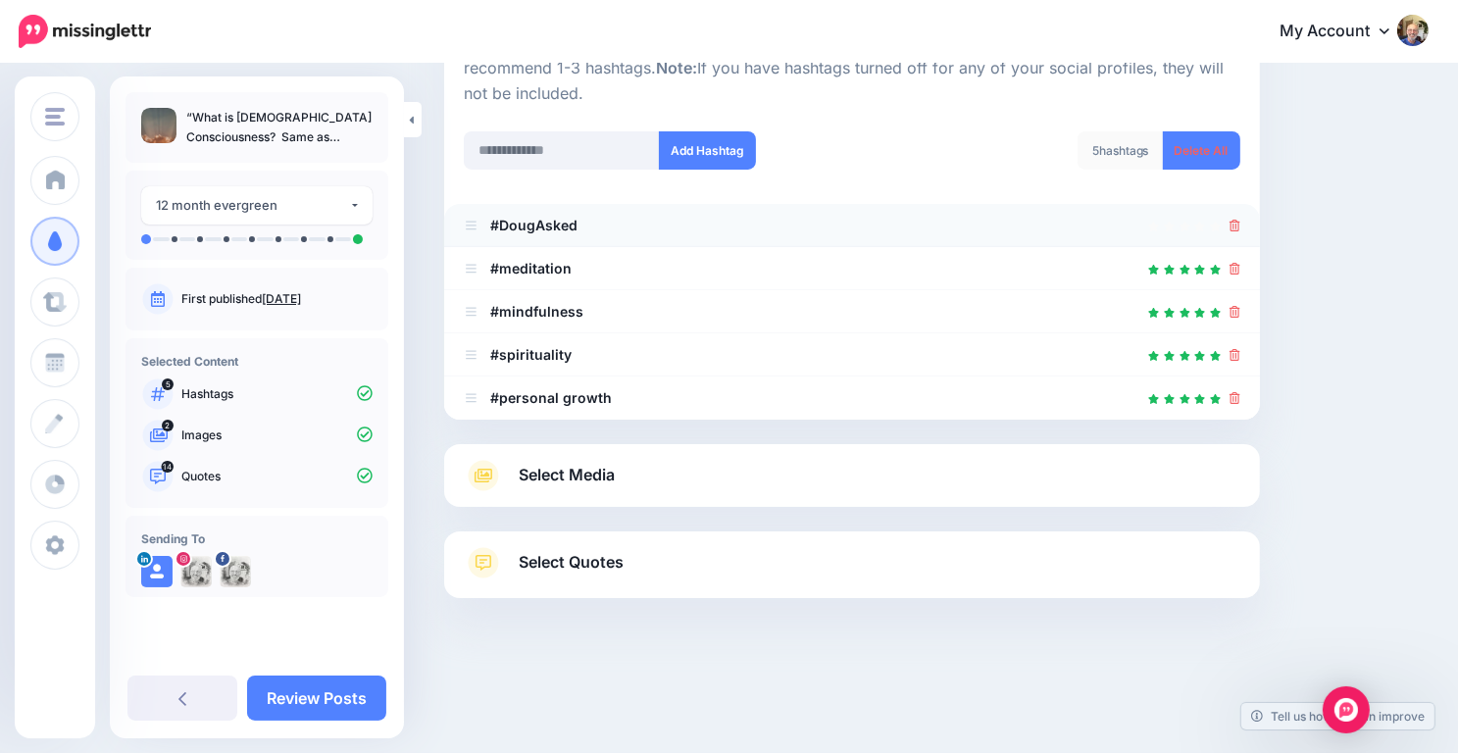
scroll to position [235, 0]
click at [1241, 229] on icon at bounding box center [1235, 227] width 11 height 12
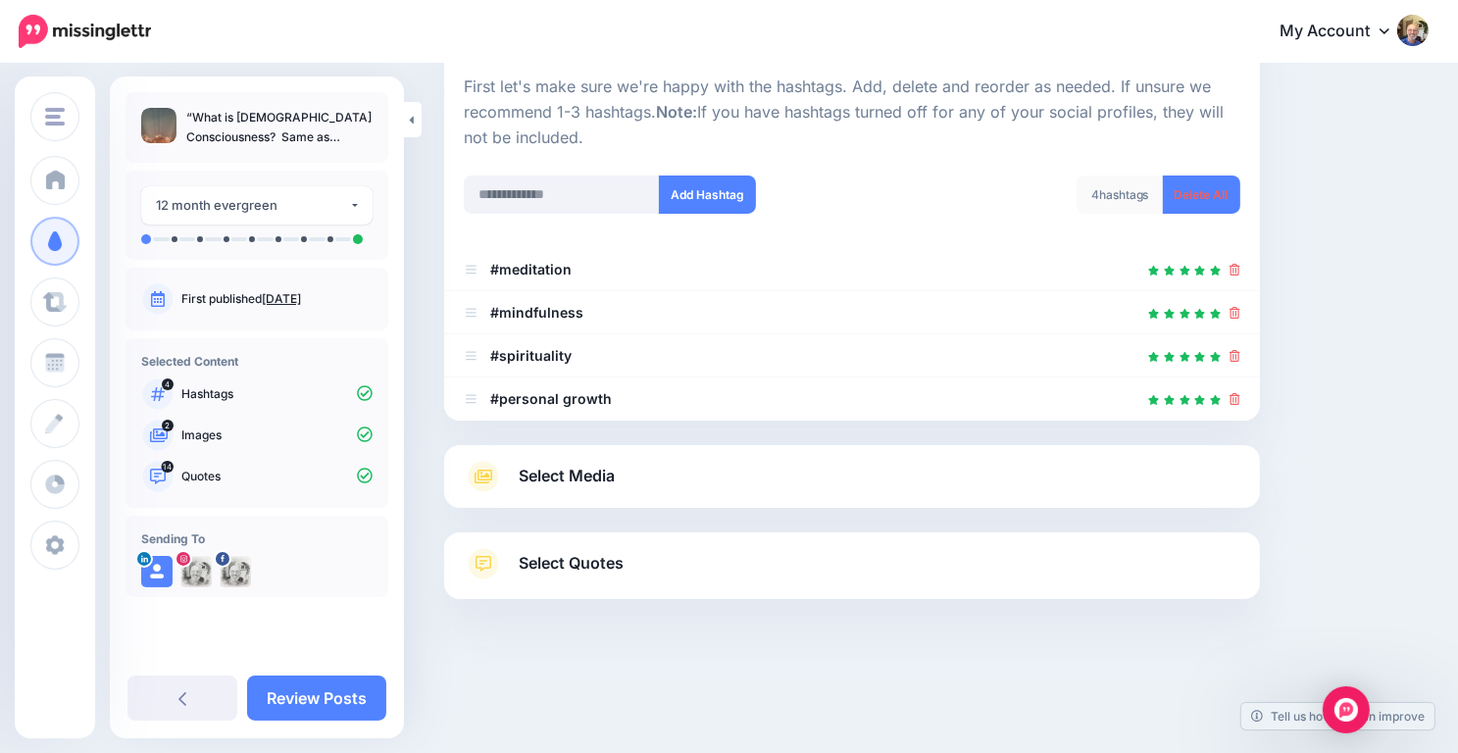
click at [785, 470] on link "Select Media" at bounding box center [852, 476] width 777 height 31
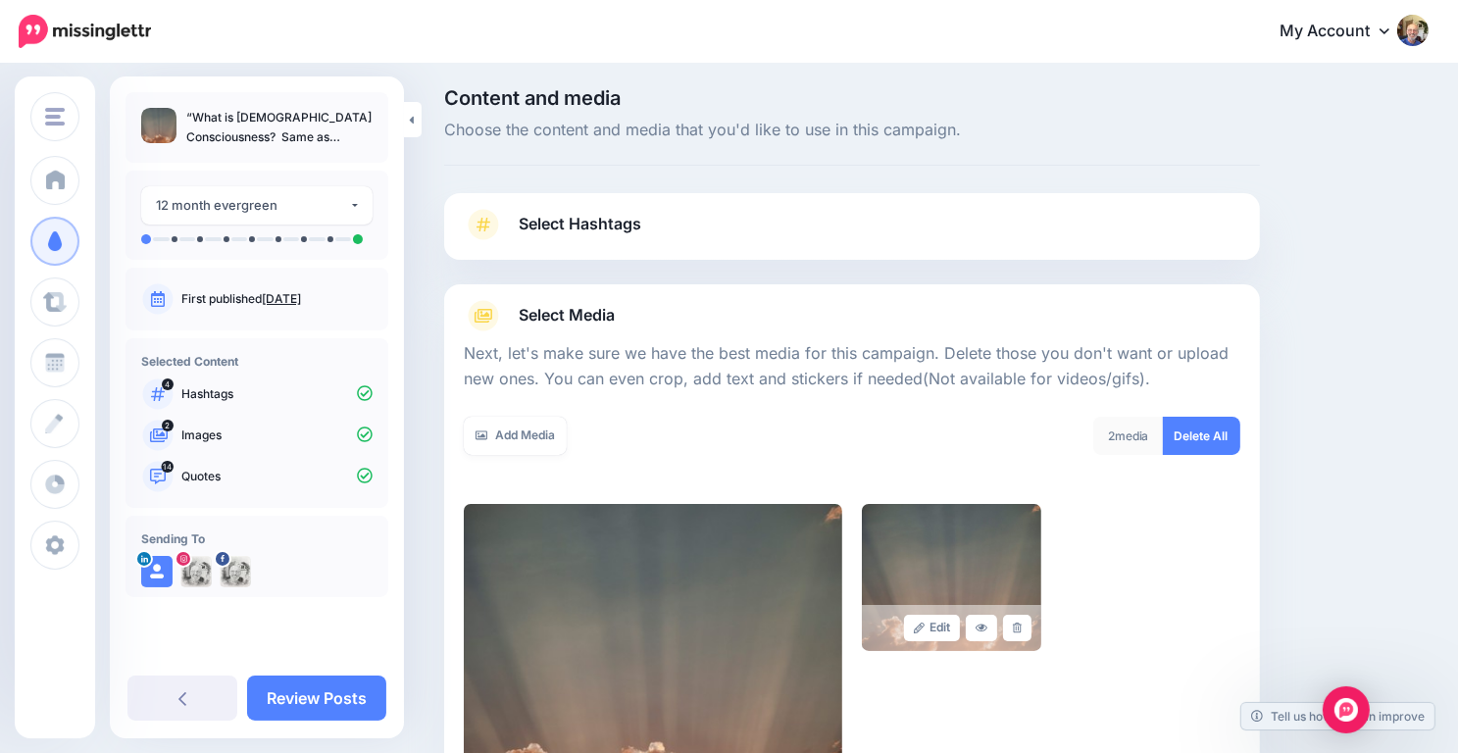
scroll to position [0, 0]
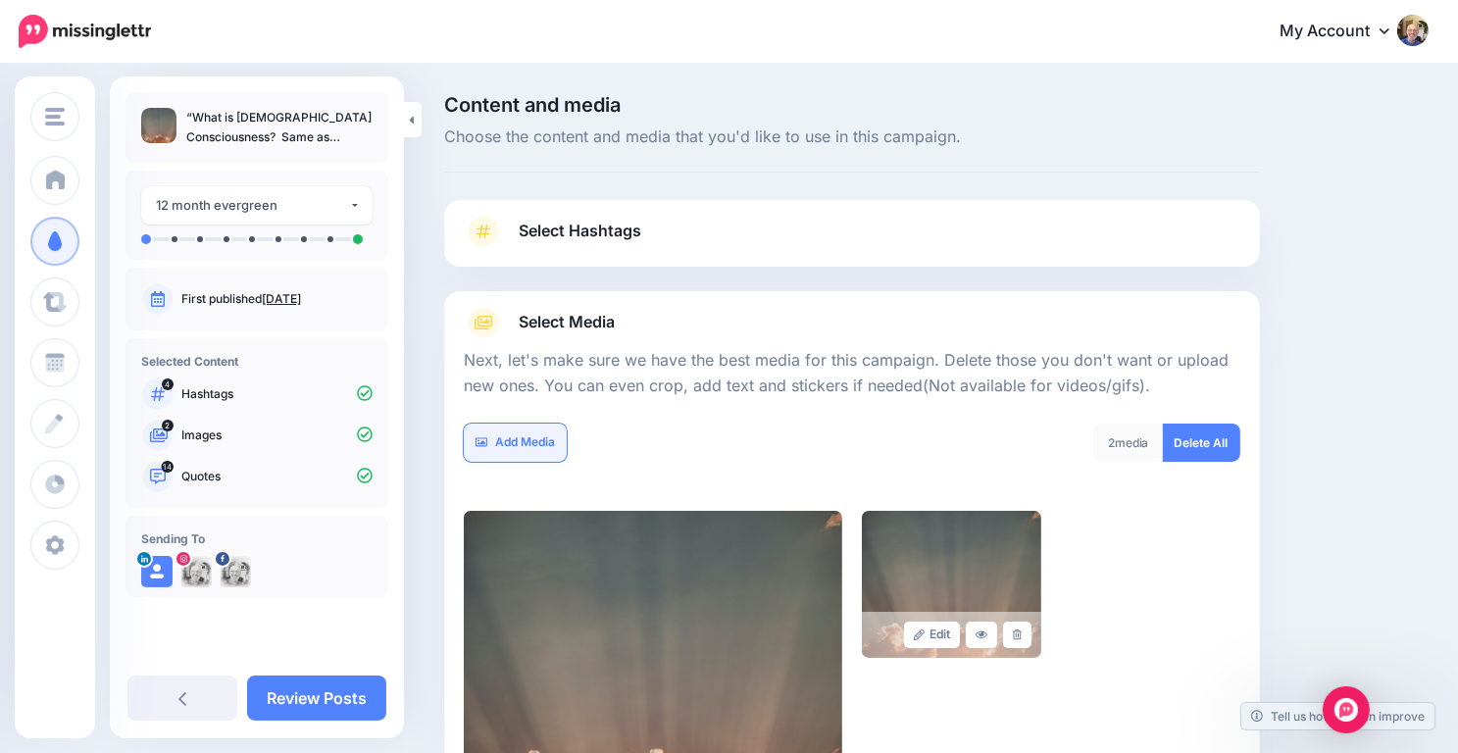
click at [546, 435] on link "Add Media" at bounding box center [515, 443] width 103 height 38
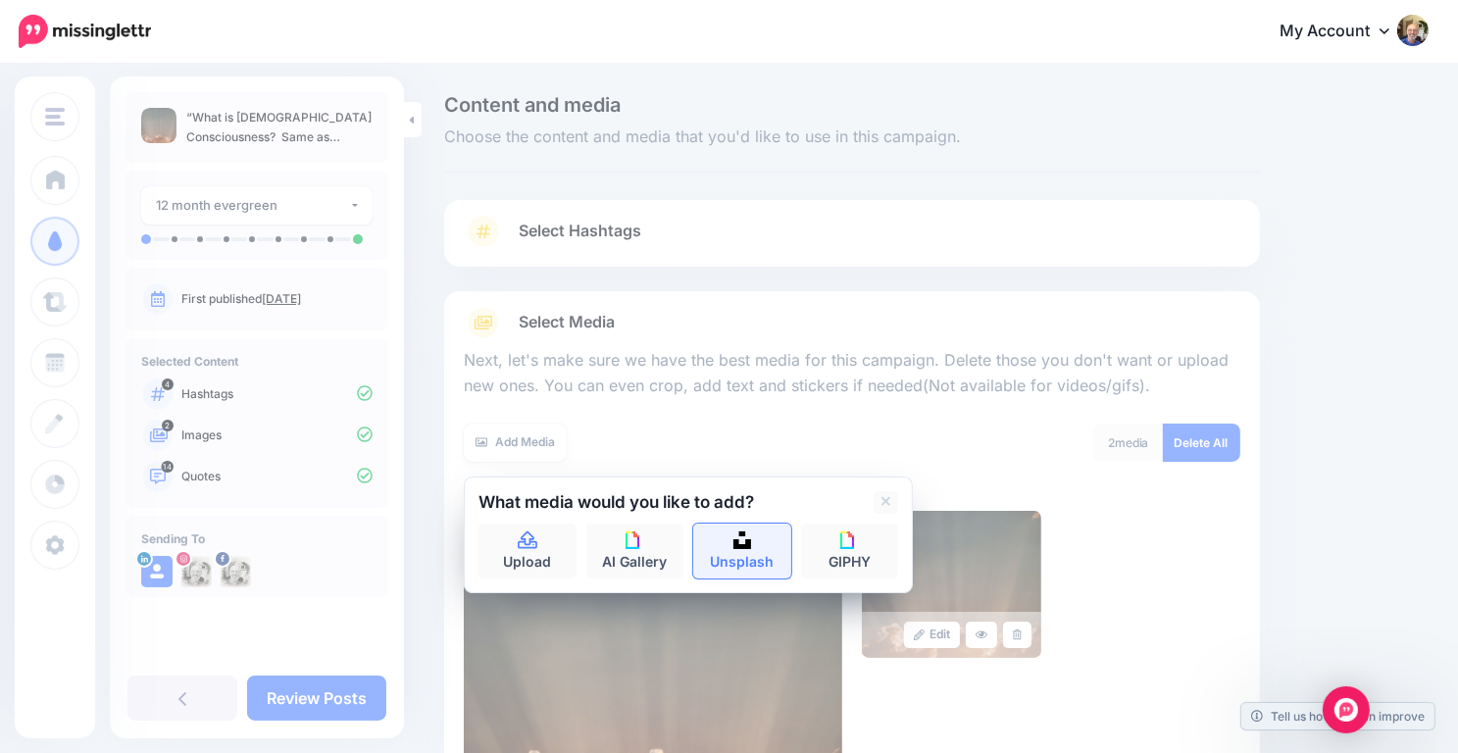
click at [743, 536] on img at bounding box center [743, 541] width 18 height 18
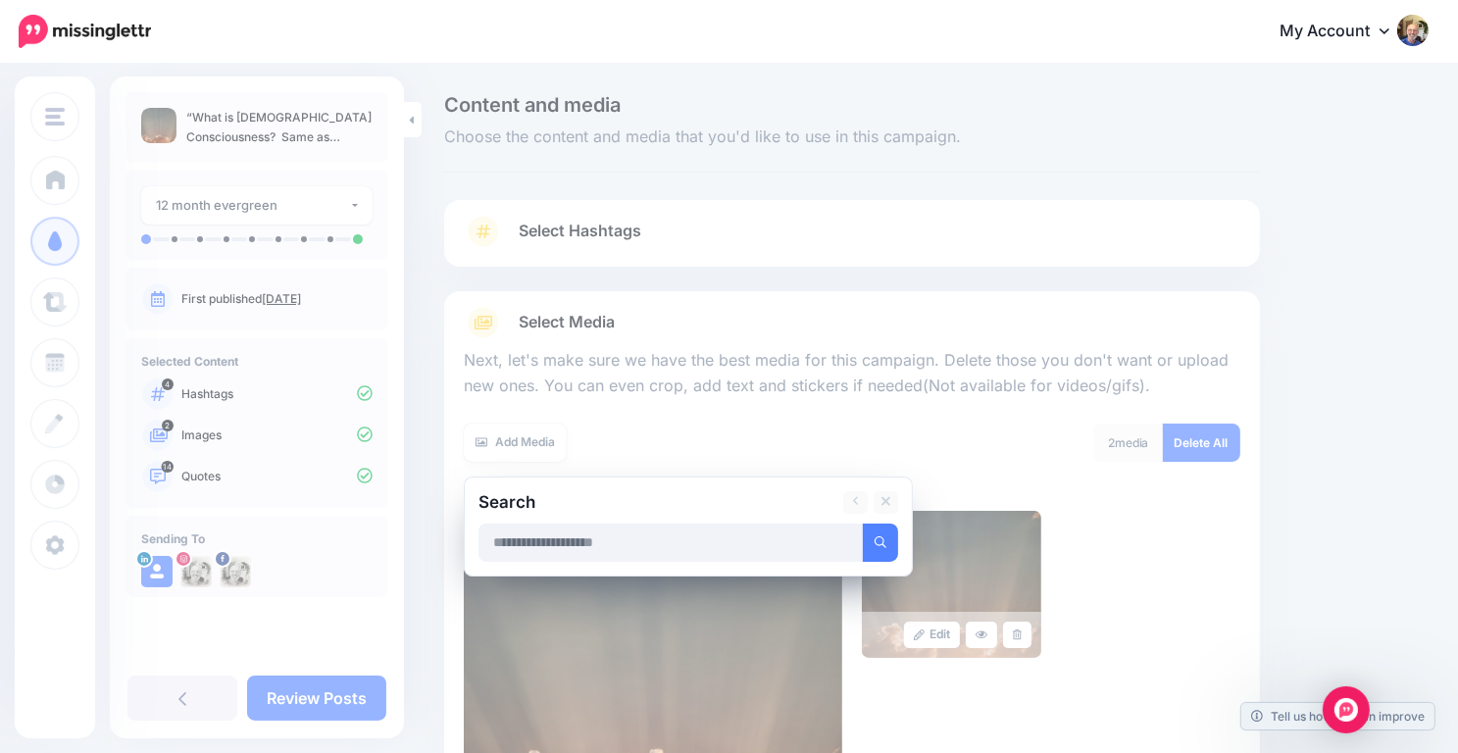
click at [553, 537] on input "text" at bounding box center [671, 543] width 385 height 38
type input "******"
click at [881, 540] on icon "submit" at bounding box center [881, 542] width 12 height 12
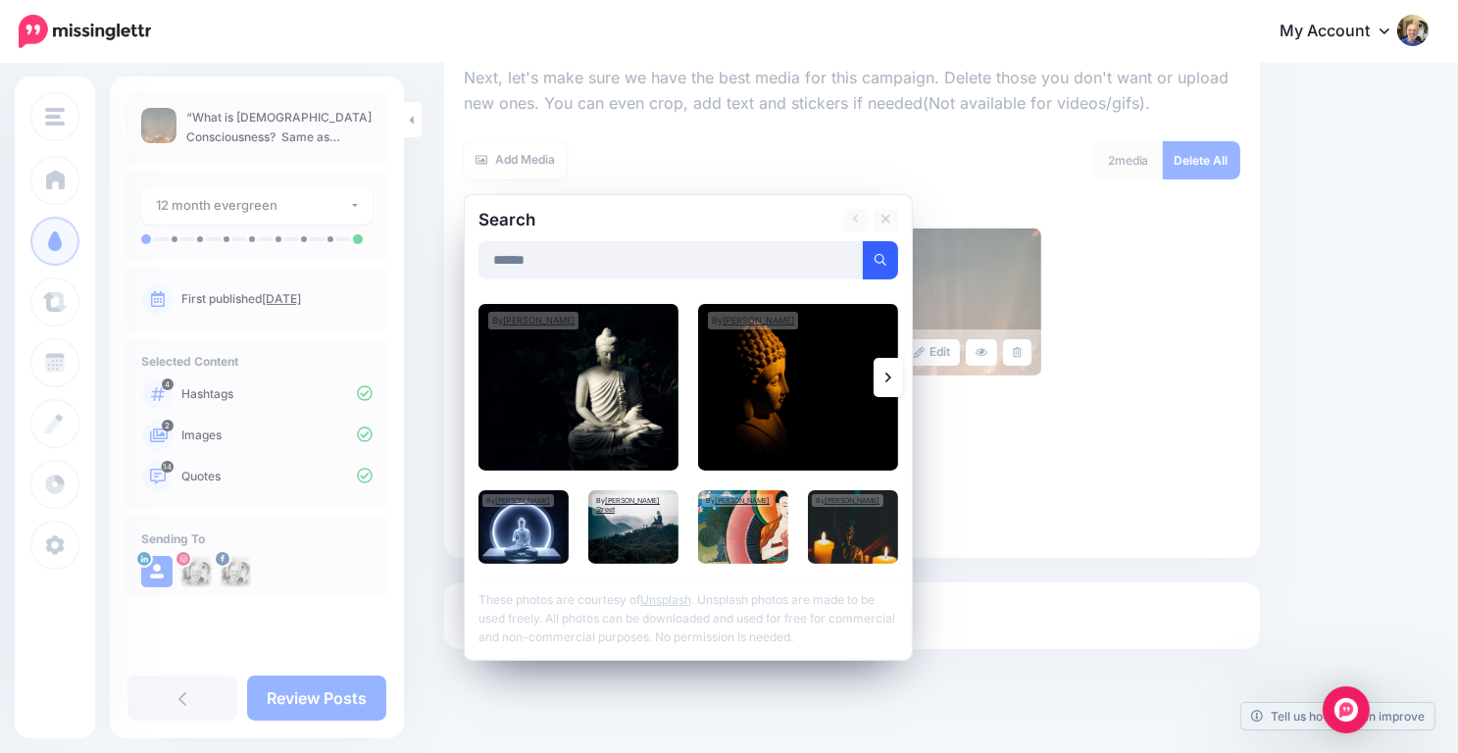
scroll to position [332, 0]
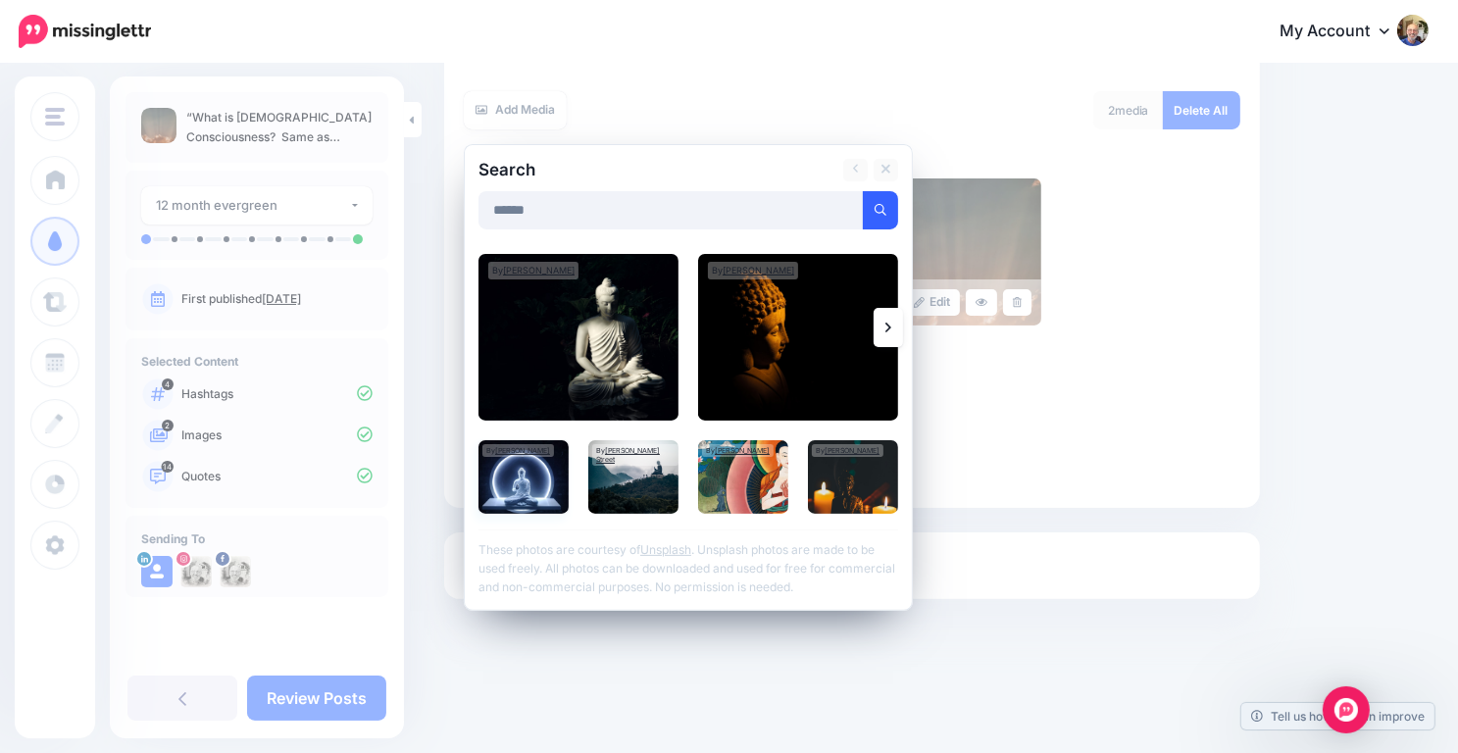
click at [545, 462] on img at bounding box center [524, 477] width 90 height 74
click at [859, 203] on link "Add Media" at bounding box center [856, 210] width 83 height 38
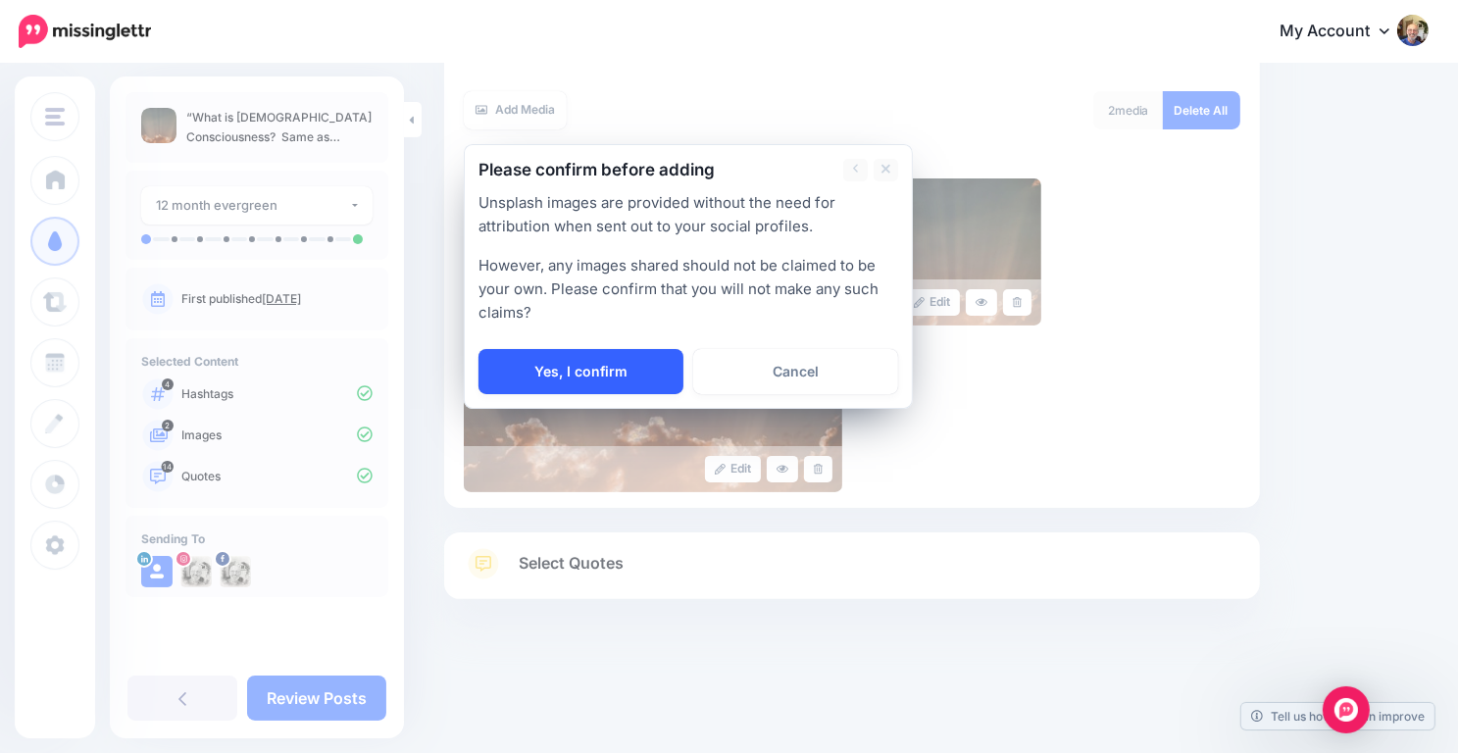
click at [637, 365] on link "Yes, I confirm" at bounding box center [581, 371] width 205 height 45
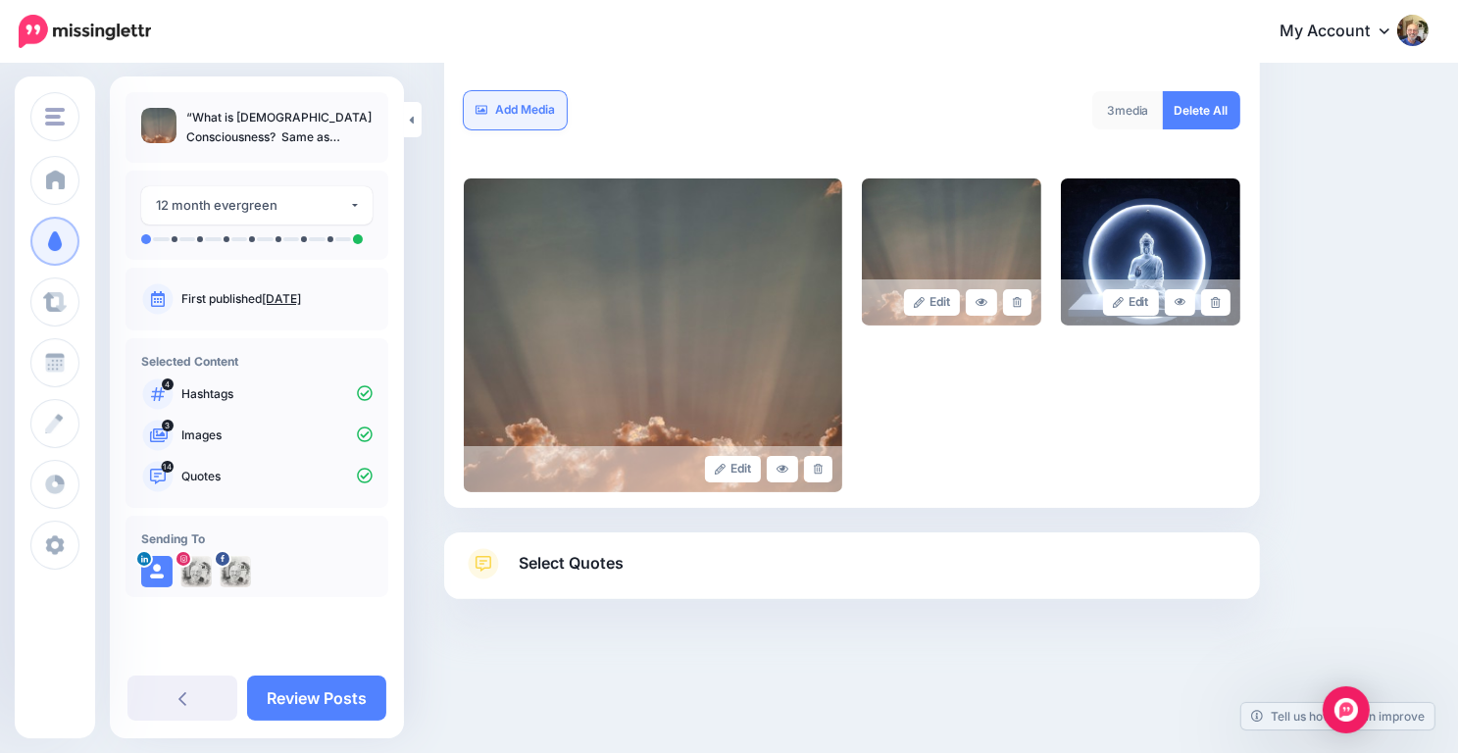
click at [512, 105] on link "Add Media" at bounding box center [515, 110] width 103 height 38
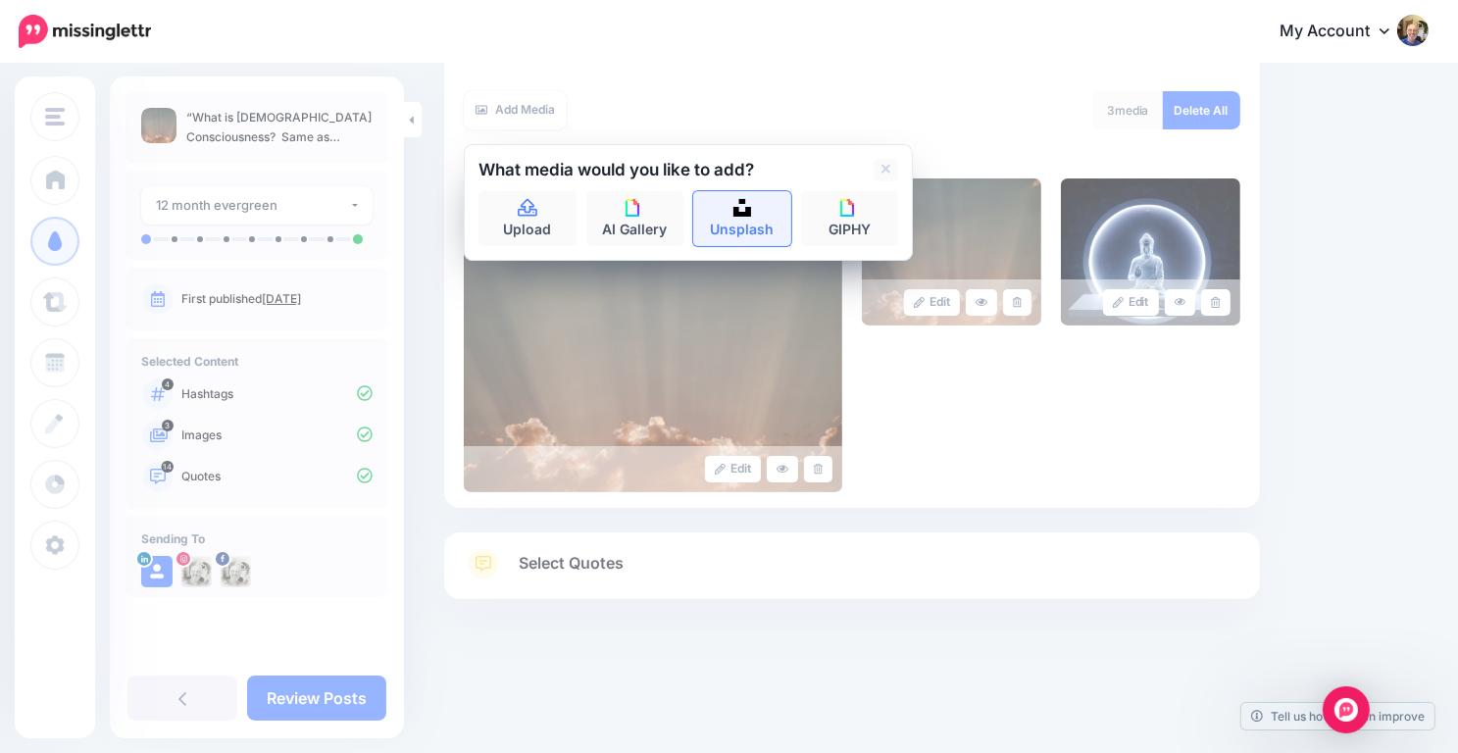
click at [741, 211] on img at bounding box center [743, 208] width 18 height 18
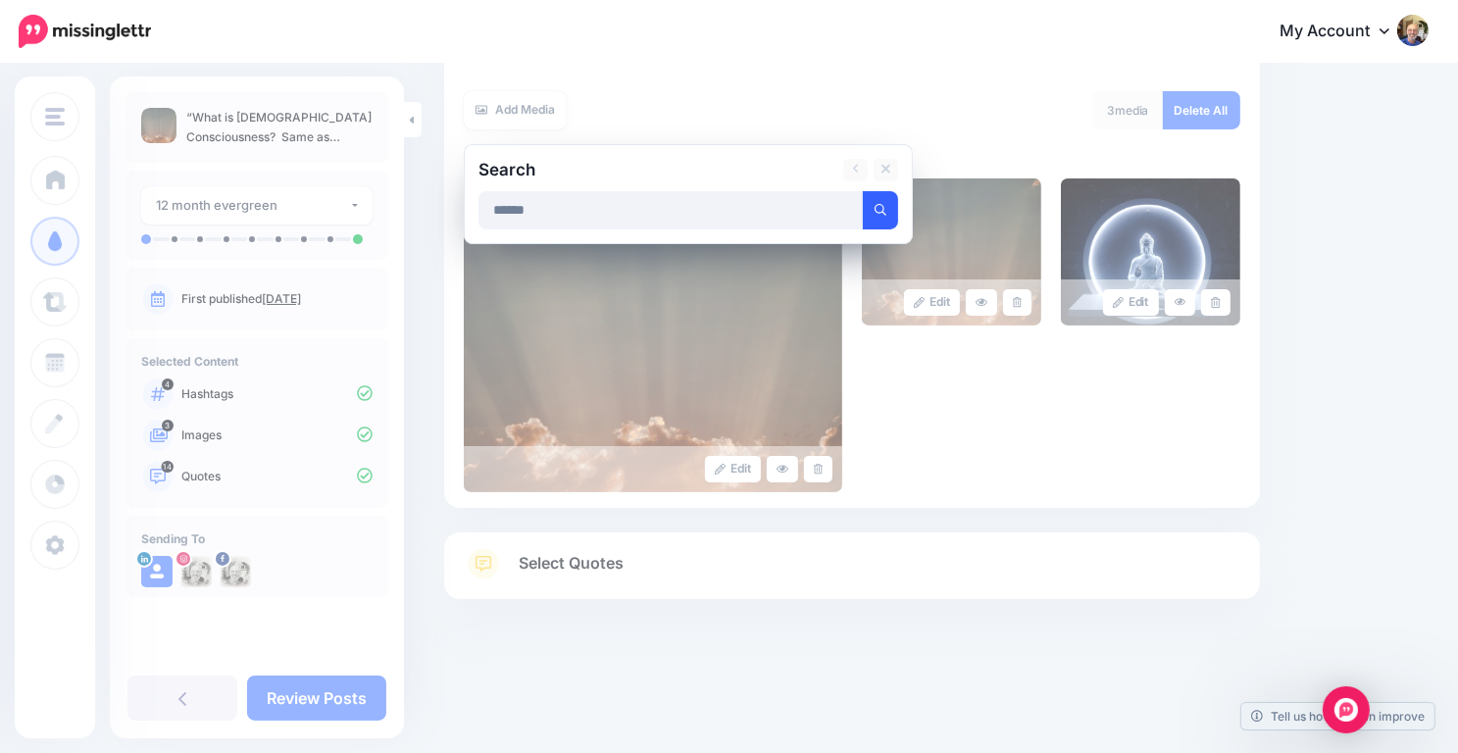
type input "******"
click at [874, 215] on button "submit" at bounding box center [880, 210] width 35 height 38
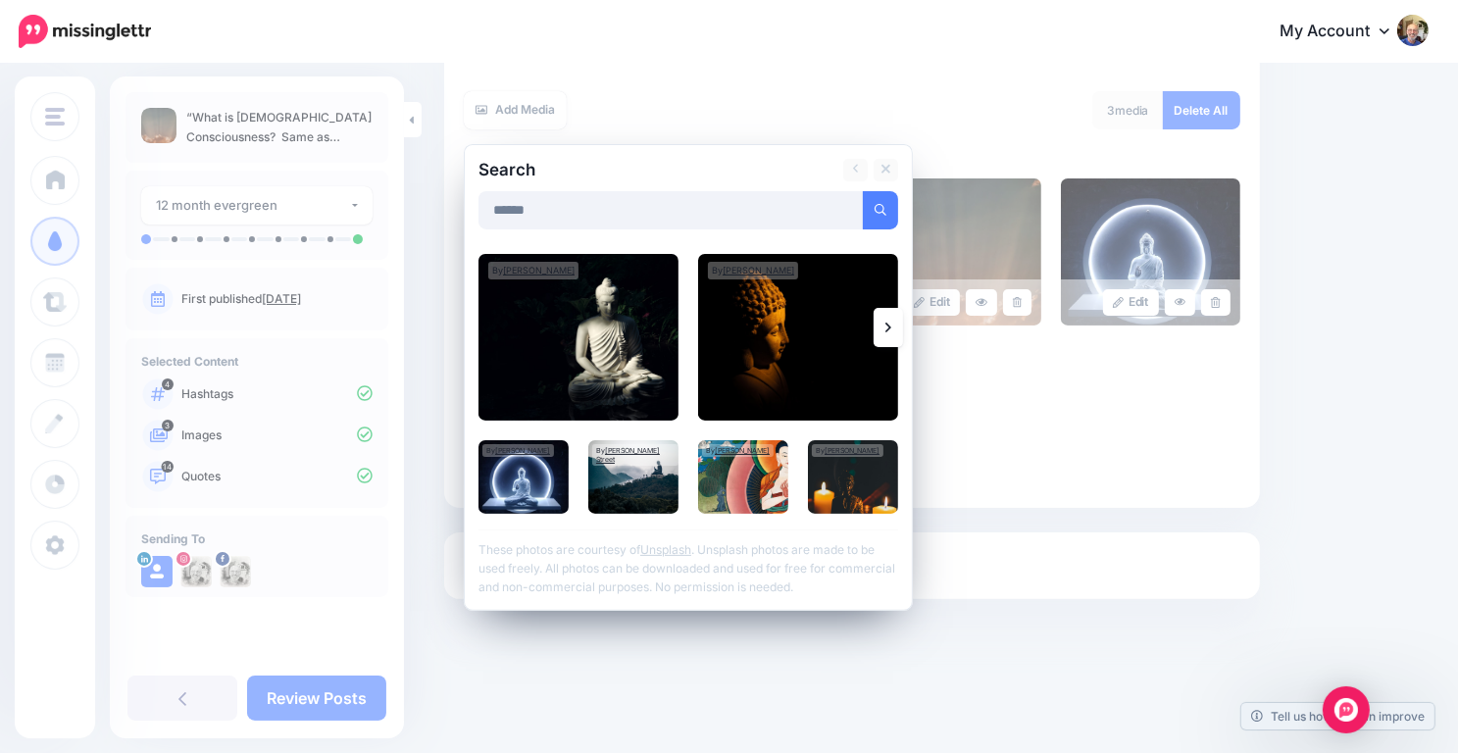
click at [887, 316] on link at bounding box center [888, 327] width 29 height 39
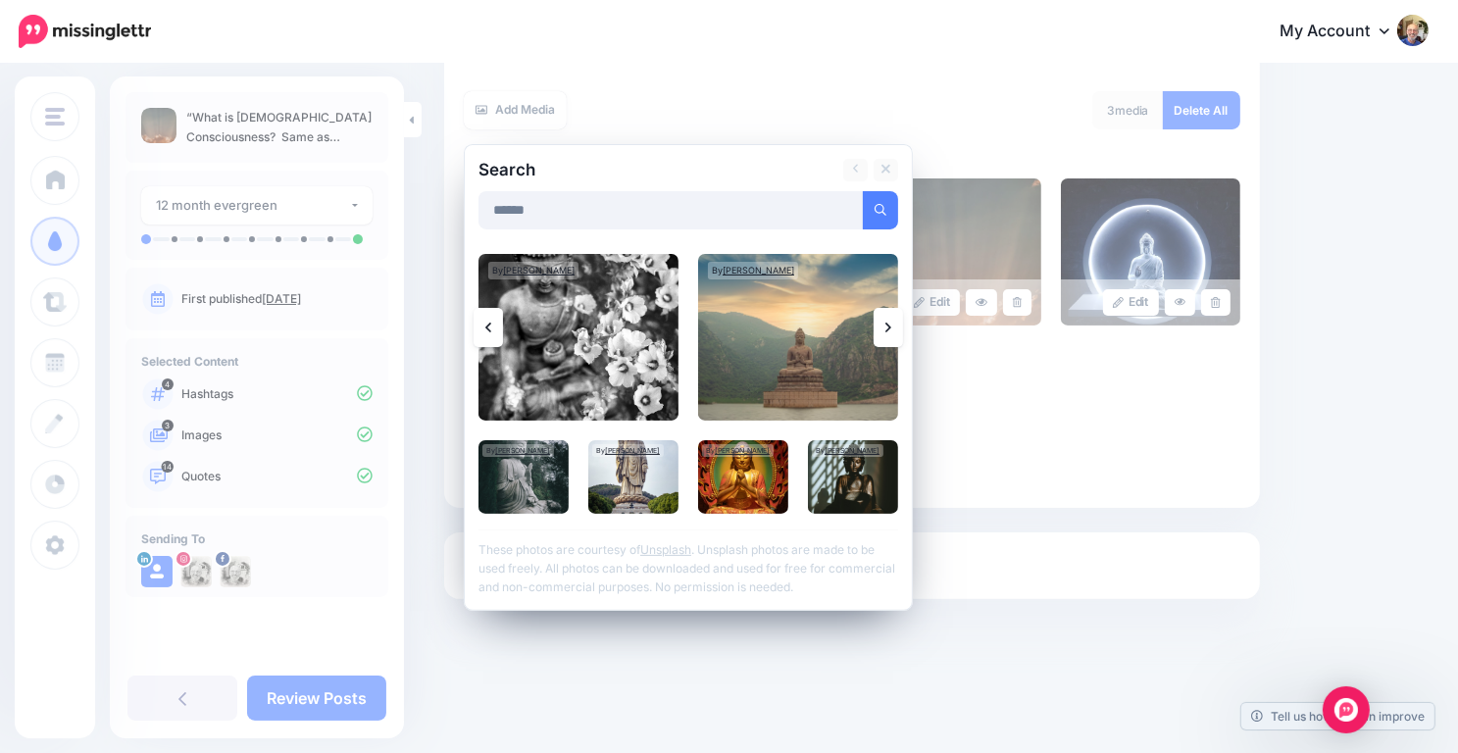
click at [886, 324] on icon at bounding box center [889, 328] width 6 height 16
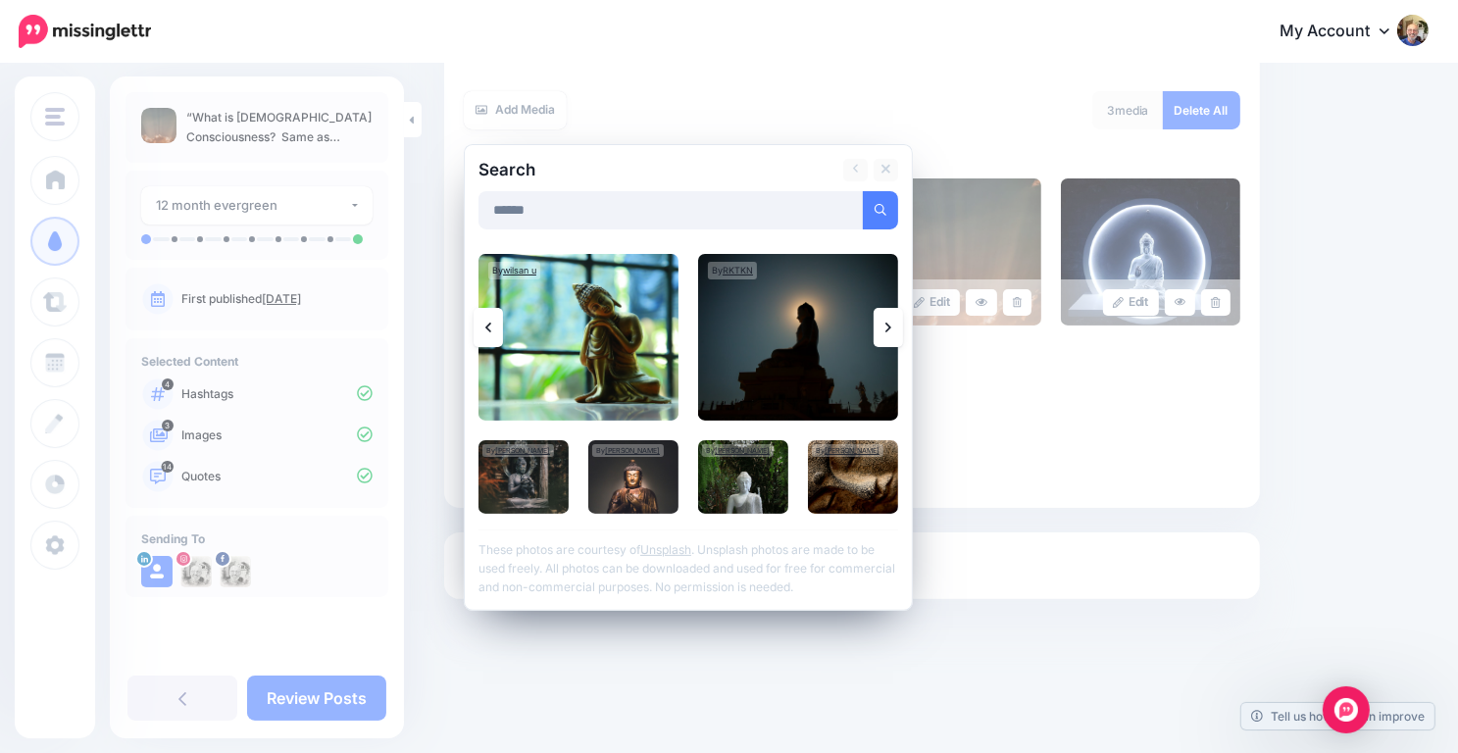
click at [489, 320] on icon at bounding box center [488, 328] width 6 height 16
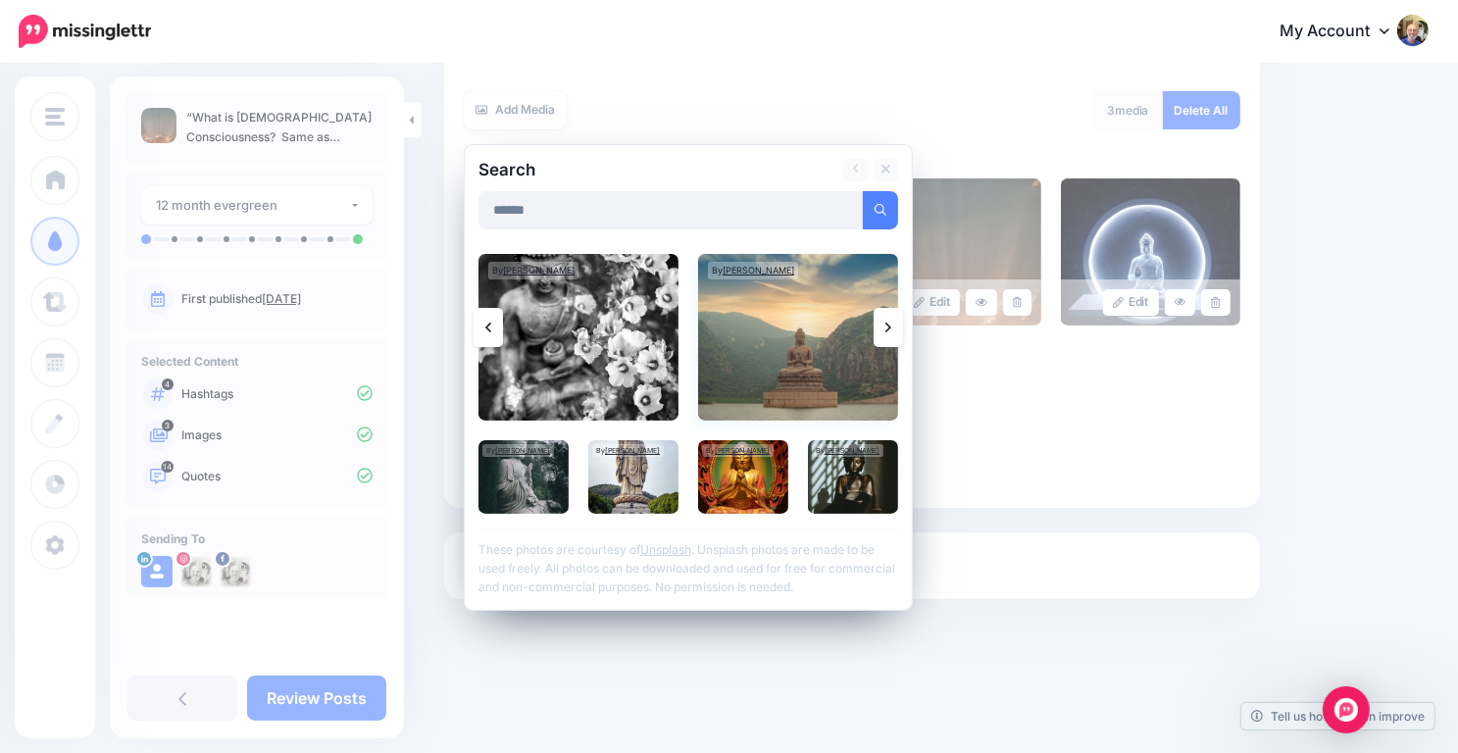
click at [781, 321] on img at bounding box center [798, 337] width 200 height 167
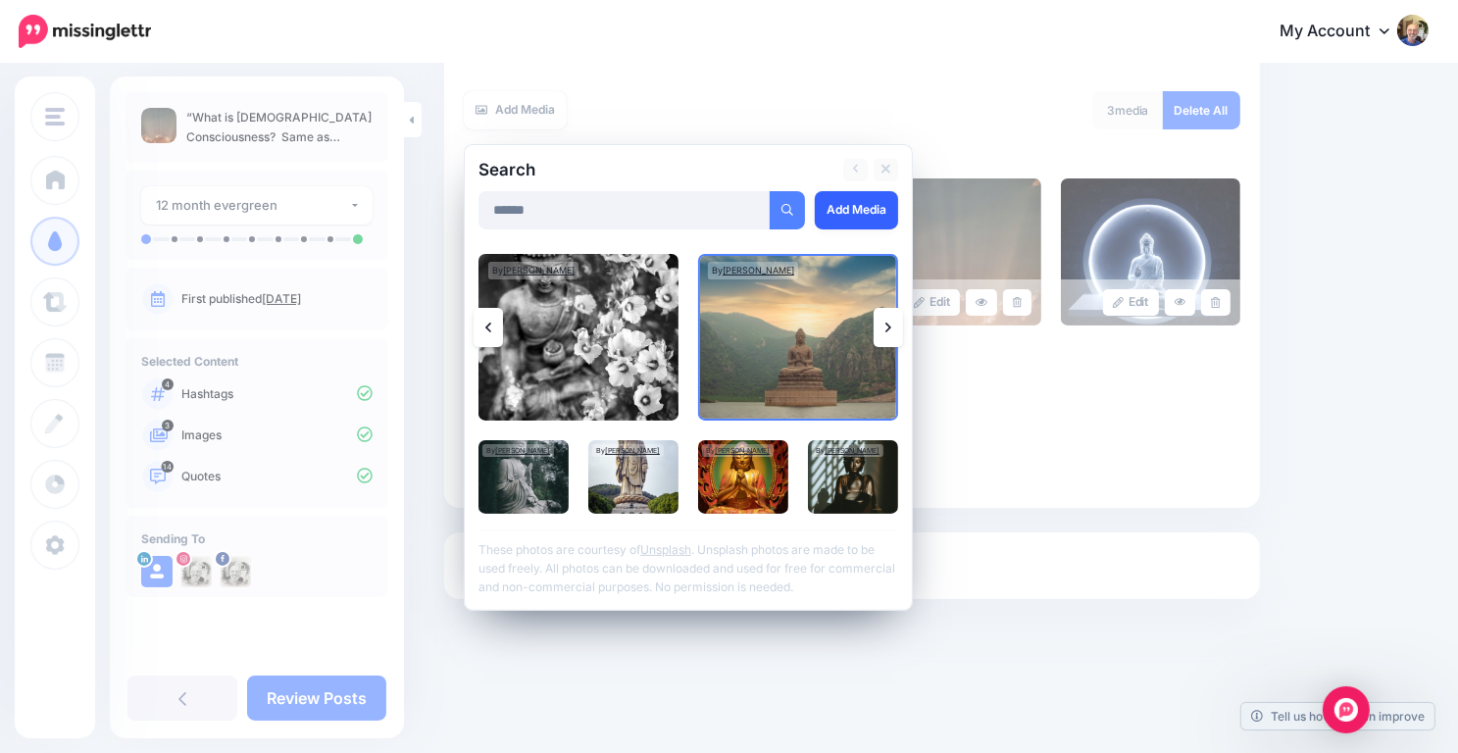
click at [851, 212] on link "Add Media" at bounding box center [856, 210] width 83 height 38
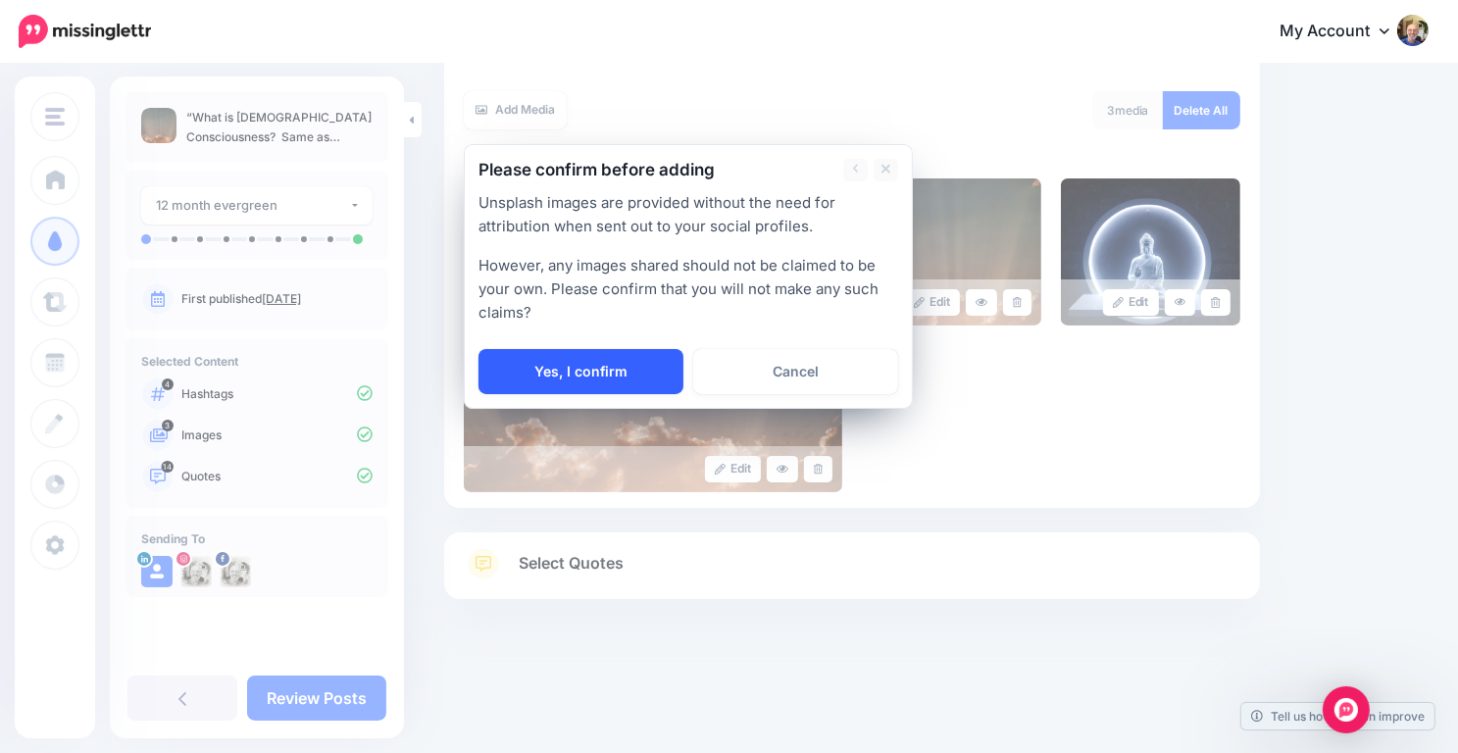
click at [623, 366] on link "Yes, I confirm" at bounding box center [581, 371] width 205 height 45
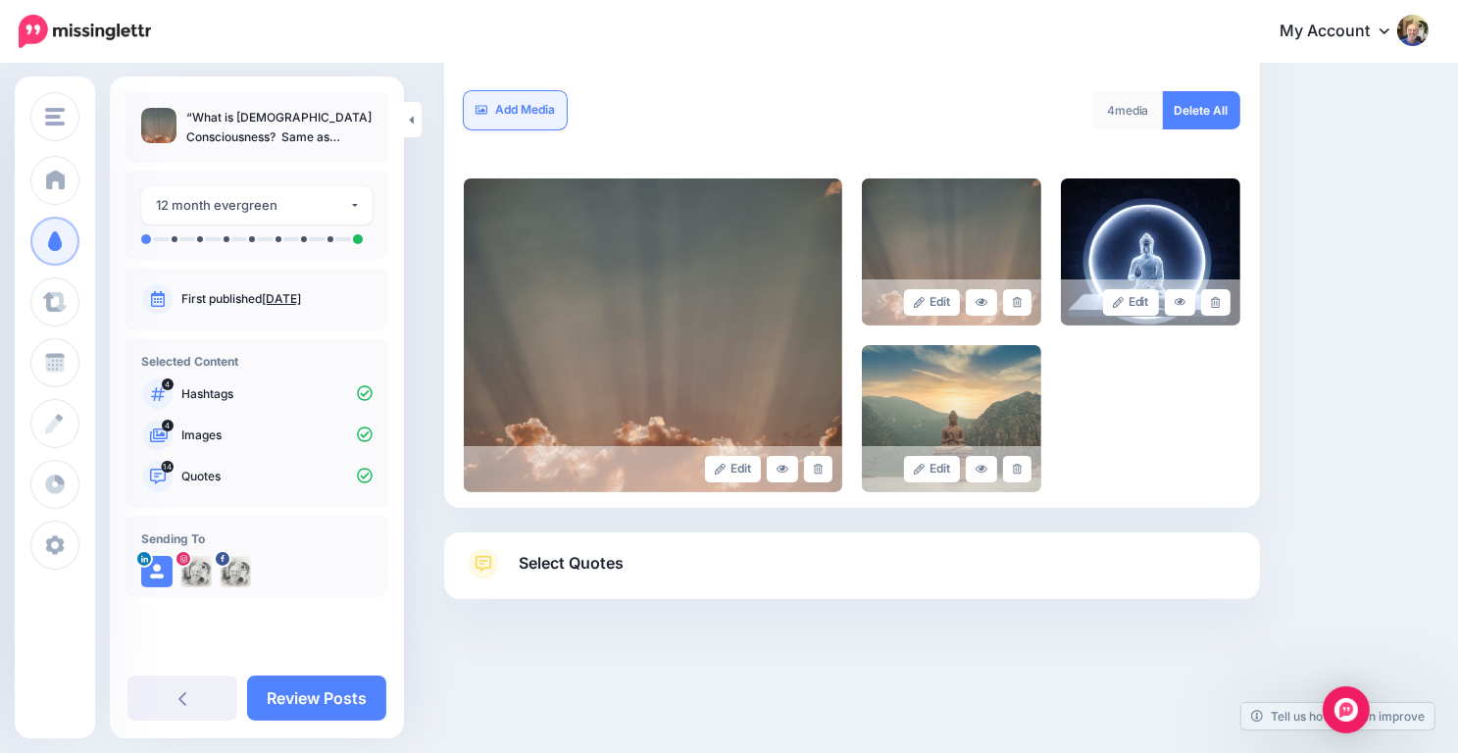
click at [530, 105] on link "Add Media" at bounding box center [515, 110] width 103 height 38
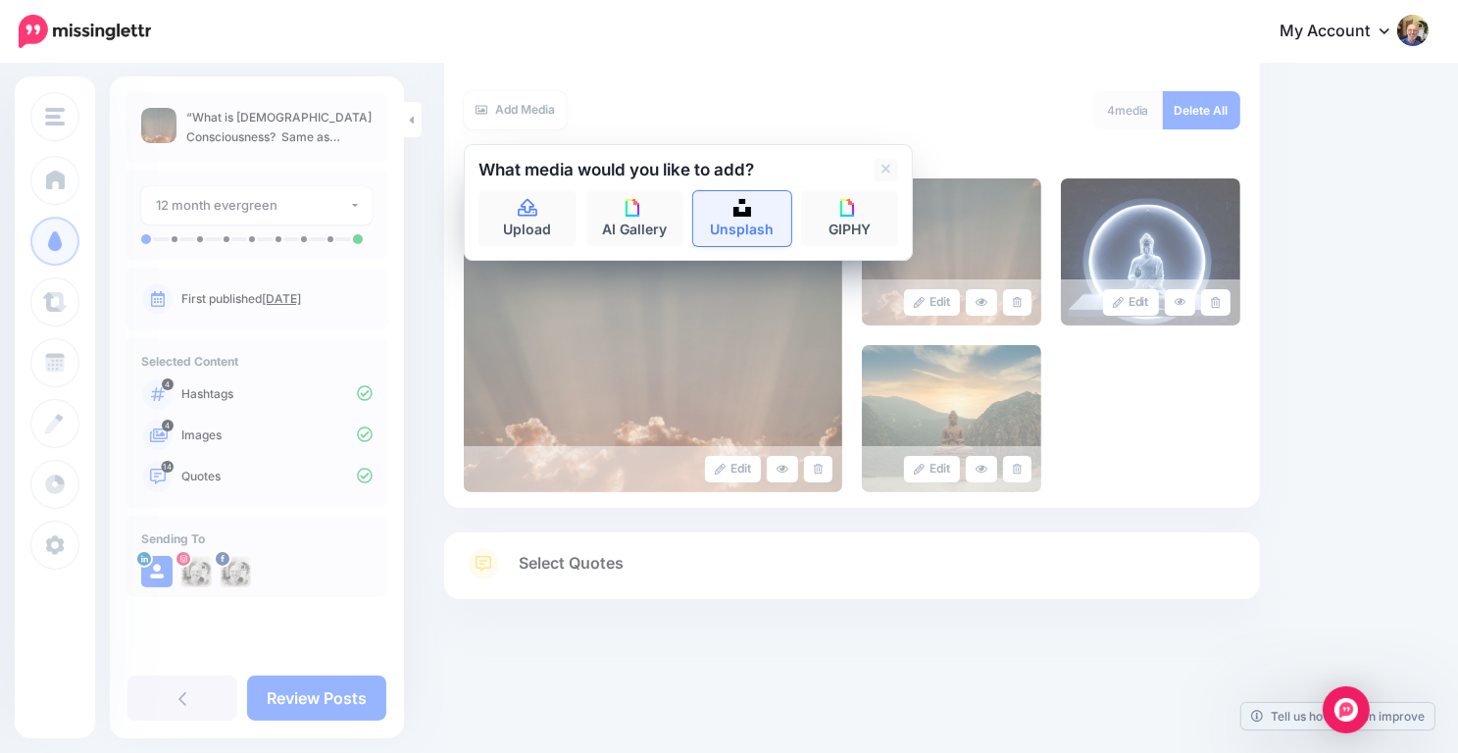
click at [734, 216] on link "Unsplash" at bounding box center [742, 218] width 98 height 55
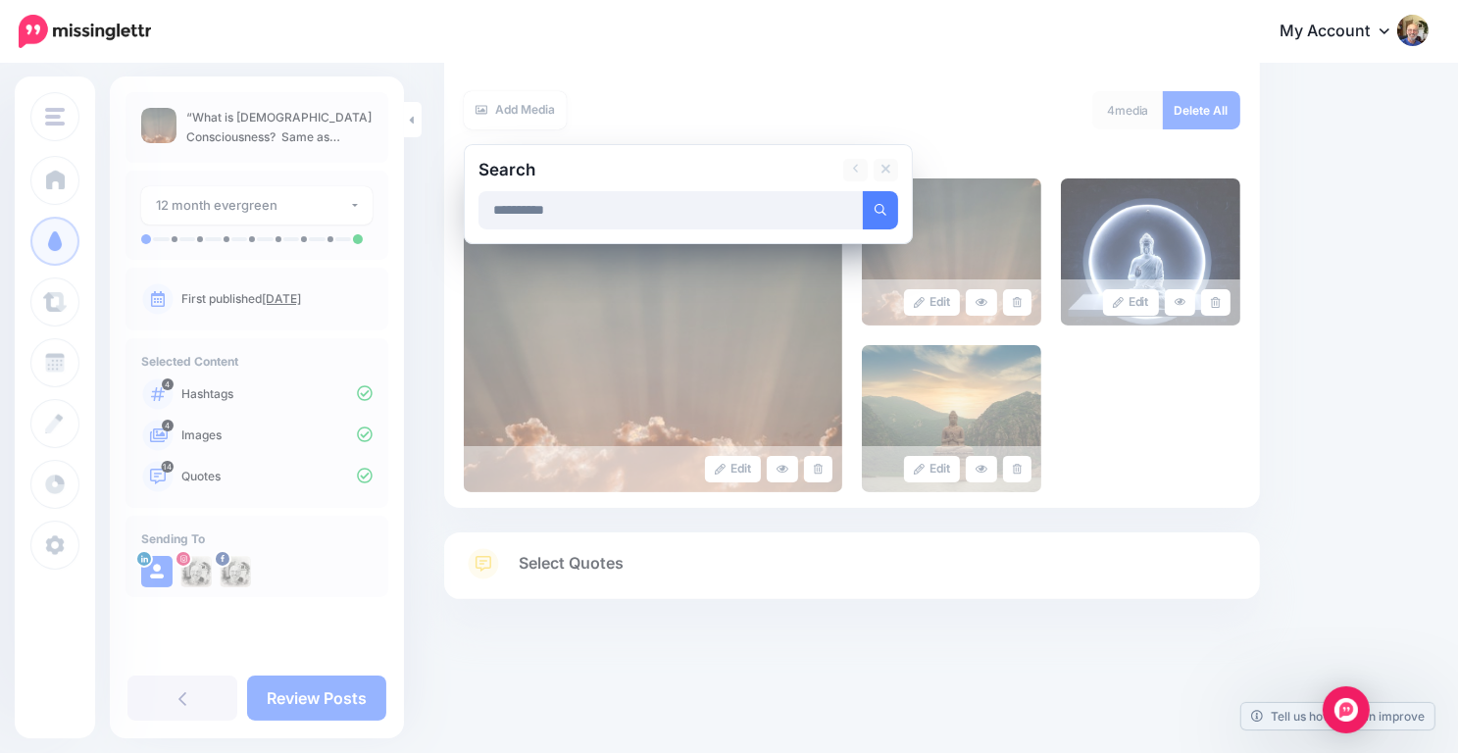
type input "**********"
click at [863, 191] on button "submit" at bounding box center [880, 210] width 35 height 38
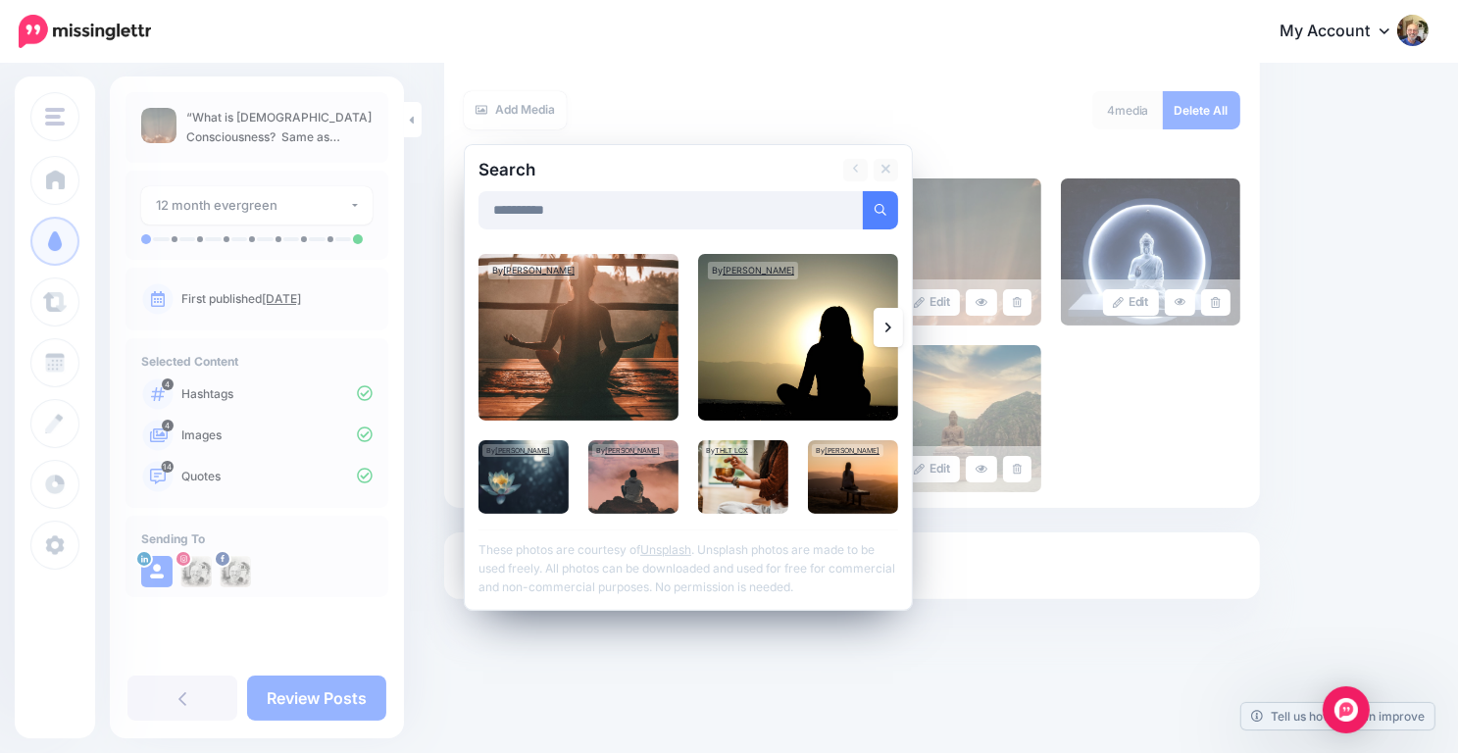
click at [882, 328] on link at bounding box center [888, 327] width 29 height 39
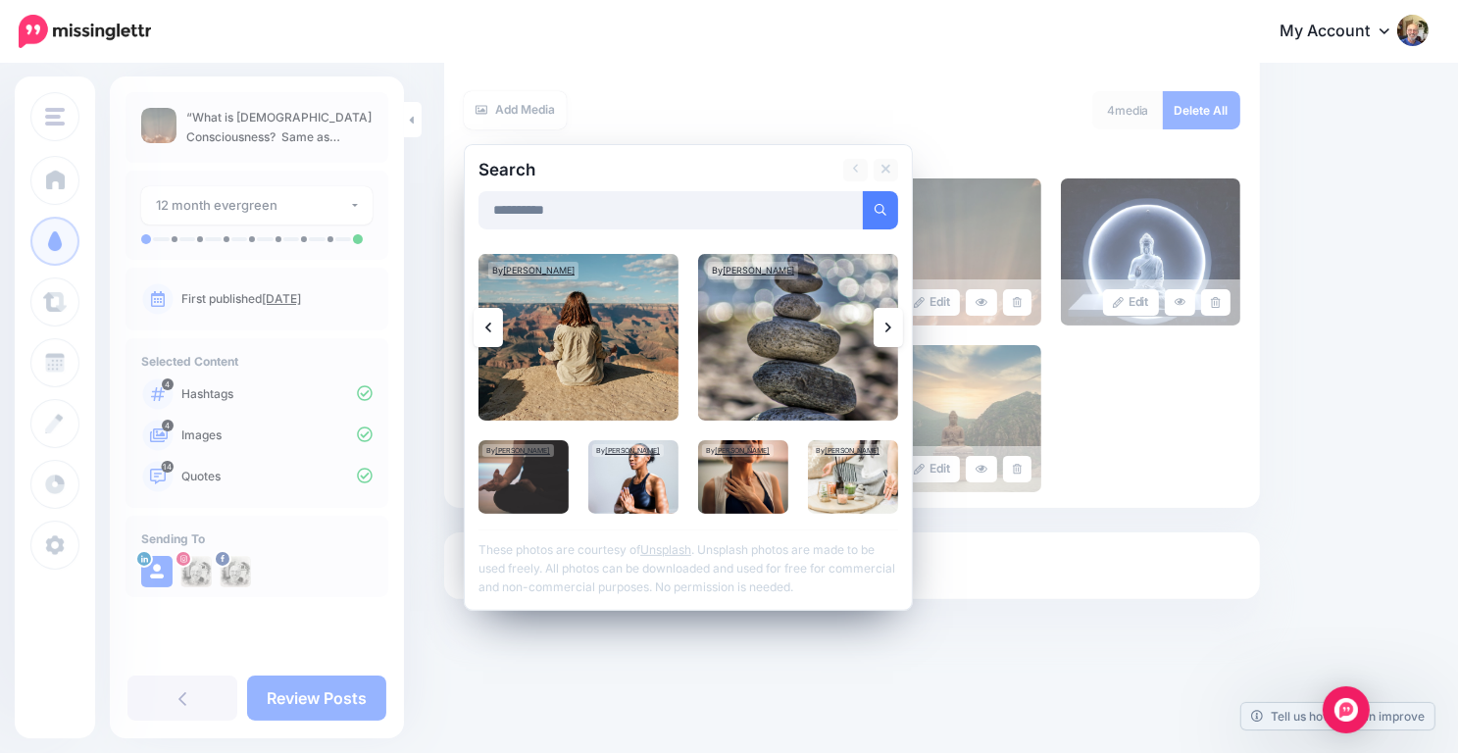
click at [882, 328] on link at bounding box center [888, 327] width 29 height 39
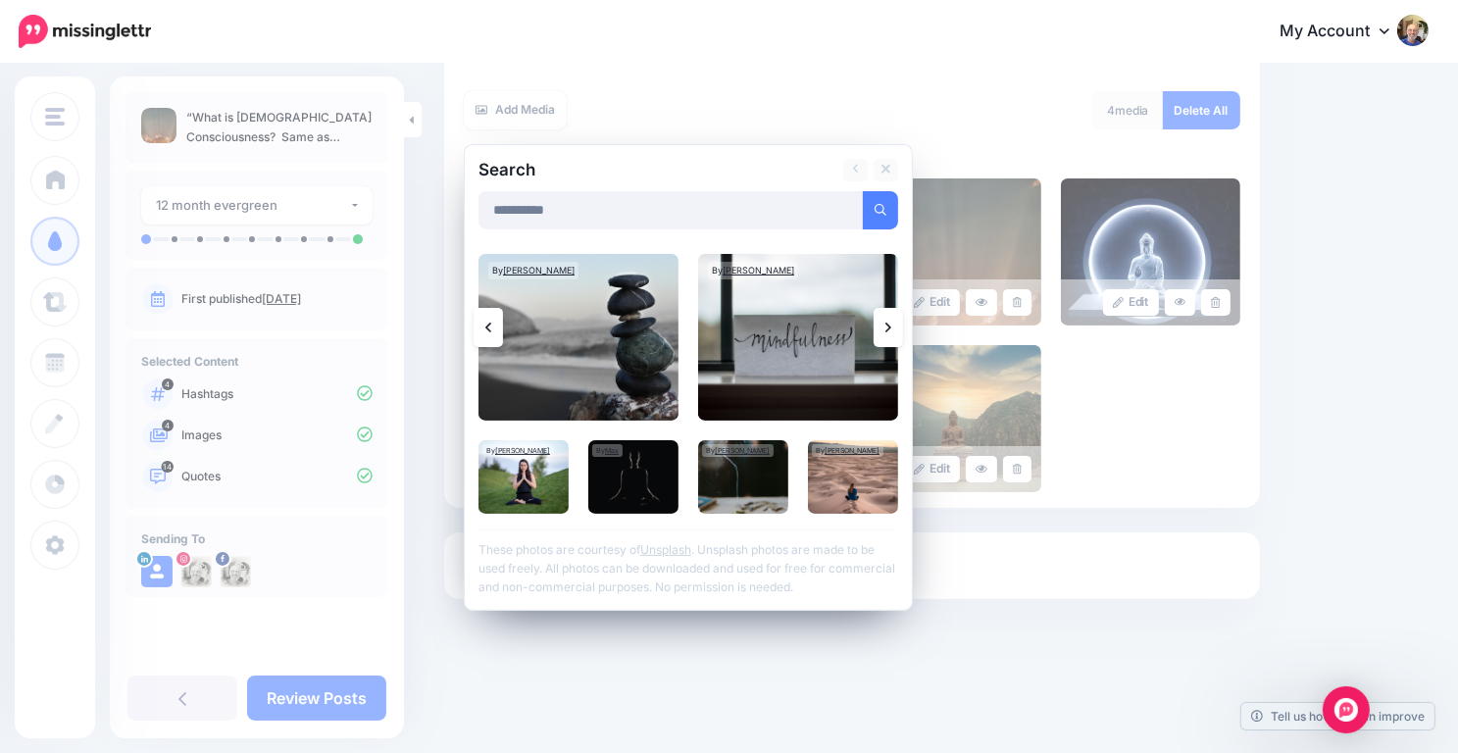
click at [882, 328] on link at bounding box center [888, 327] width 29 height 39
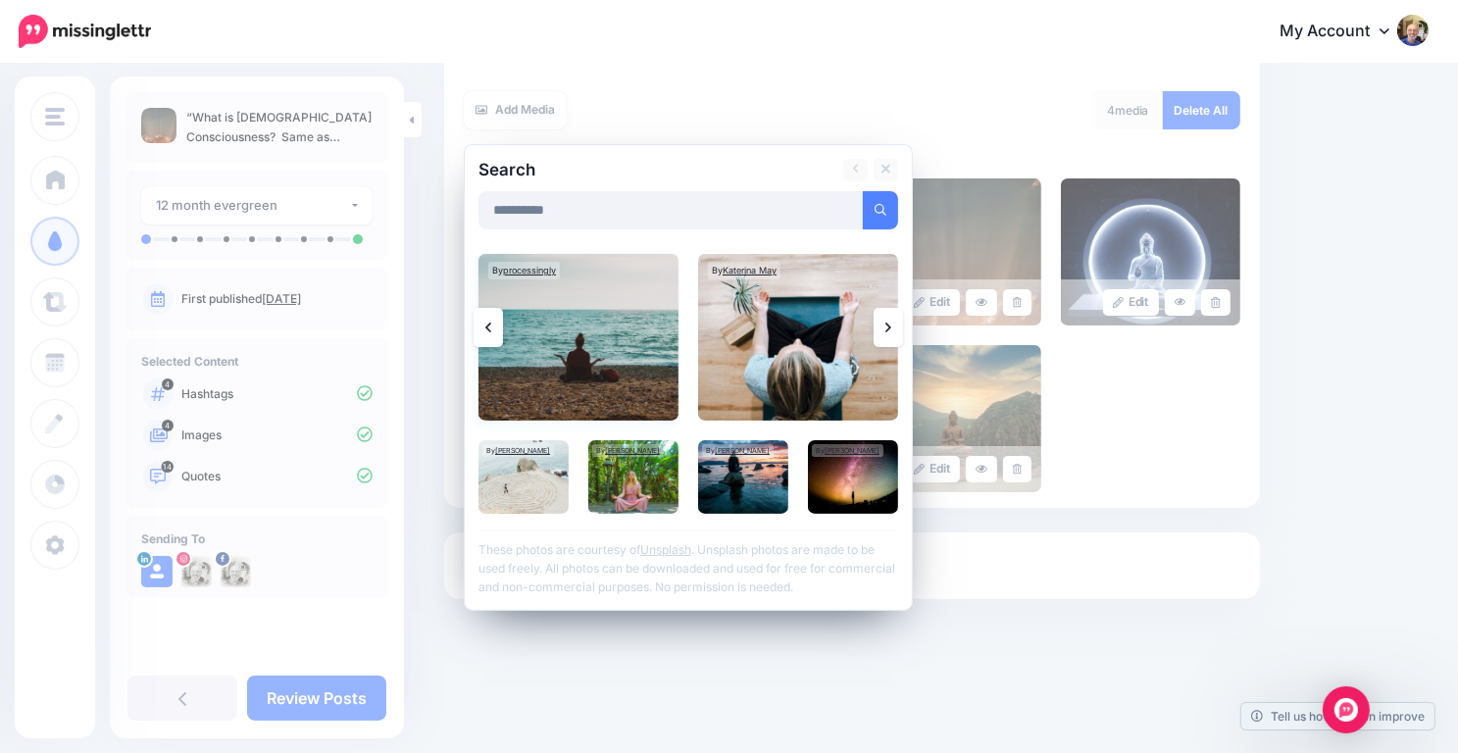
click at [607, 332] on img at bounding box center [579, 337] width 200 height 167
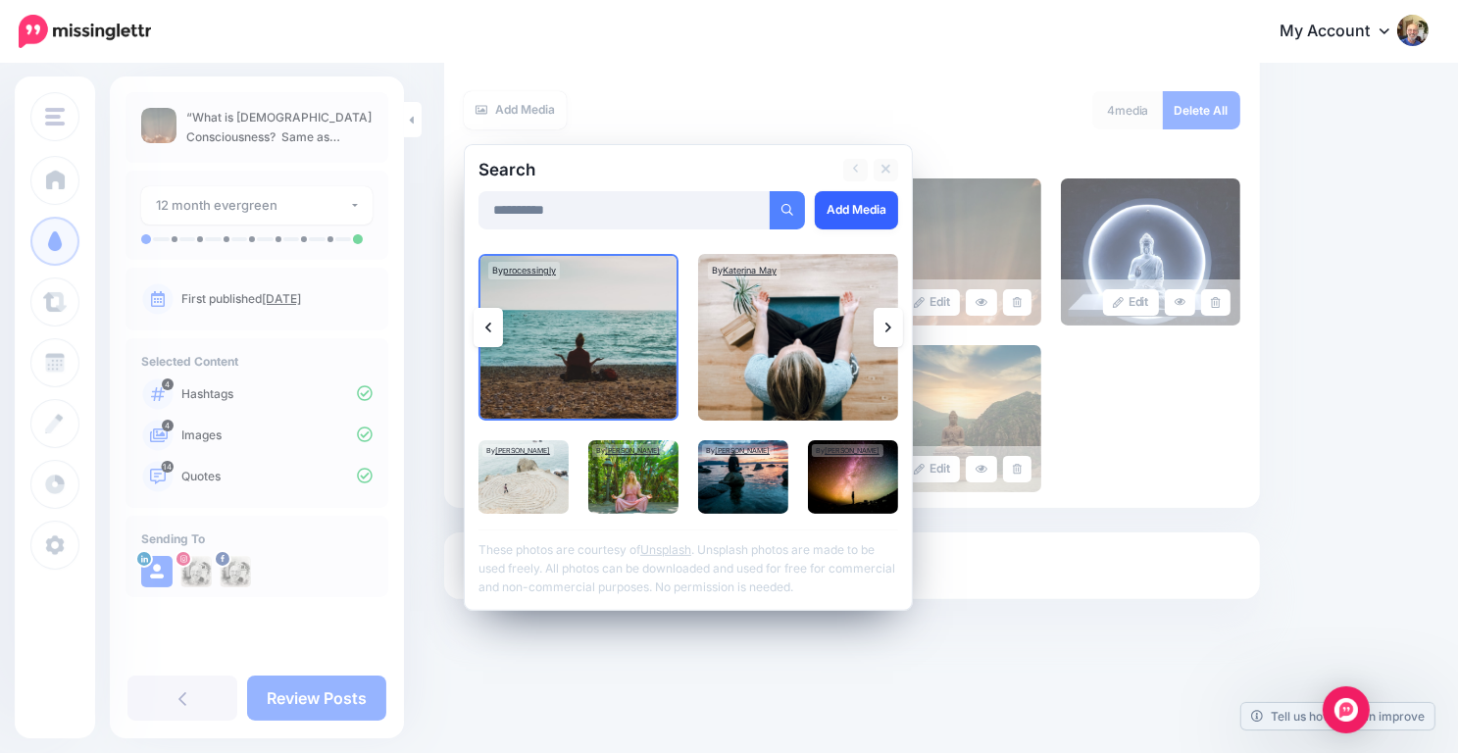
click at [873, 205] on link "Add Media" at bounding box center [856, 210] width 83 height 38
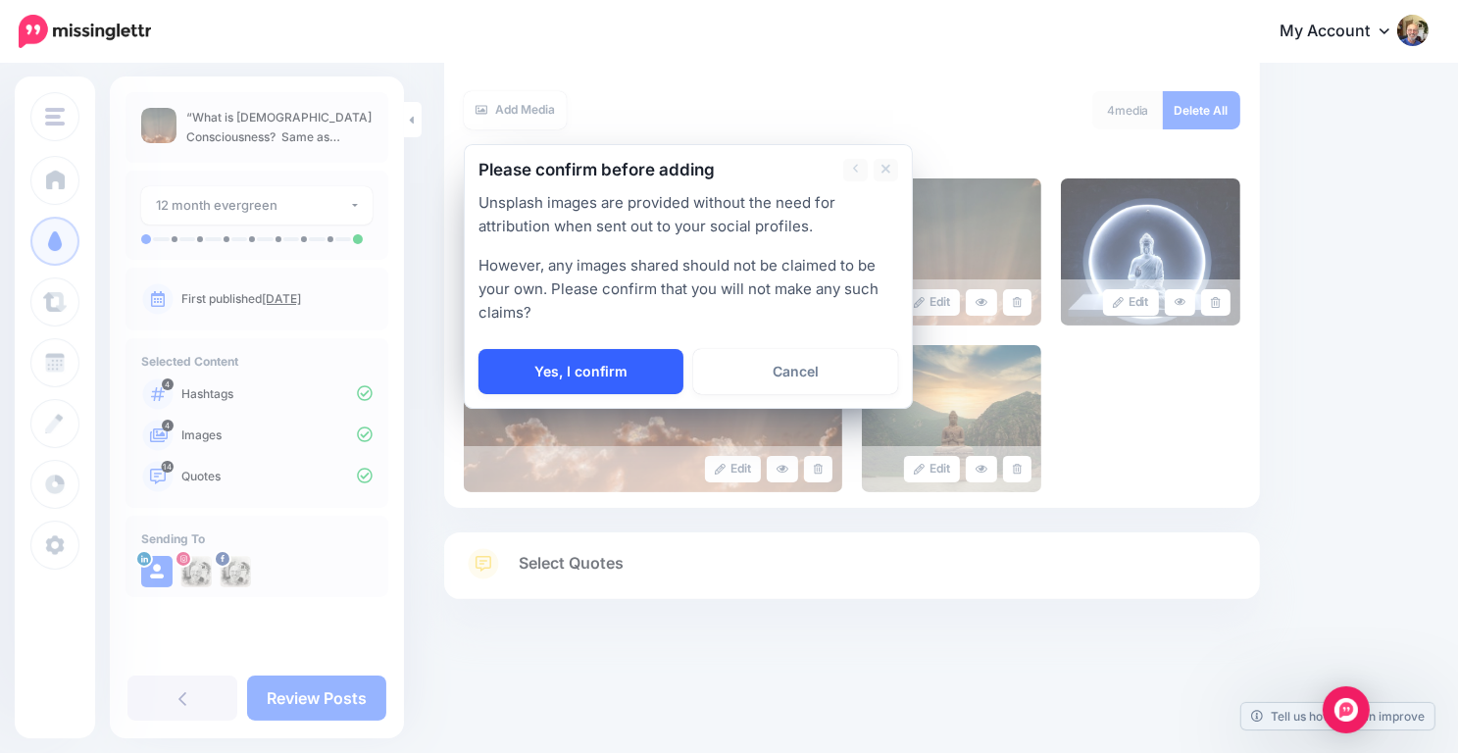
click at [629, 370] on link "Yes, I confirm" at bounding box center [581, 371] width 205 height 45
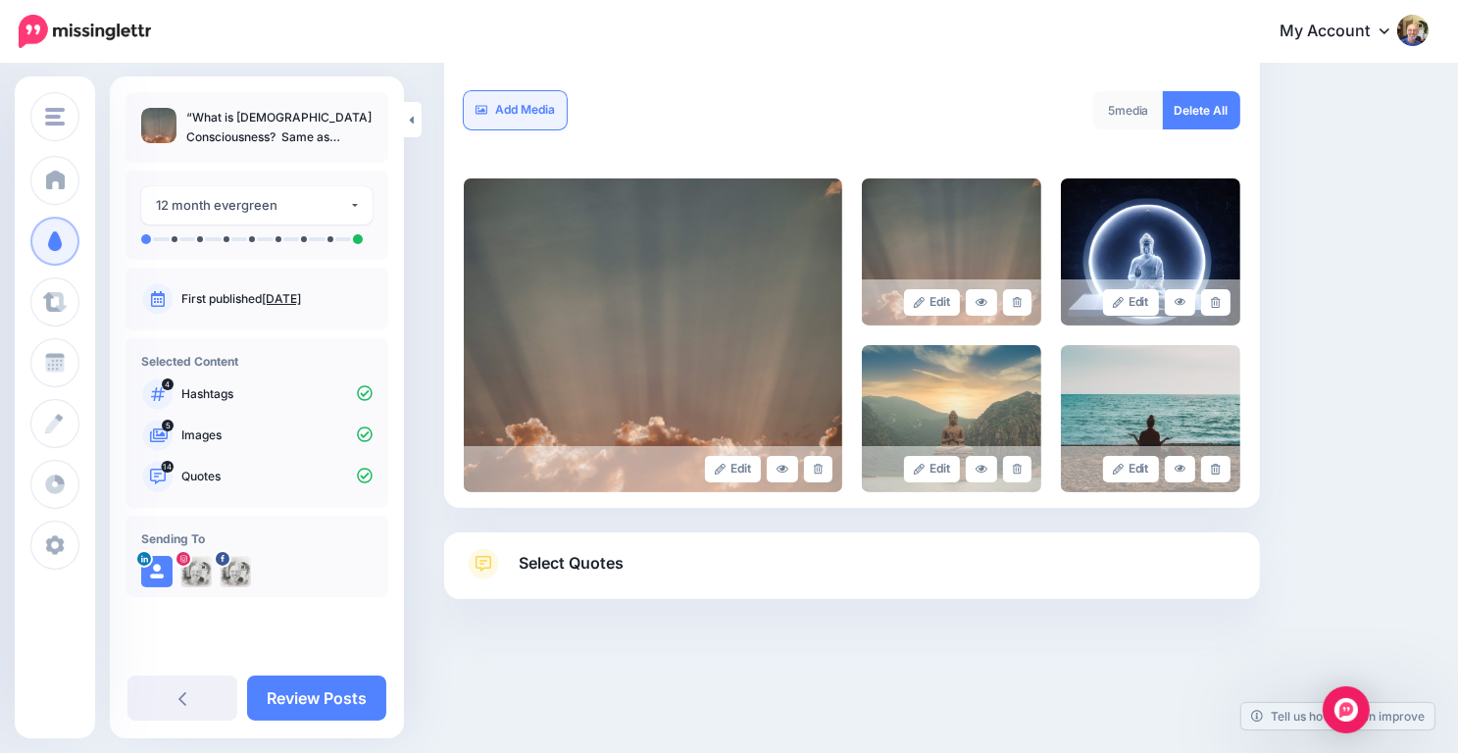
click at [515, 100] on link "Add Media" at bounding box center [515, 110] width 103 height 38
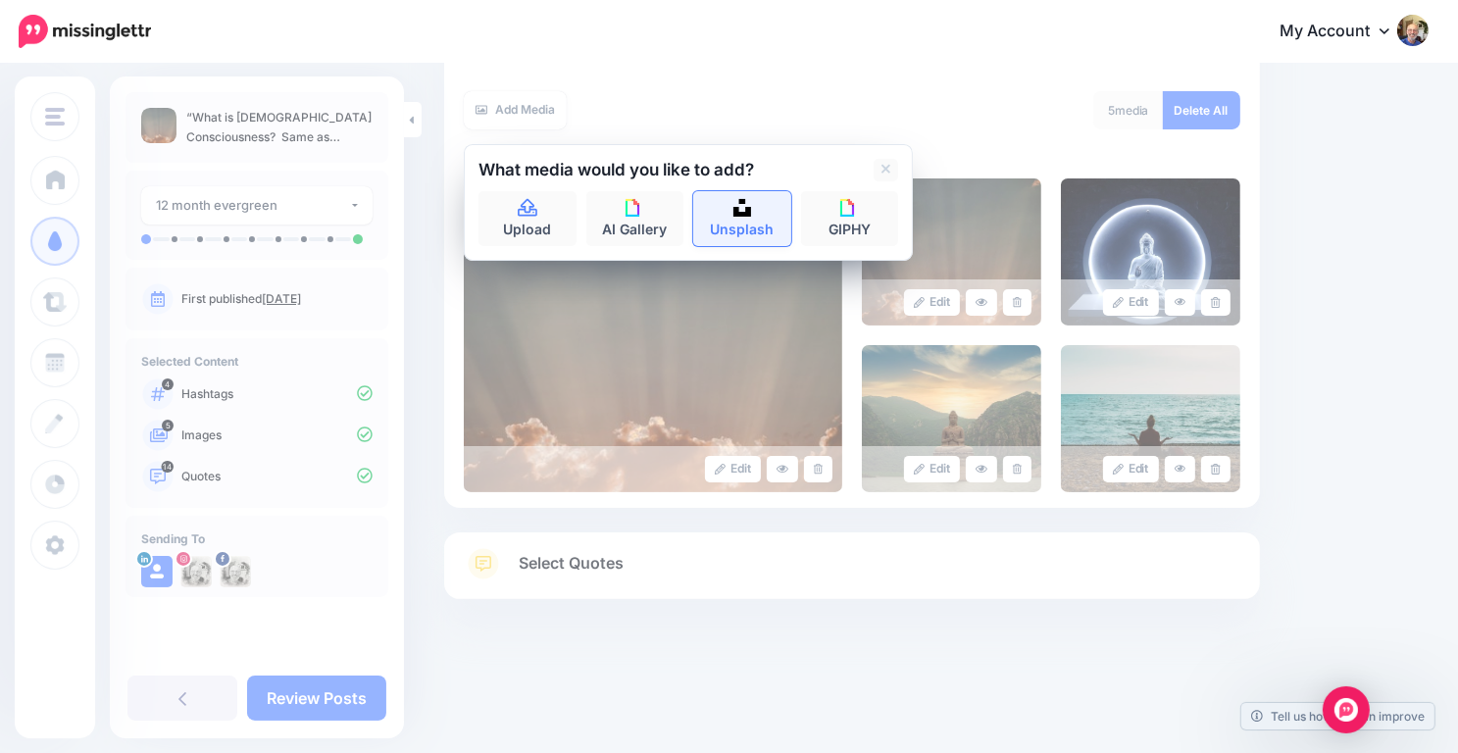
click at [721, 226] on link "Unsplash" at bounding box center [742, 218] width 98 height 55
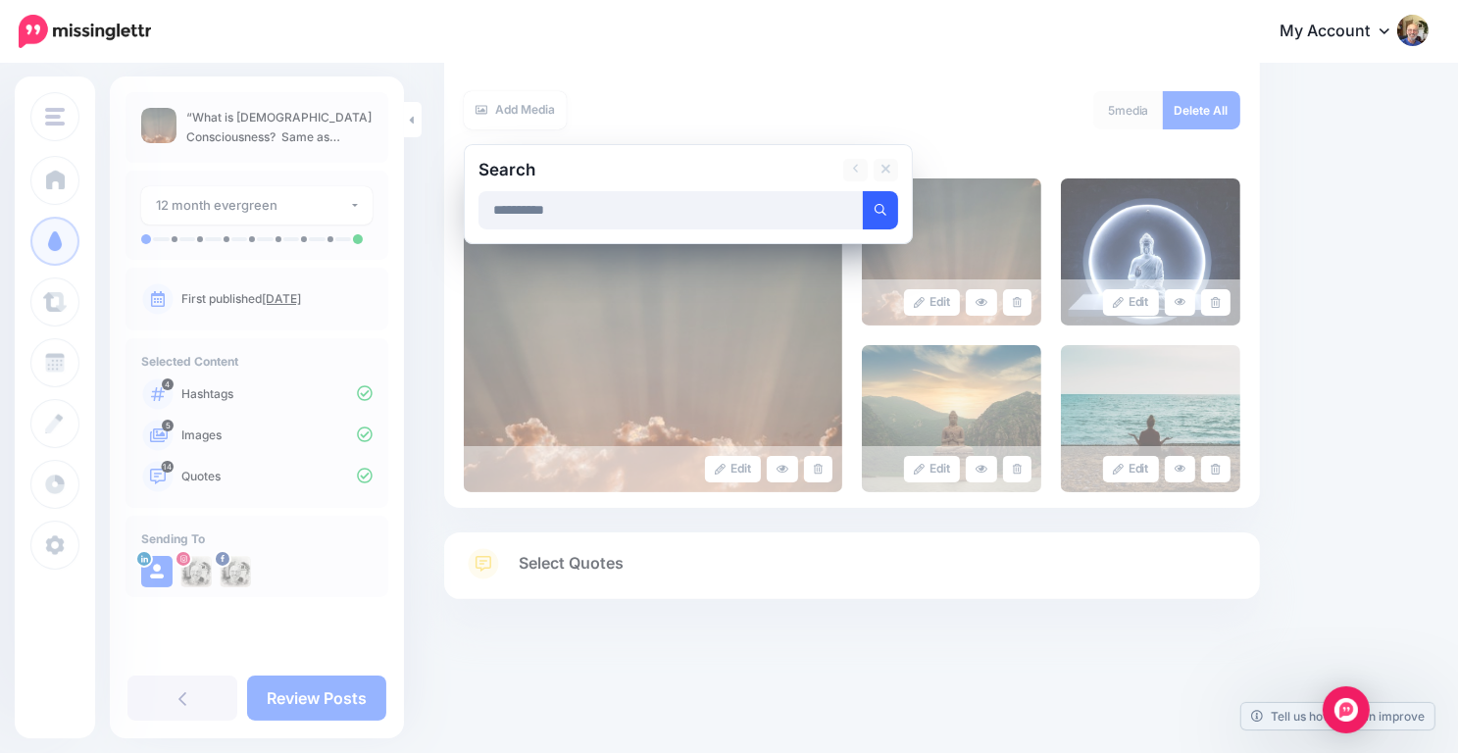
type input "**********"
click at [878, 212] on icon "submit" at bounding box center [881, 210] width 12 height 12
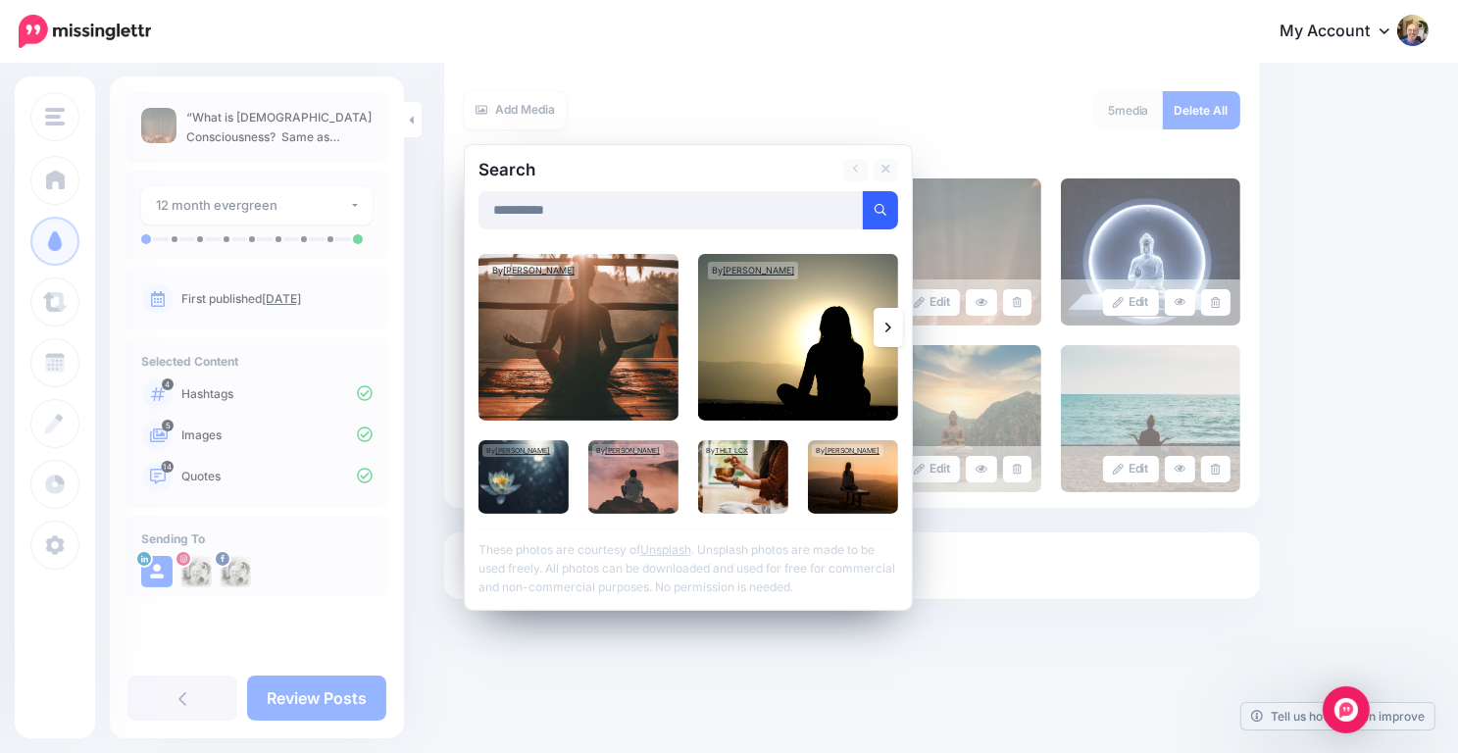
click at [887, 321] on icon at bounding box center [889, 328] width 6 height 16
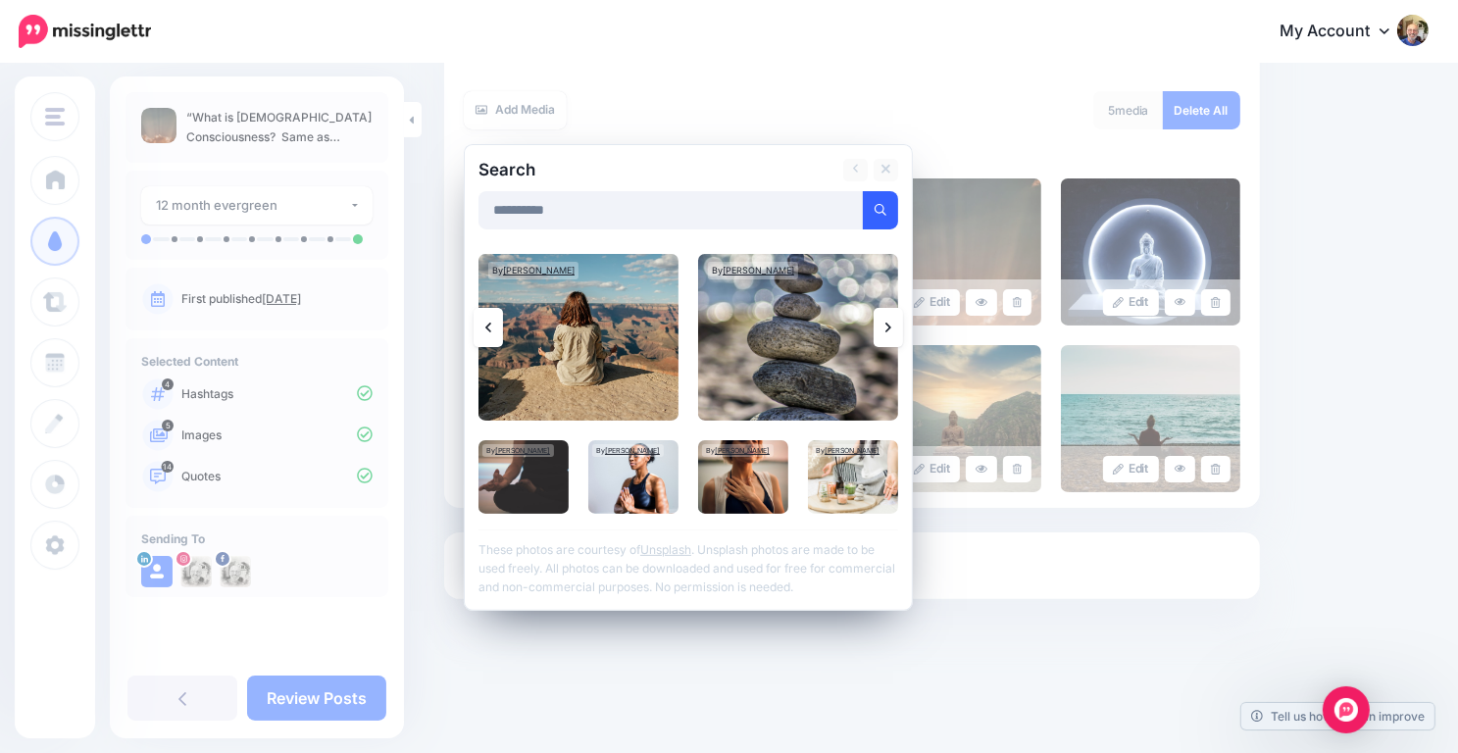
click at [887, 321] on icon at bounding box center [889, 328] width 6 height 16
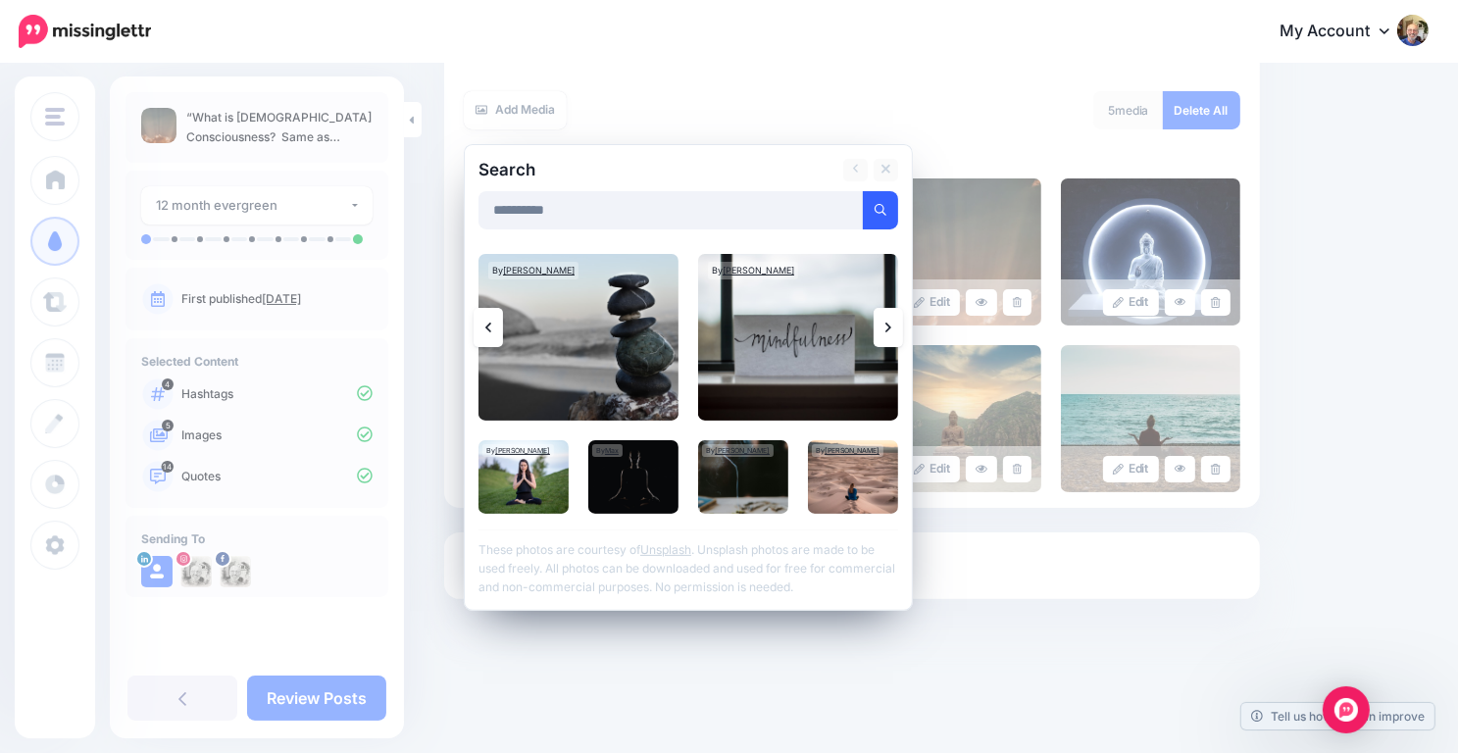
click at [887, 321] on icon at bounding box center [889, 328] width 6 height 16
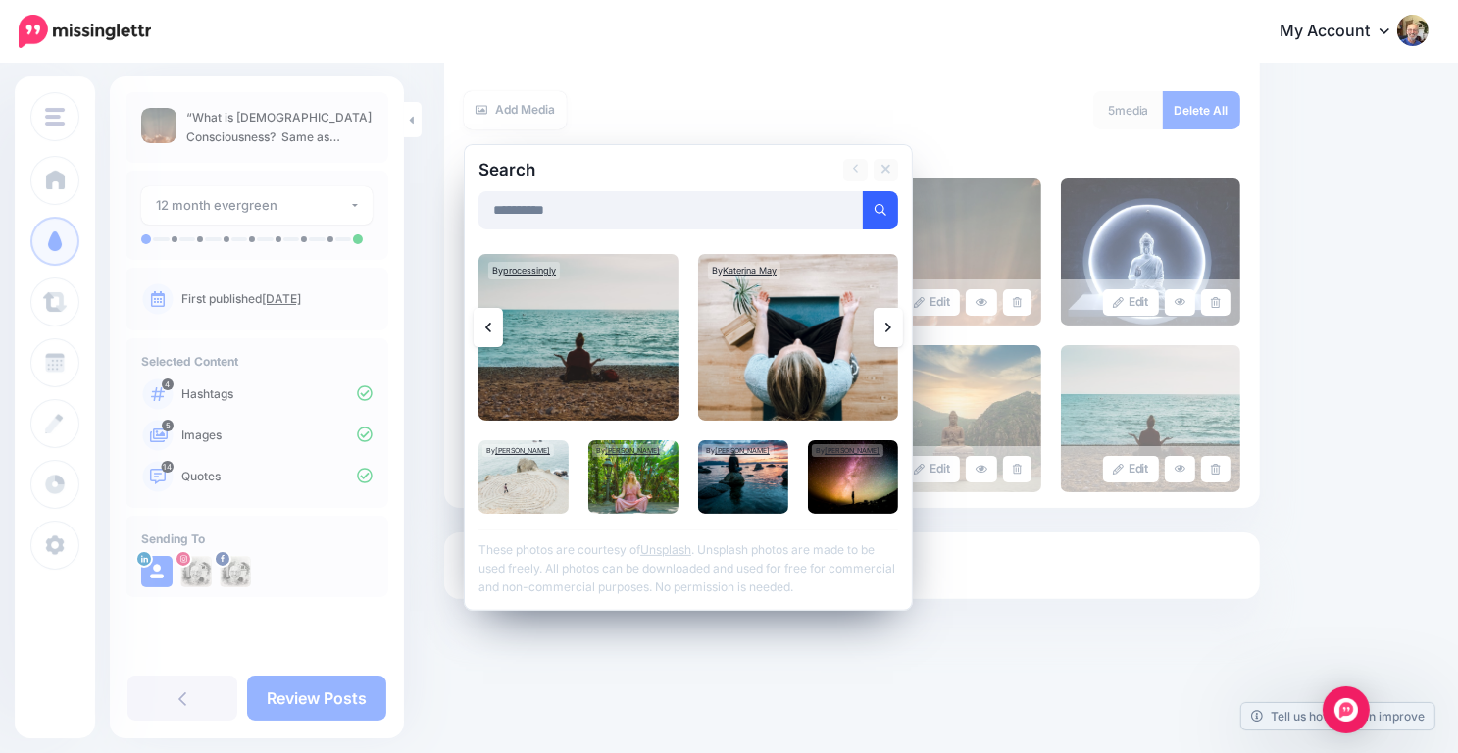
click at [887, 321] on icon at bounding box center [889, 328] width 6 height 16
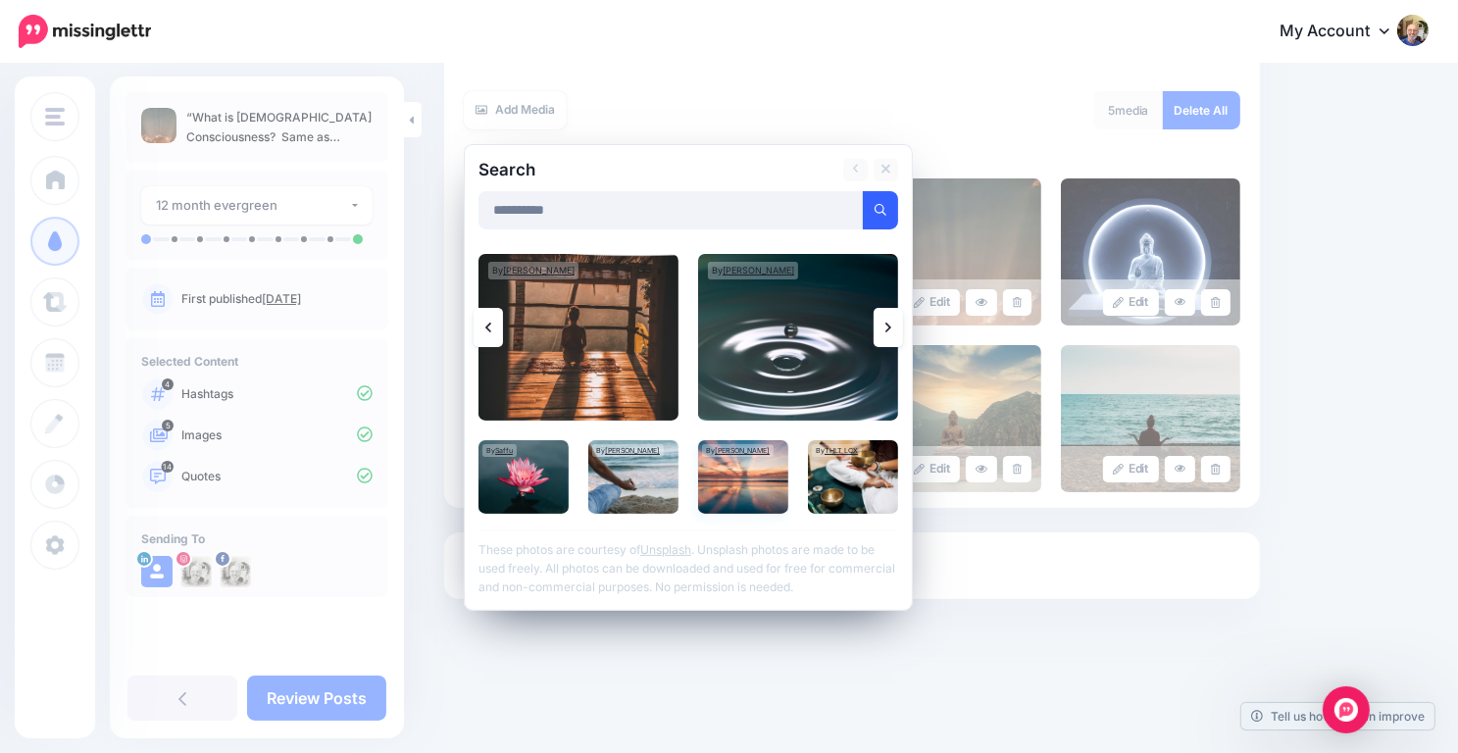
click at [749, 460] on img at bounding box center [743, 477] width 90 height 74
click at [861, 214] on link "Add Media" at bounding box center [856, 210] width 83 height 38
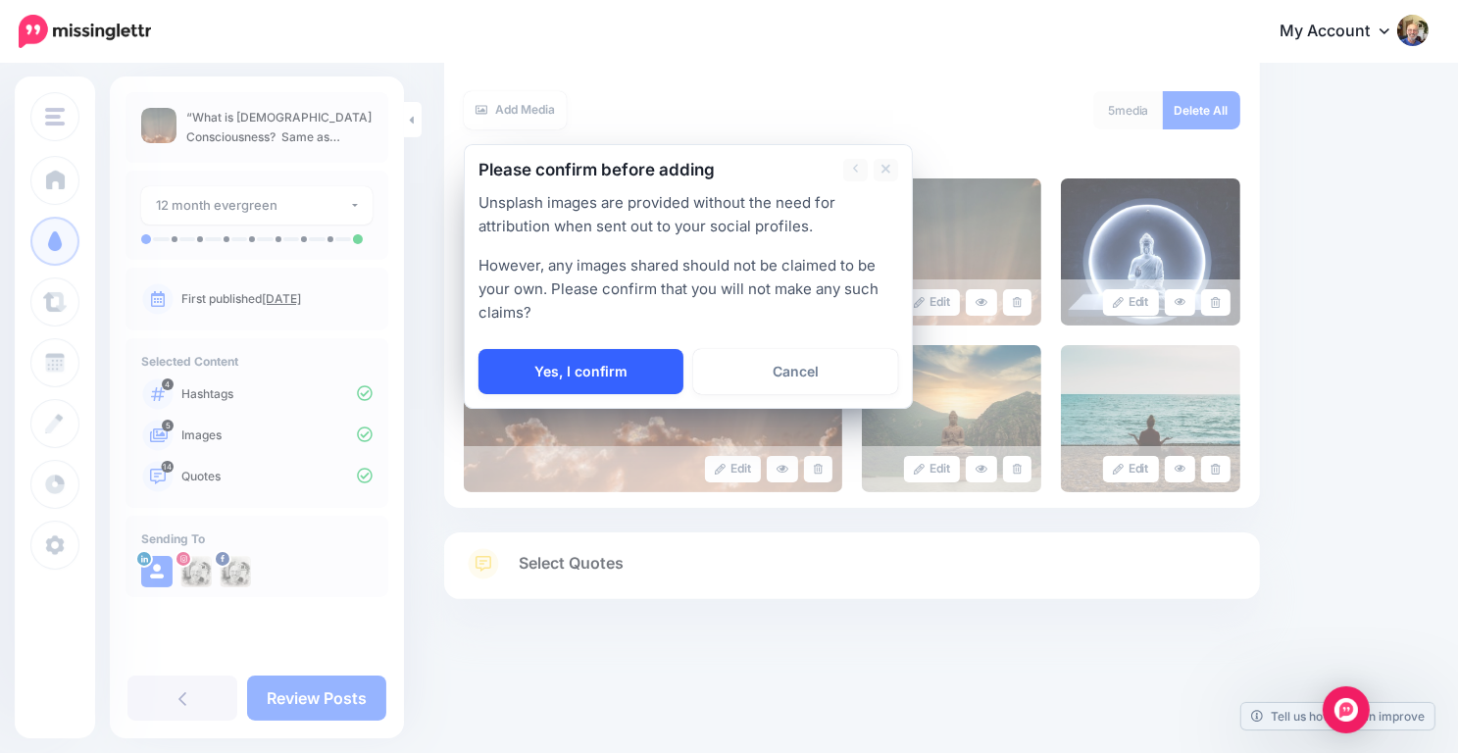
click at [632, 356] on link "Yes, I confirm" at bounding box center [581, 371] width 205 height 45
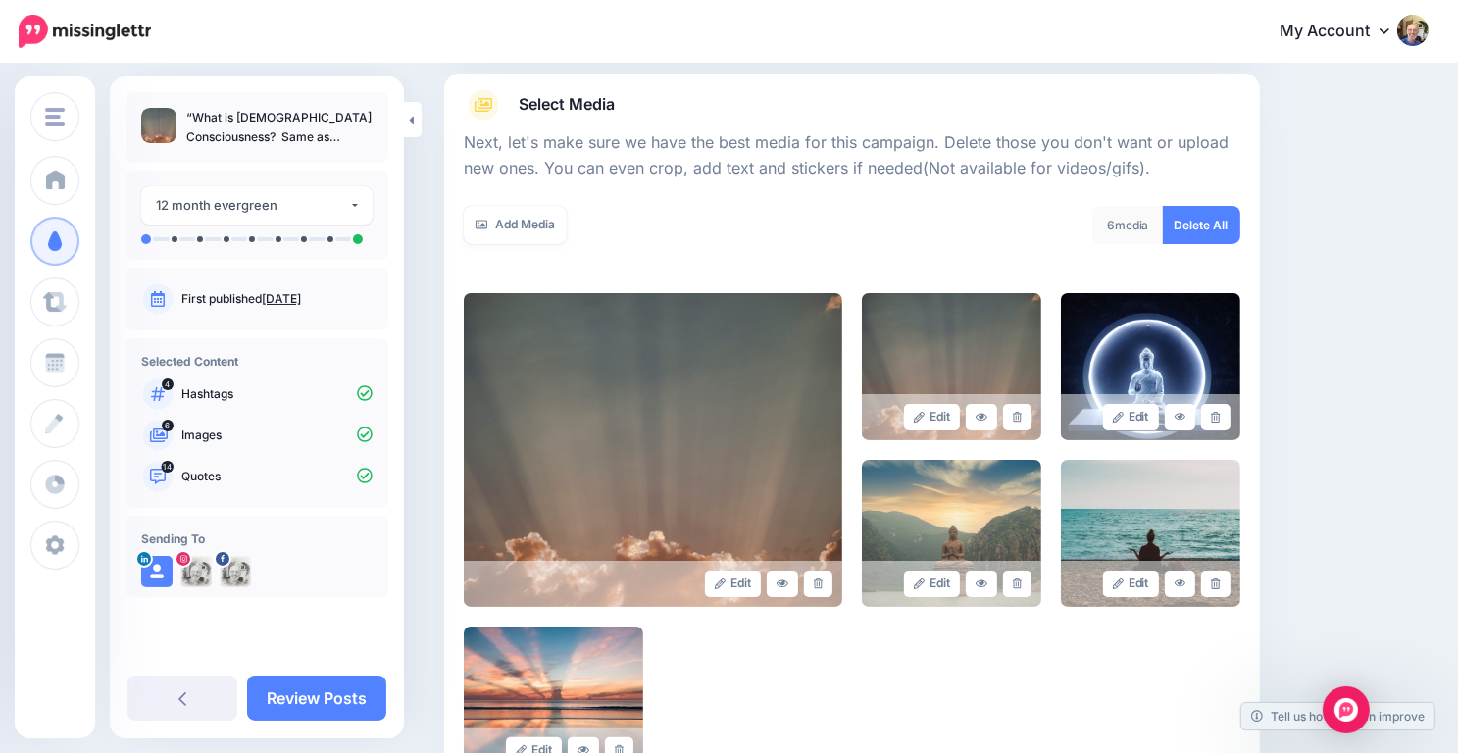
scroll to position [217, 0]
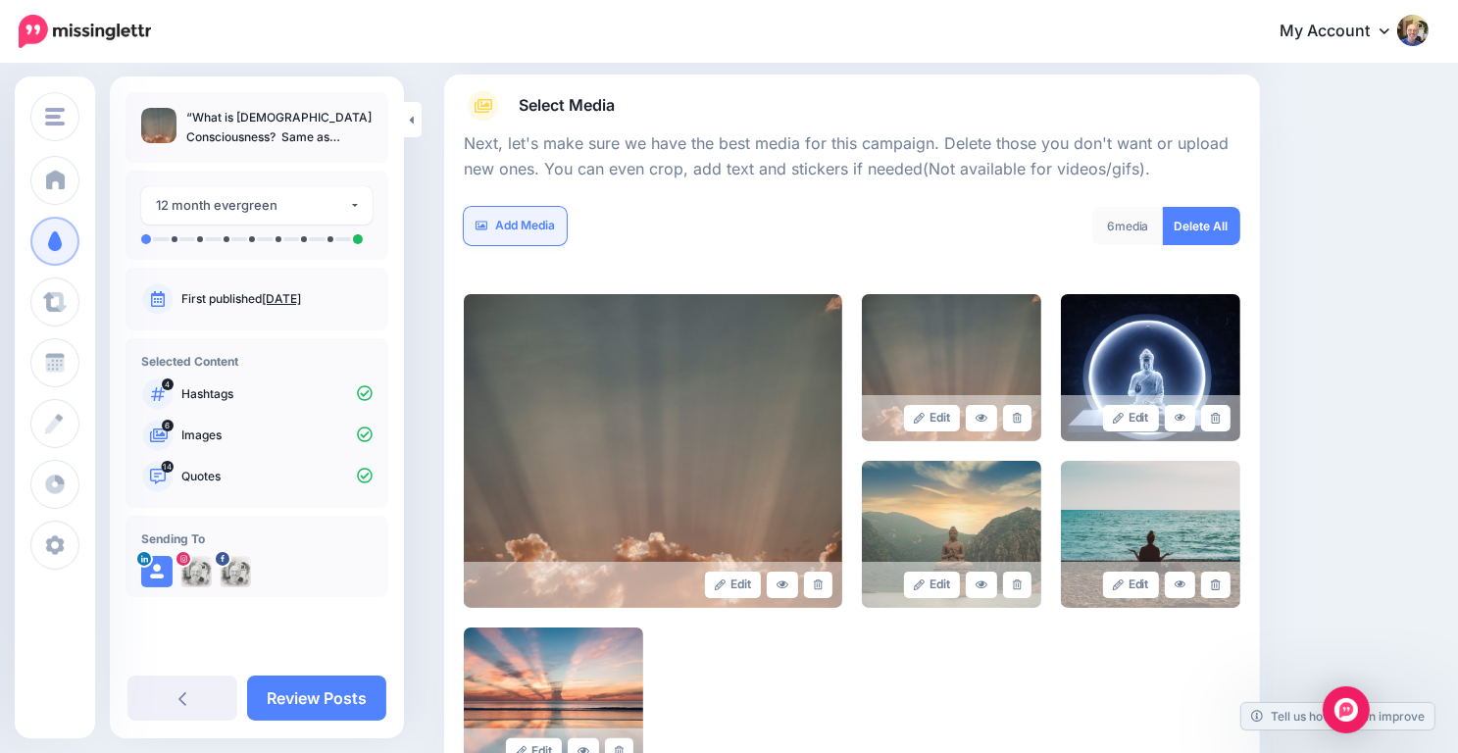
click at [523, 225] on link "Add Media" at bounding box center [515, 226] width 103 height 38
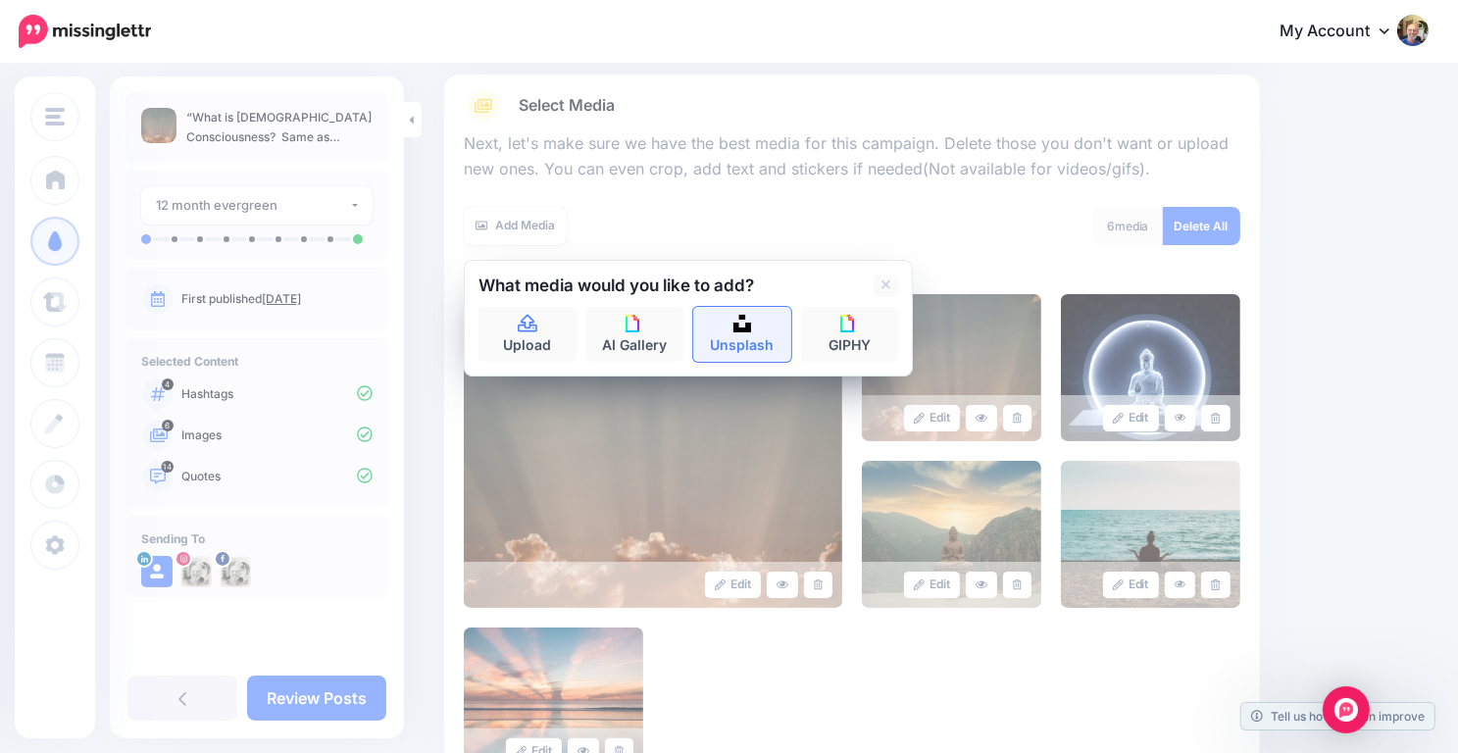
click at [729, 329] on link "Unsplash" at bounding box center [742, 334] width 98 height 55
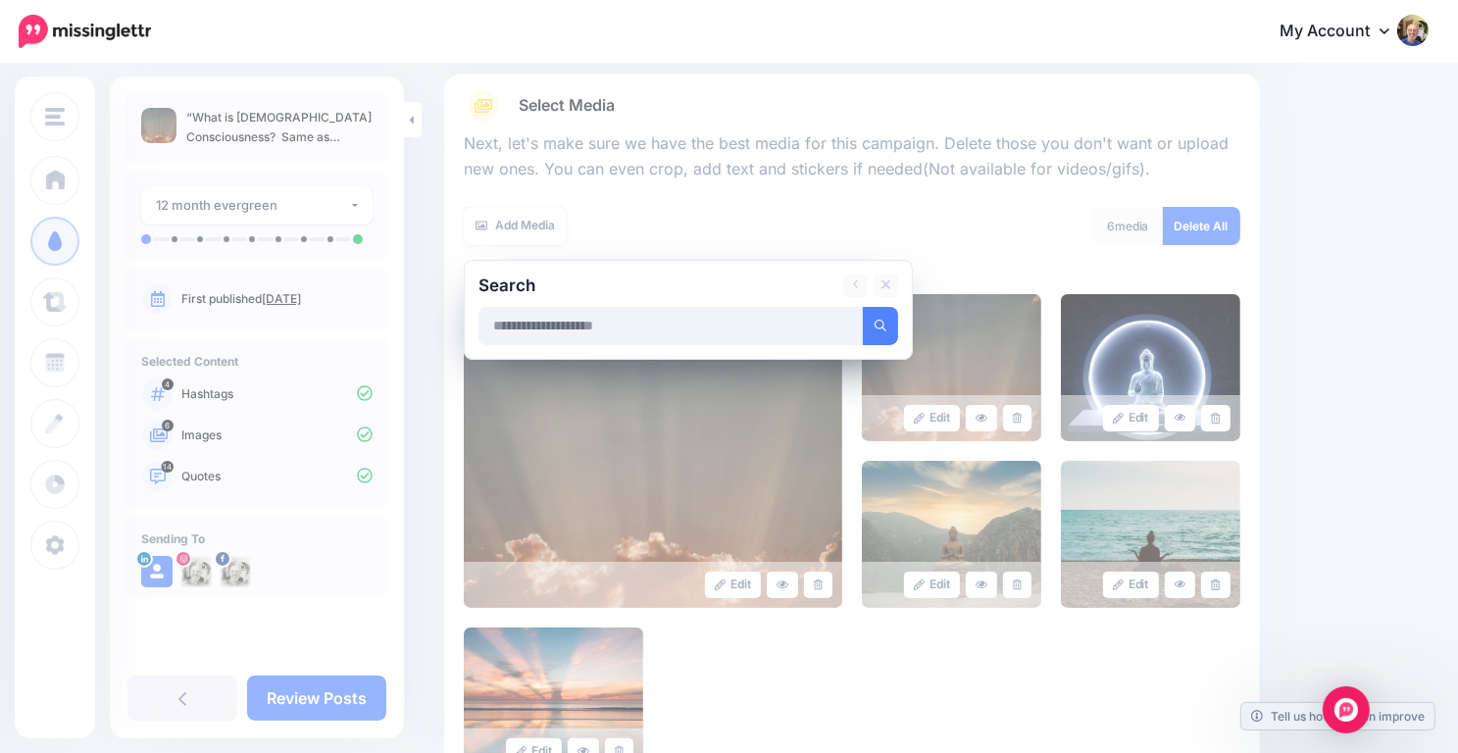
click at [705, 332] on input "text" at bounding box center [671, 326] width 385 height 38
type input "**********"
click at [863, 307] on button "submit" at bounding box center [880, 326] width 35 height 38
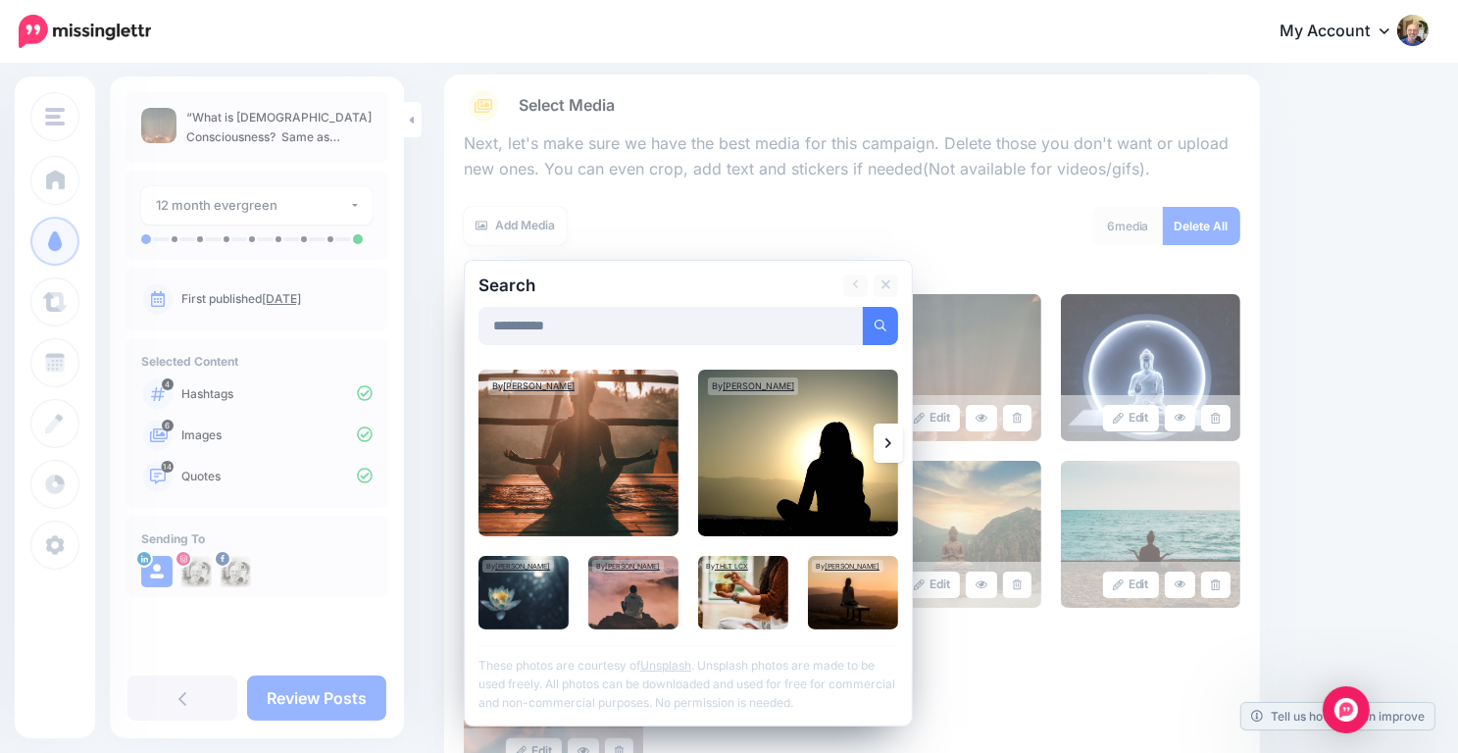
click at [889, 437] on icon at bounding box center [889, 443] width 6 height 16
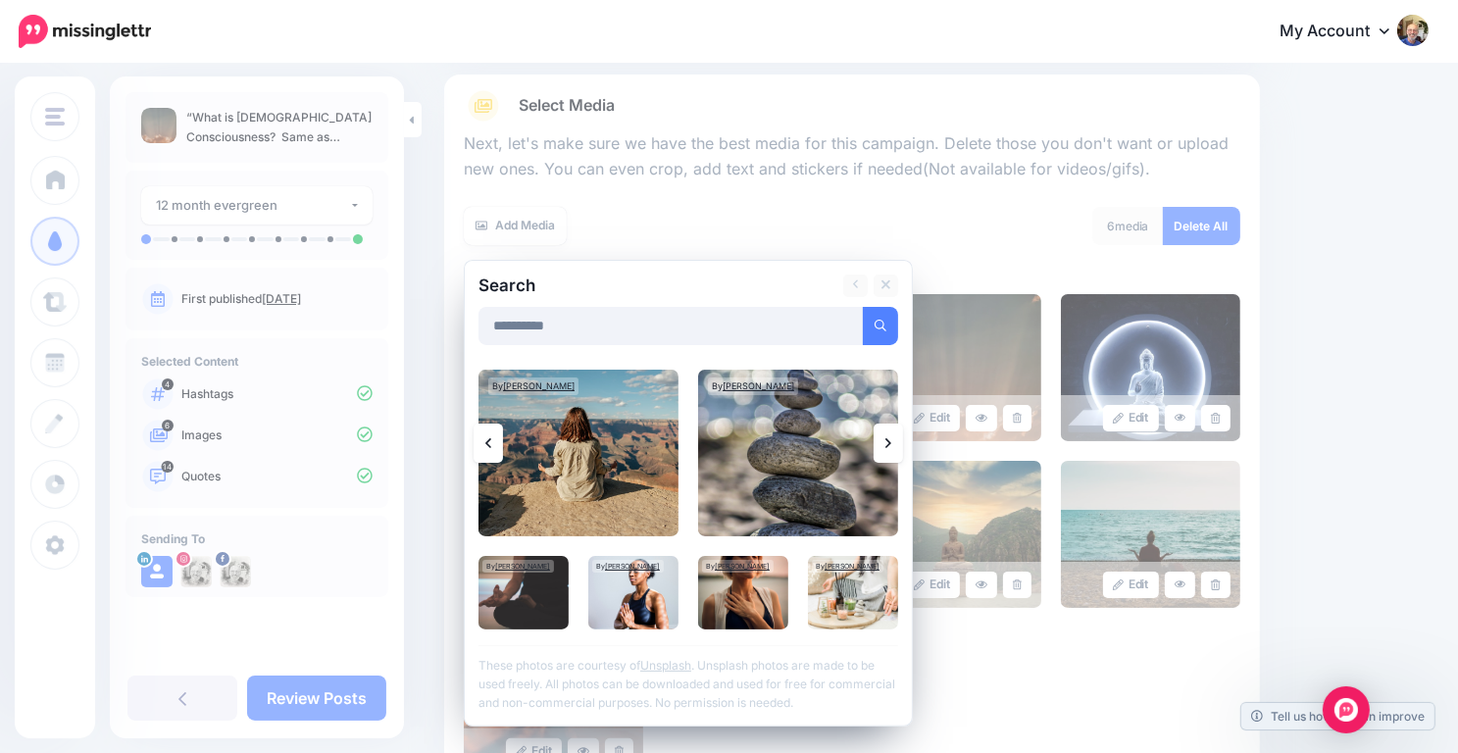
click at [889, 437] on icon at bounding box center [889, 443] width 6 height 16
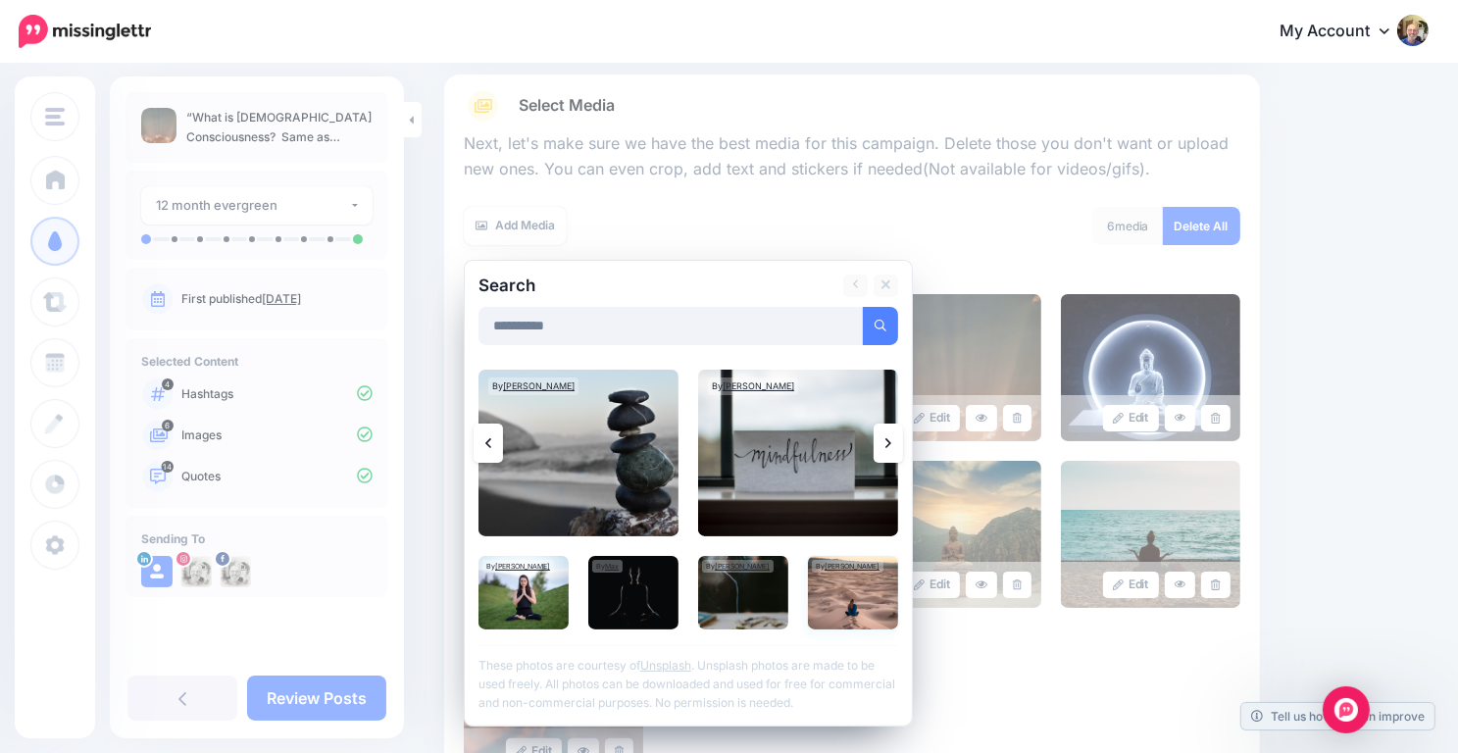
click at [863, 601] on img at bounding box center [853, 593] width 90 height 74
click at [864, 333] on link "Add Media" at bounding box center [856, 326] width 83 height 38
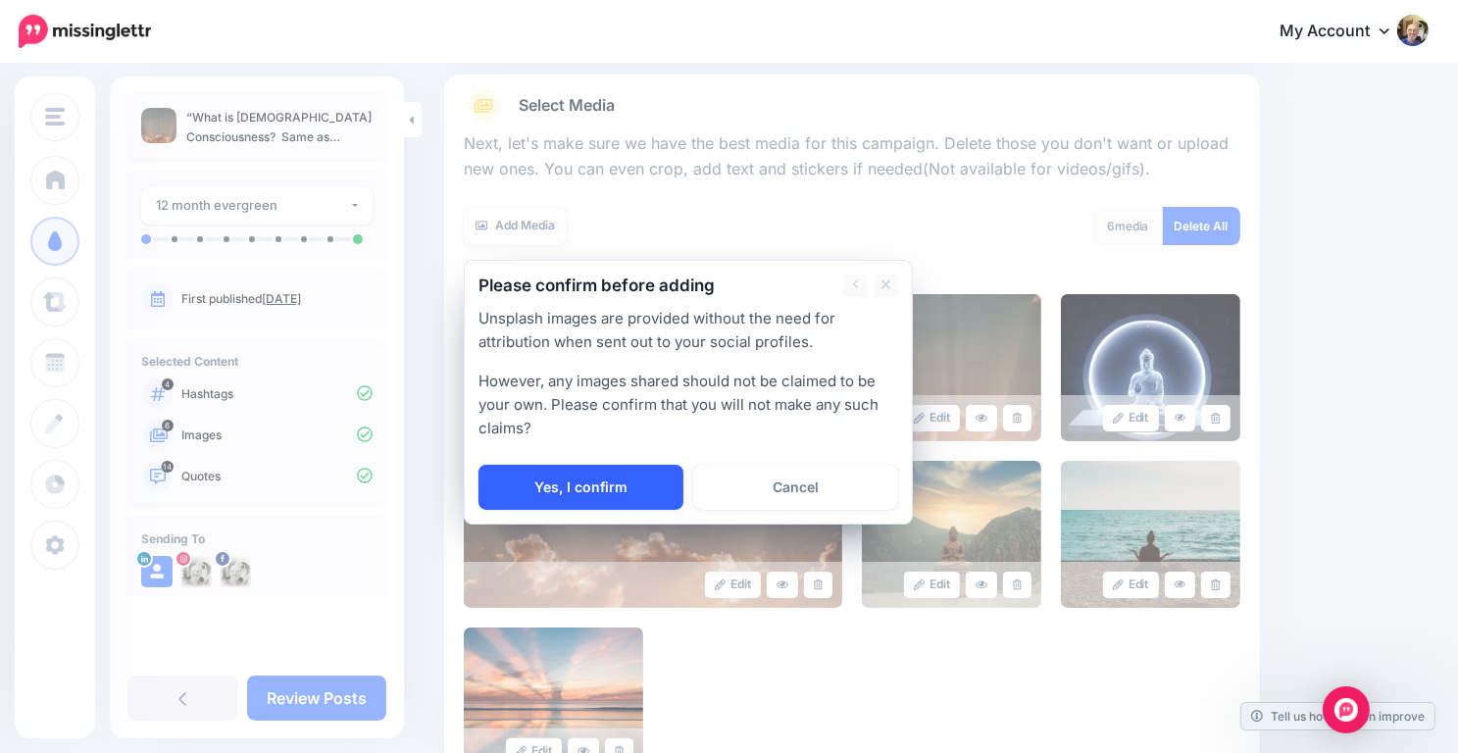
click at [627, 476] on link "Yes, I confirm" at bounding box center [581, 487] width 205 height 45
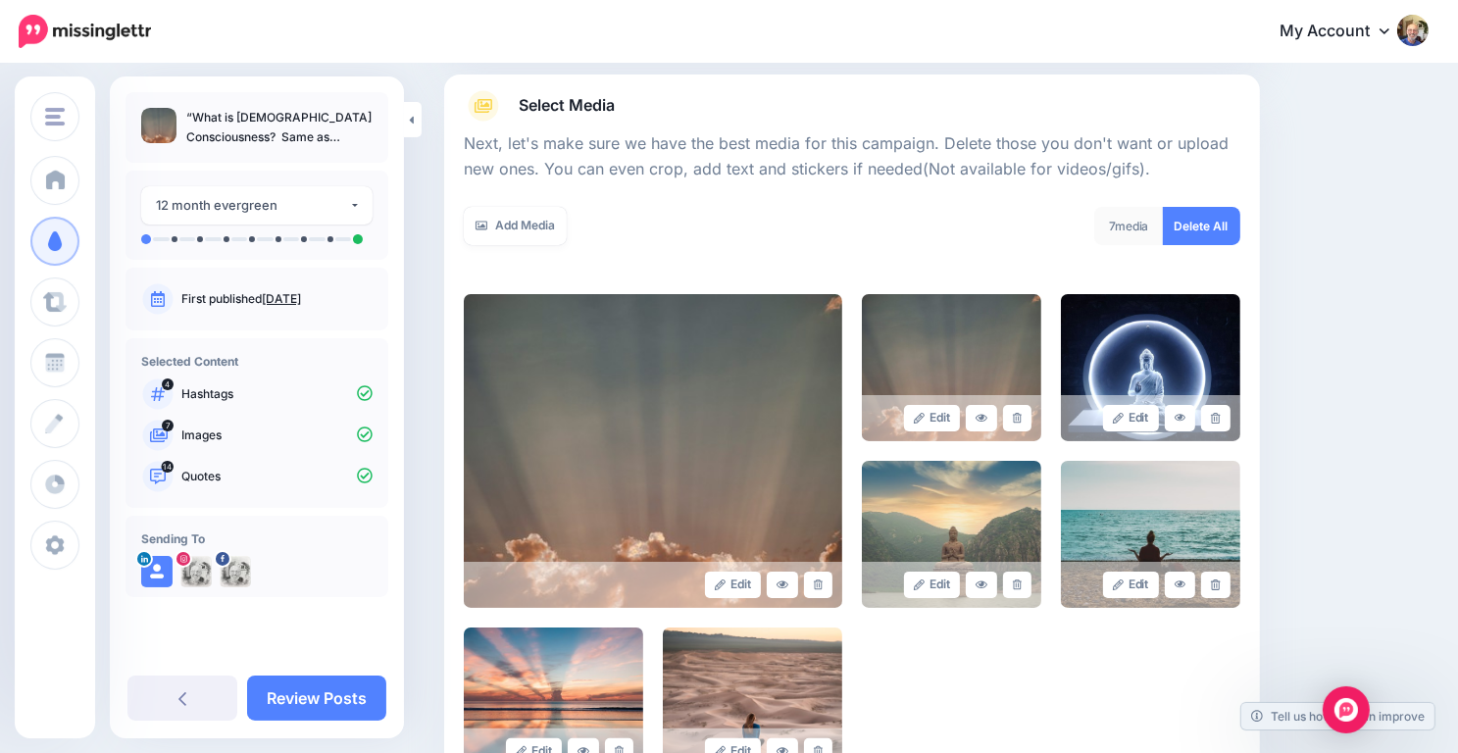
scroll to position [499, 0]
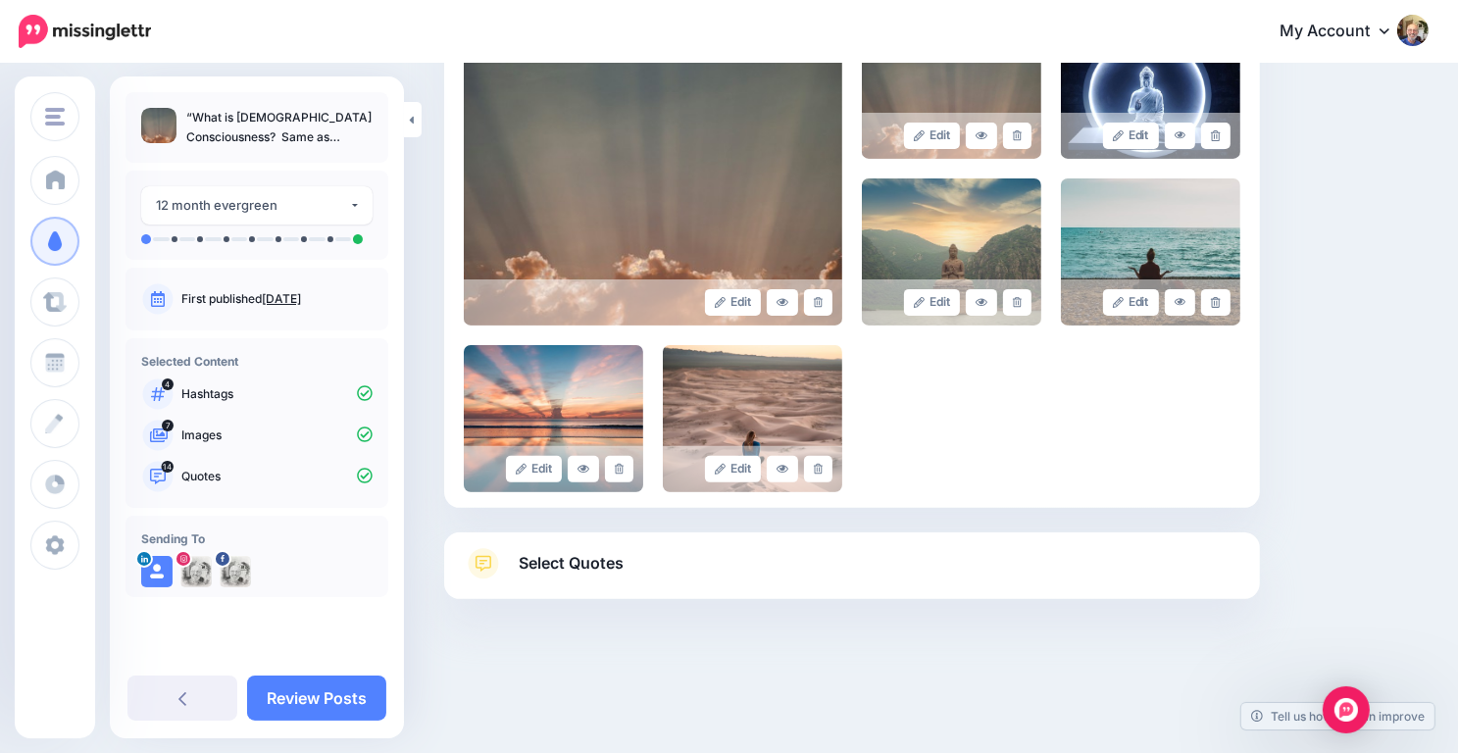
click at [601, 568] on span "Select Quotes" at bounding box center [571, 563] width 105 height 26
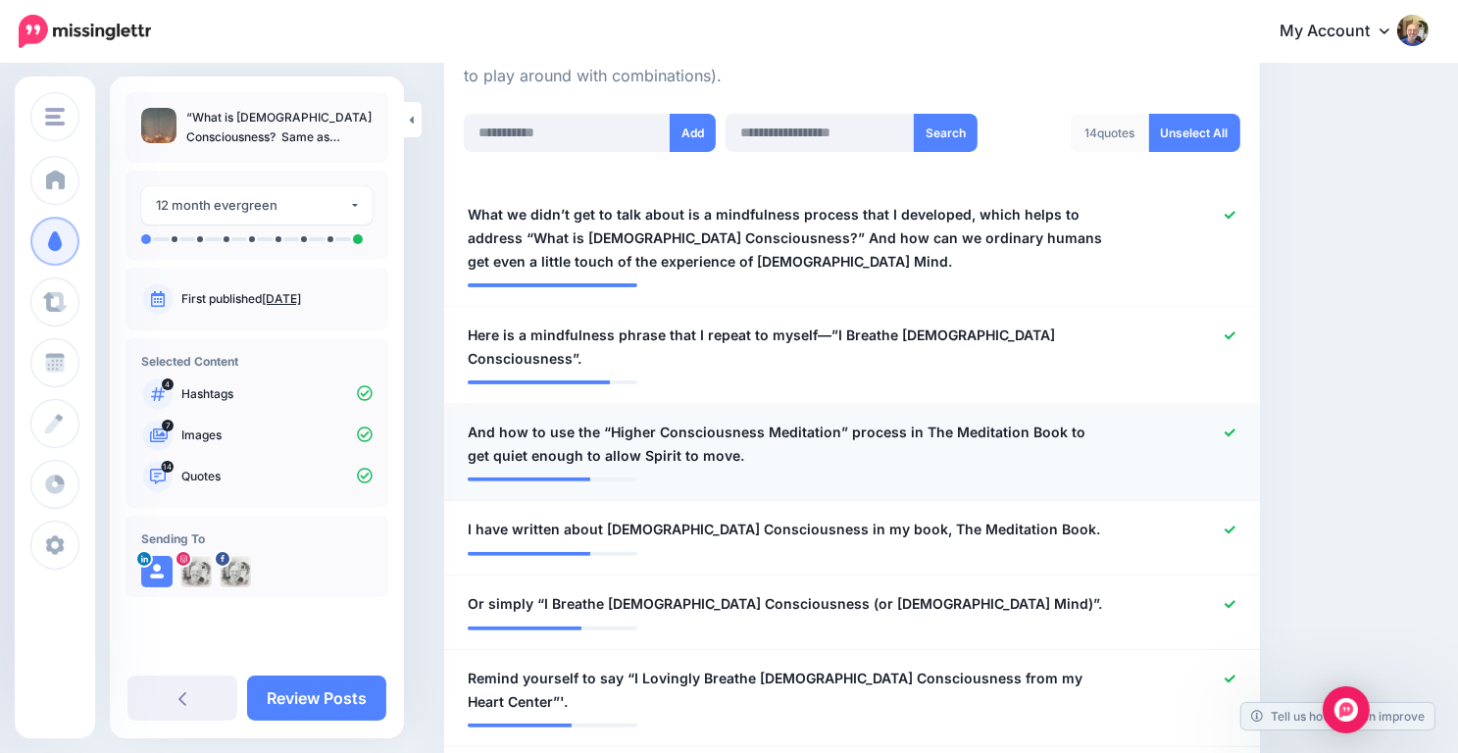
click at [1236, 429] on icon at bounding box center [1230, 433] width 11 height 8
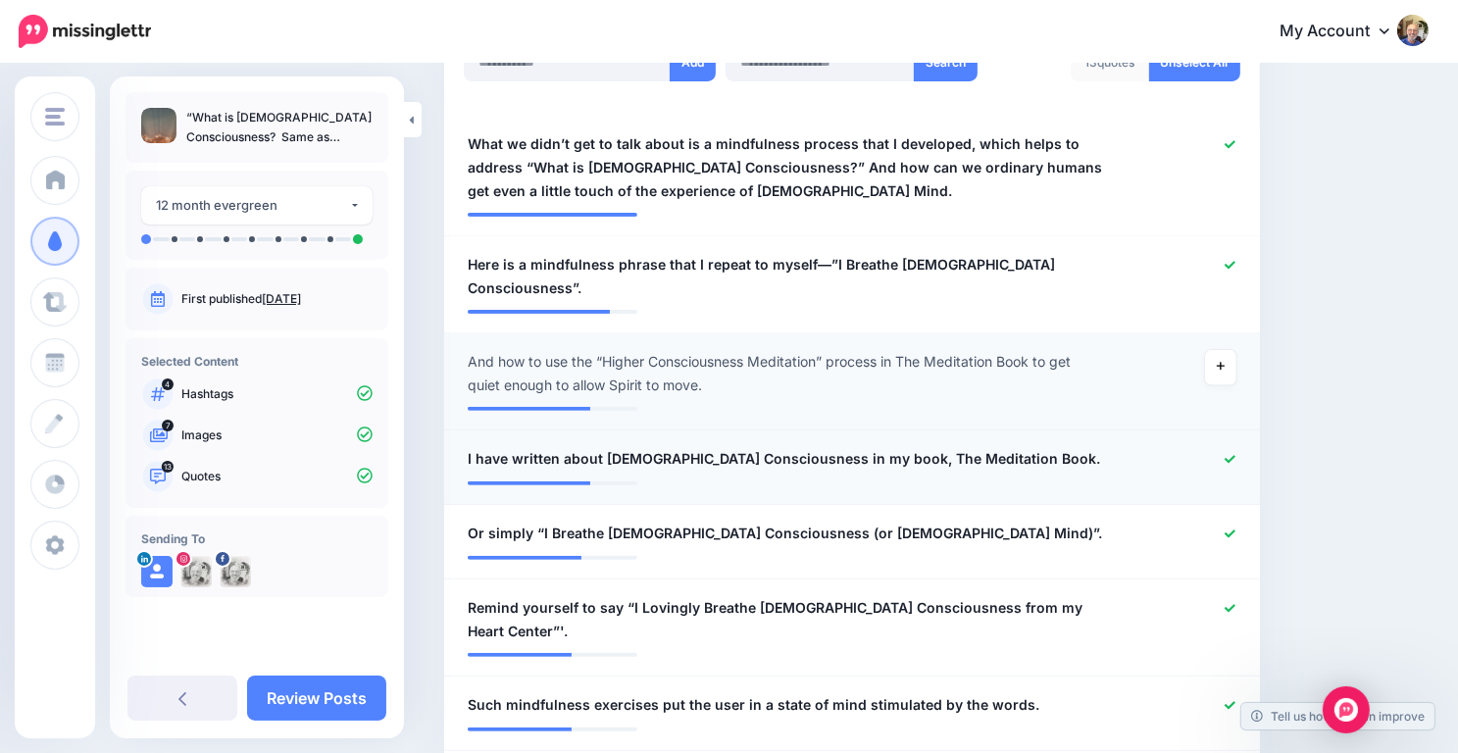
scroll to position [569, 0]
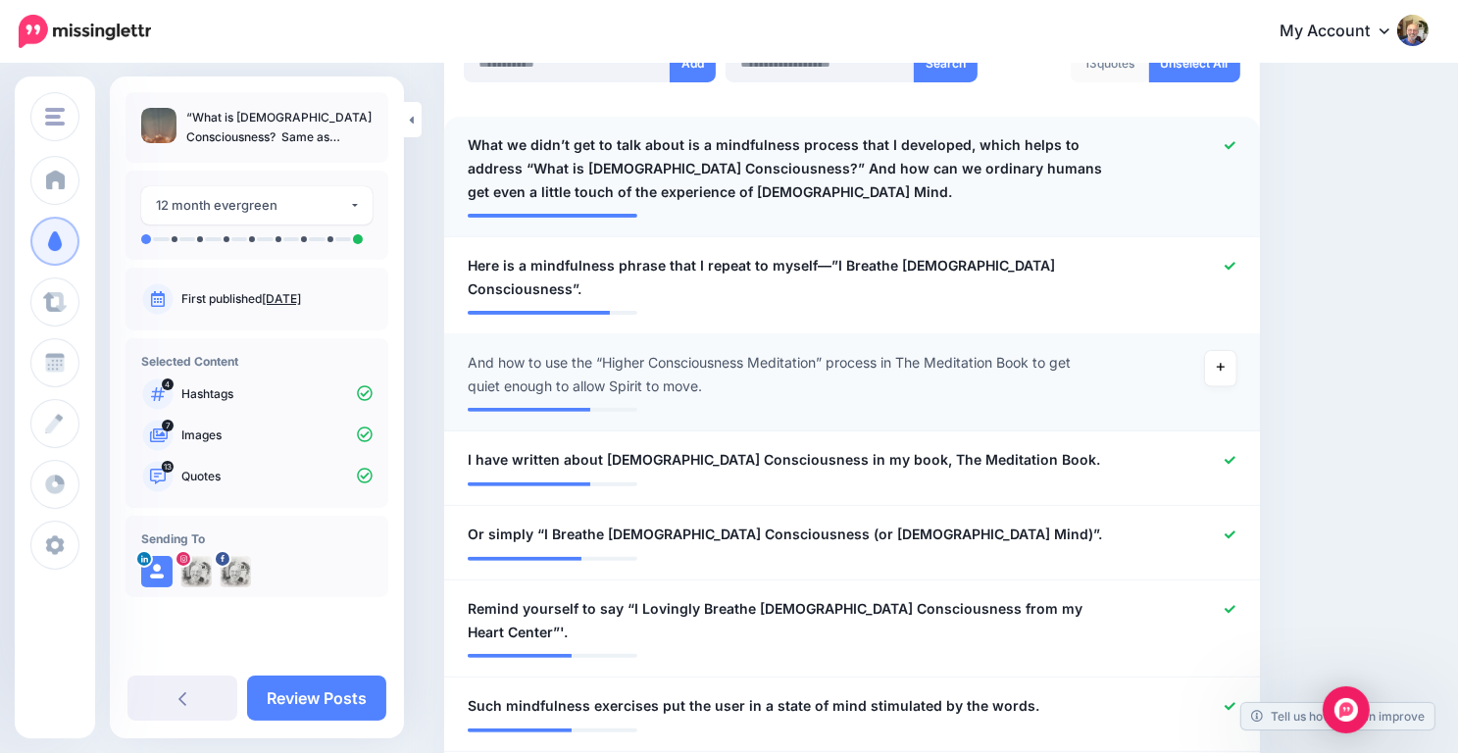
click at [1236, 143] on icon at bounding box center [1230, 145] width 11 height 8
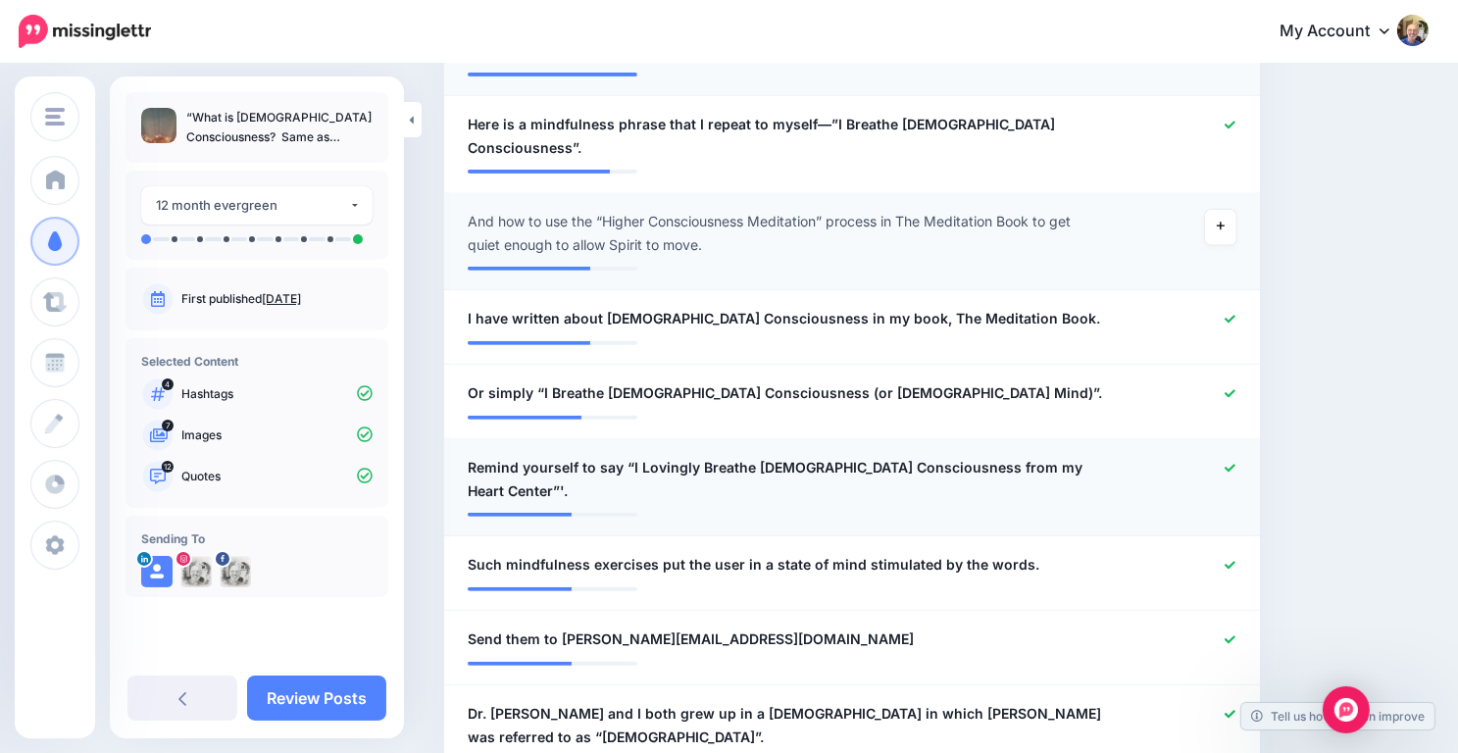
scroll to position [710, 0]
click at [1236, 560] on icon at bounding box center [1230, 565] width 11 height 11
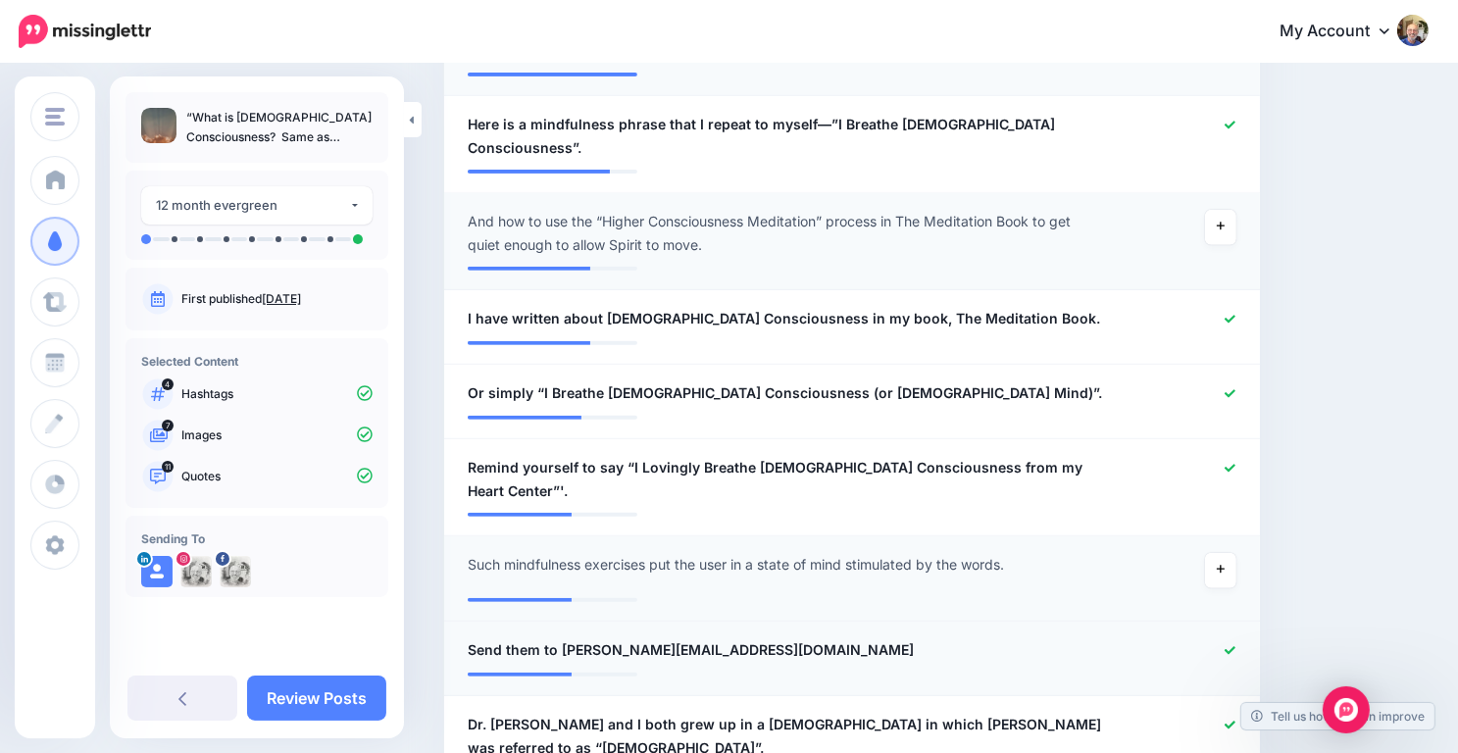
click at [1233, 638] on div at bounding box center [1184, 650] width 133 height 25
click at [1236, 646] on icon at bounding box center [1230, 650] width 11 height 8
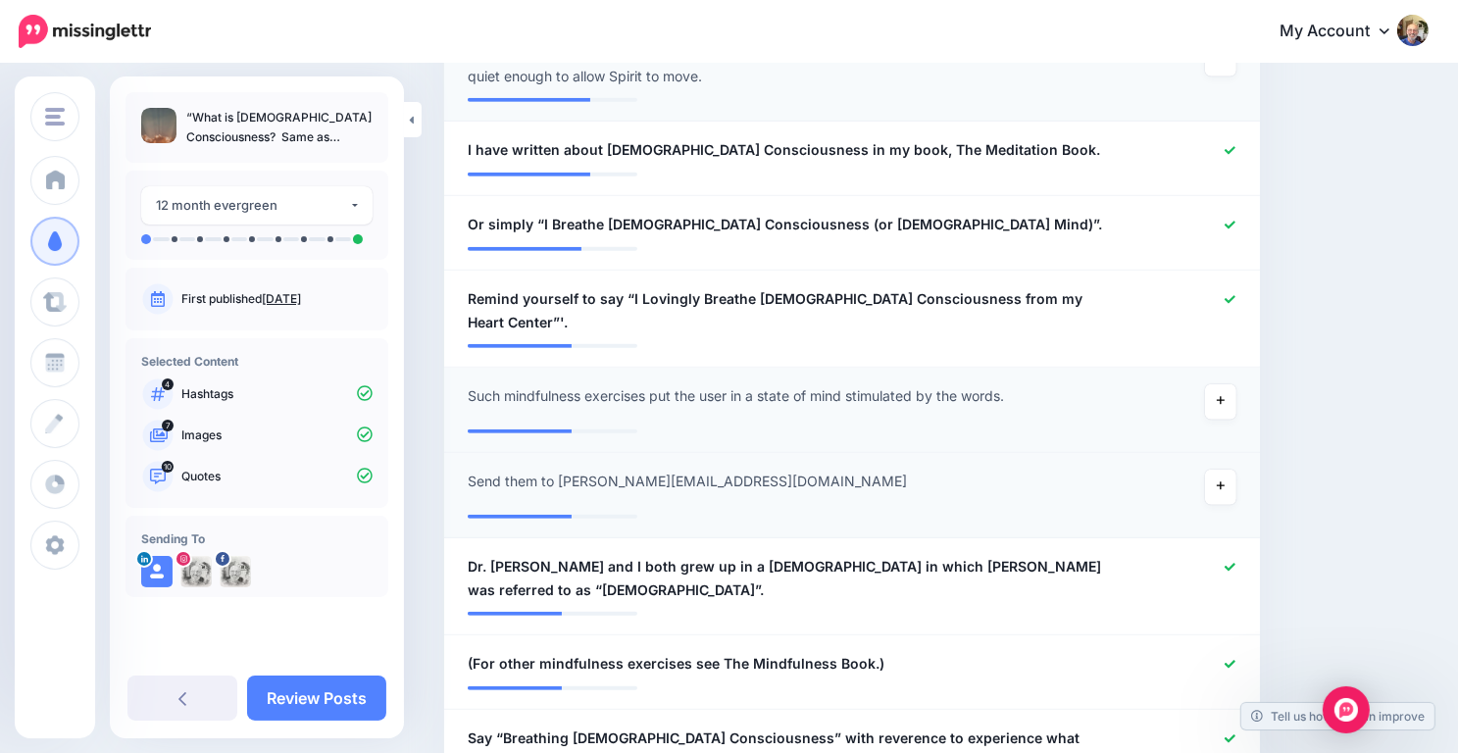
scroll to position [883, 0]
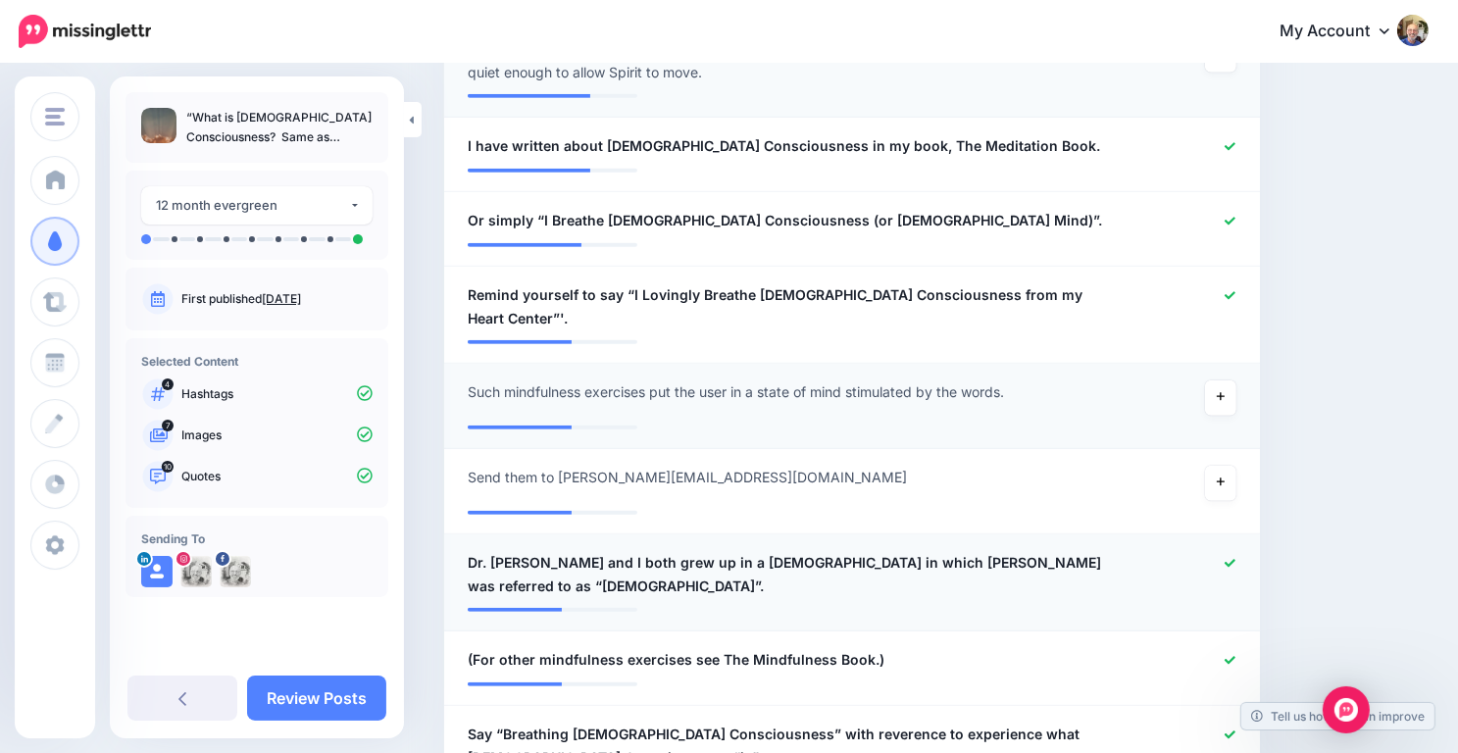
click at [1236, 558] on icon at bounding box center [1230, 563] width 11 height 11
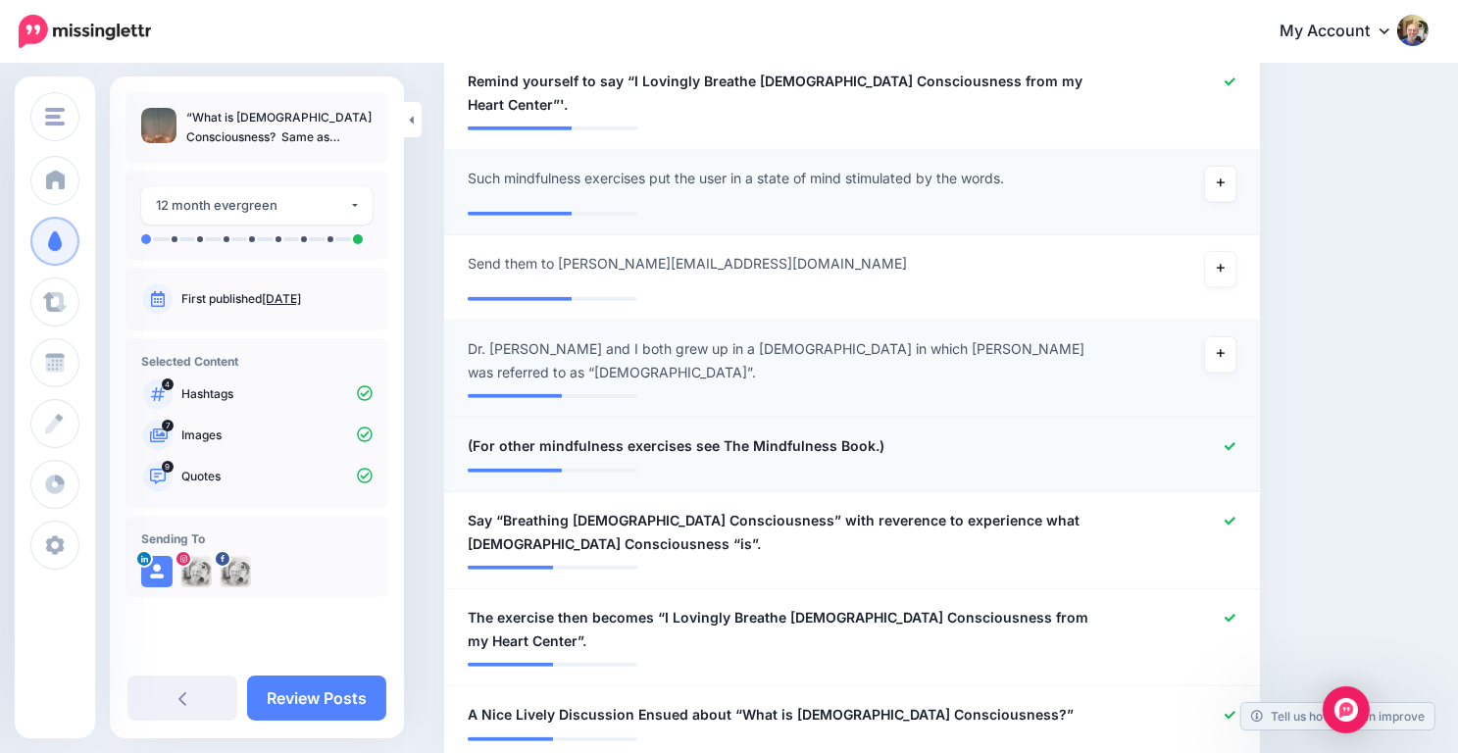
scroll to position [1103, 0]
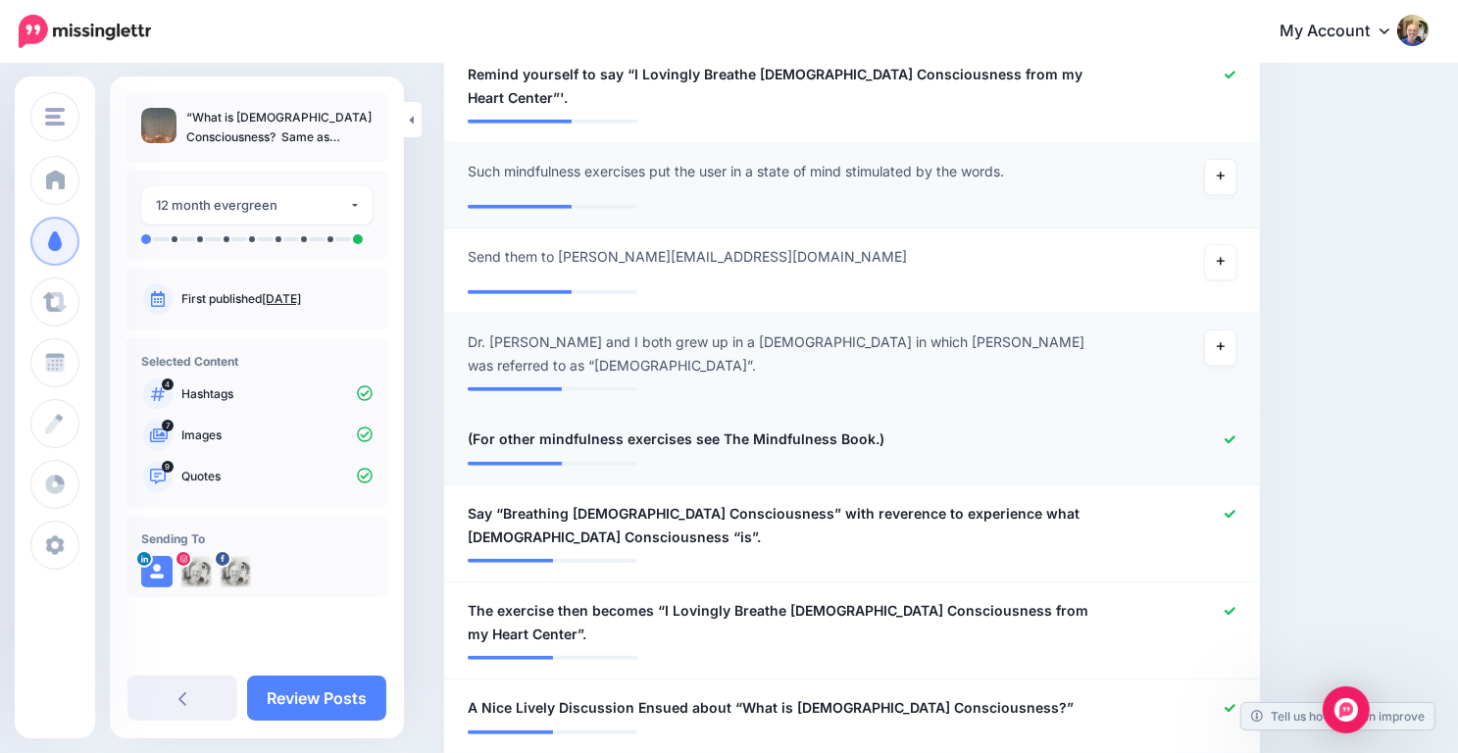
click at [1244, 428] on div at bounding box center [1184, 440] width 133 height 25
click at [1236, 434] on icon at bounding box center [1230, 439] width 11 height 11
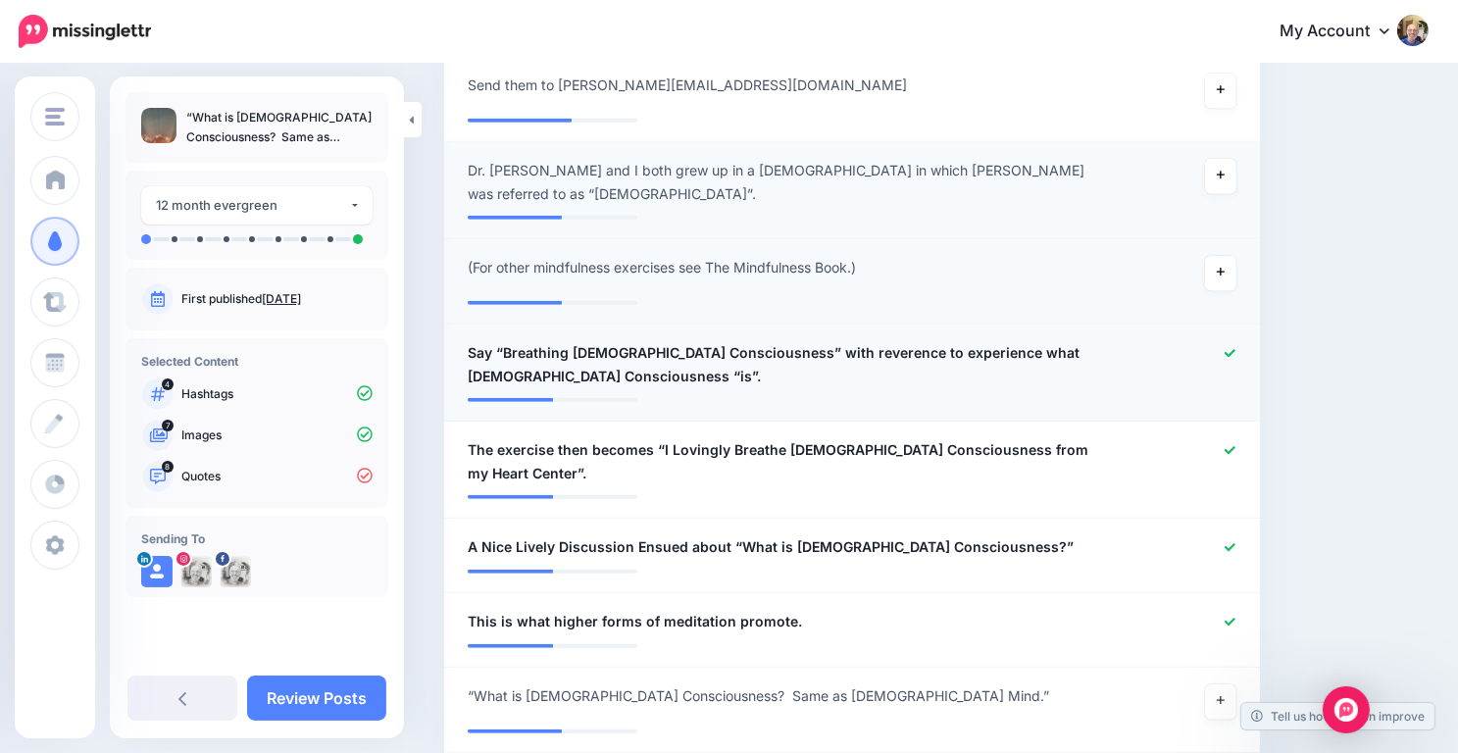
scroll to position [1276, 0]
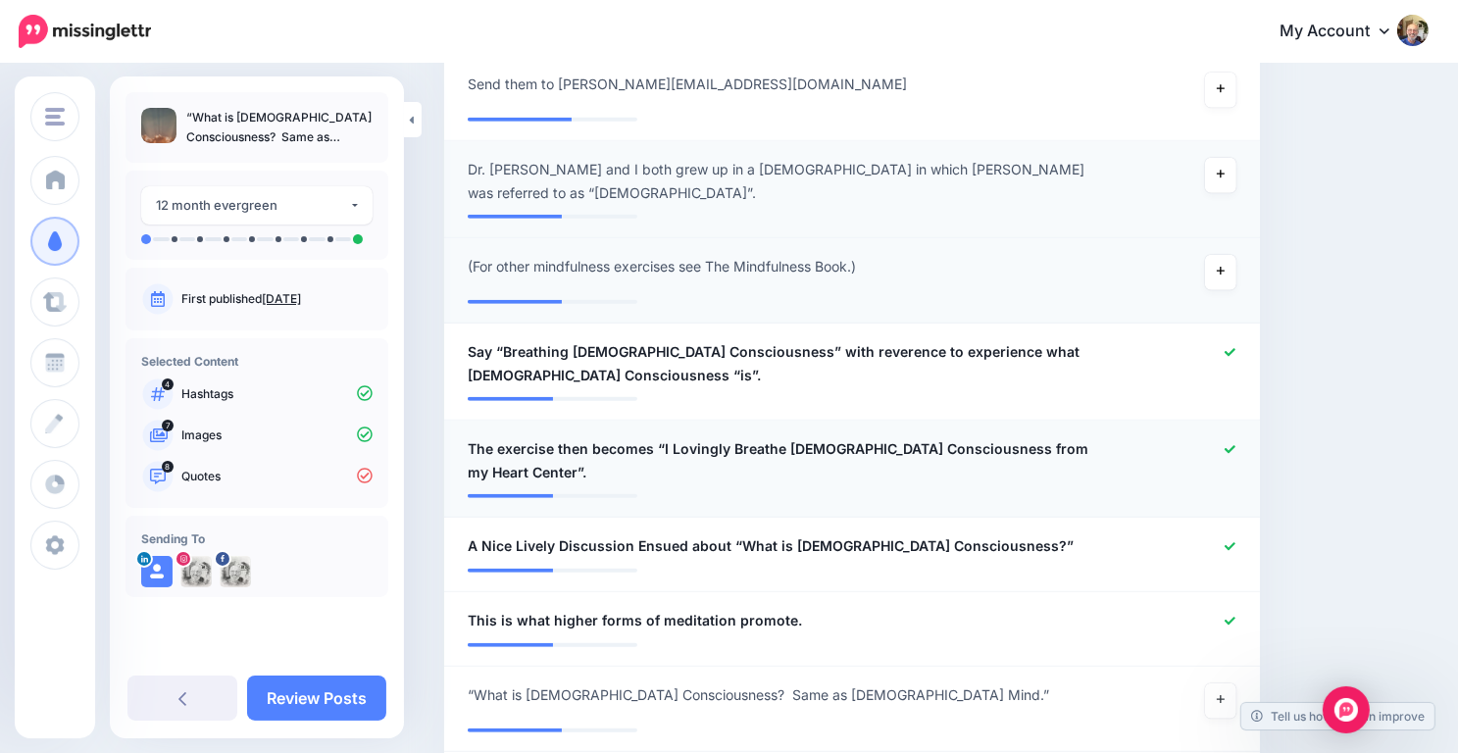
click at [1251, 437] on div at bounding box center [1184, 460] width 133 height 47
click at [1241, 437] on div at bounding box center [1184, 460] width 133 height 47
click at [1236, 444] on icon at bounding box center [1230, 449] width 11 height 11
click at [1236, 541] on icon at bounding box center [1230, 546] width 11 height 11
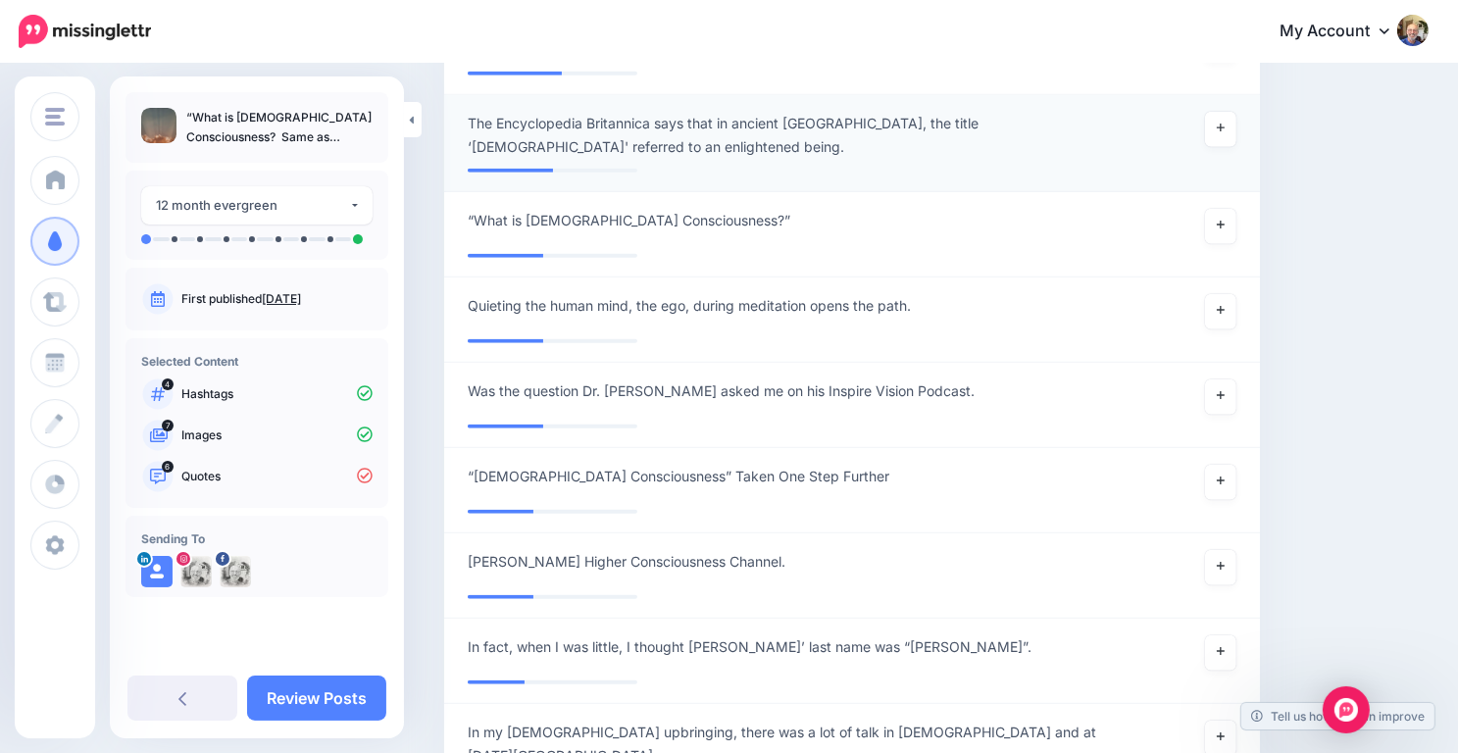
scroll to position [1961, 0]
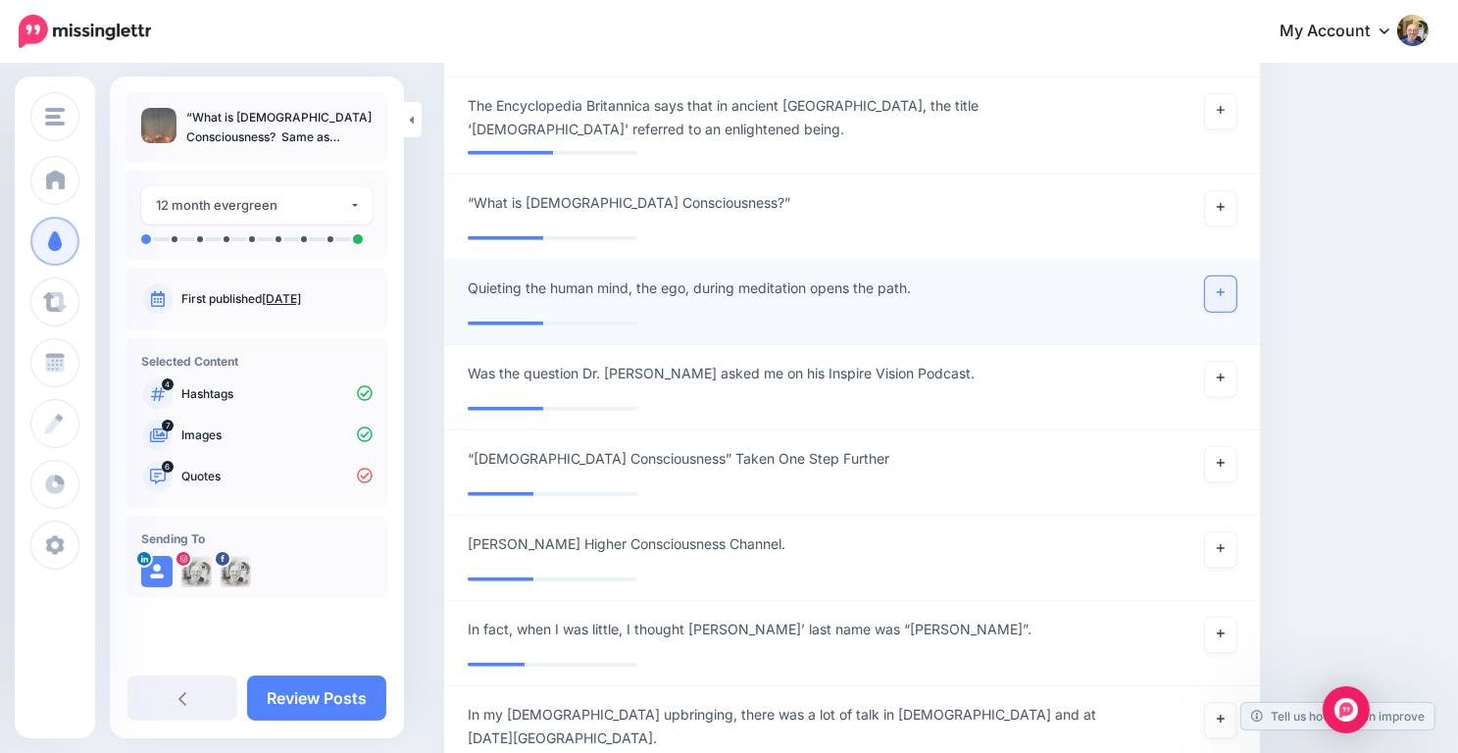
click at [1226, 277] on link at bounding box center [1220, 294] width 31 height 35
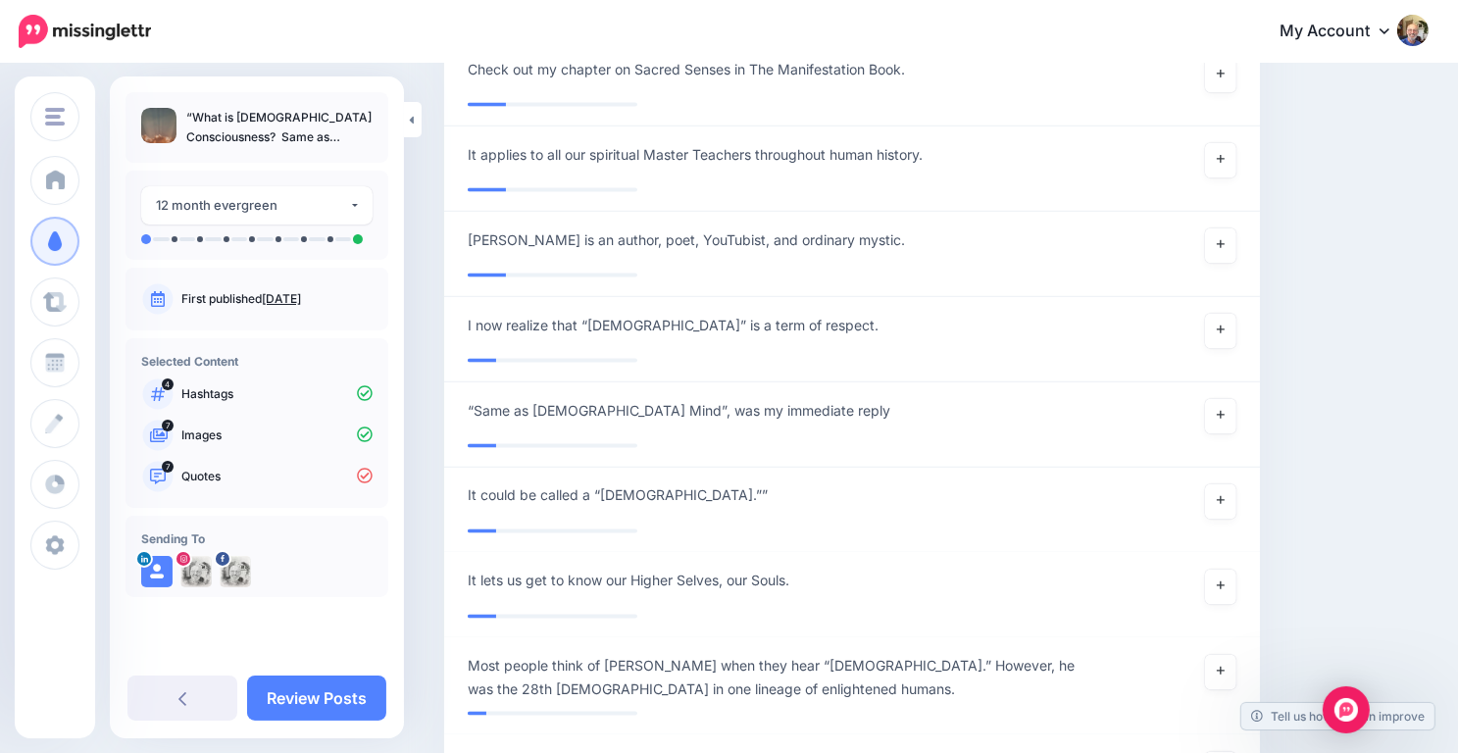
scroll to position [3159, 0]
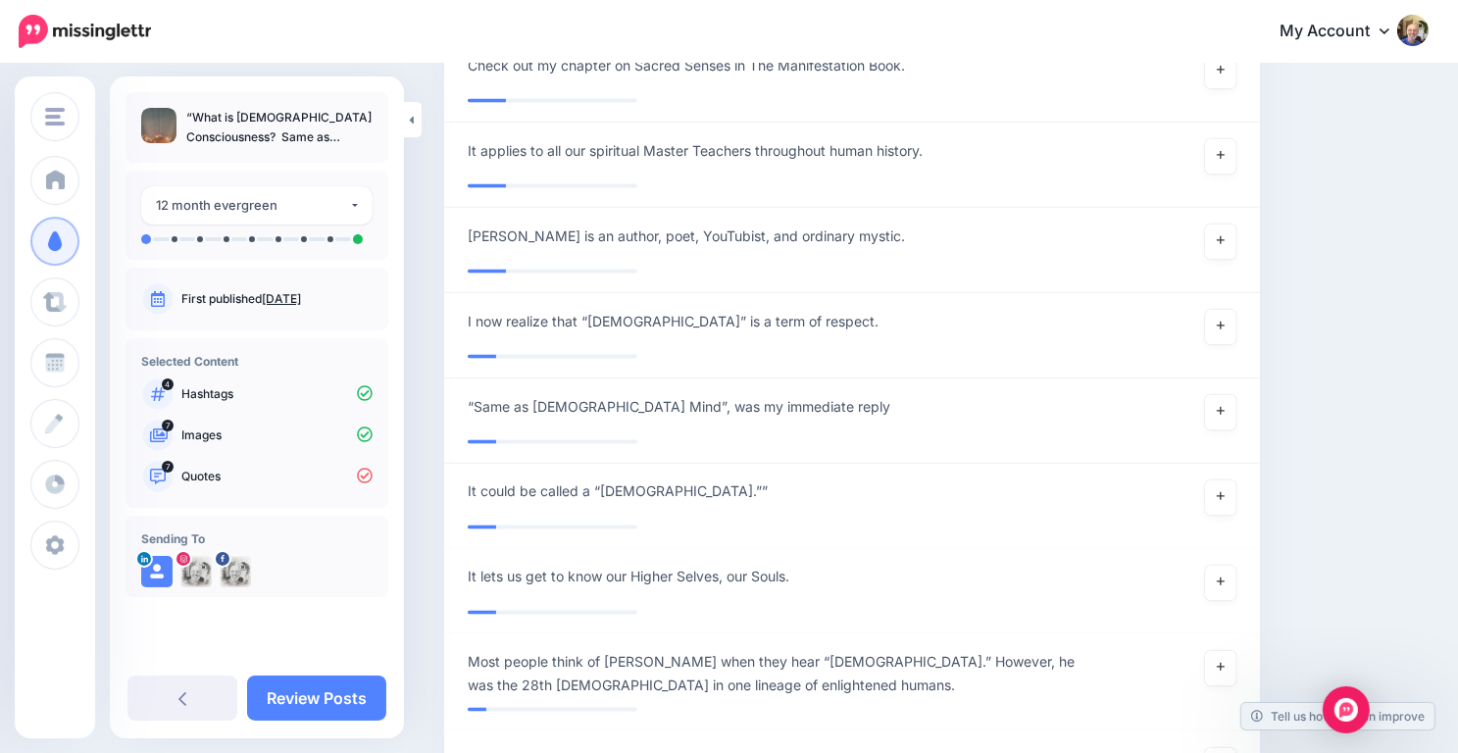
click at [301, 297] on link "Aug. 27, 2025" at bounding box center [281, 298] width 39 height 15
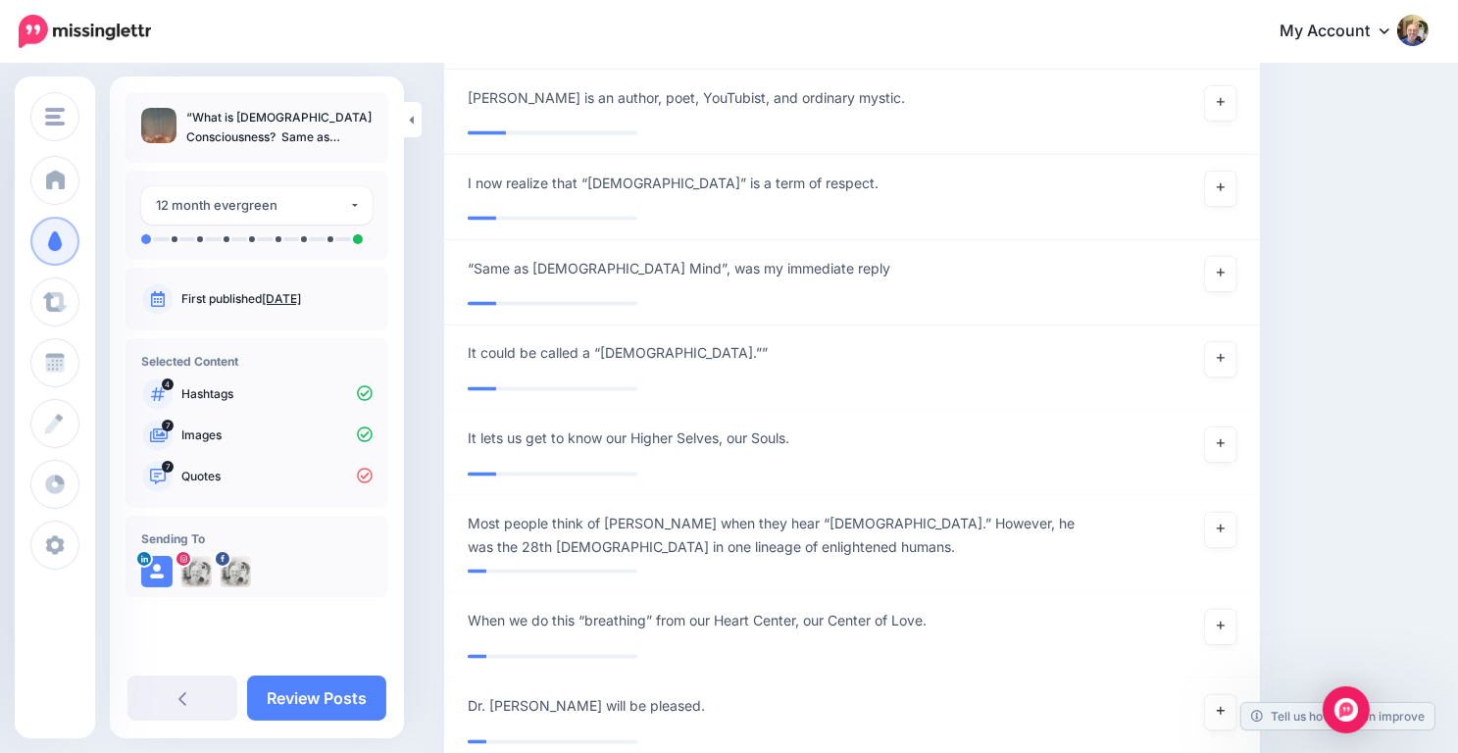
scroll to position [3307, 0]
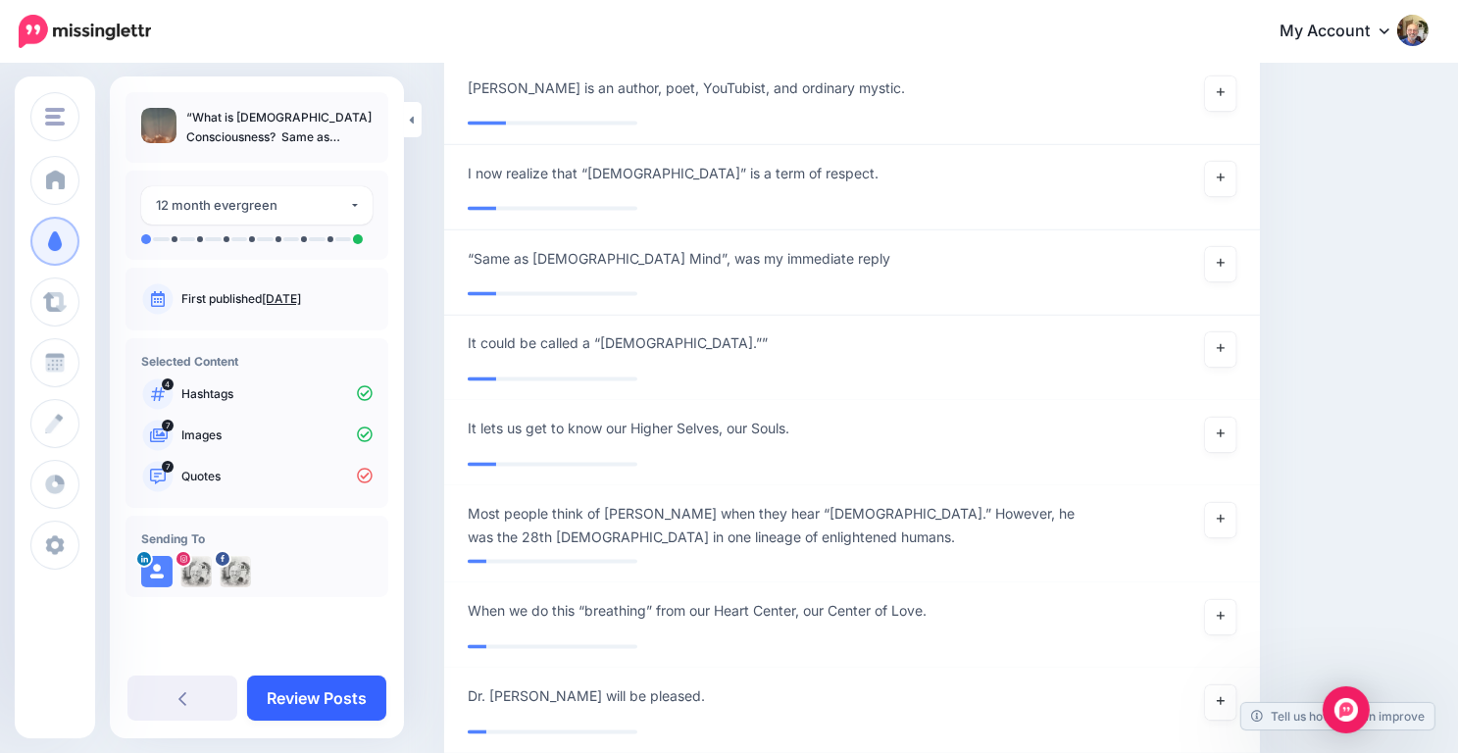
click at [309, 692] on link "Review Posts" at bounding box center [316, 698] width 139 height 45
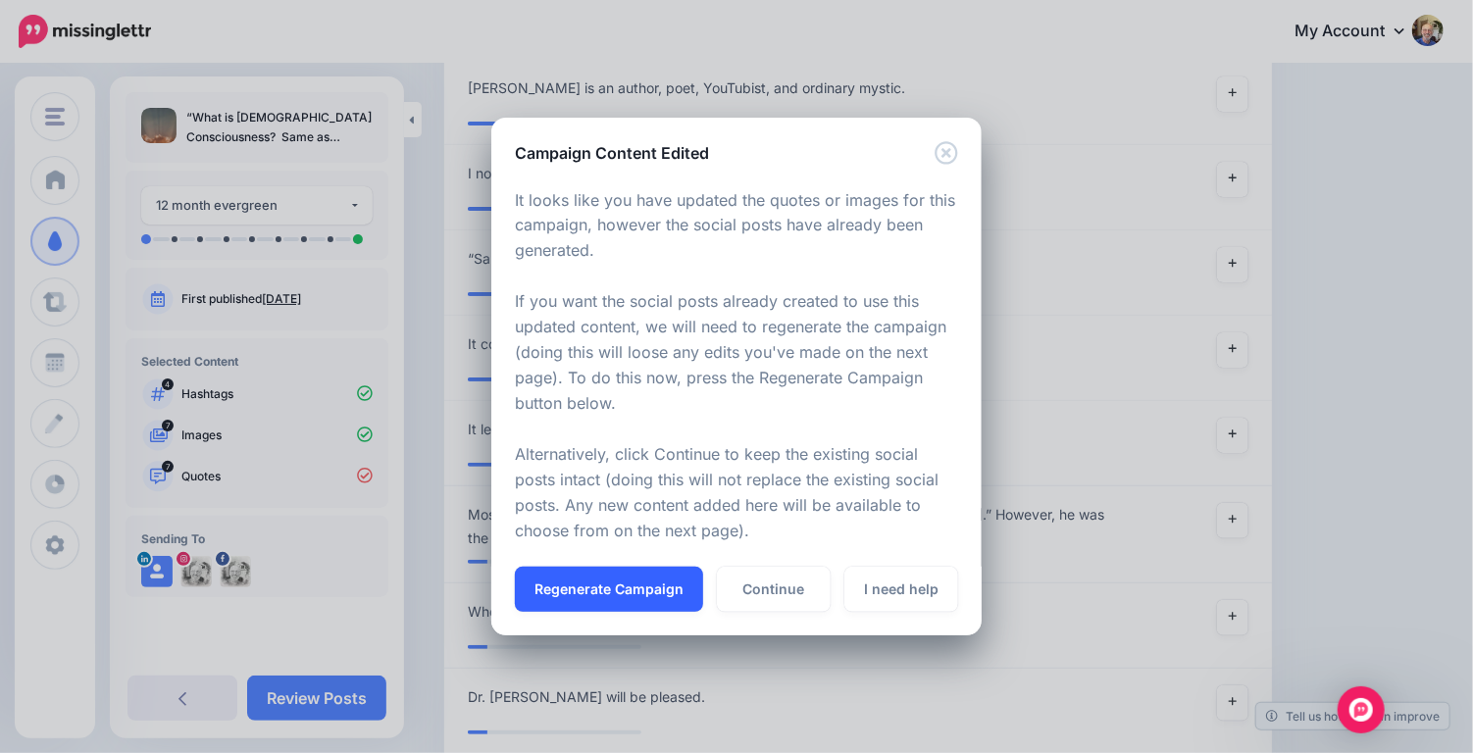
click at [594, 602] on button "Regenerate Campaign" at bounding box center [609, 589] width 188 height 45
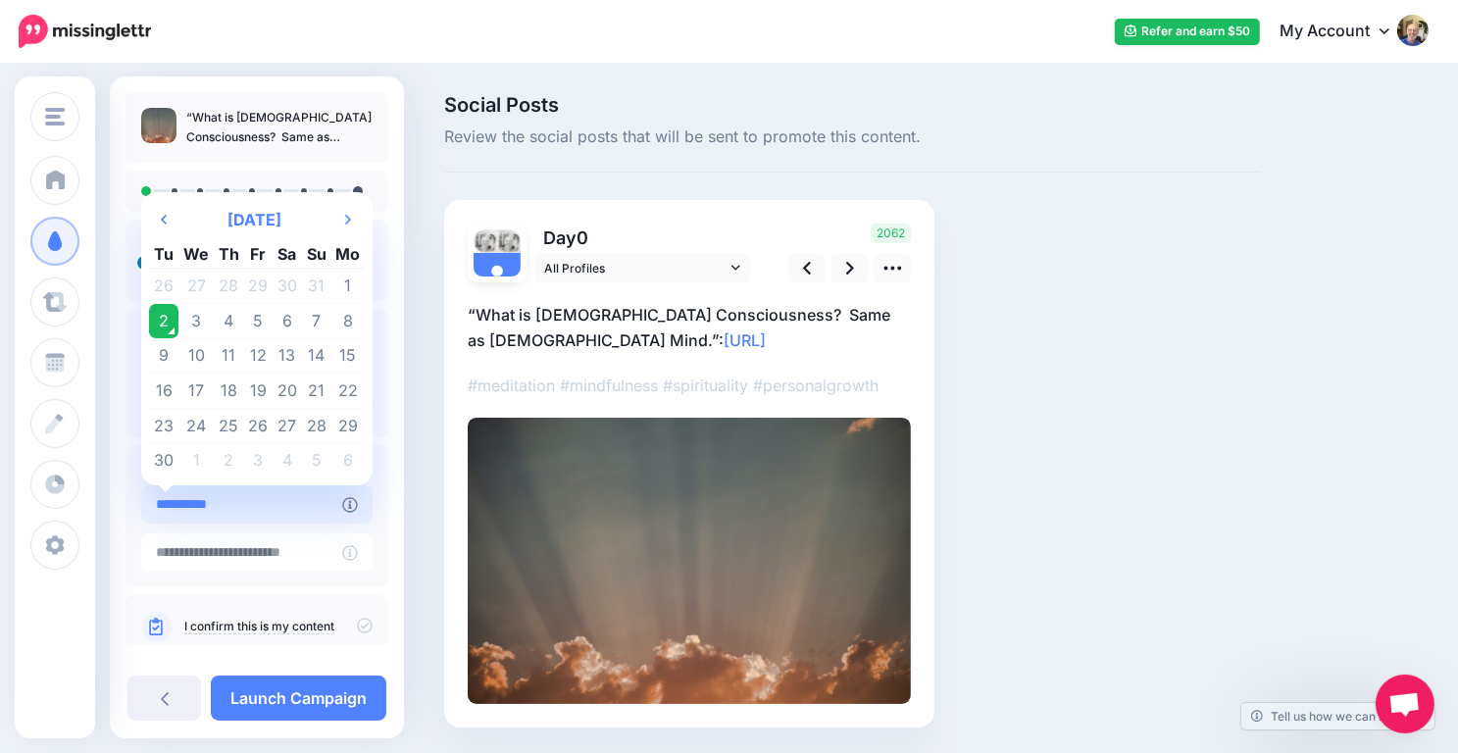
click at [268, 517] on input "**********" at bounding box center [241, 504] width 201 height 38
click at [231, 318] on td "4" at bounding box center [229, 321] width 30 height 35
type input "**********"
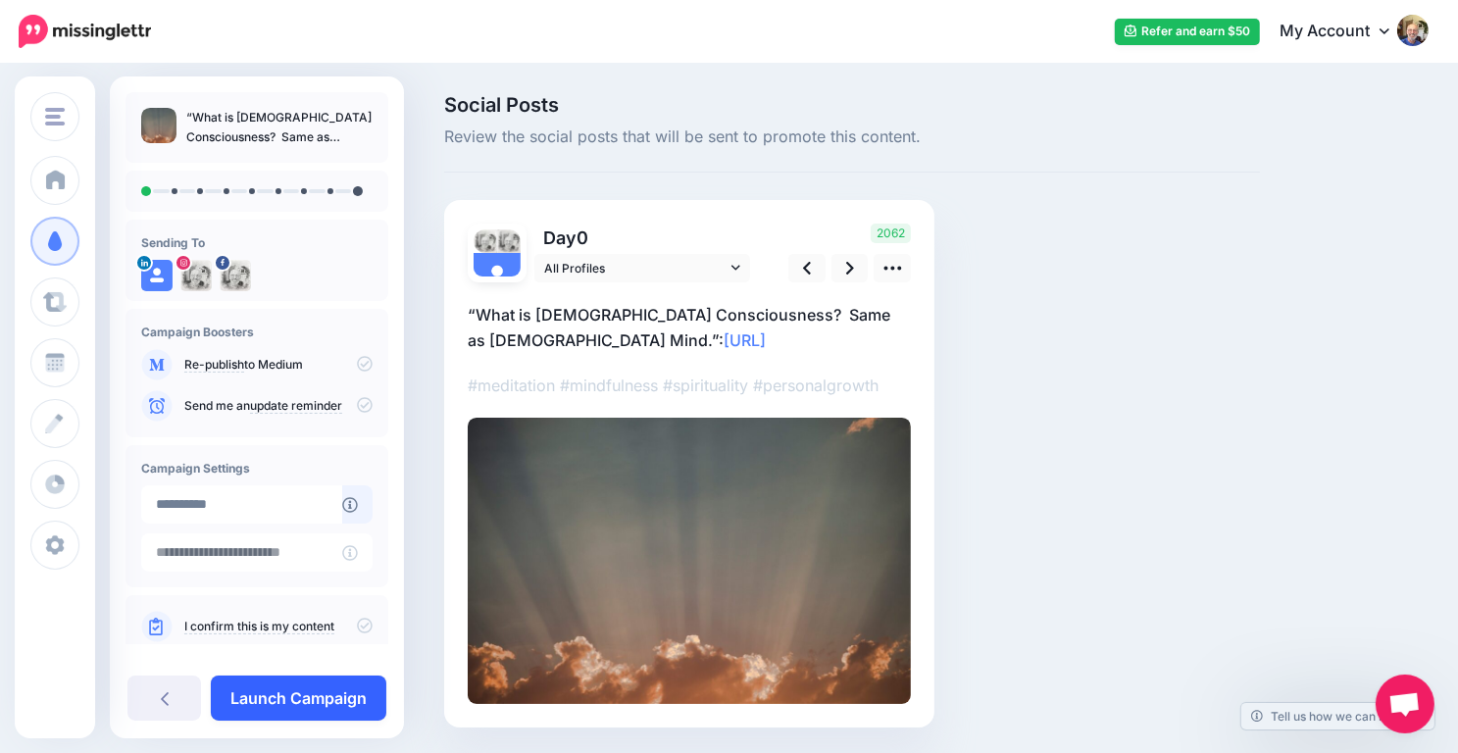
click at [320, 690] on link "Launch Campaign" at bounding box center [299, 698] width 176 height 45
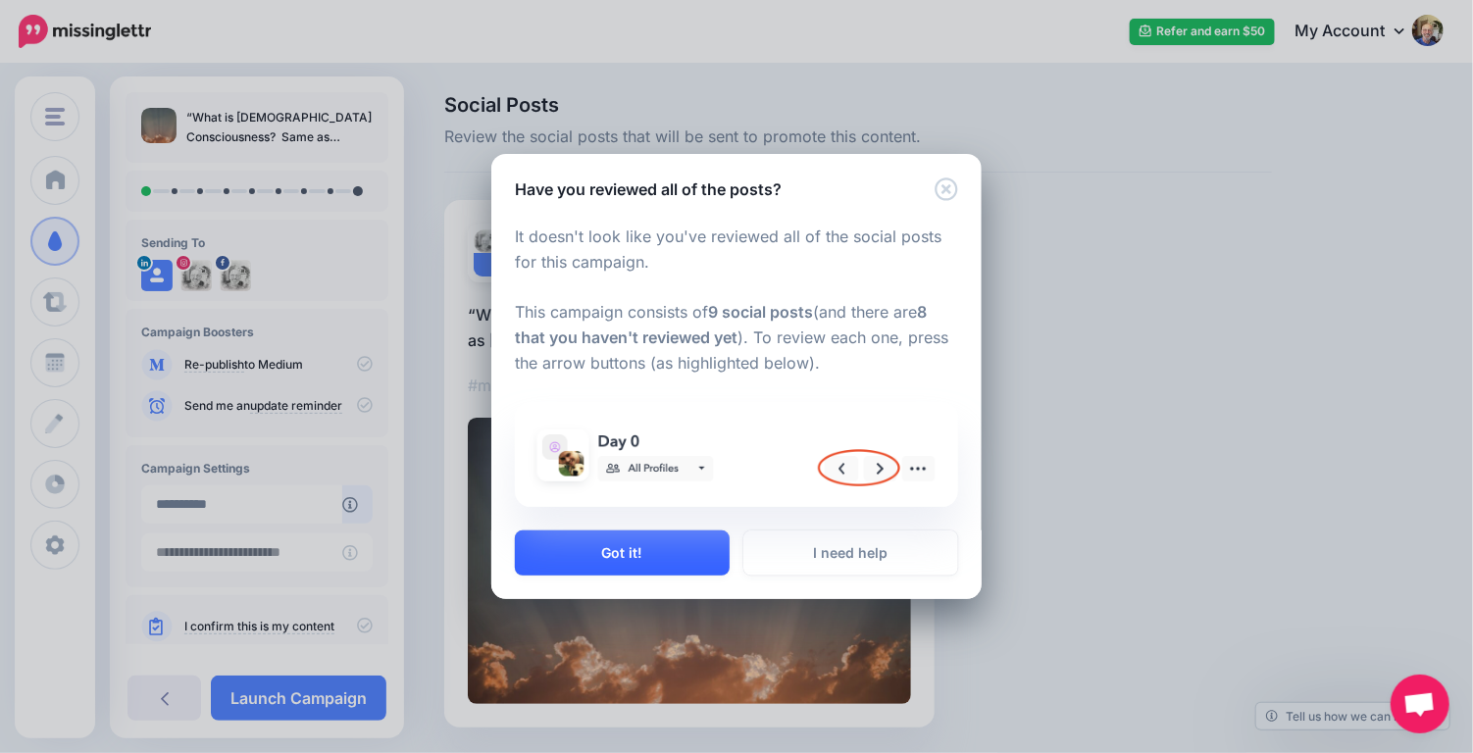
click at [665, 548] on button "Got it!" at bounding box center [622, 553] width 215 height 45
